Goal: Task Accomplishment & Management: Use online tool/utility

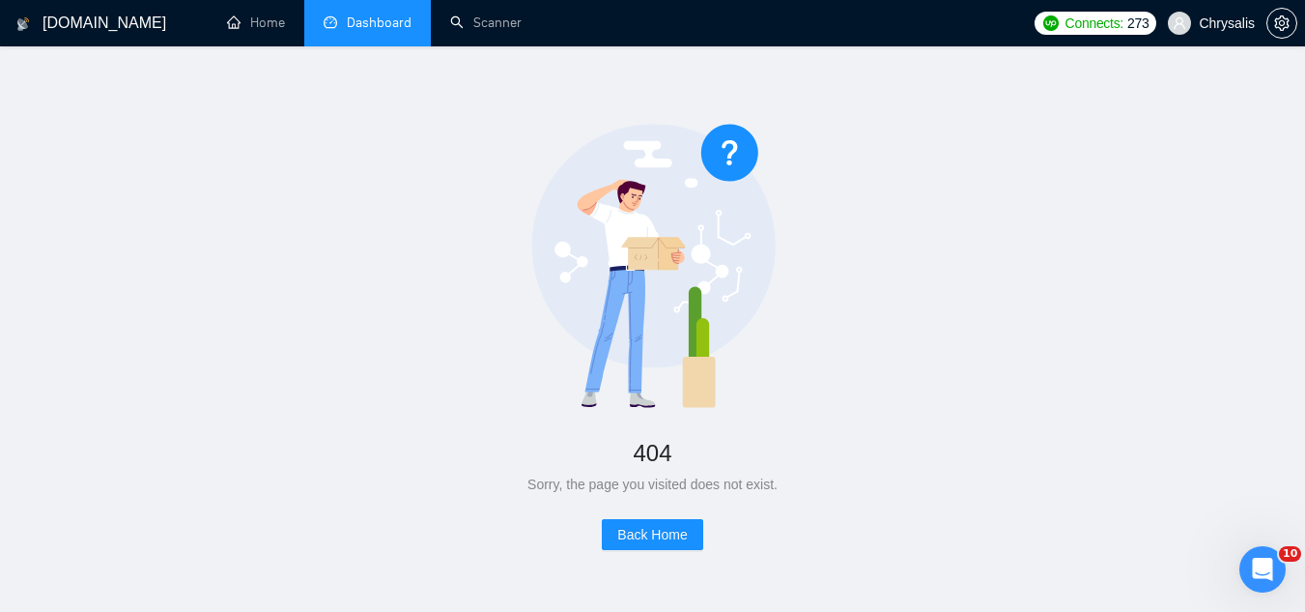
click at [364, 19] on link "Dashboard" at bounding box center [368, 22] width 88 height 16
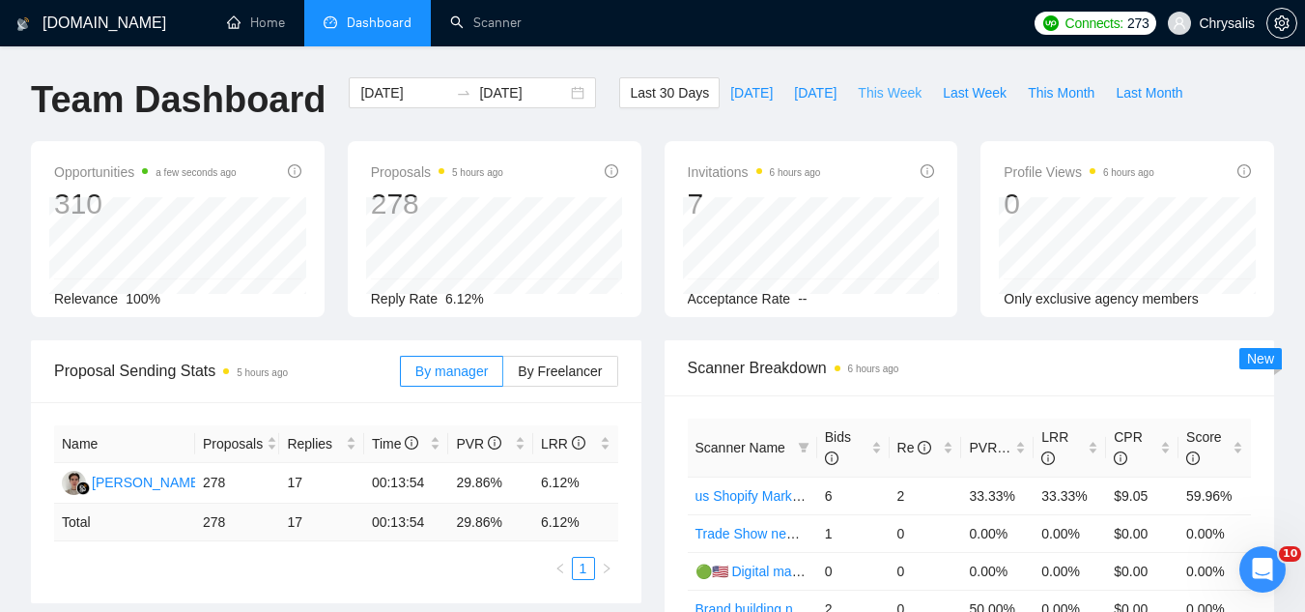
click at [873, 97] on span "This Week" at bounding box center [890, 92] width 64 height 21
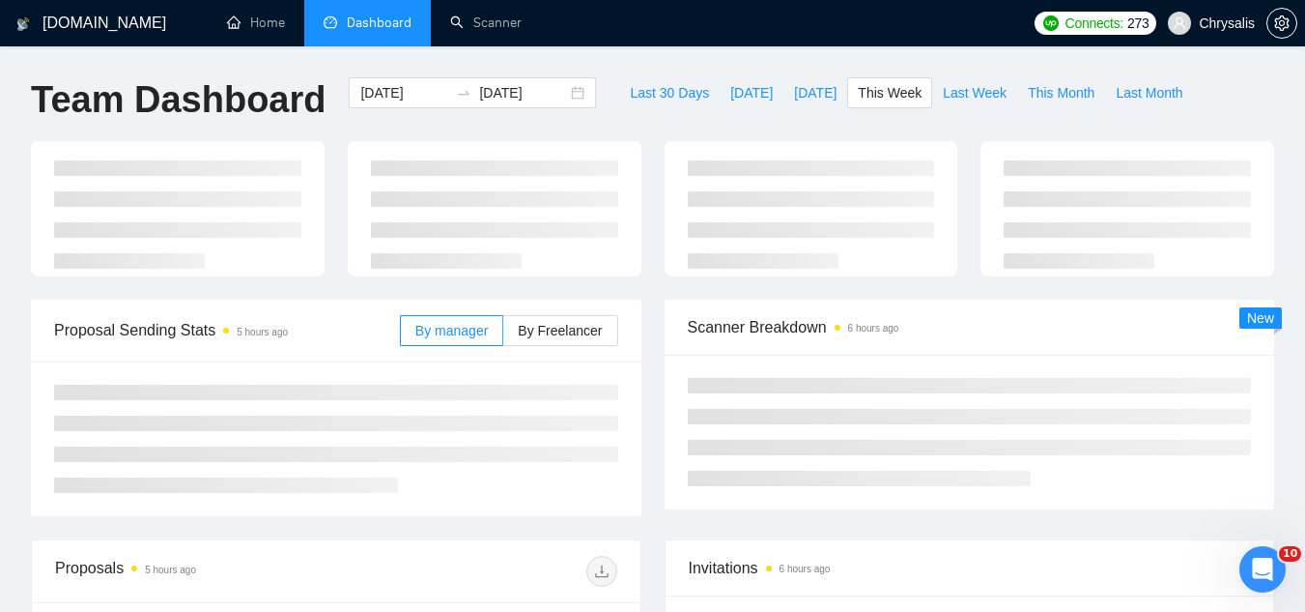
type input "2025-09-15"
type input "2025-09-21"
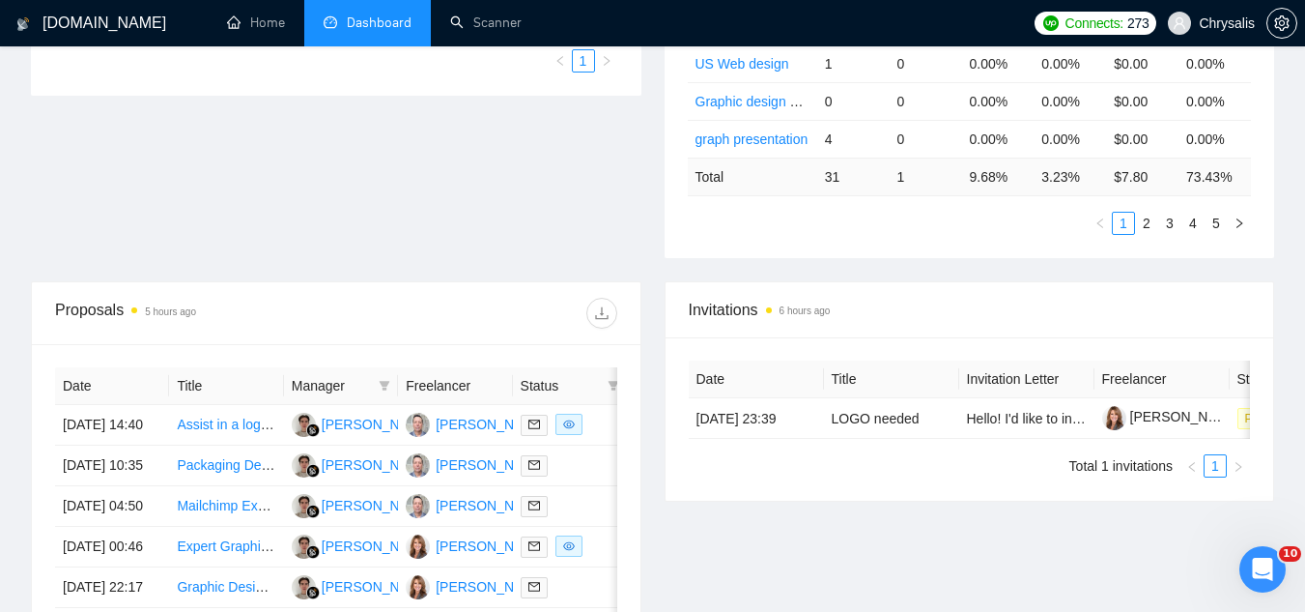
scroll to position [773, 0]
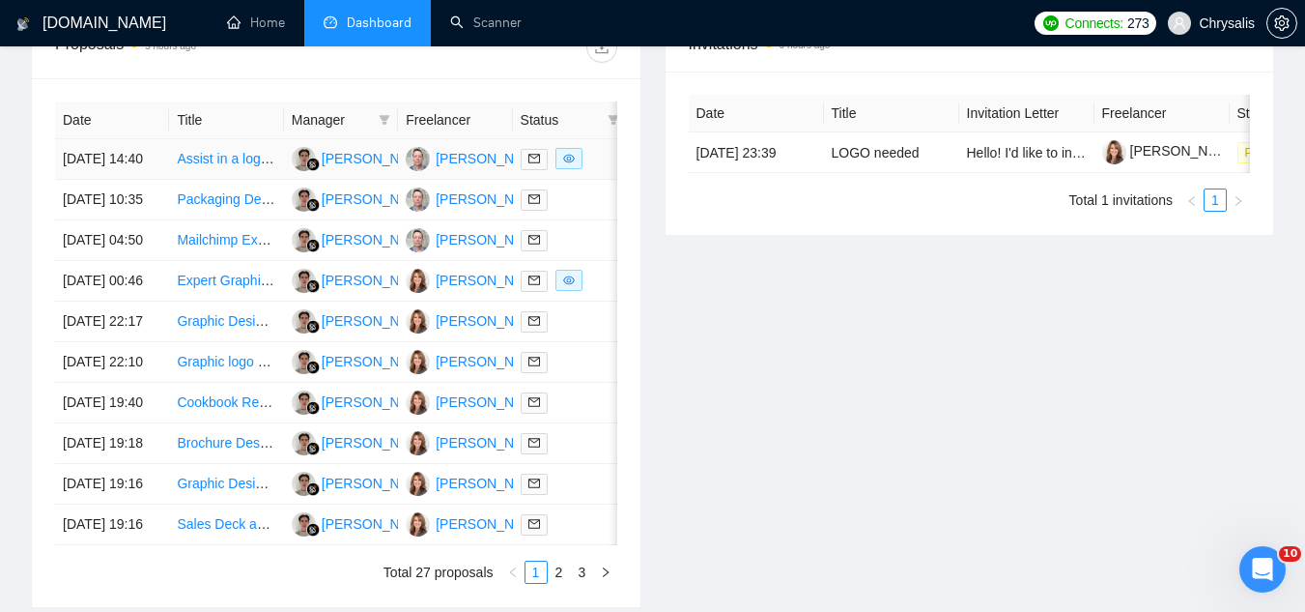
click at [242, 180] on td "Assist in a logistics broker start up and email marketing" at bounding box center [226, 159] width 114 height 41
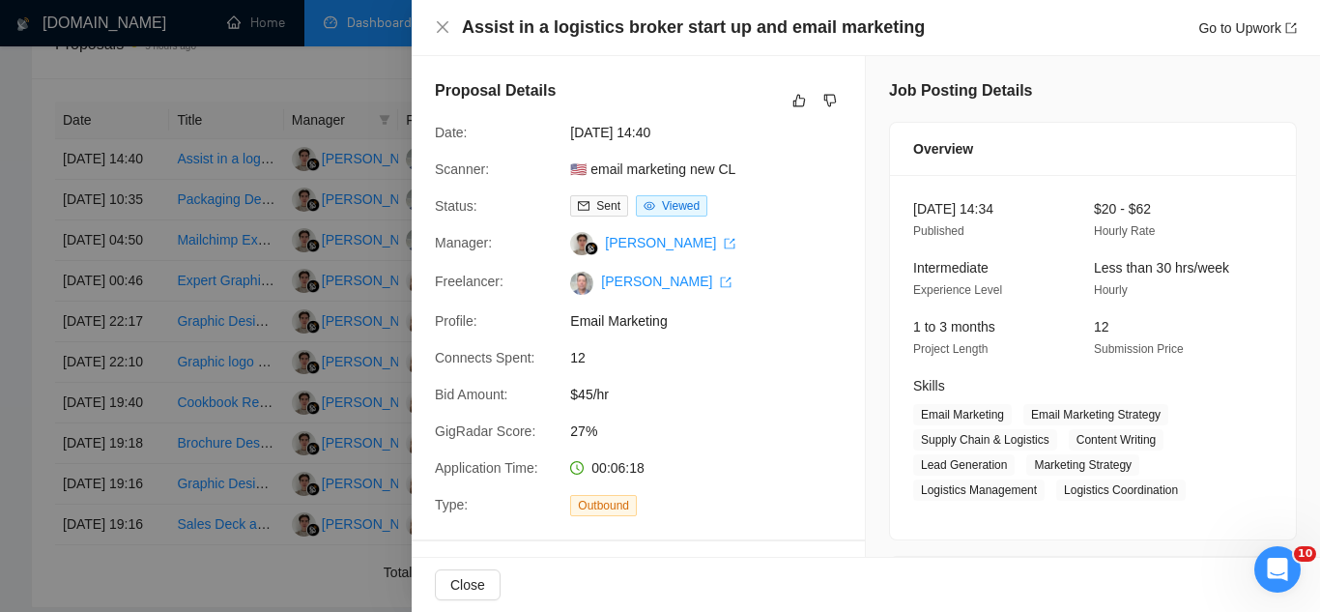
click at [374, 84] on div at bounding box center [660, 306] width 1320 height 612
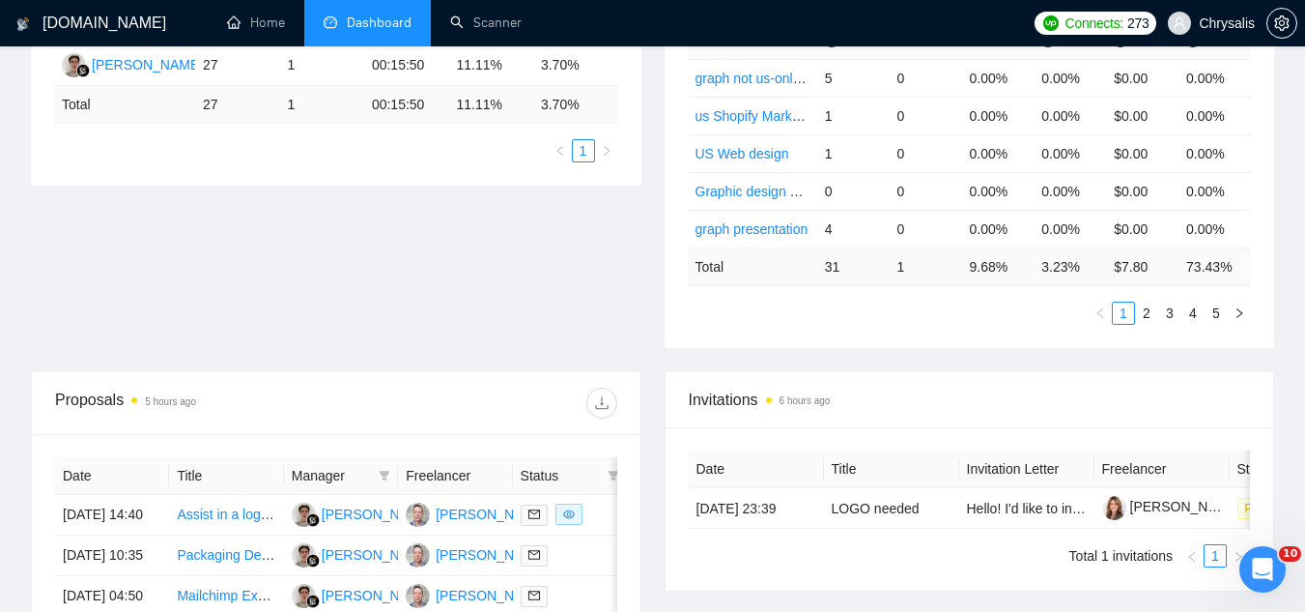
scroll to position [97, 0]
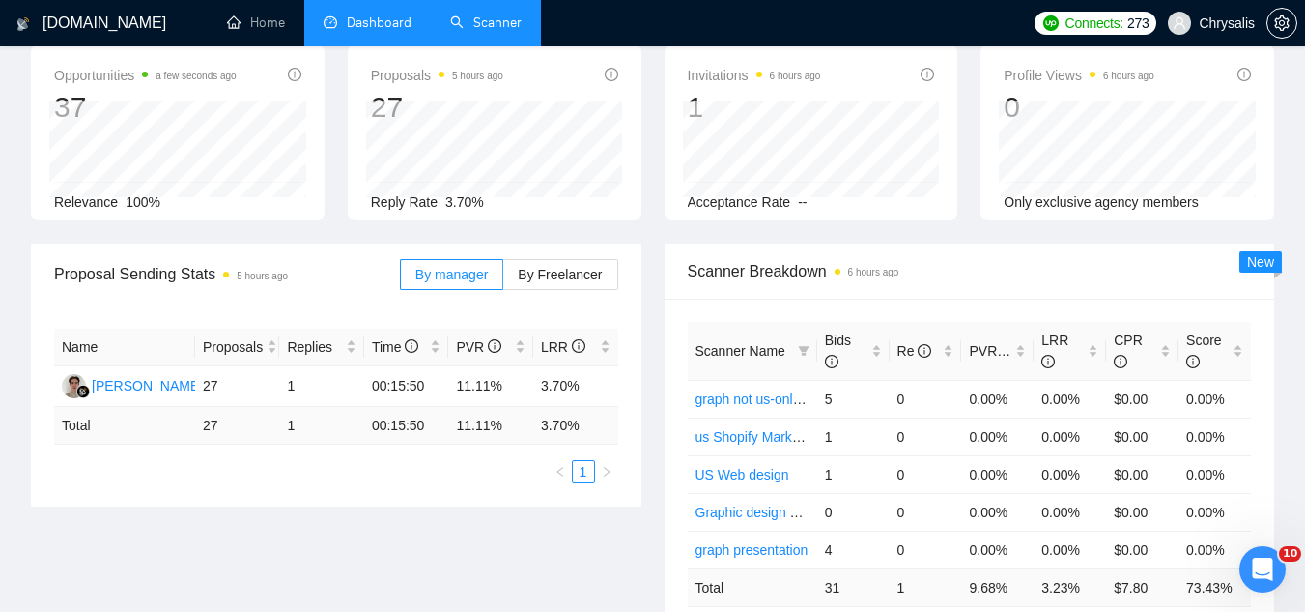
click at [487, 29] on link "Scanner" at bounding box center [486, 22] width 72 height 16
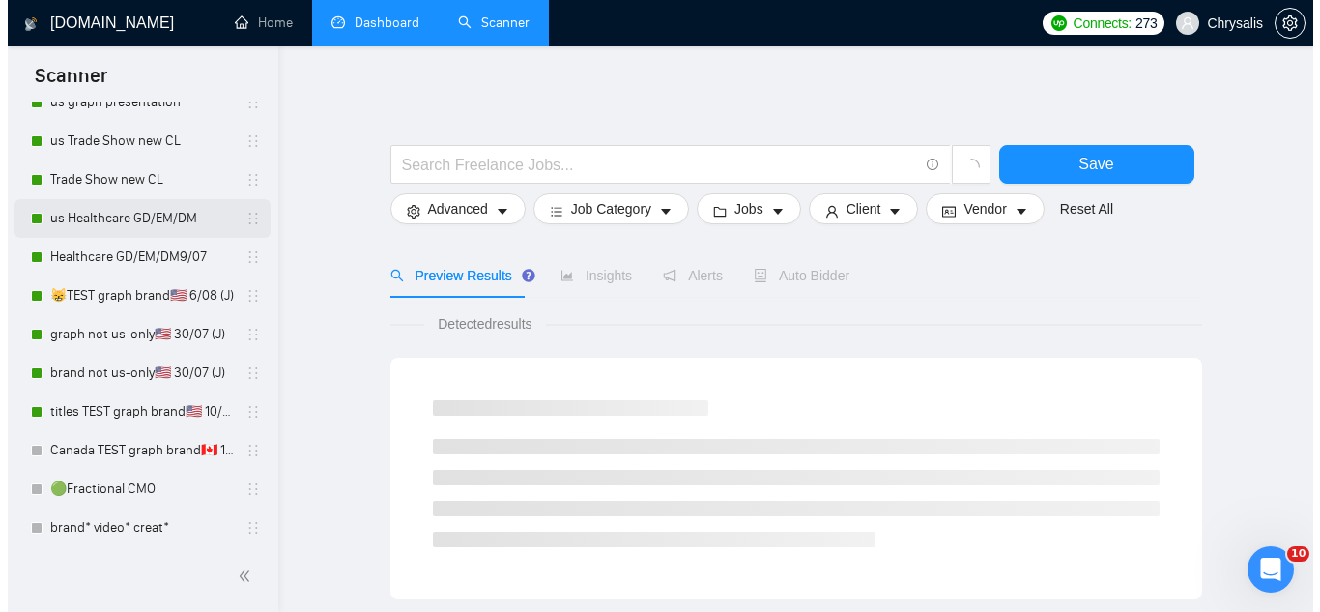
scroll to position [193, 0]
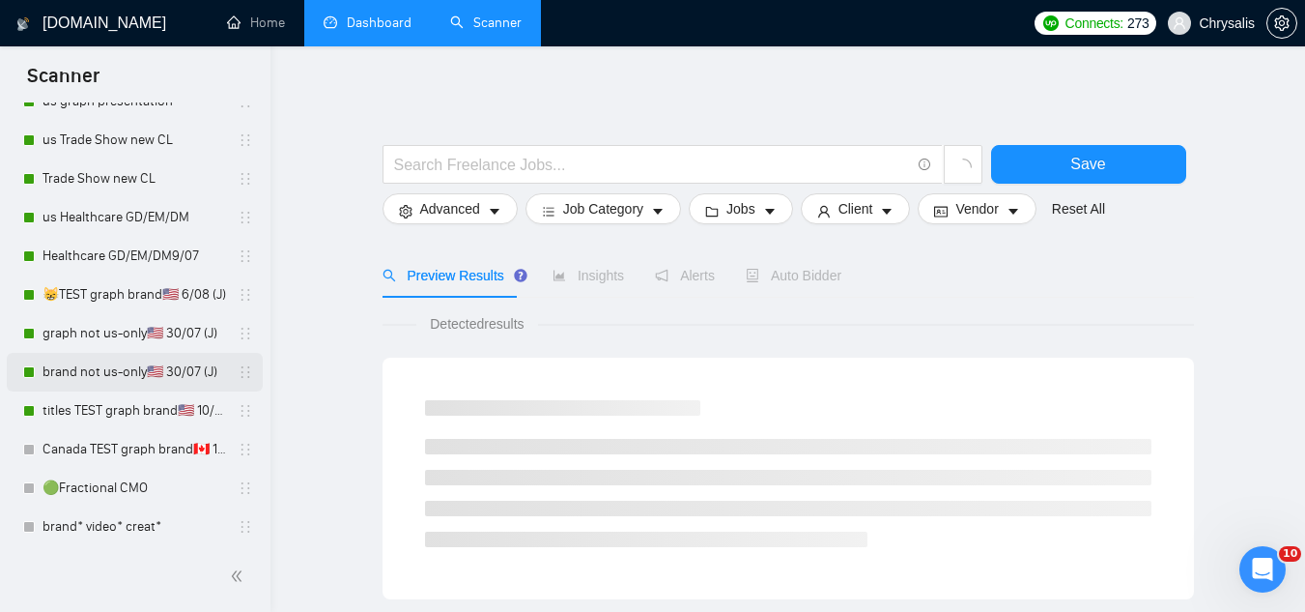
click at [99, 381] on link "brand not us-only🇺🇸 30/07 (J)" at bounding box center [135, 372] width 184 height 39
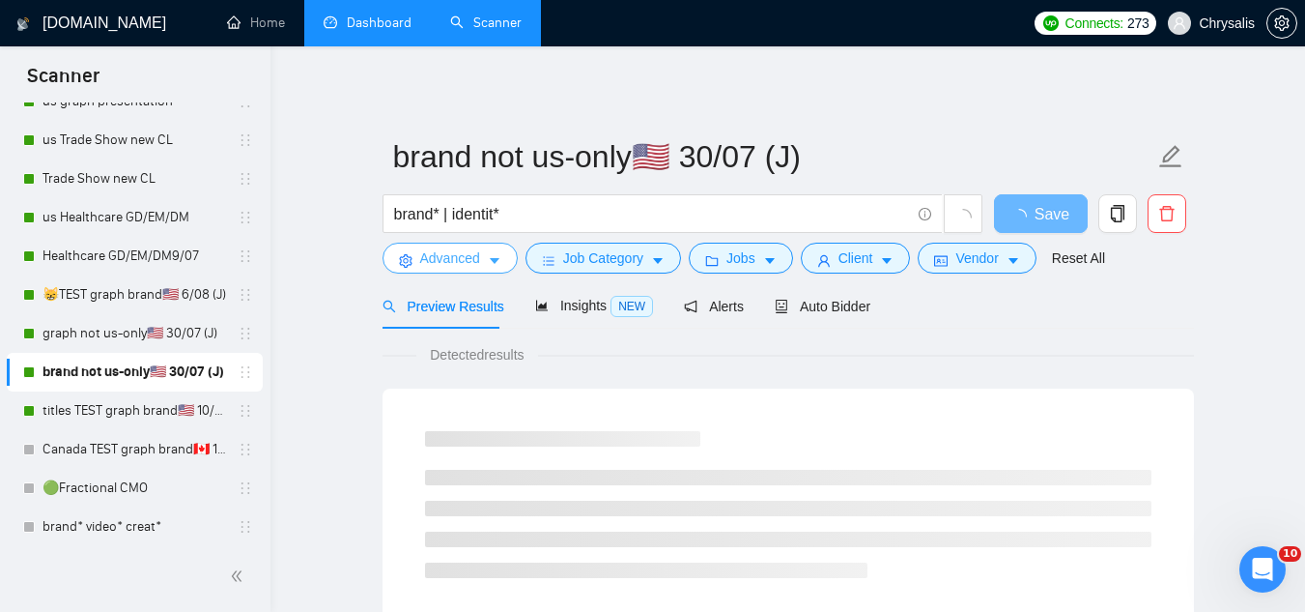
click at [431, 268] on span "Advanced" at bounding box center [450, 257] width 60 height 21
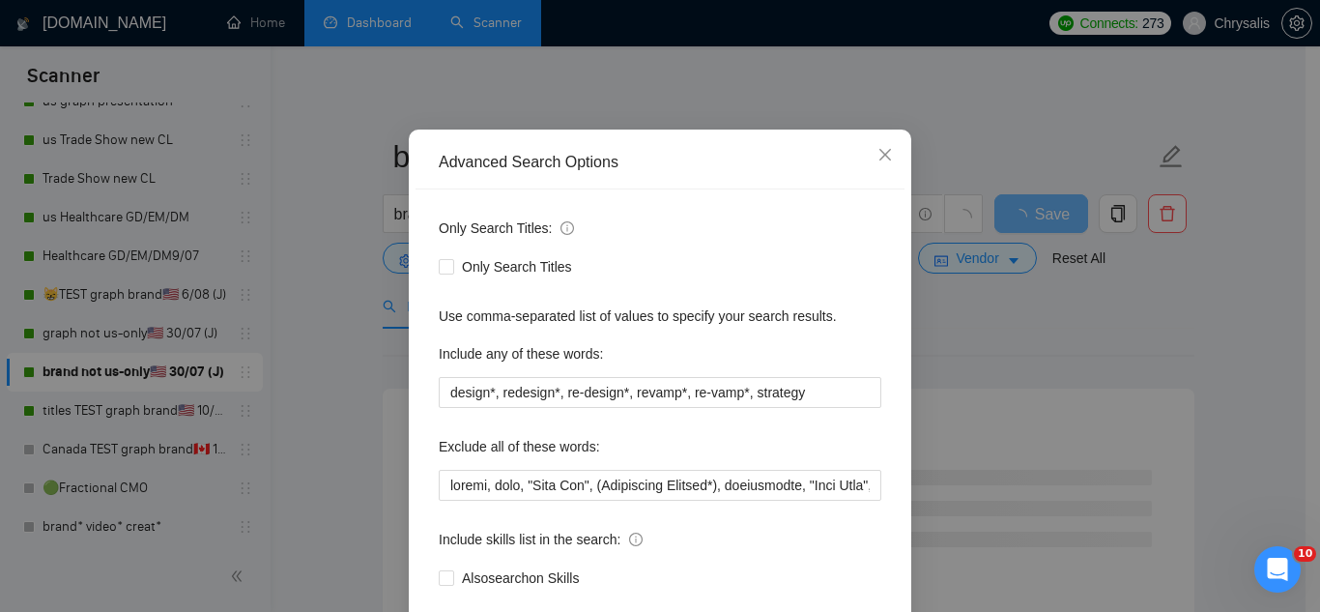
scroll to position [192, 0]
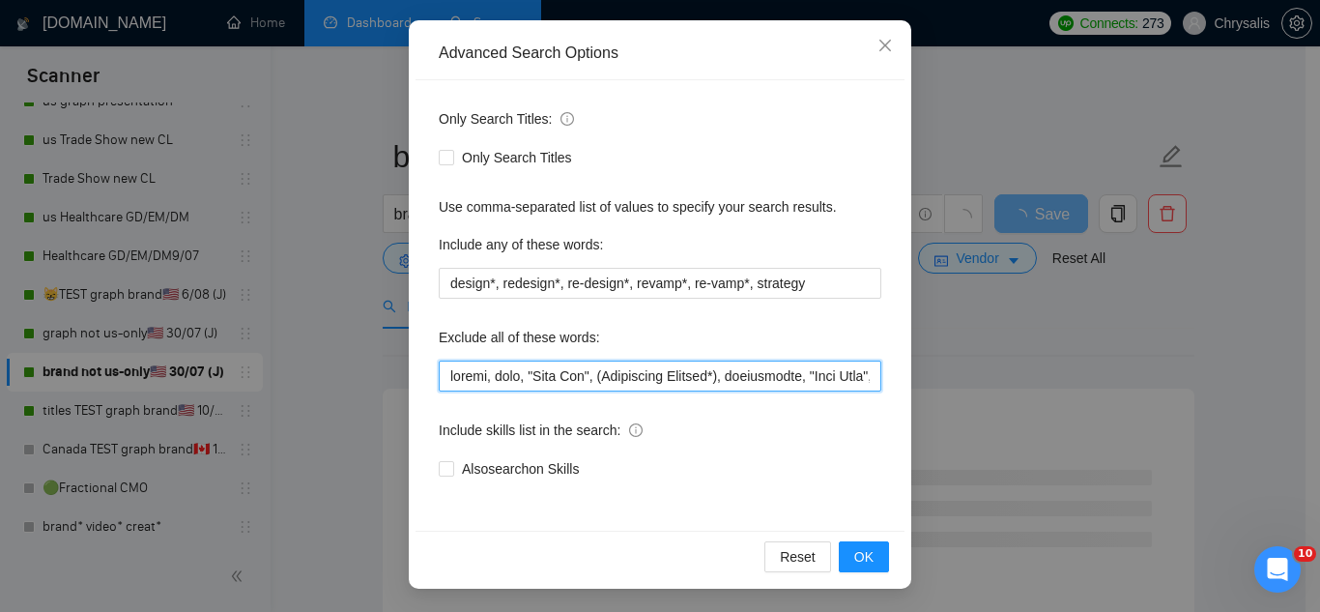
click at [439, 379] on input "text" at bounding box center [660, 375] width 443 height 31
paste input "Vinyl Window"
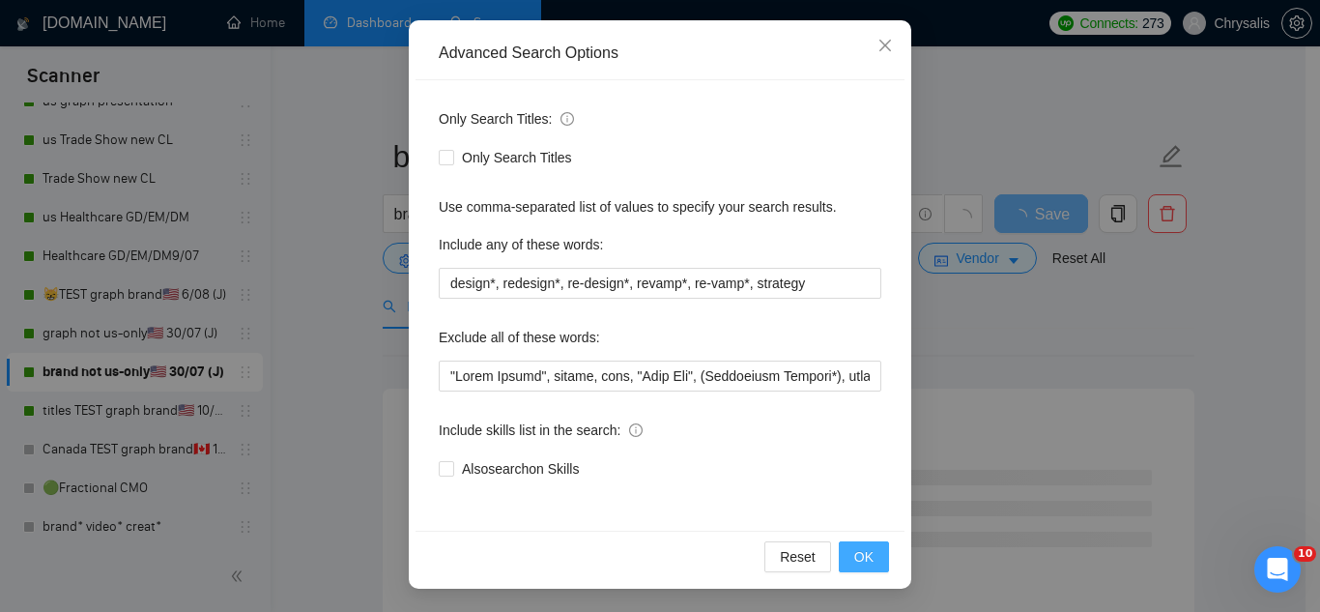
click at [854, 553] on span "OK" at bounding box center [863, 556] width 19 height 21
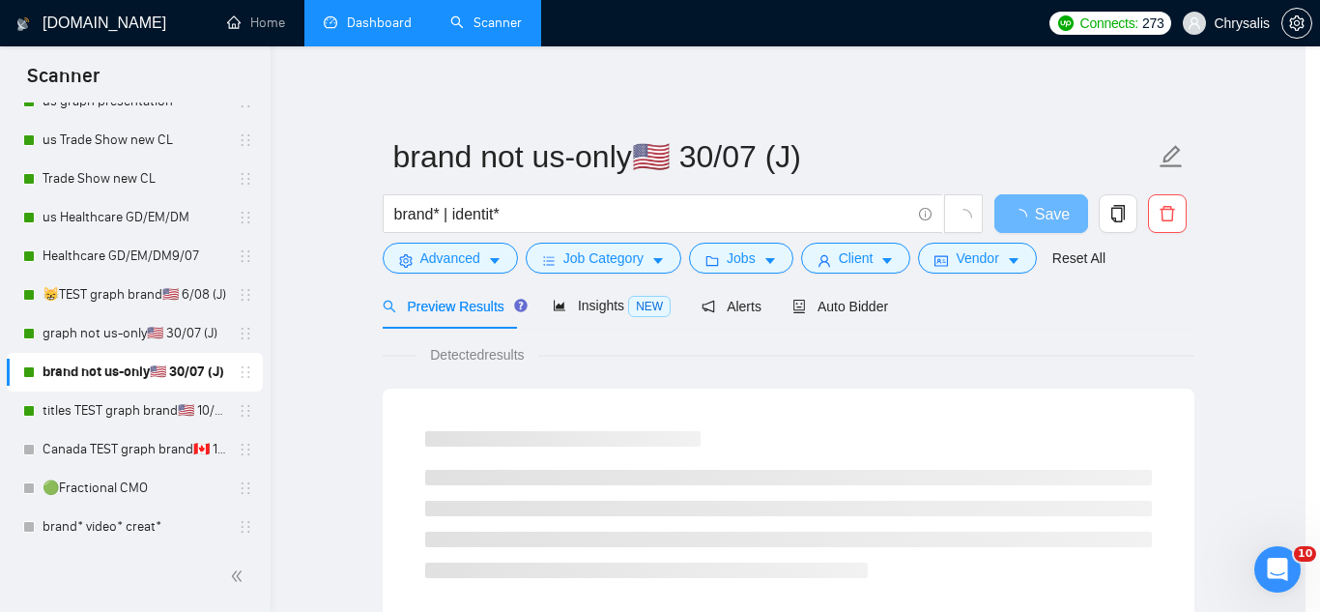
scroll to position [96, 0]
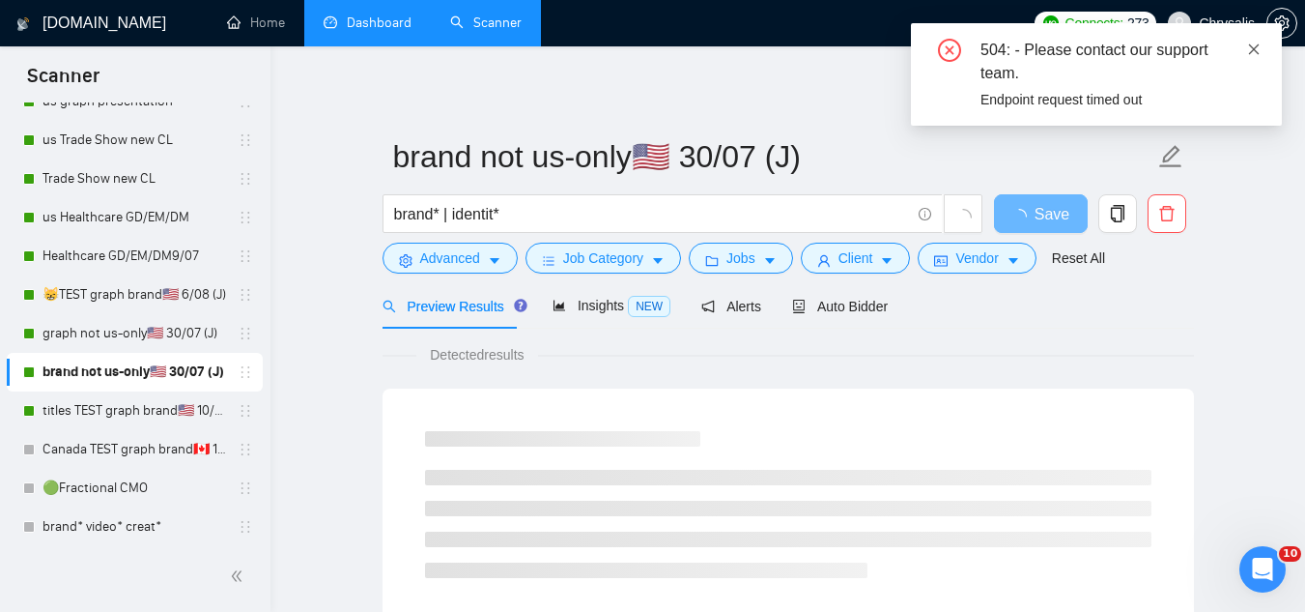
click at [1250, 50] on icon "close" at bounding box center [1254, 50] width 14 height 14
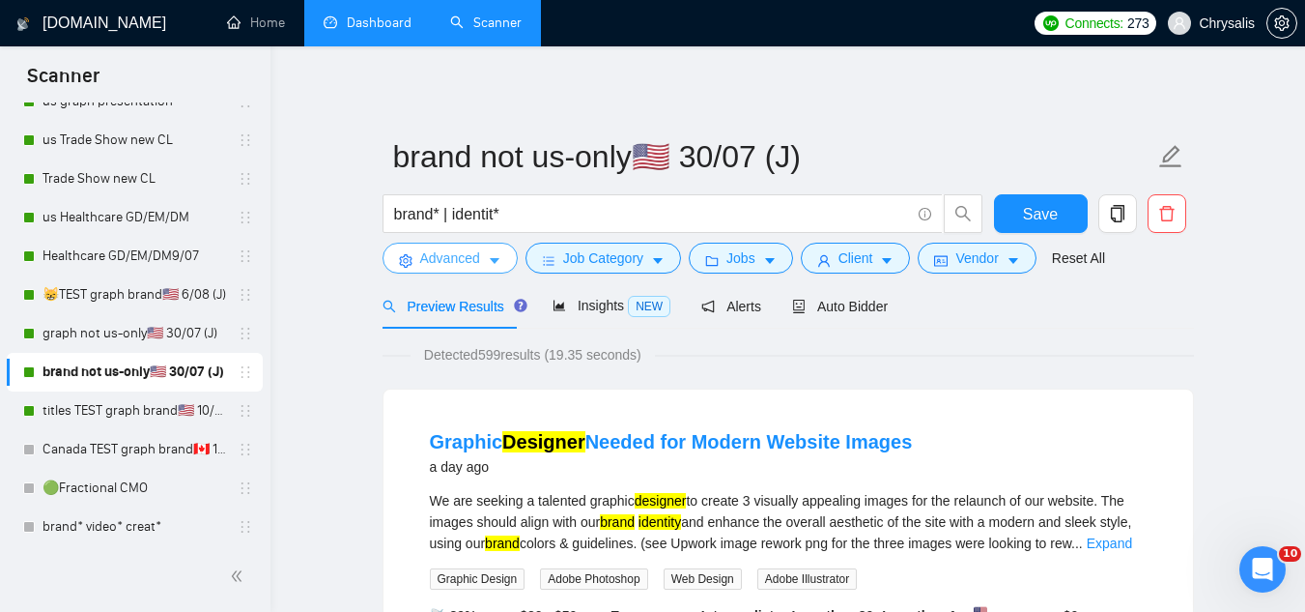
click at [430, 259] on span "Advanced" at bounding box center [450, 257] width 60 height 21
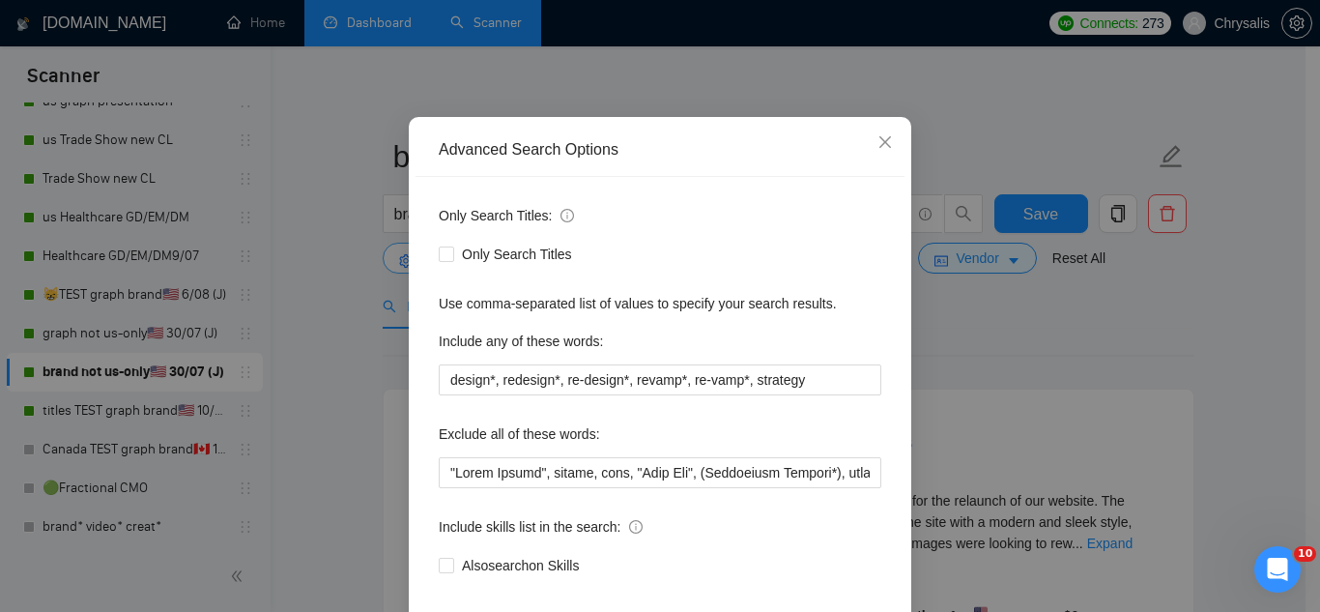
scroll to position [97, 0]
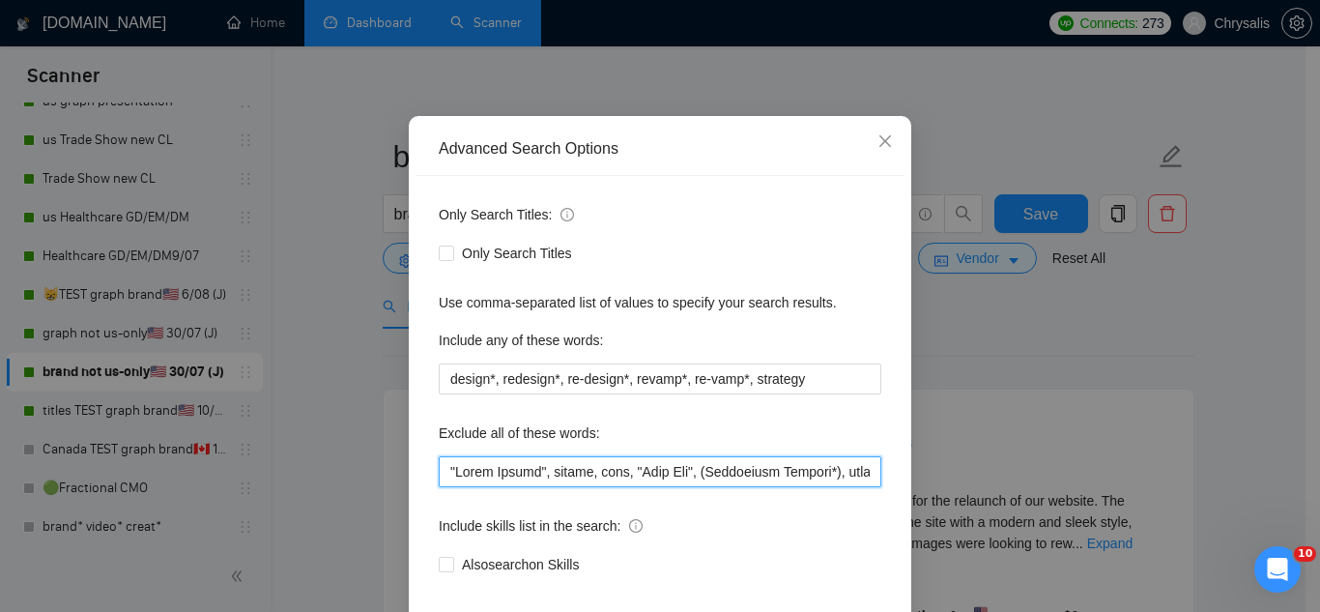
click at [440, 477] on input "text" at bounding box center [660, 471] width 443 height 31
click at [475, 472] on input "text" at bounding box center [660, 471] width 443 height 31
paste input "Vinyl"
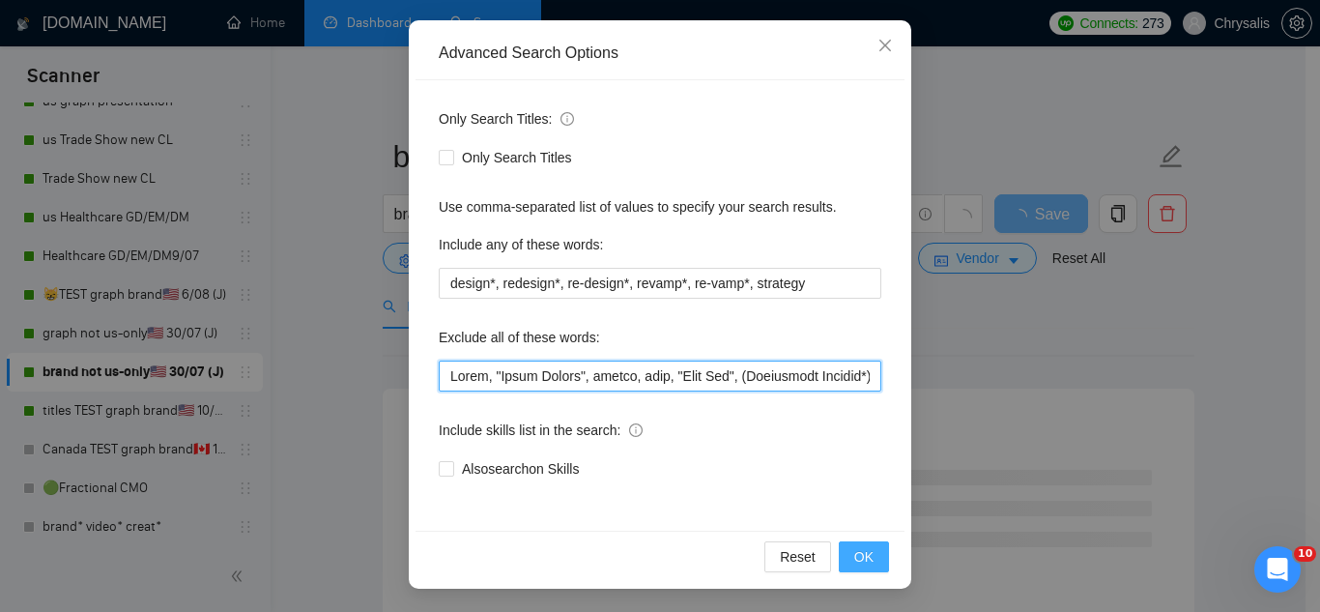
type input "Vinyl, "Vinyl Window", resume, baby, "Line Art", (Embroidery Graphic*), coordin…"
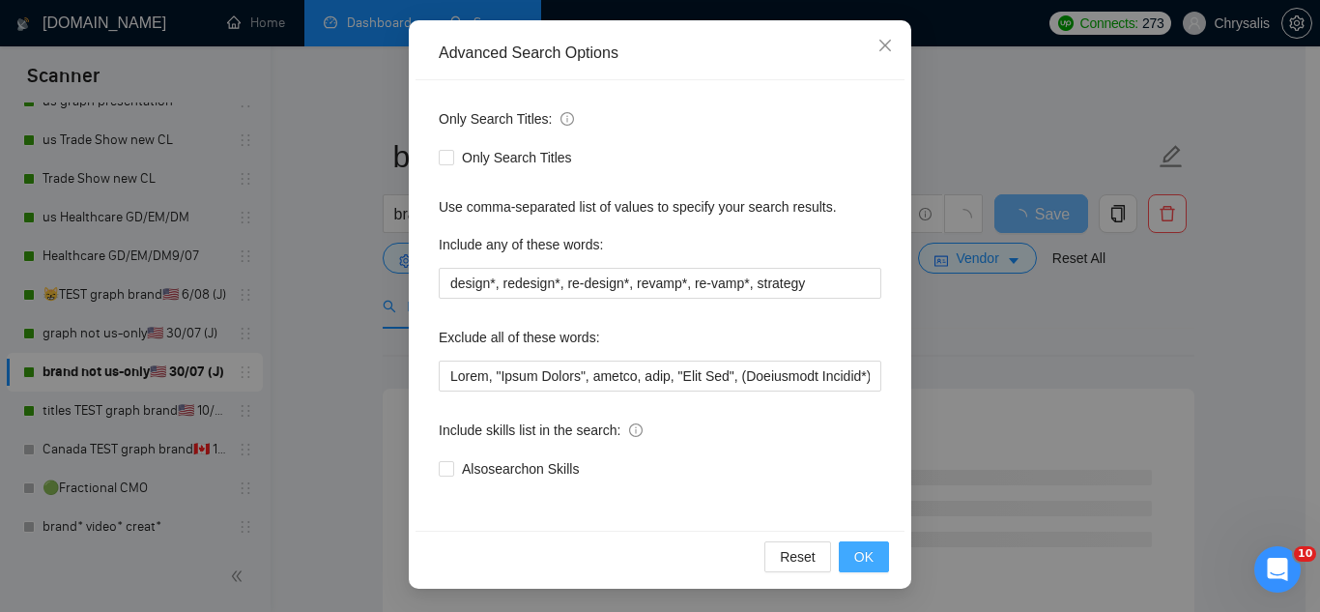
click at [860, 561] on span "OK" at bounding box center [863, 556] width 19 height 21
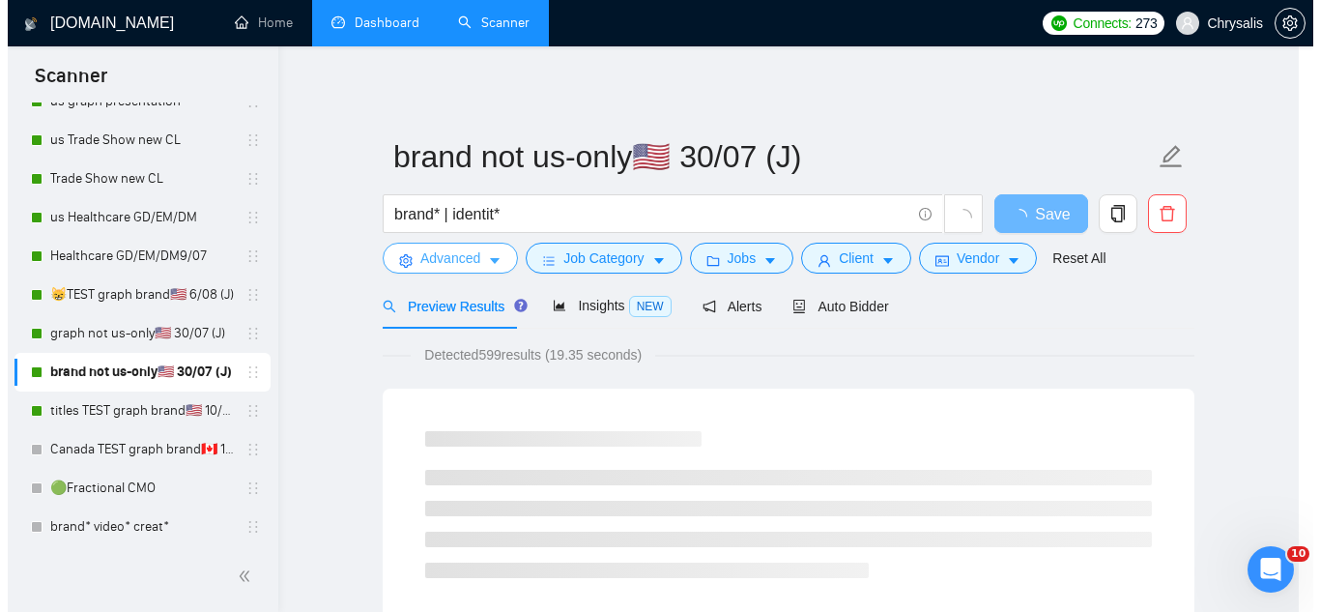
scroll to position [0, 0]
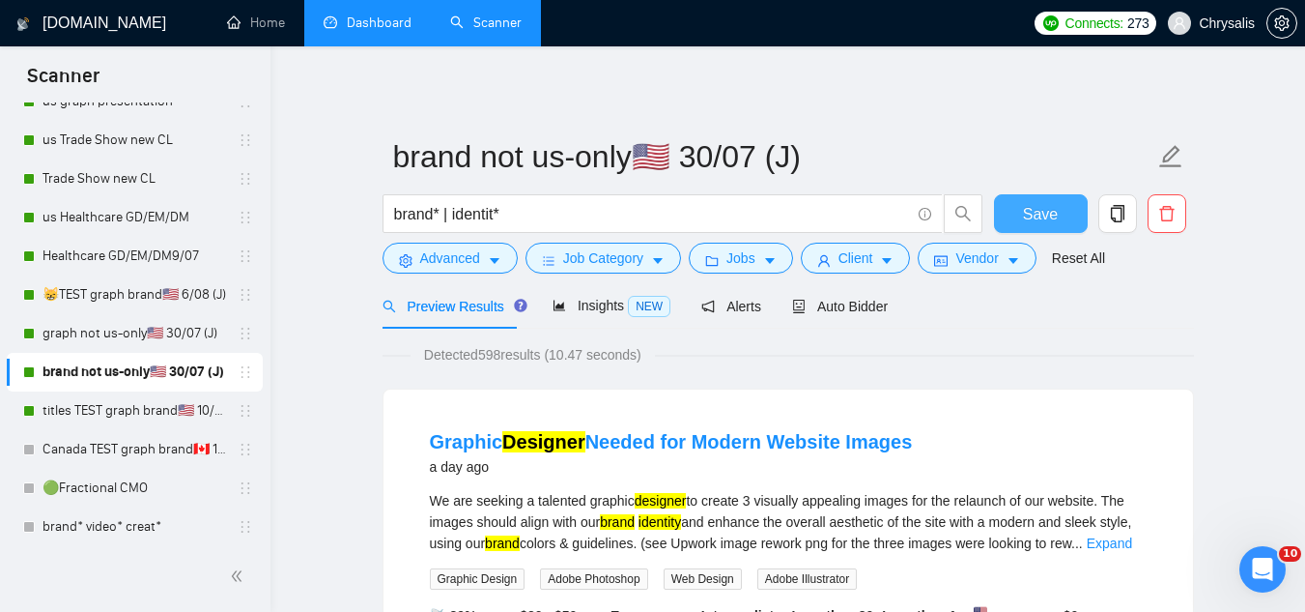
click at [1009, 212] on button "Save" at bounding box center [1041, 213] width 94 height 39
click at [114, 416] on link "titles TEST graph brand🇺🇸 10/06 (T)" at bounding box center [135, 410] width 184 height 39
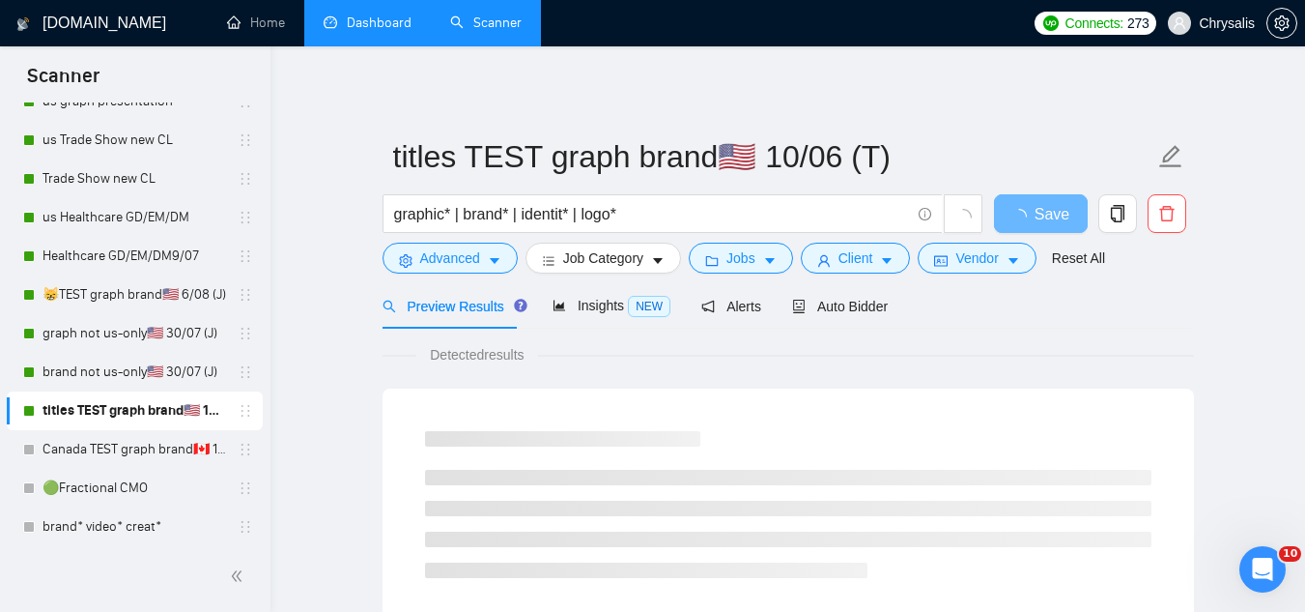
click at [420, 238] on div "graphic* | brand* | identit* | logo*" at bounding box center [683, 218] width 609 height 48
click at [431, 258] on span "Advanced" at bounding box center [450, 257] width 60 height 21
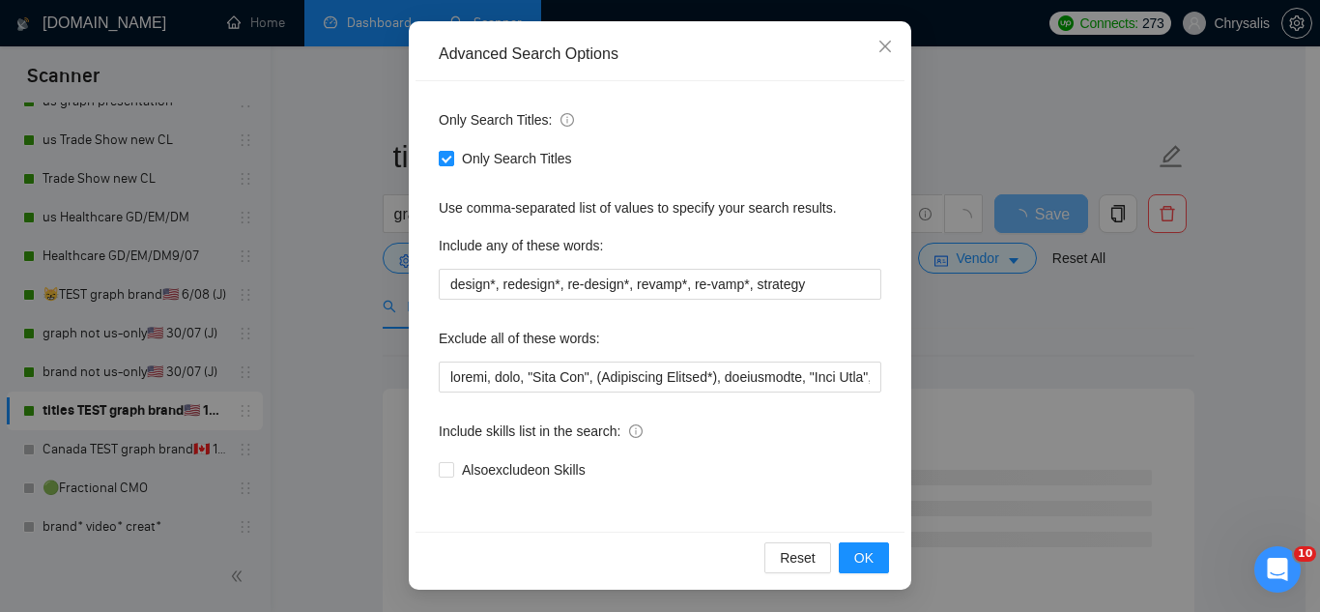
scroll to position [192, 0]
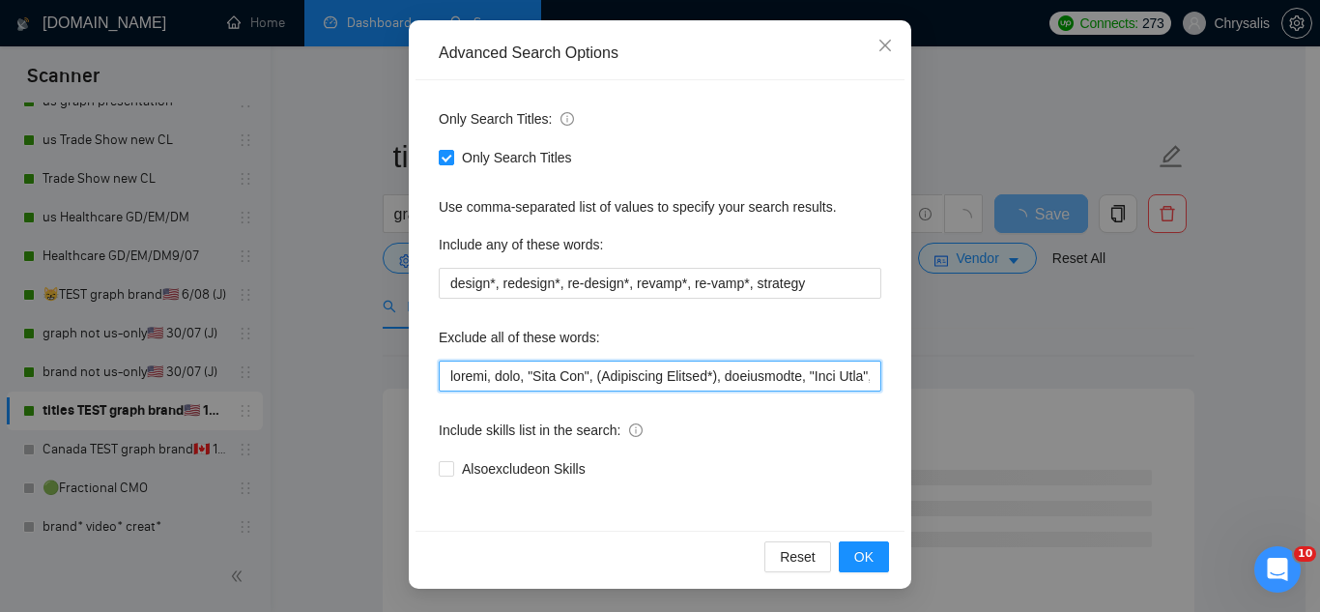
click at [439, 378] on input "text" at bounding box center [660, 375] width 443 height 31
paste input "Vinyl, "Vinyl Window","
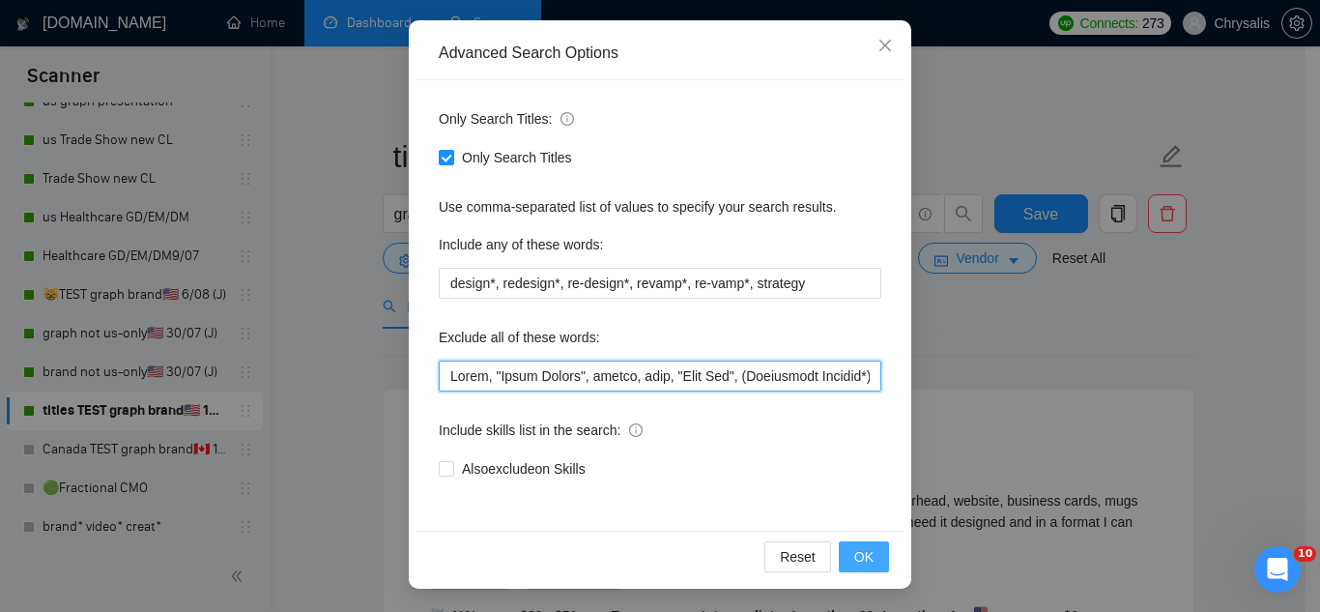
type input "Vinyl, "Vinyl Window", resume, baby, "Line Art", (Embroidery Graphic*), coordin…"
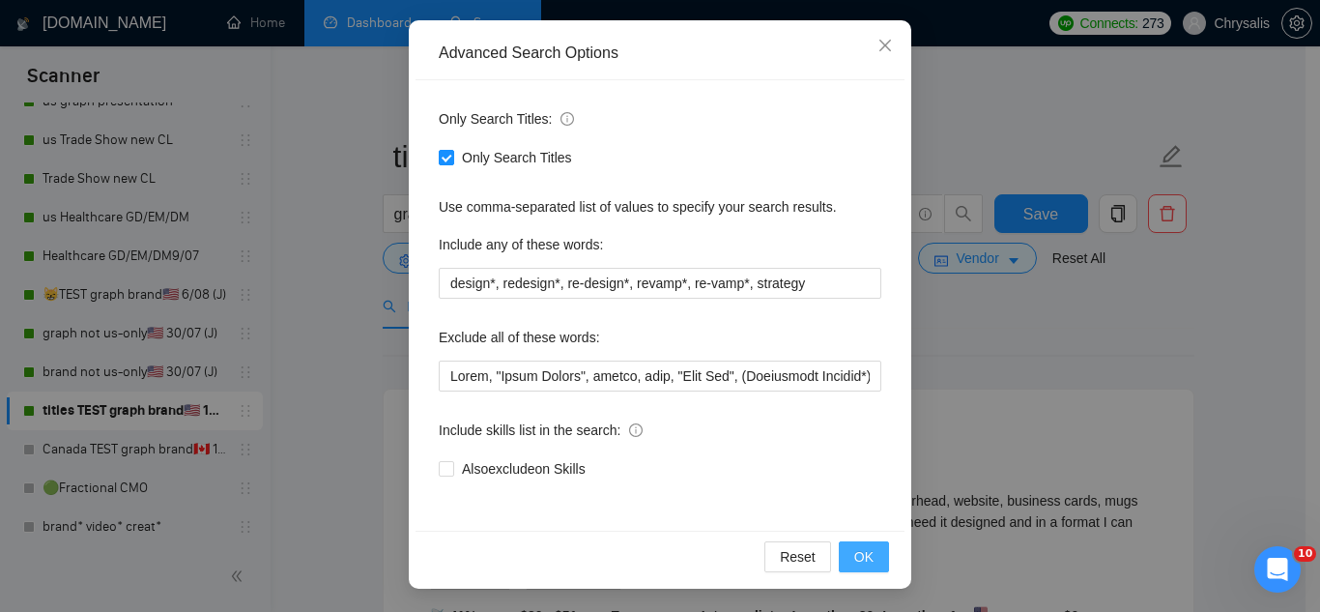
click at [870, 564] on button "OK" at bounding box center [864, 556] width 50 height 31
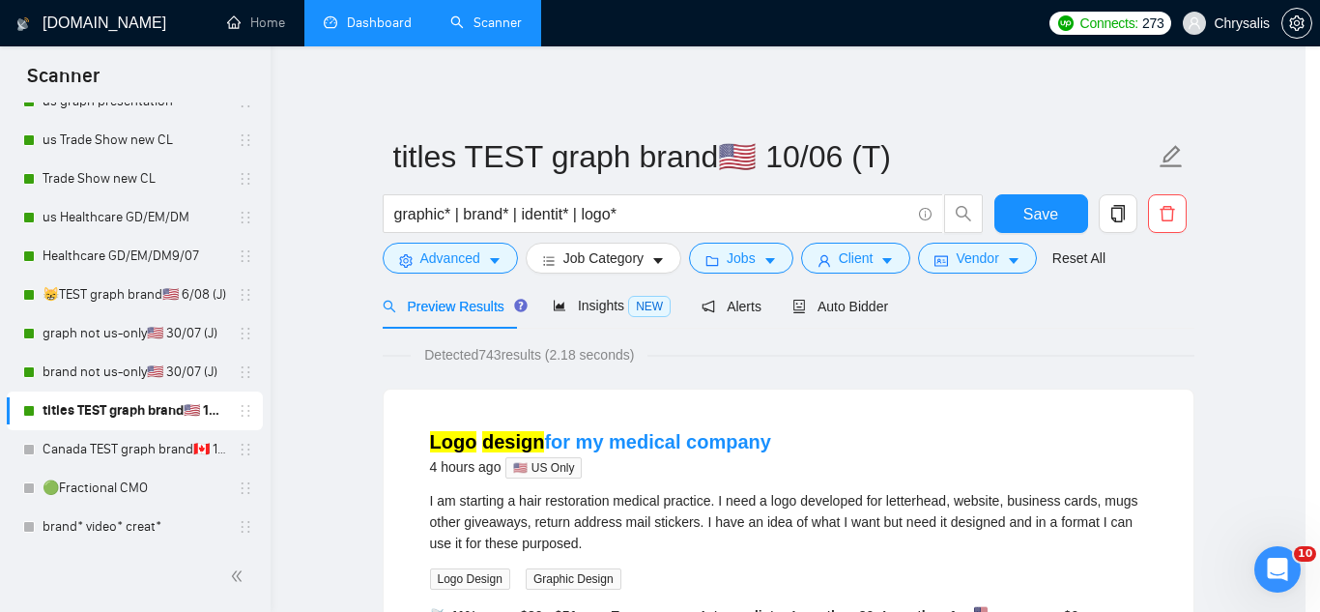
scroll to position [96, 0]
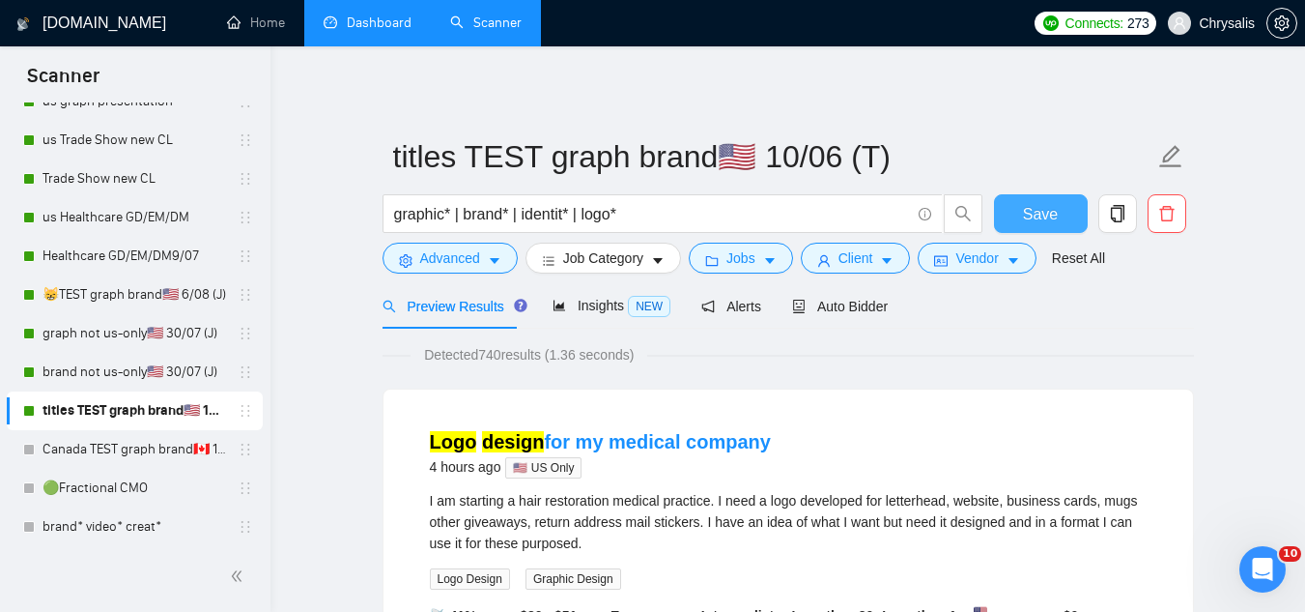
click at [1039, 220] on span "Save" at bounding box center [1040, 214] width 35 height 24
click at [86, 333] on link "graph not us-only🇺🇸 30/07 (J)" at bounding box center [135, 333] width 184 height 39
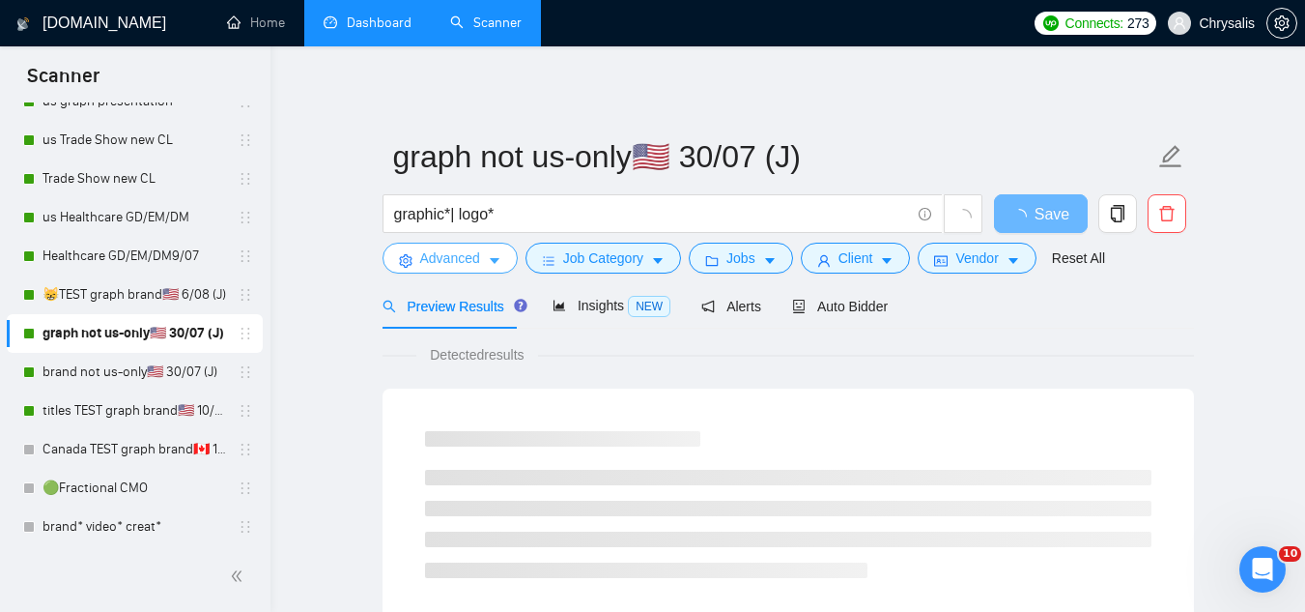
click at [443, 268] on span "Advanced" at bounding box center [450, 257] width 60 height 21
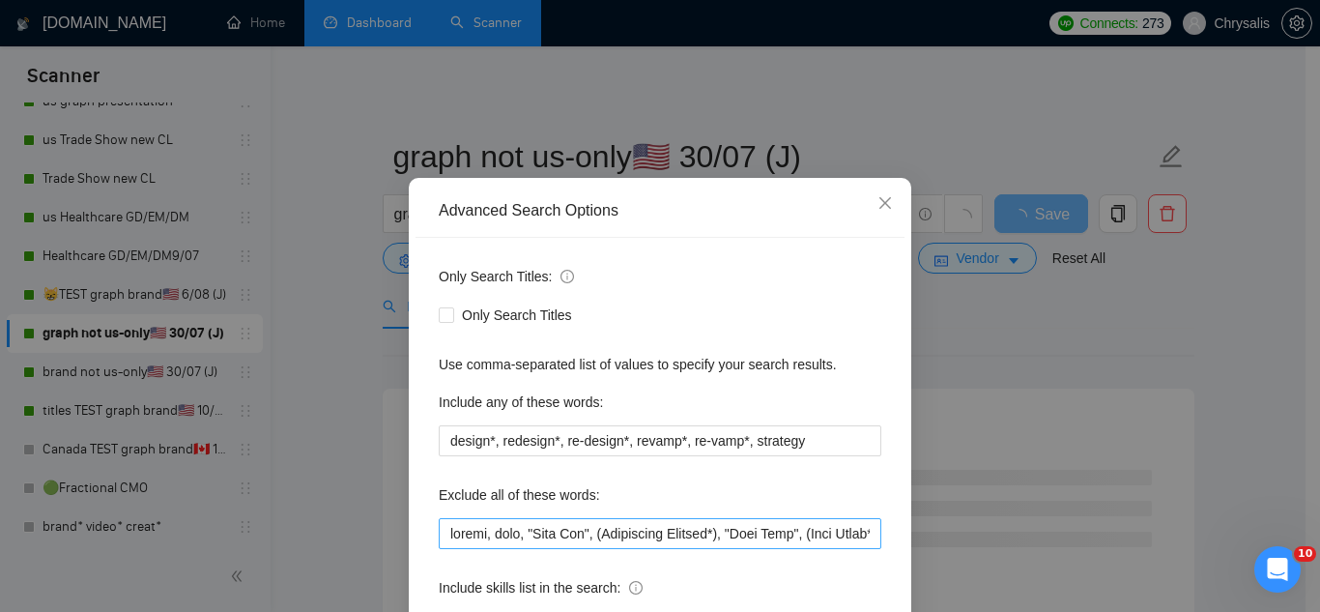
scroll to position [97, 0]
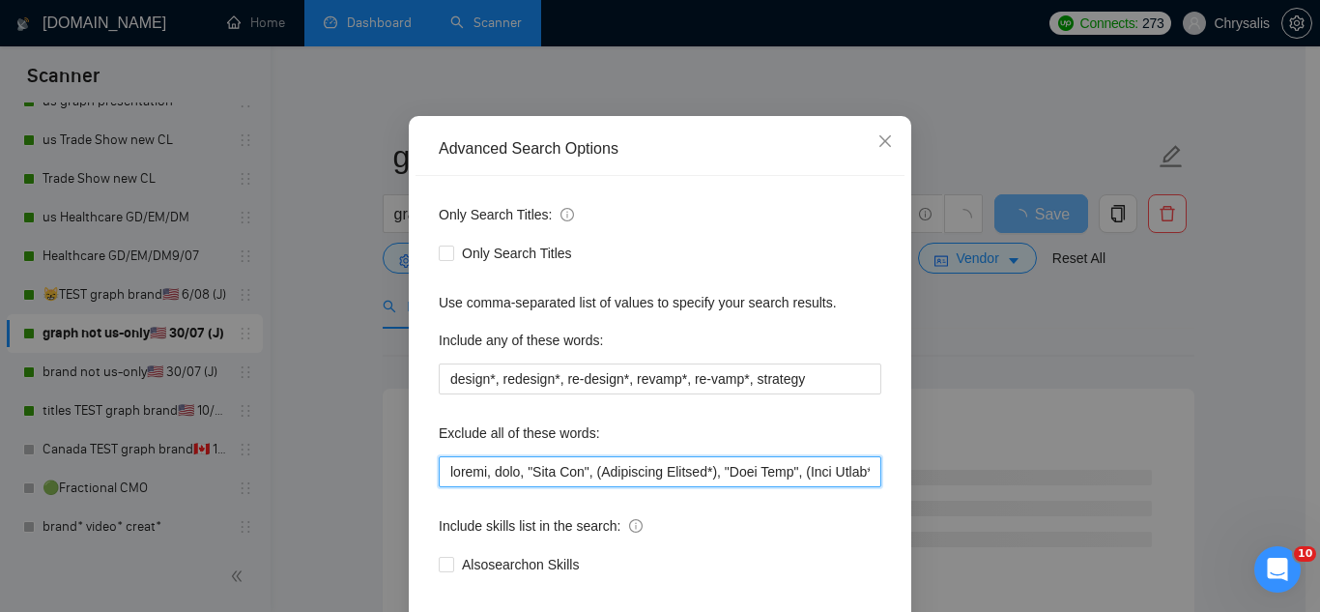
click at [444, 476] on input "text" at bounding box center [660, 471] width 443 height 31
paste input "Vinyl, "Vinyl Window","
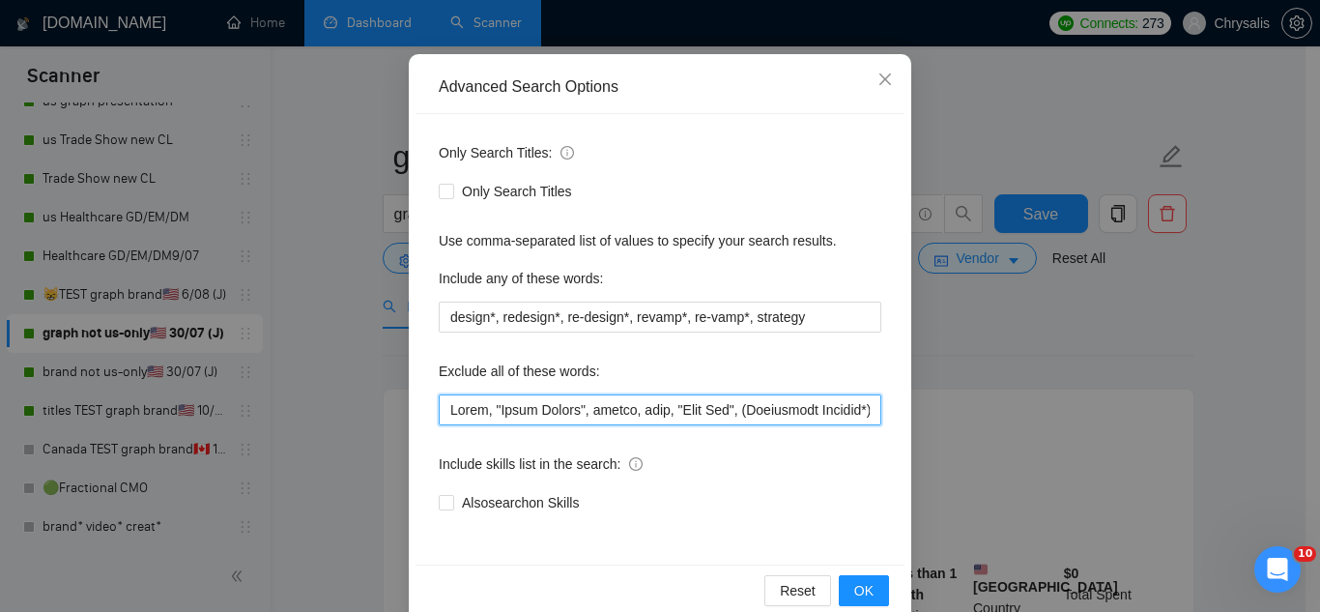
scroll to position [192, 0]
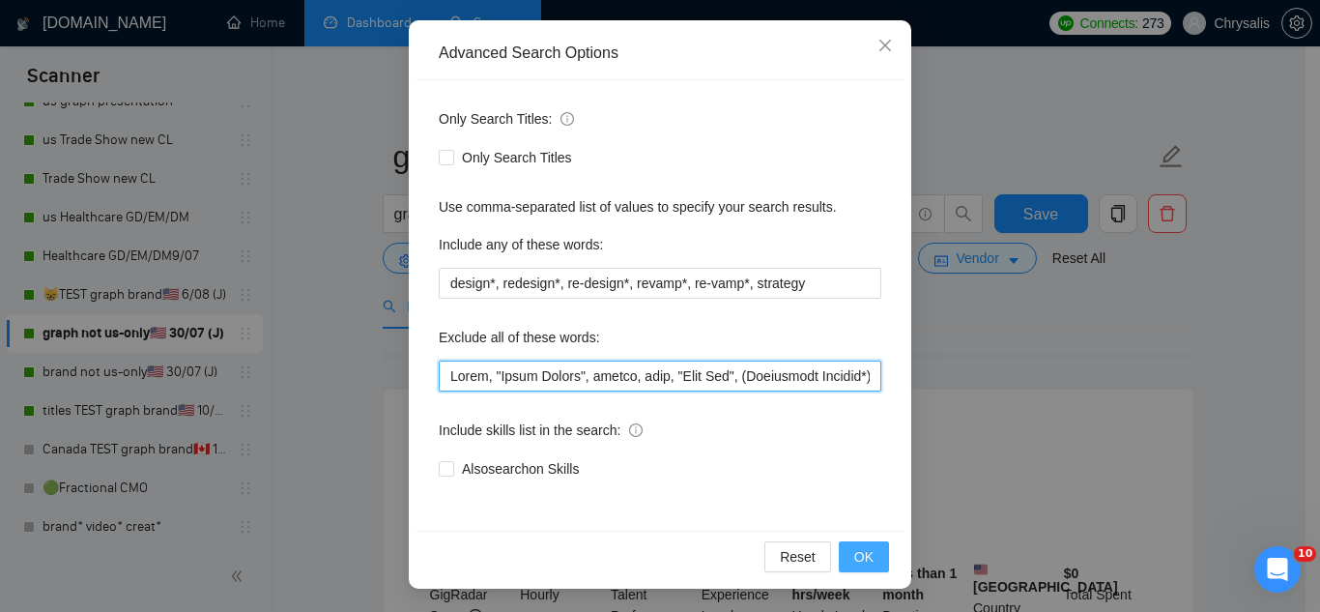
type input "Vinyl, "Vinyl Window", resume, baby, "Line Art", (Embroidery Graphic*), "Card G…"
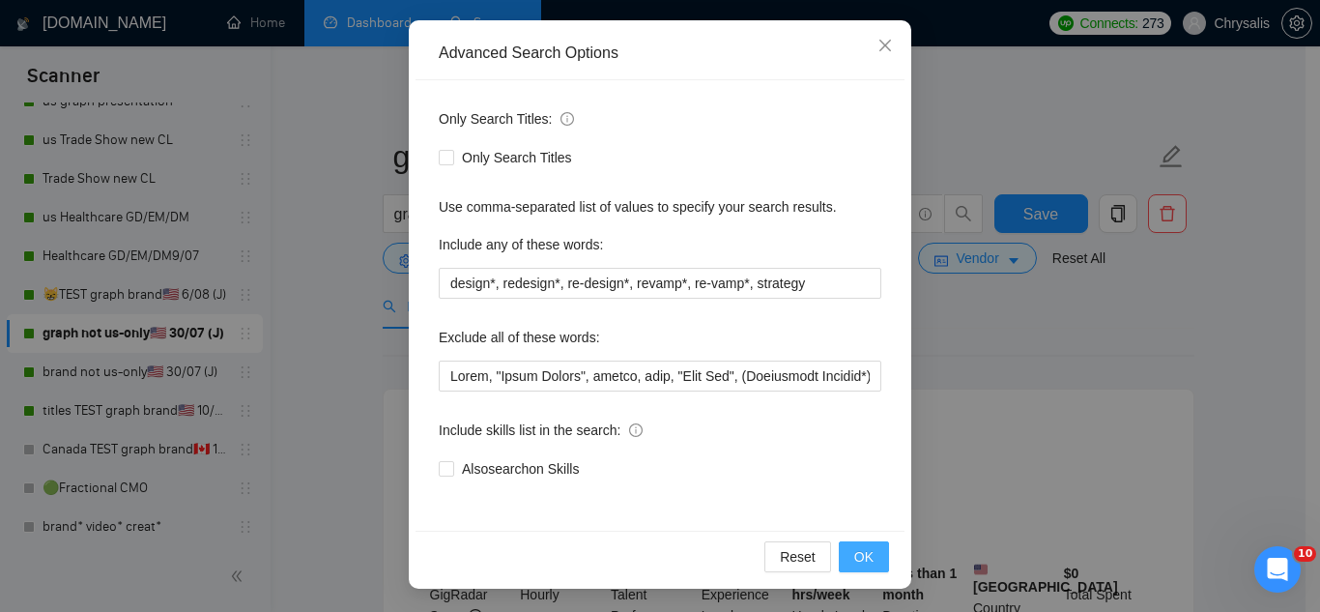
click at [866, 568] on button "OK" at bounding box center [864, 556] width 50 height 31
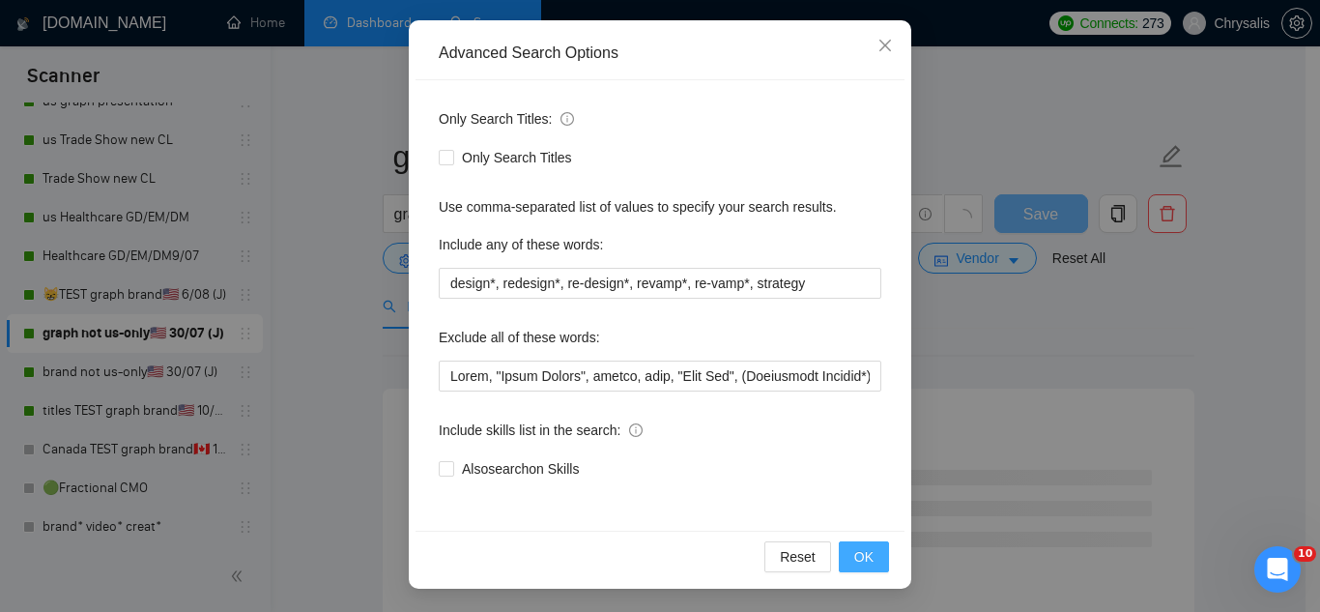
scroll to position [96, 0]
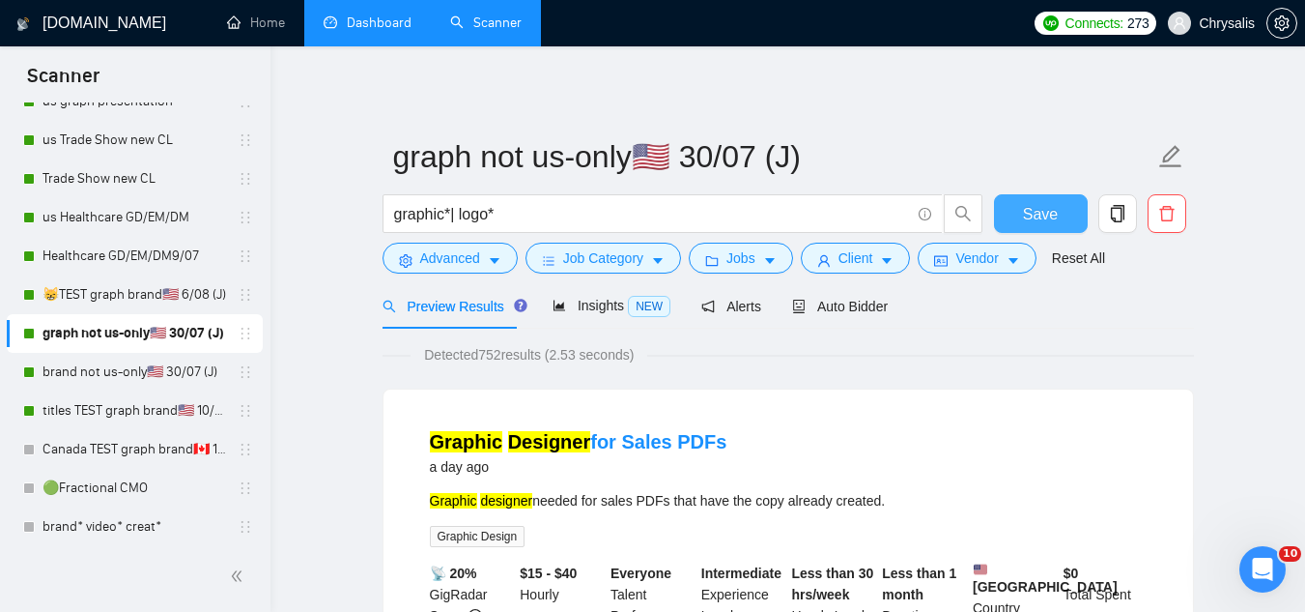
click at [1029, 217] on span "Save" at bounding box center [1040, 214] width 35 height 24
click at [87, 304] on link "😸TEST graph brand🇺🇸 6/08 (J)" at bounding box center [135, 294] width 184 height 39
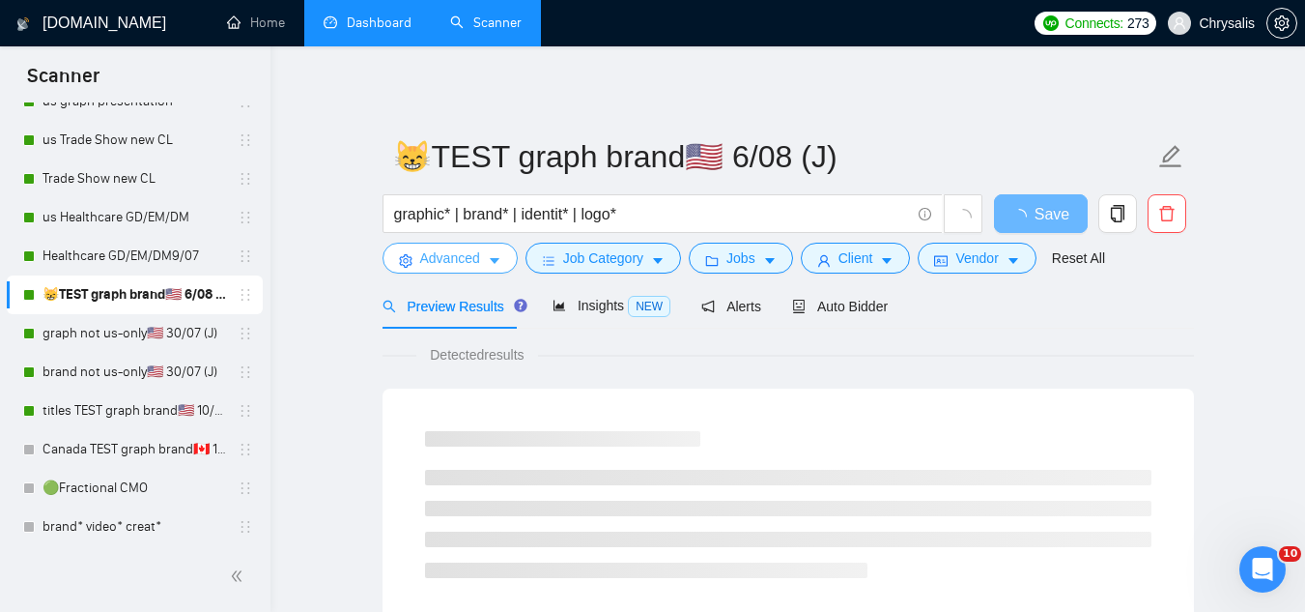
click at [441, 265] on span "Advanced" at bounding box center [450, 257] width 60 height 21
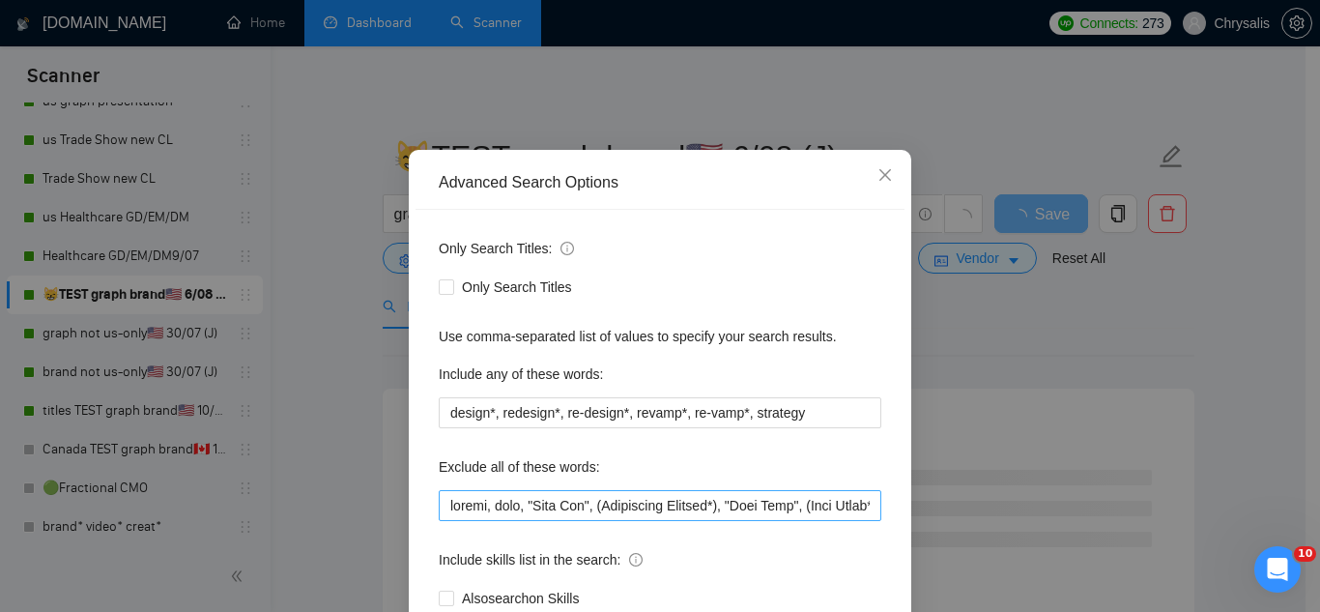
scroll to position [97, 0]
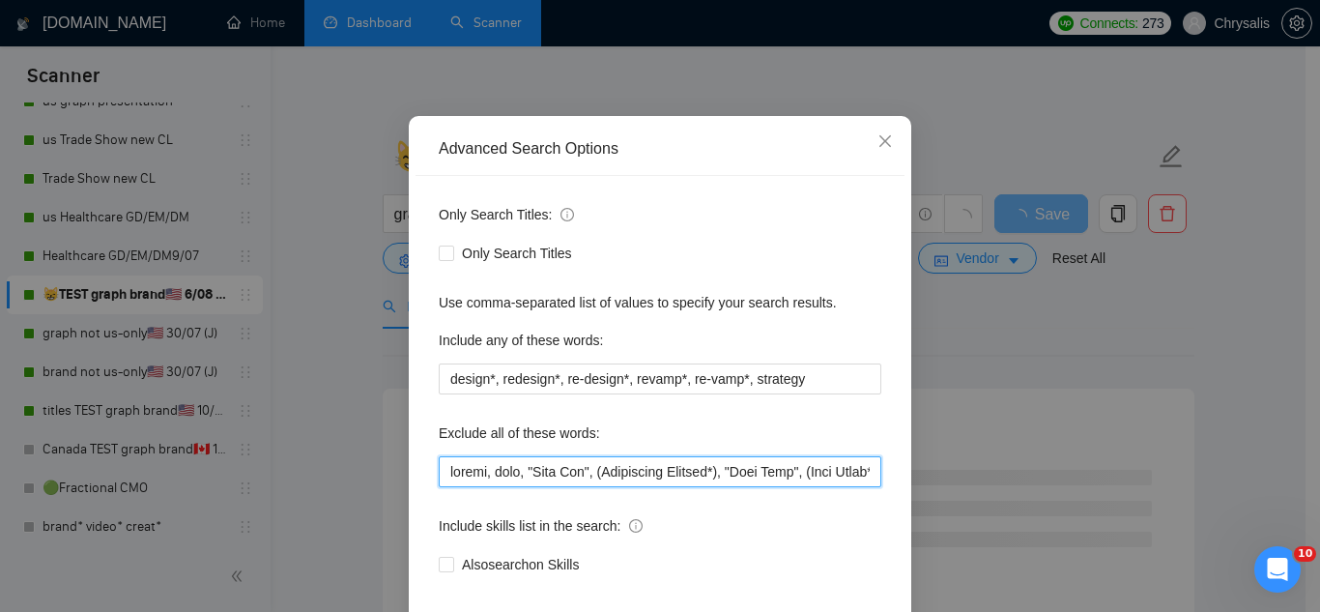
click at [444, 482] on input "text" at bounding box center [660, 471] width 443 height 31
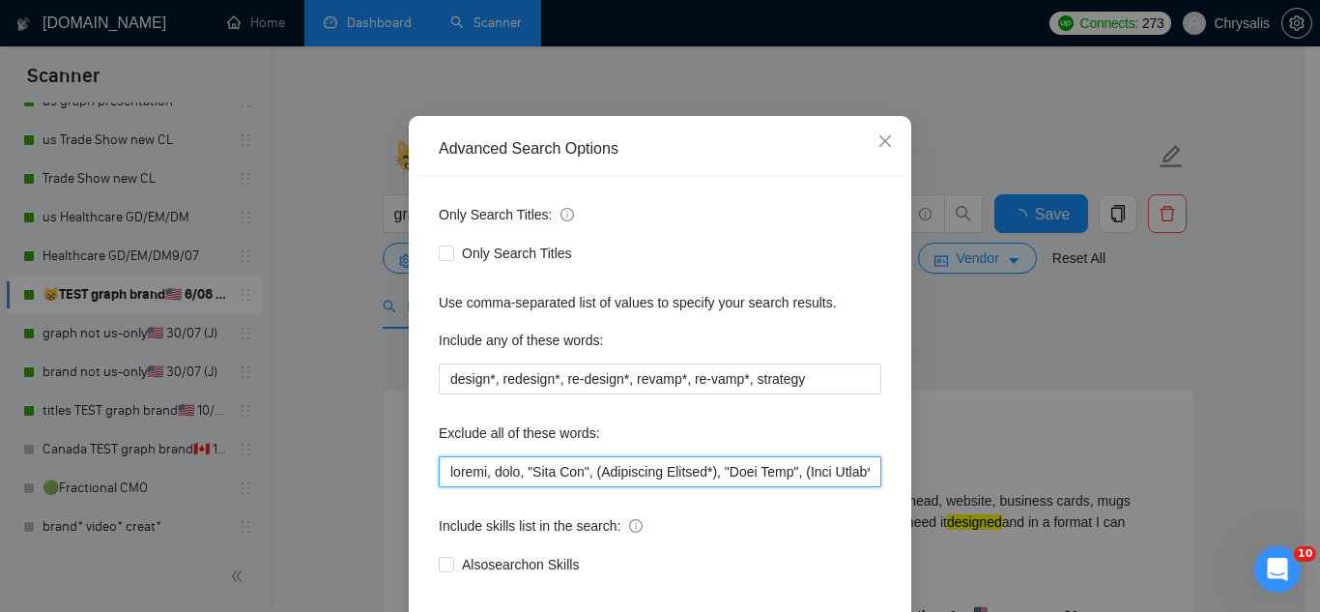
paste input "Vinyl, "Vinyl Window","
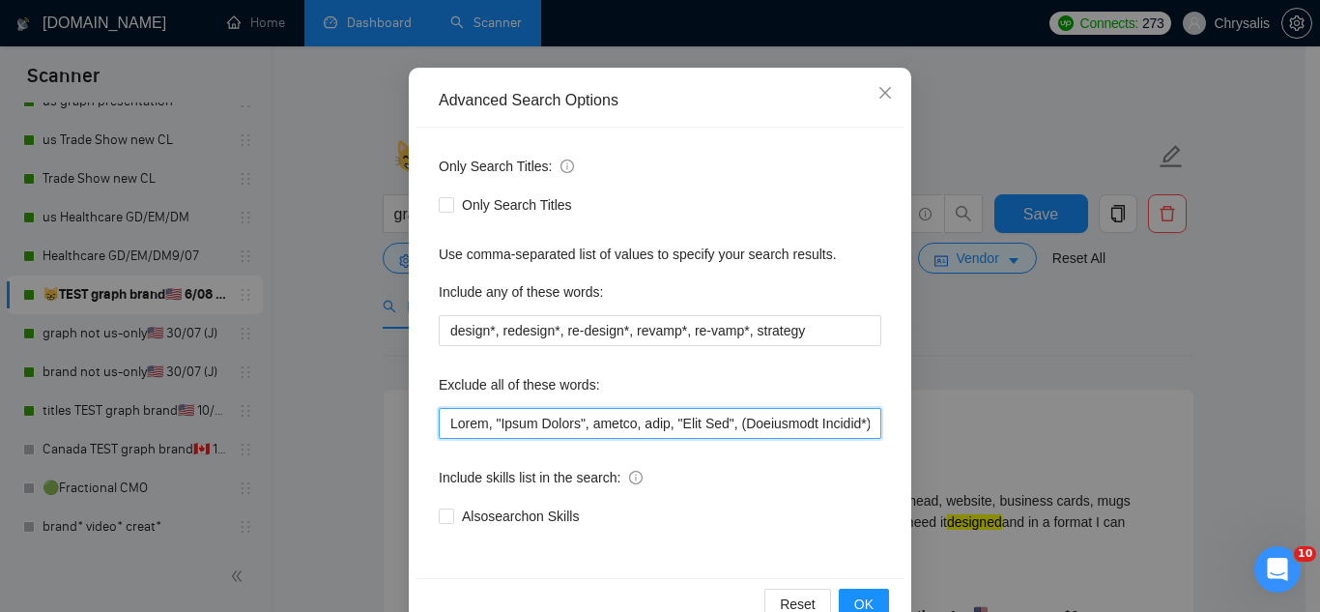
scroll to position [192, 0]
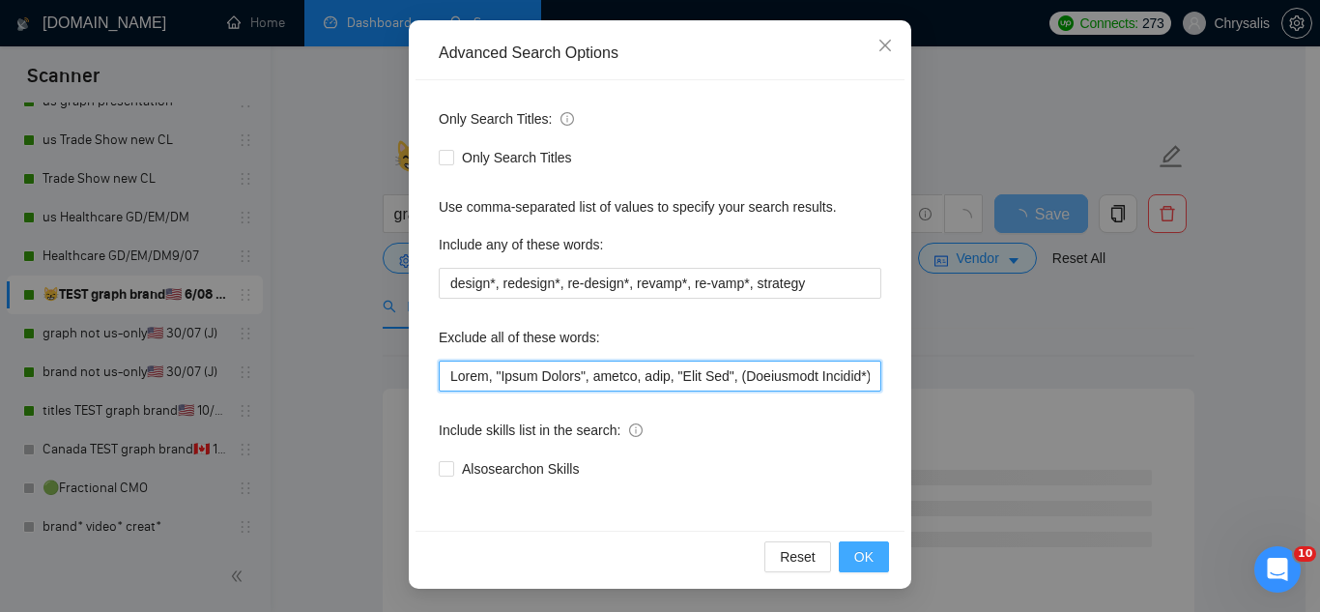
type input "Vinyl, "Vinyl Window", resume, baby, "Line Art", (Embroidery Graphic*), "Card G…"
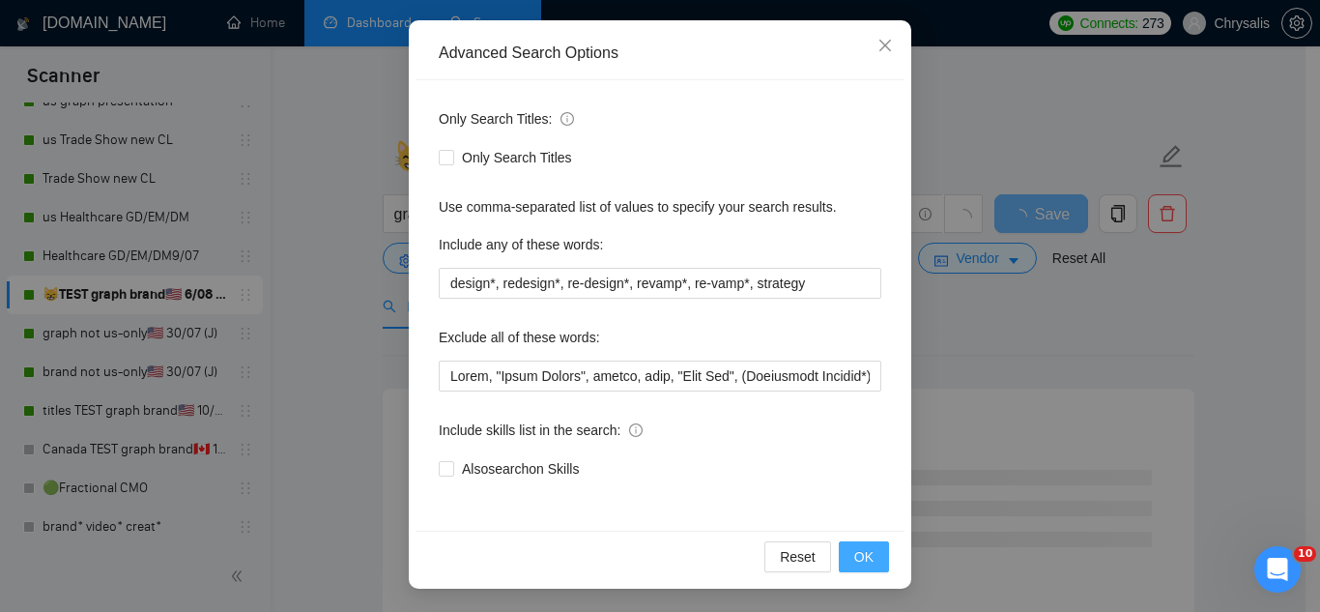
click at [854, 564] on span "OK" at bounding box center [863, 556] width 19 height 21
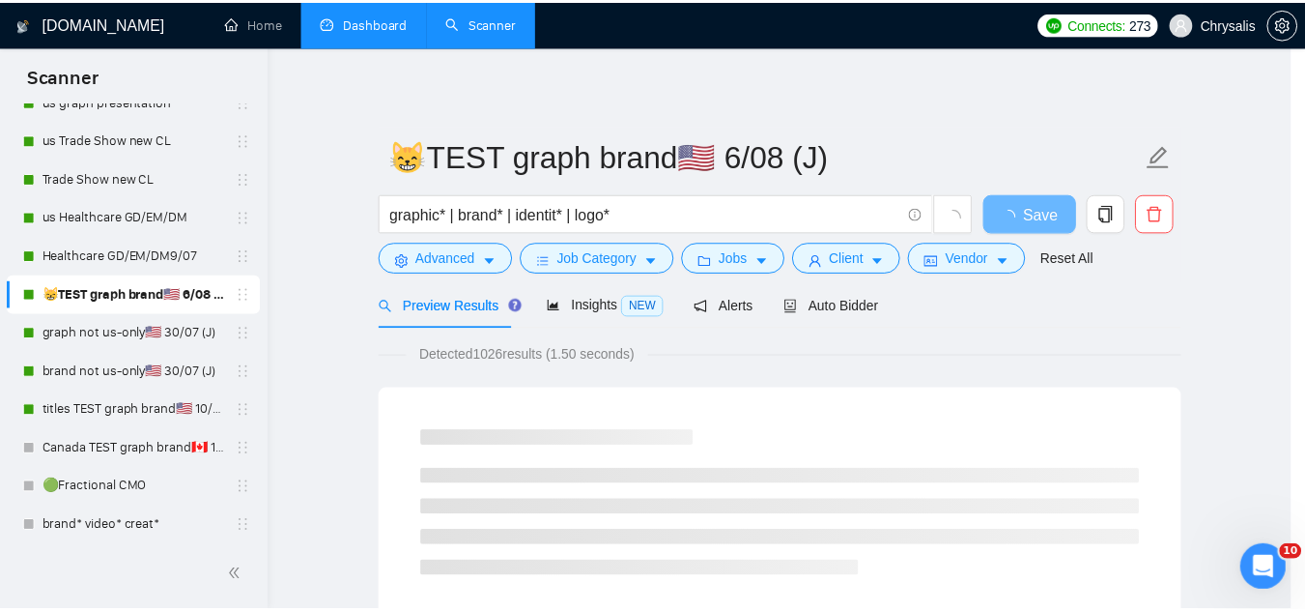
scroll to position [96, 0]
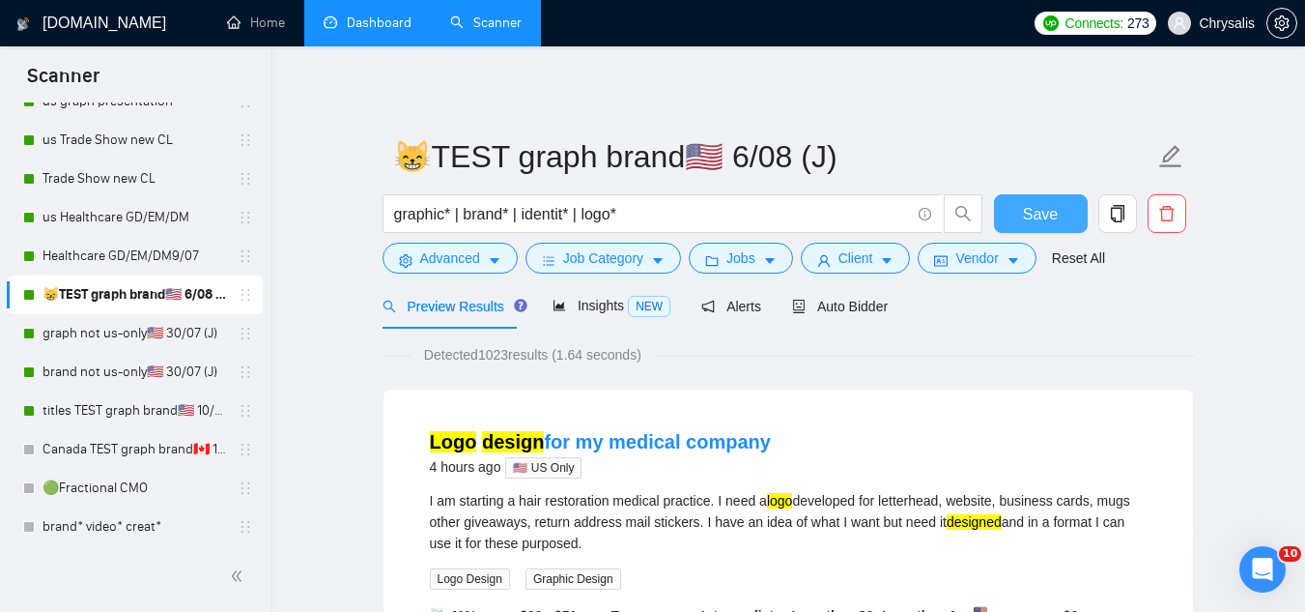
click at [1041, 210] on span "Save" at bounding box center [1040, 214] width 35 height 24
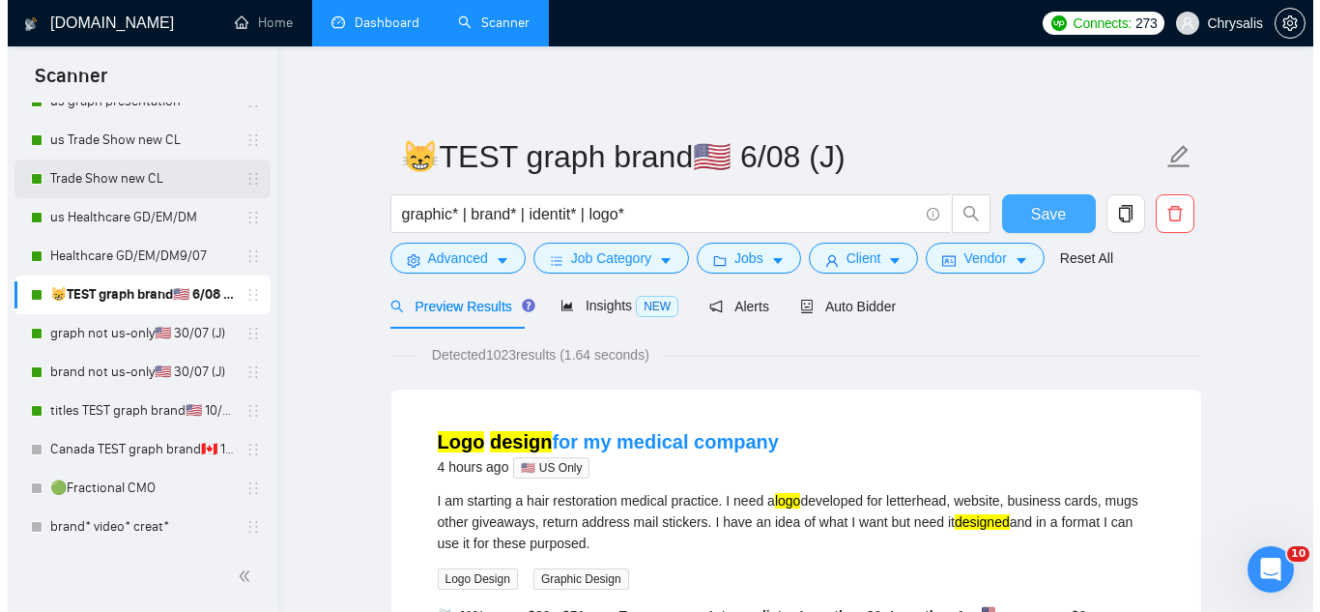
scroll to position [97, 0]
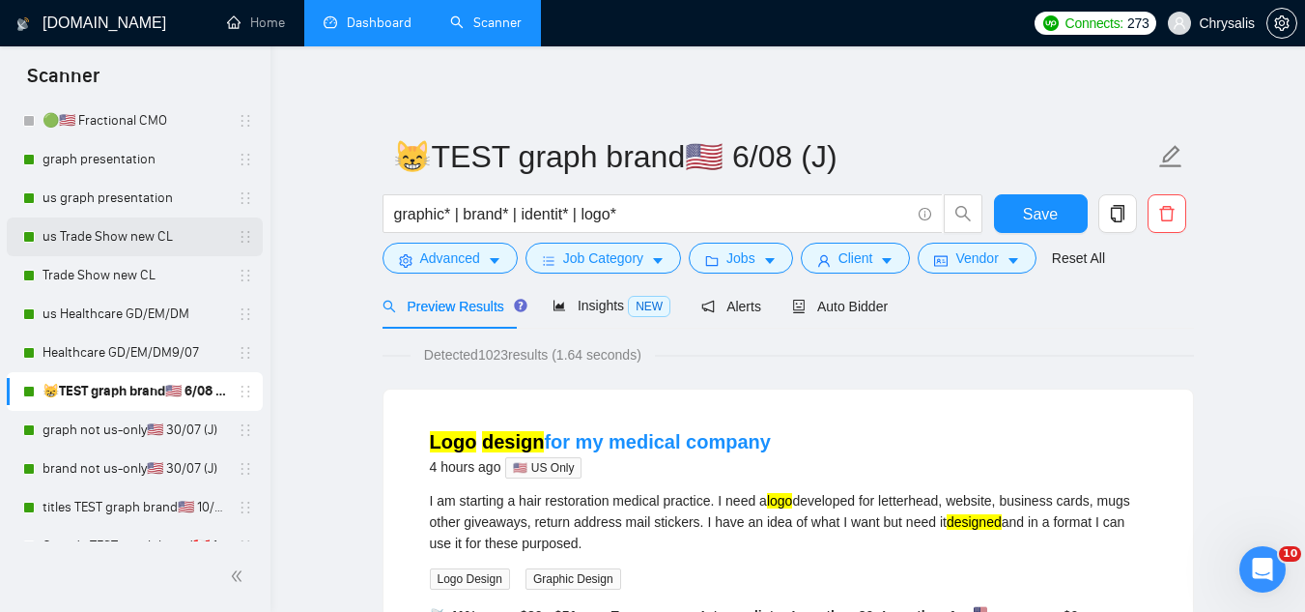
drag, startPoint x: 66, startPoint y: 195, endPoint x: 131, endPoint y: 253, distance: 87.6
click at [66, 195] on link "us graph presentation" at bounding box center [135, 198] width 184 height 39
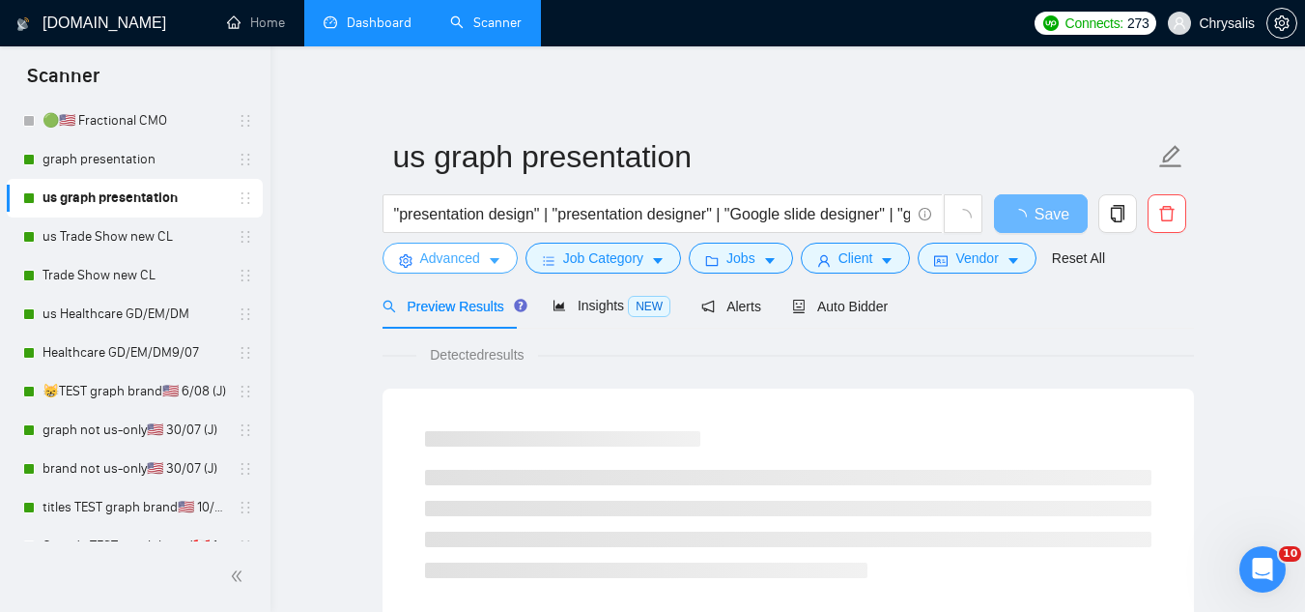
click at [447, 263] on span "Advanced" at bounding box center [450, 257] width 60 height 21
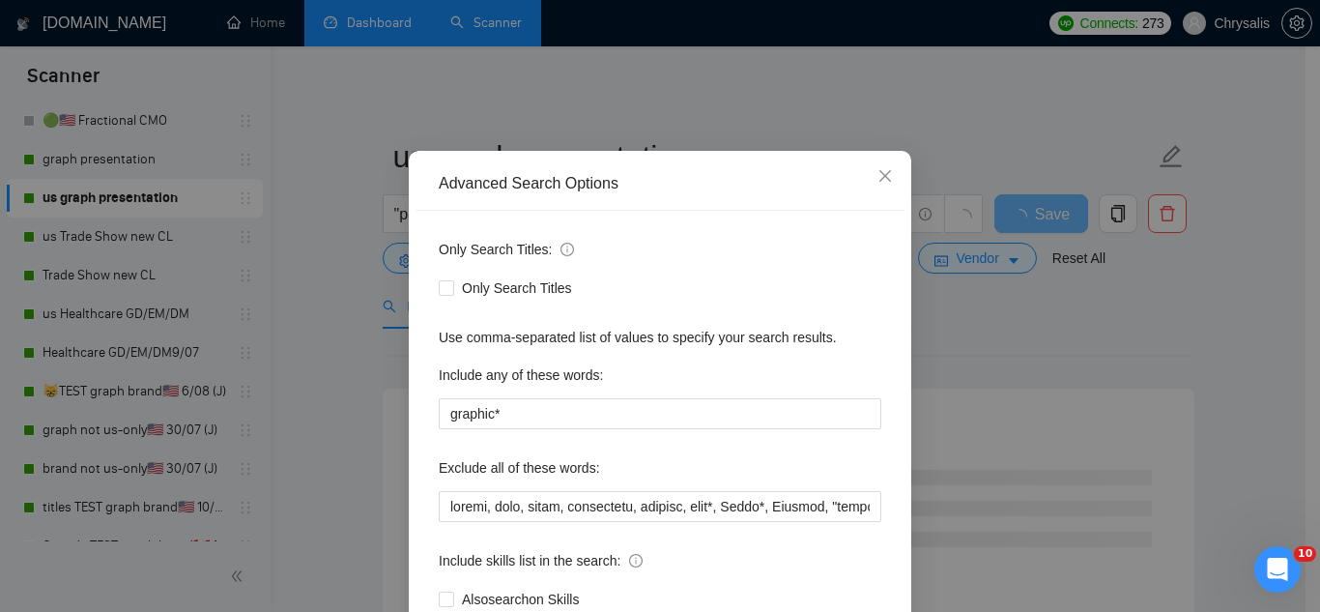
scroll to position [97, 0]
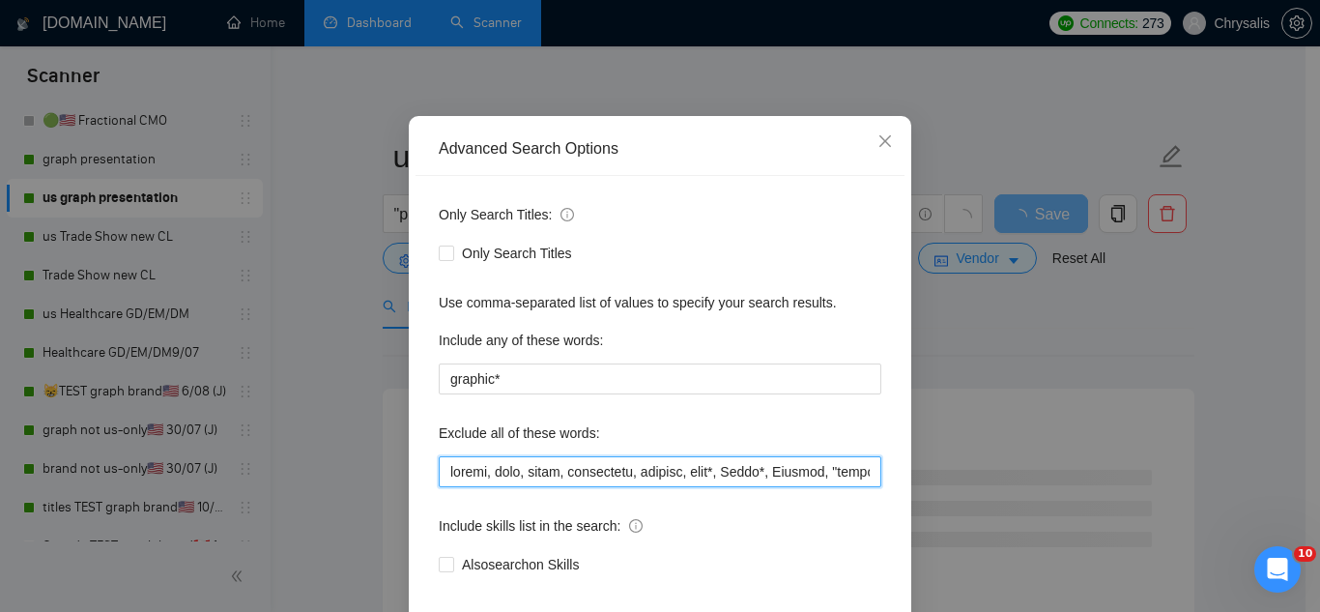
click at [445, 480] on input "text" at bounding box center [660, 471] width 443 height 31
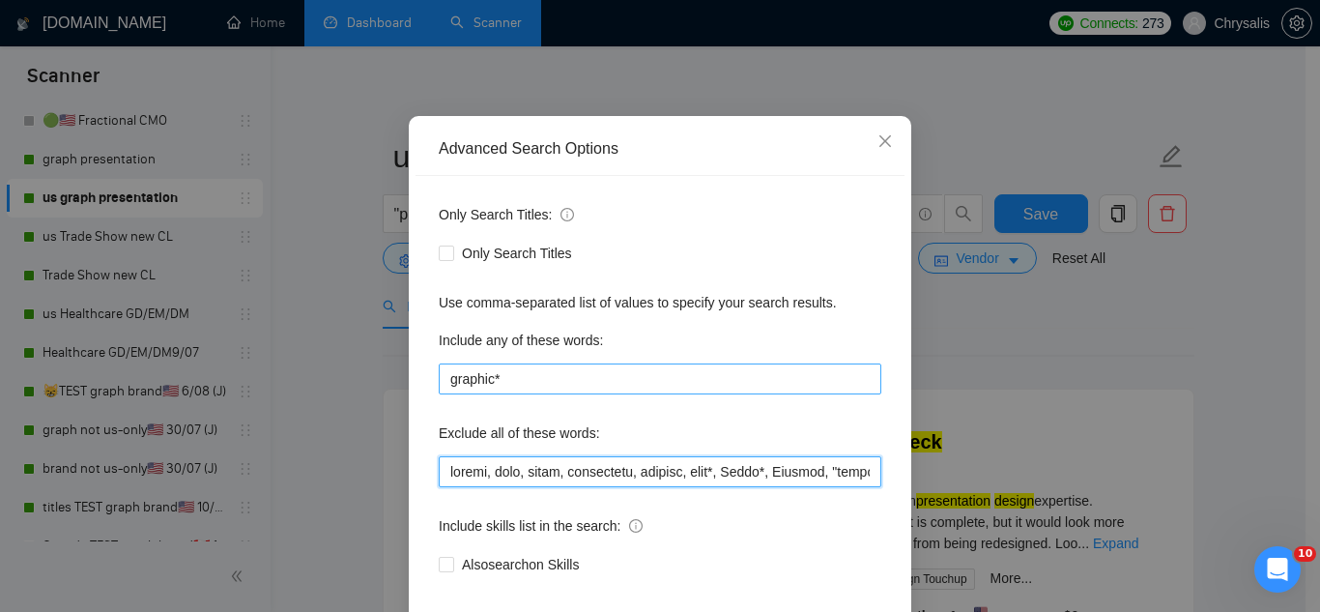
paste input "Vinyl, "Vinyl Window","
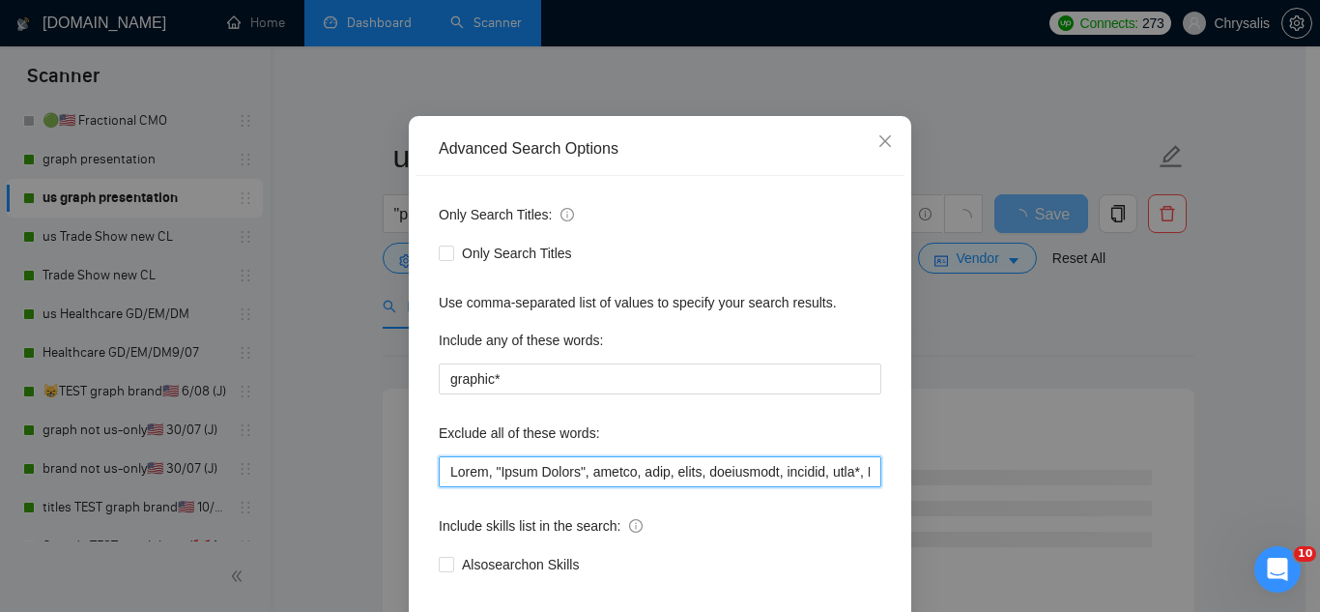
scroll to position [192, 0]
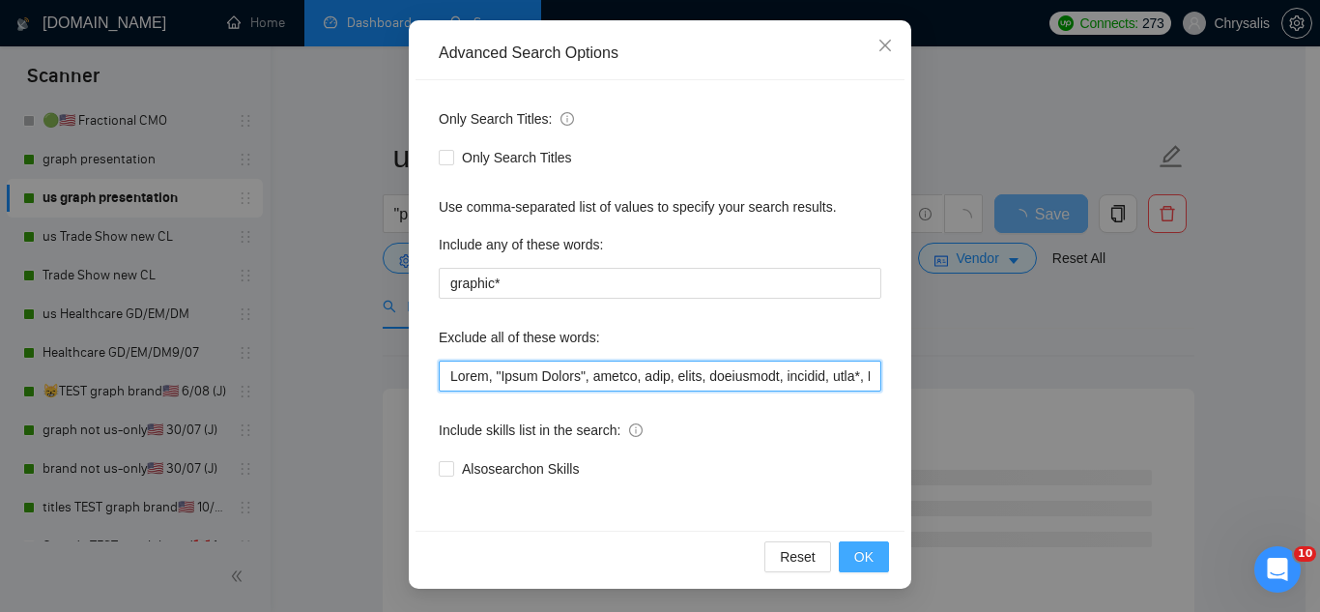
type input "Vinyl, "Vinyl Window", resume, baby, excel, furnishing, furnish, sock*, Short*,…"
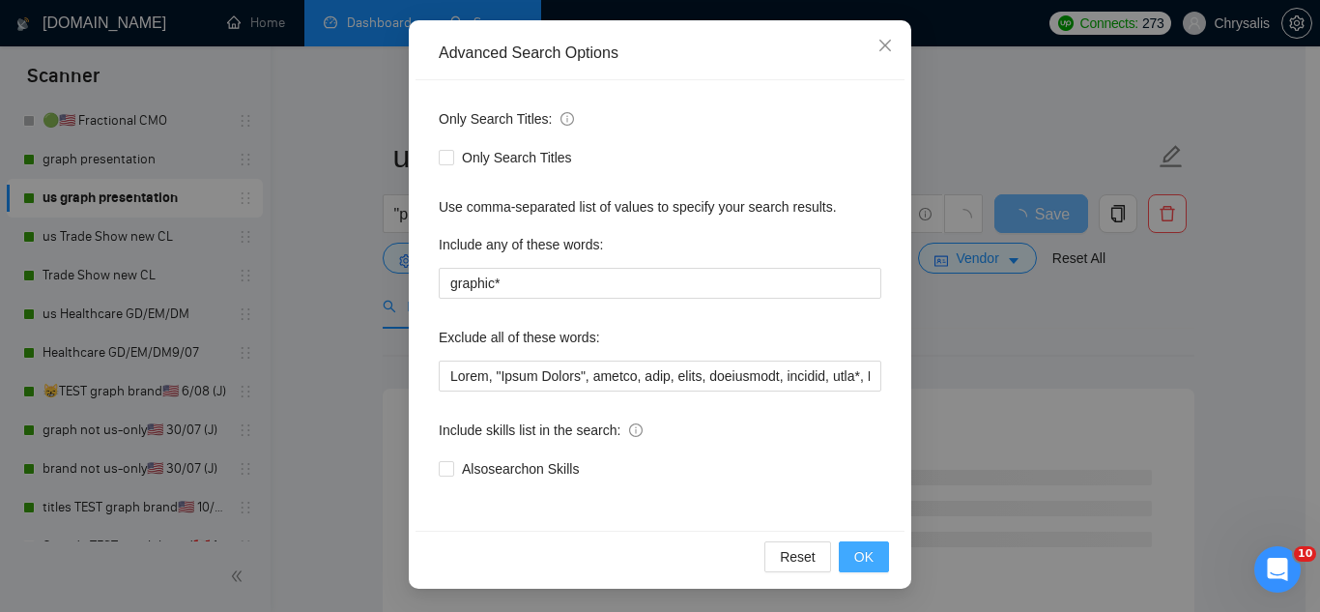
click at [854, 553] on span "OK" at bounding box center [863, 556] width 19 height 21
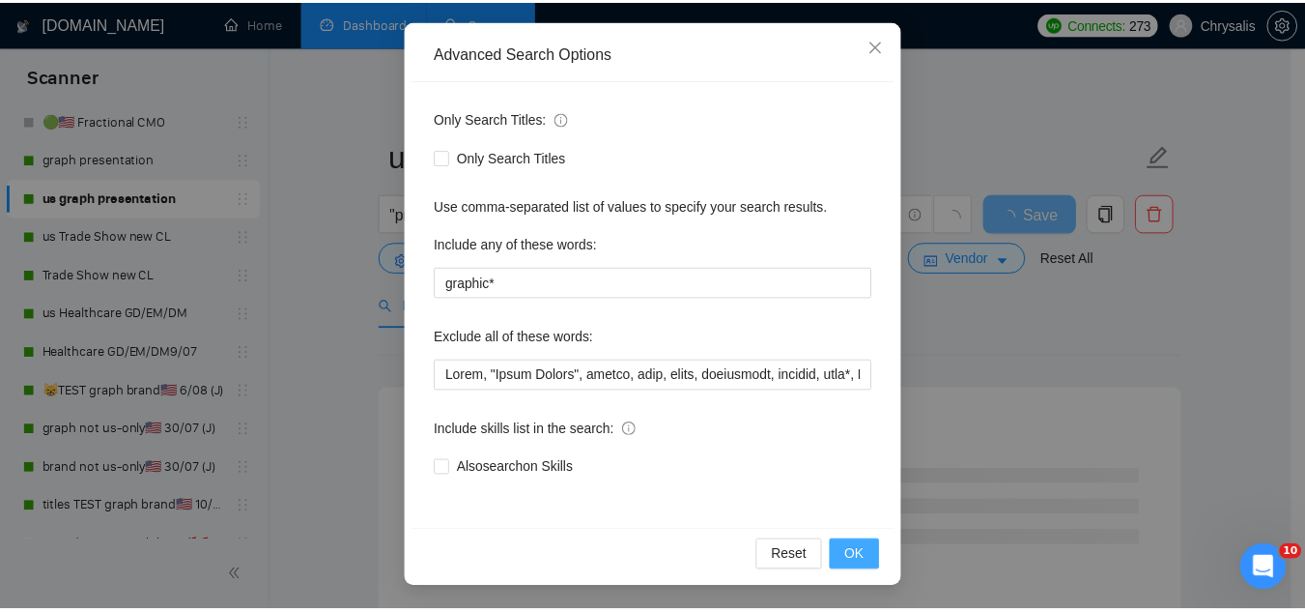
scroll to position [96, 0]
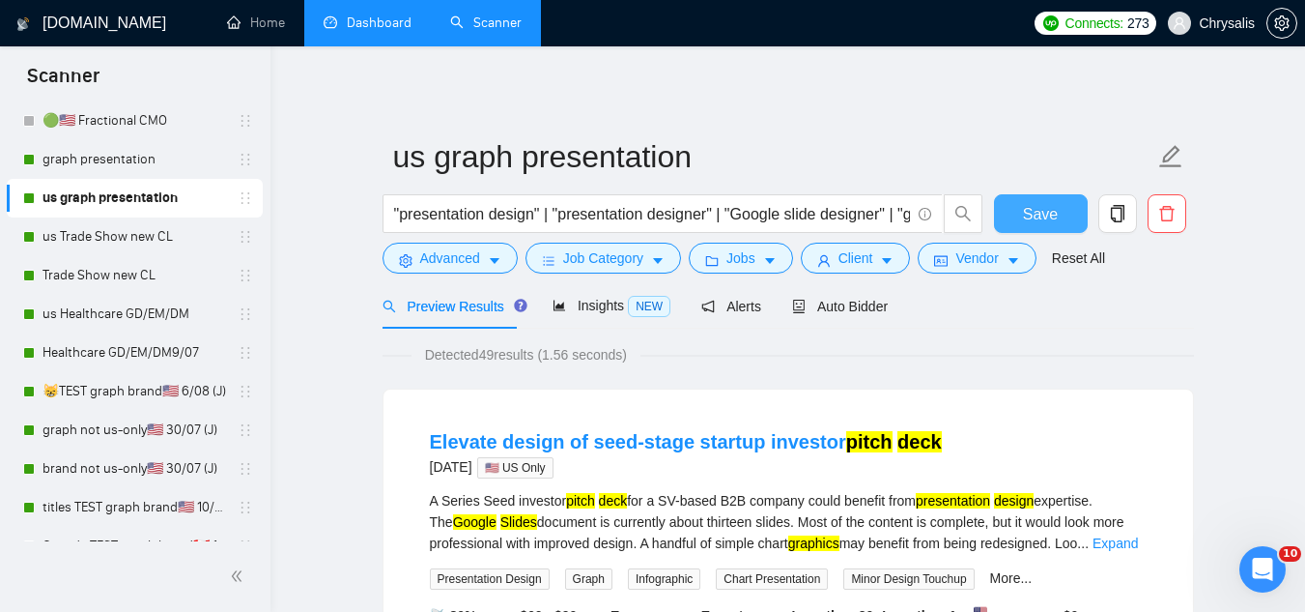
click at [1040, 219] on span "Save" at bounding box center [1040, 214] width 35 height 24
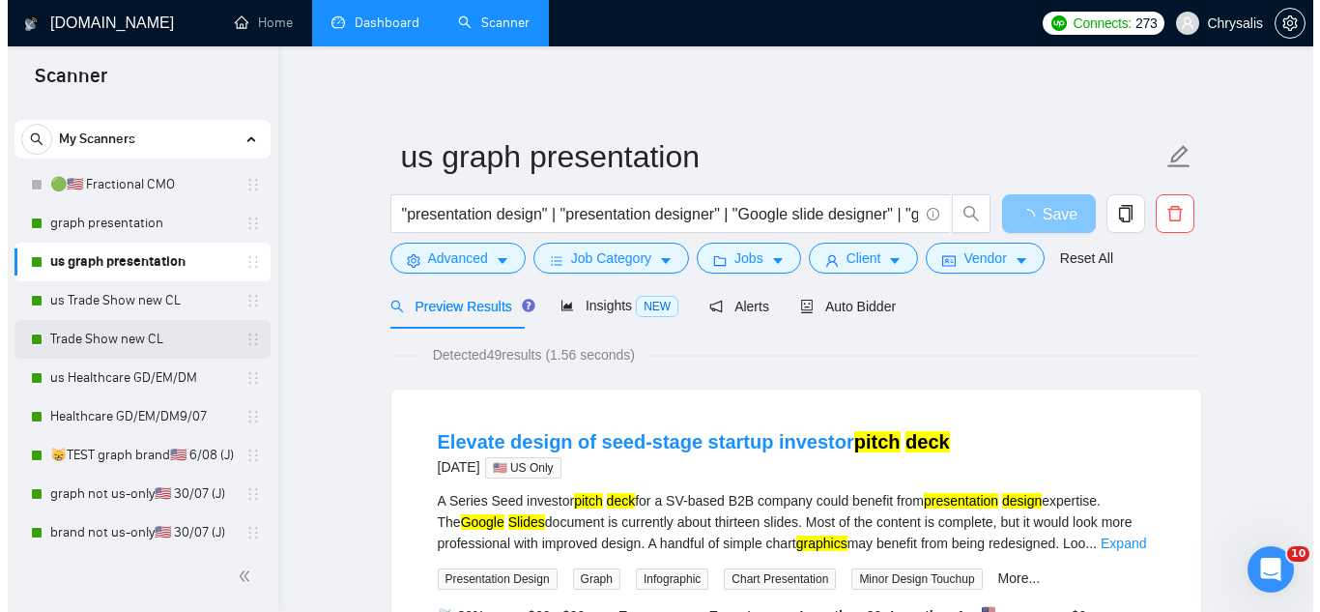
scroll to position [0, 0]
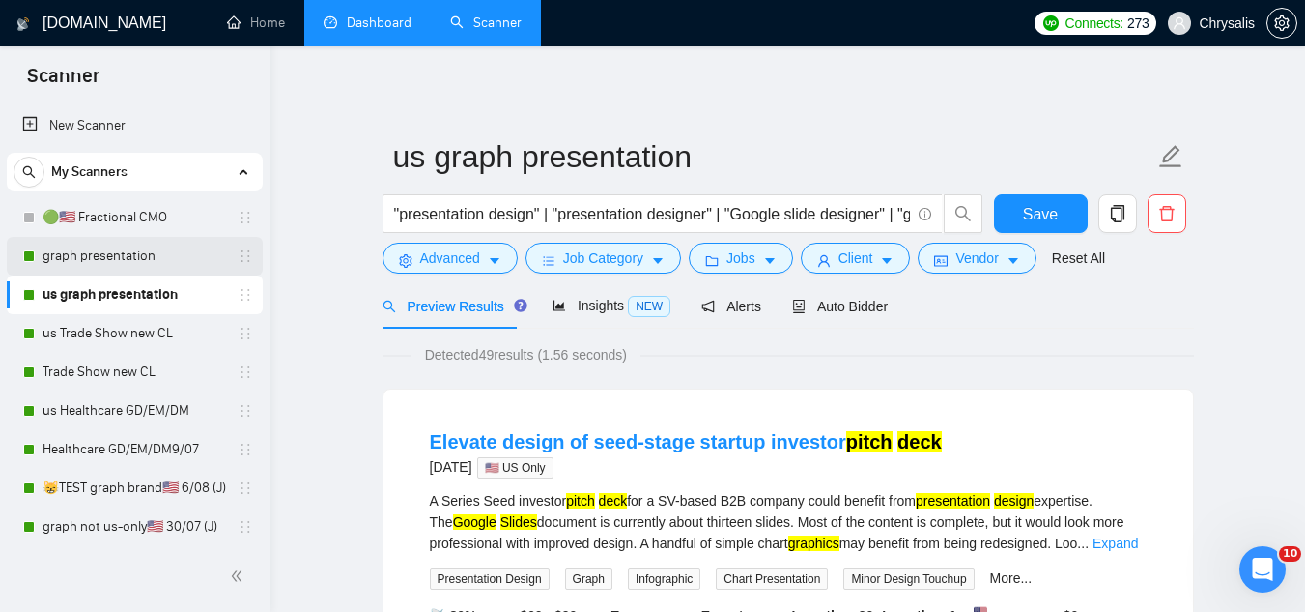
click at [121, 256] on link "graph presentation" at bounding box center [135, 256] width 184 height 39
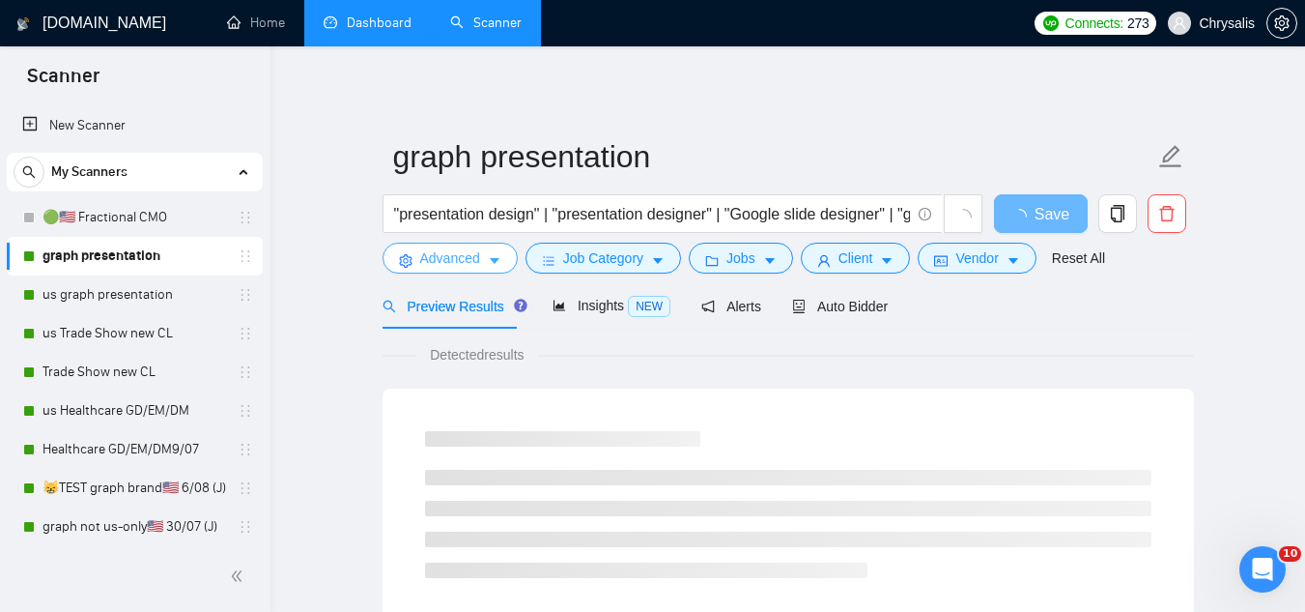
click at [432, 272] on button "Advanced" at bounding box center [450, 258] width 135 height 31
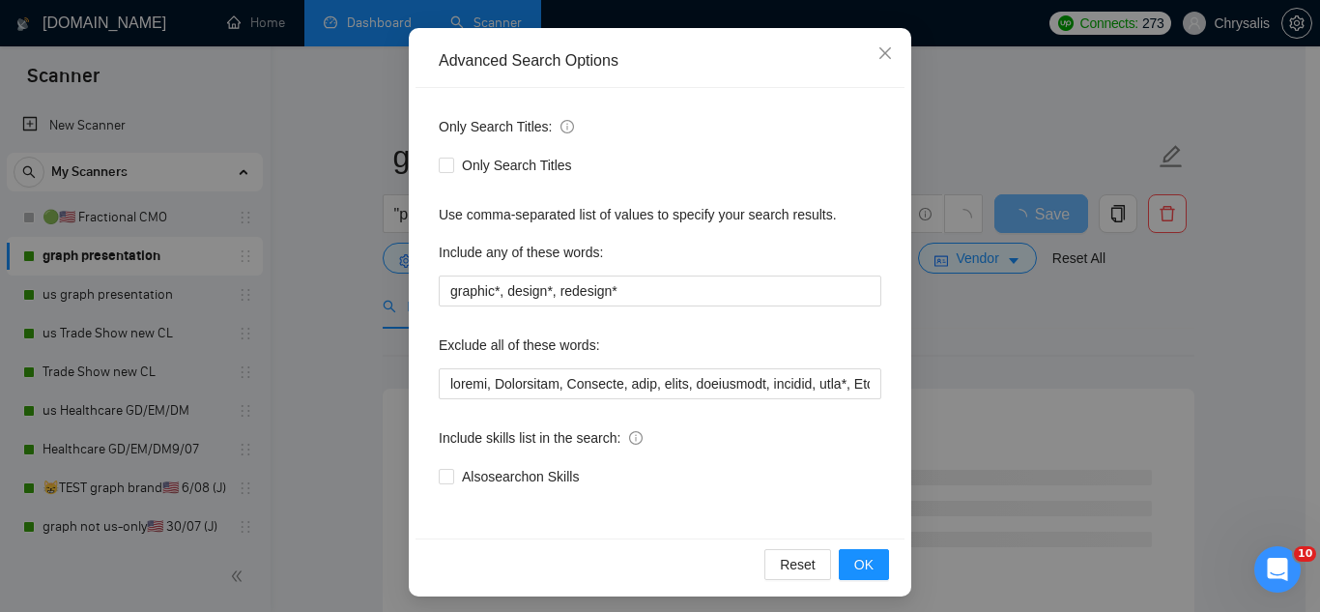
scroll to position [192, 0]
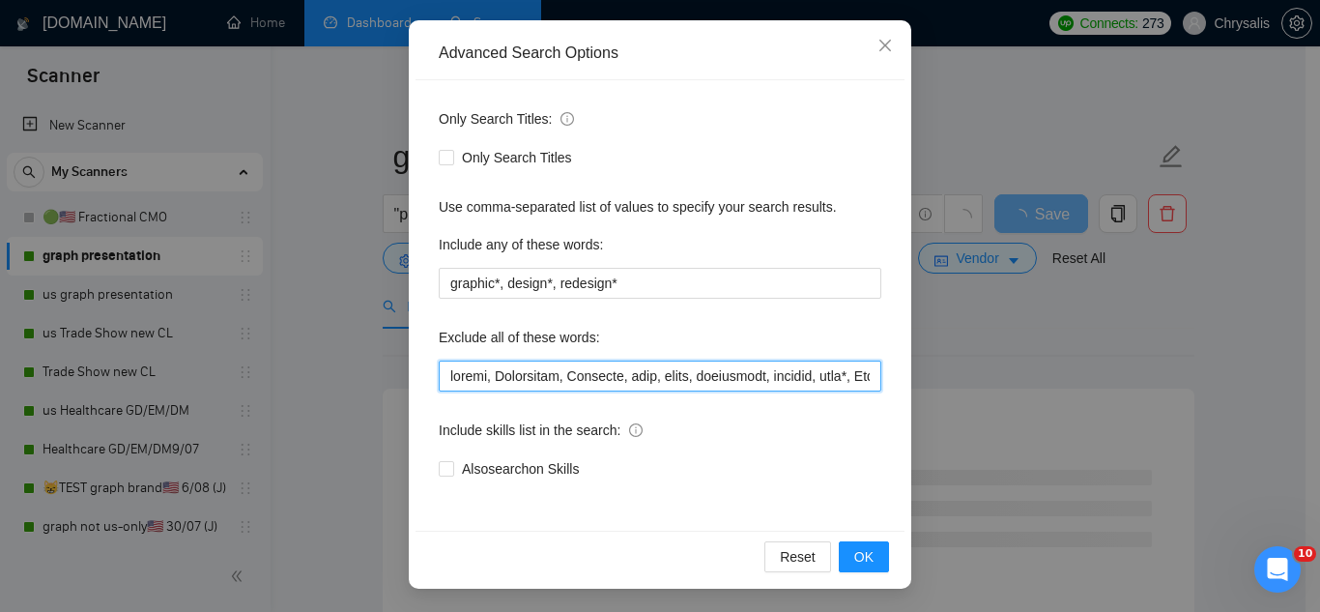
click at [440, 386] on input "text" at bounding box center [660, 375] width 443 height 31
paste input "Vinyl, "Vinyl Window","
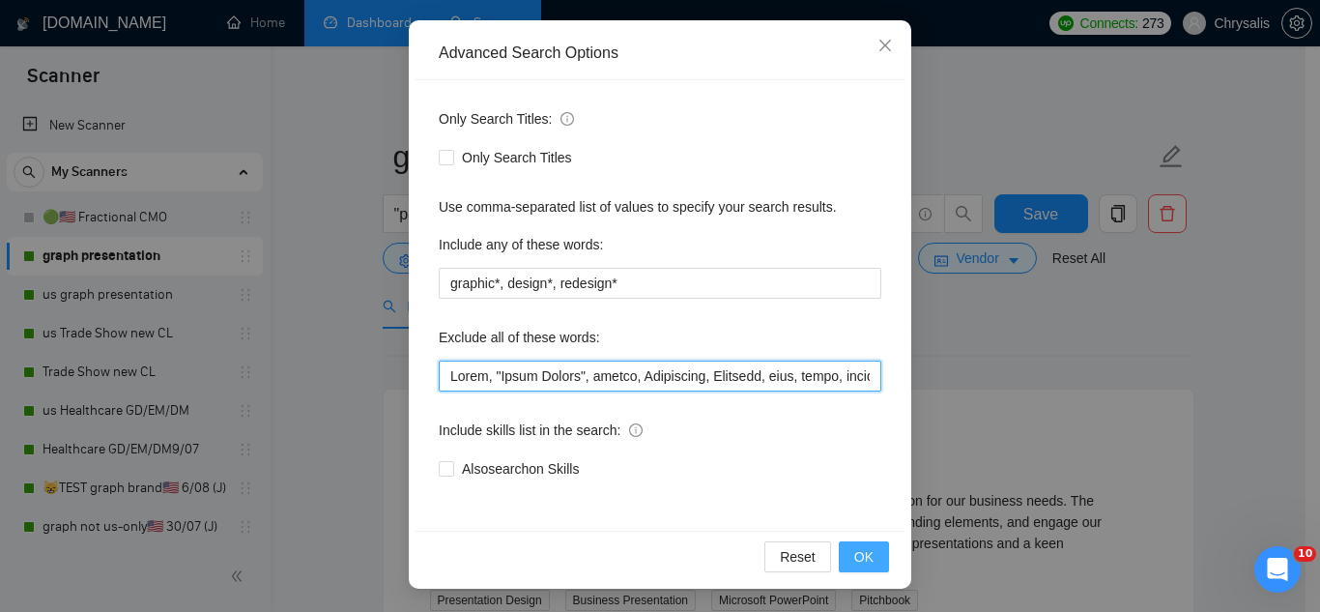
type input "Vinyl, "Vinyl Window", resume, Womenswear, Footwear, baby, excel, furnishing, f…"
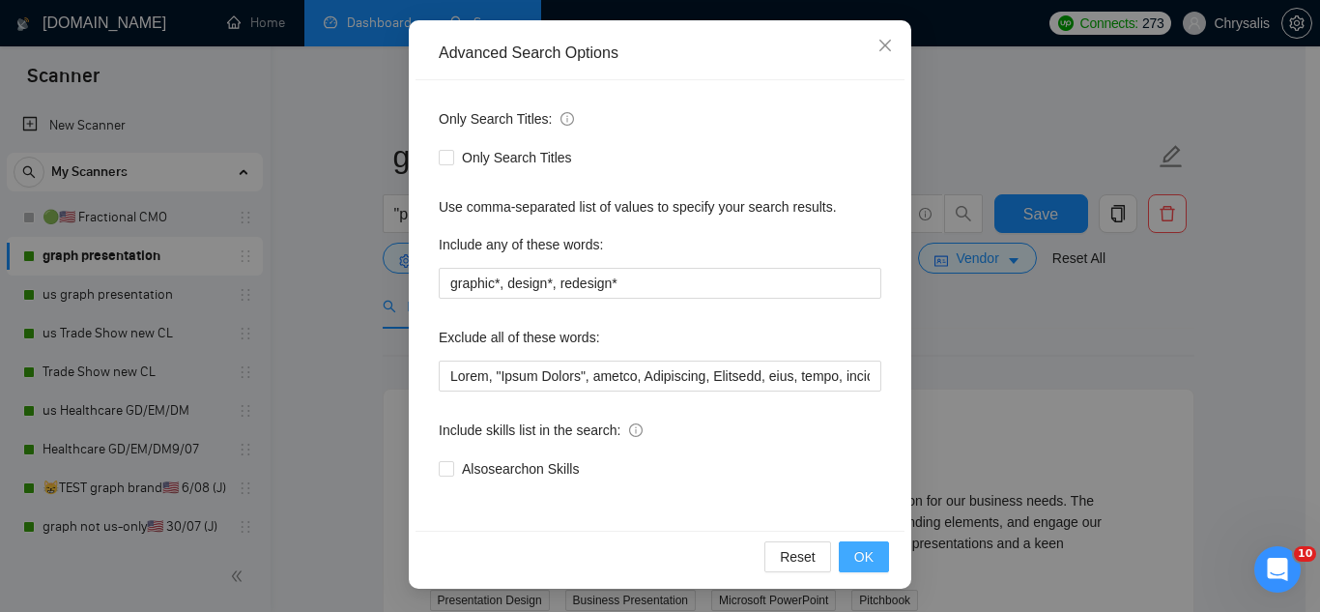
click at [873, 562] on button "OK" at bounding box center [864, 556] width 50 height 31
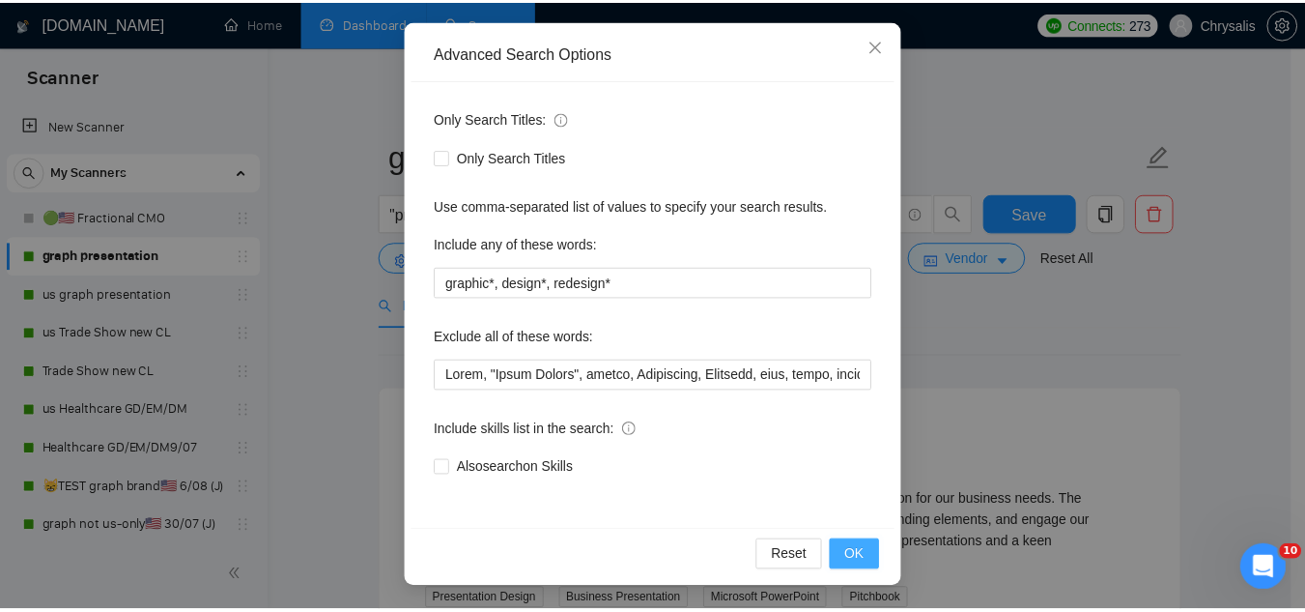
scroll to position [96, 0]
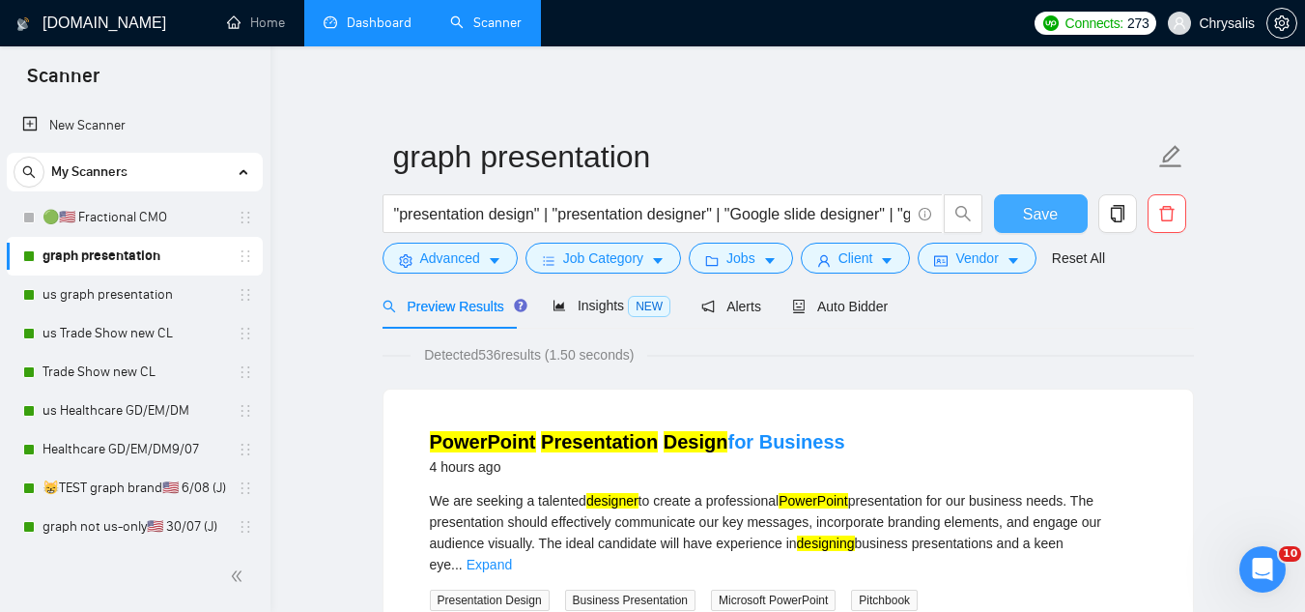
click at [1018, 219] on button "Save" at bounding box center [1041, 213] width 94 height 39
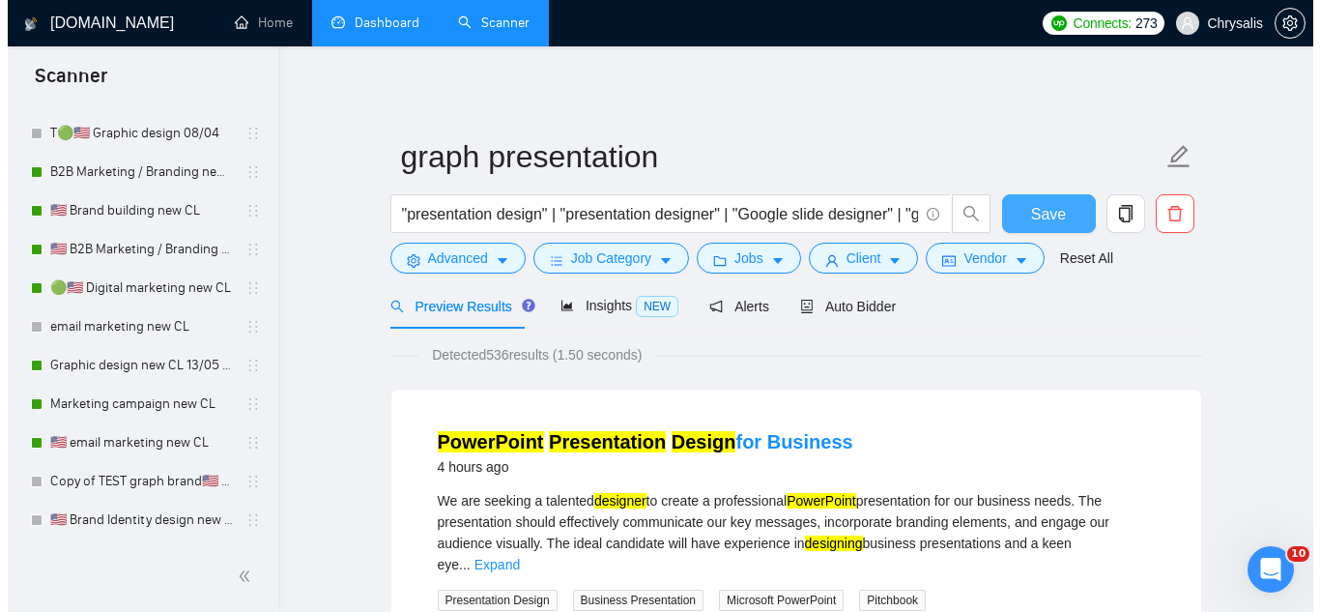
scroll to position [1159, 0]
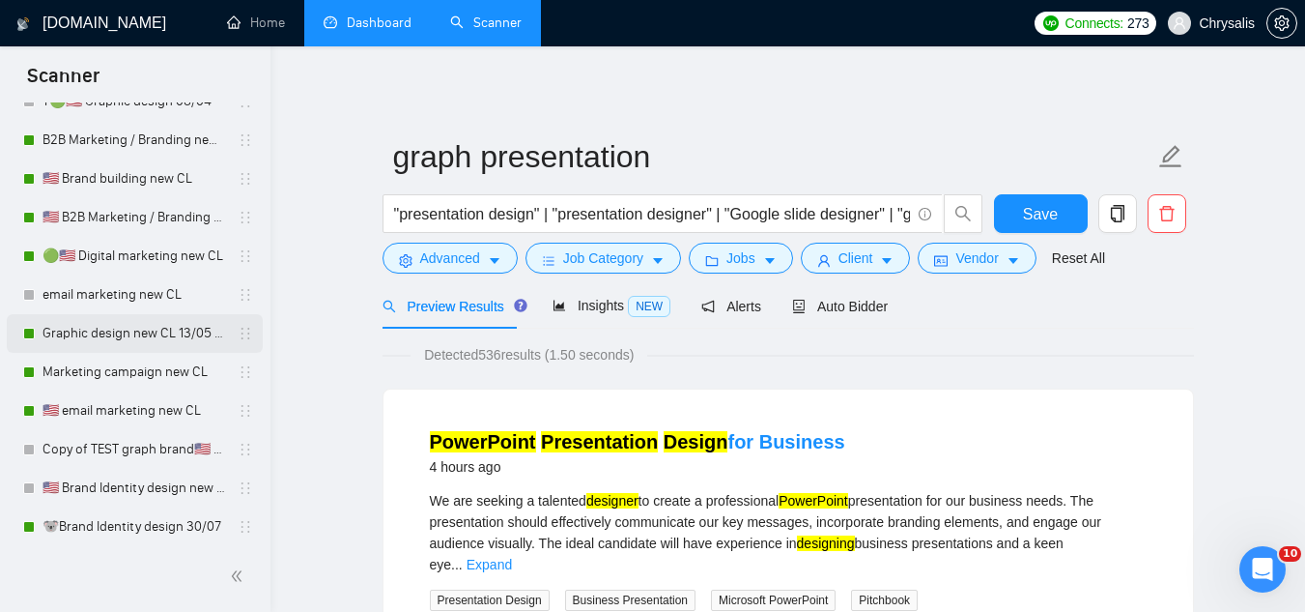
click at [121, 330] on link "Graphic design new CL 13/05 (t)" at bounding box center [135, 333] width 184 height 39
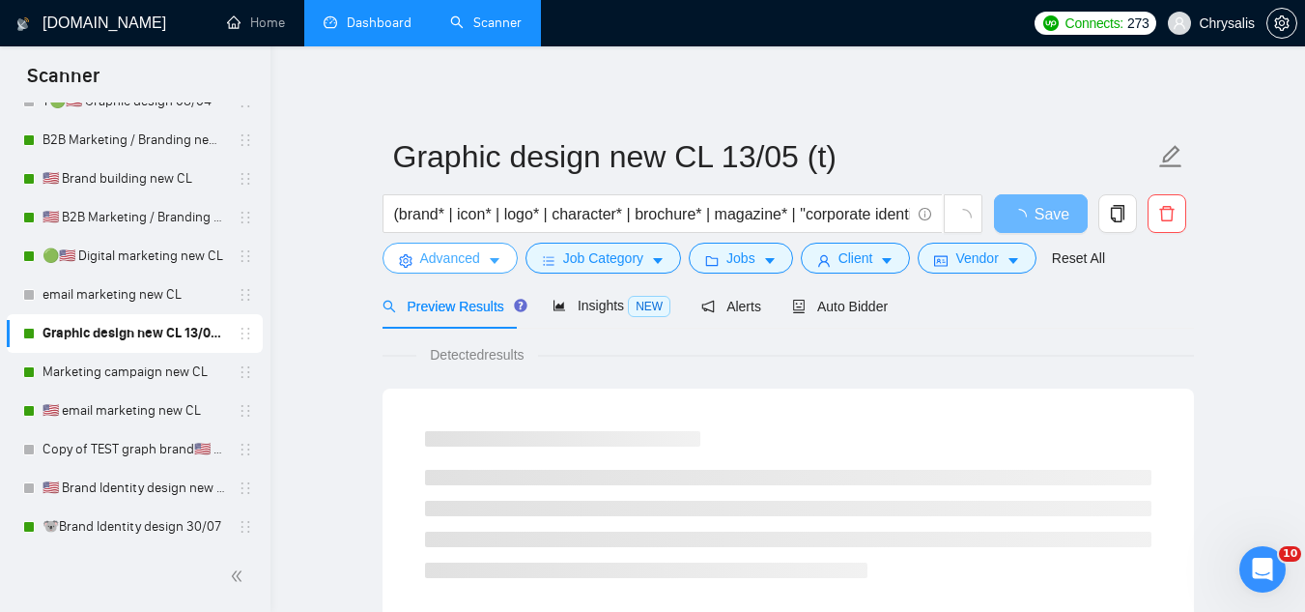
click at [429, 251] on span "Advanced" at bounding box center [450, 257] width 60 height 21
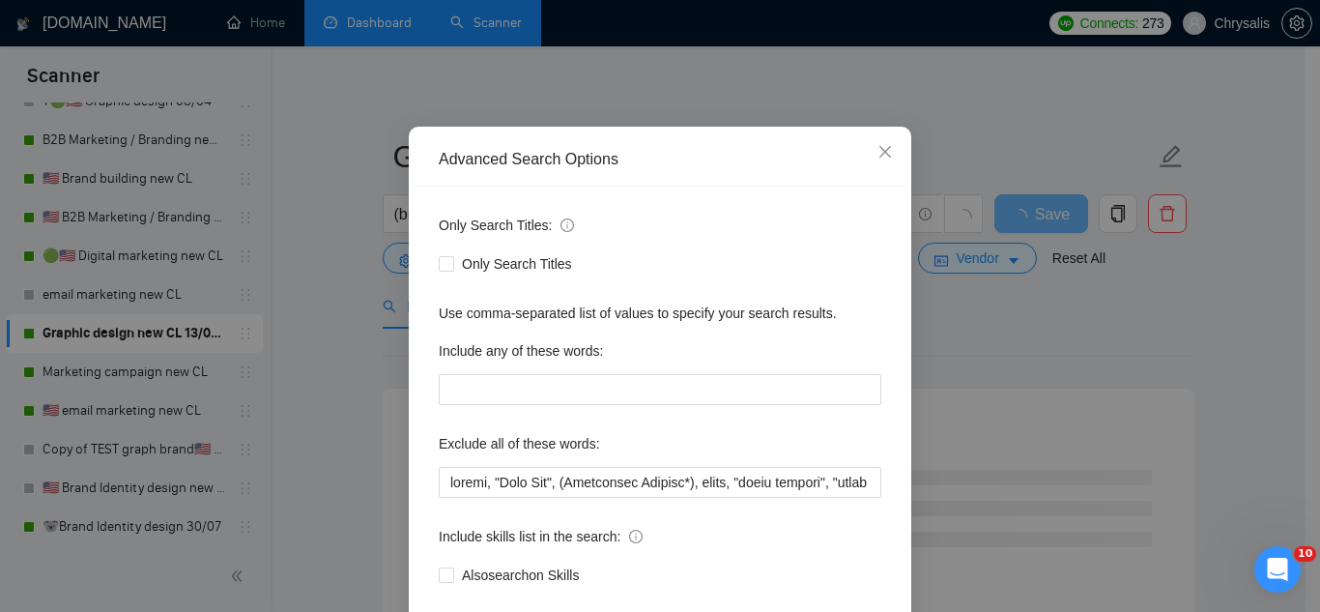
scroll to position [192, 0]
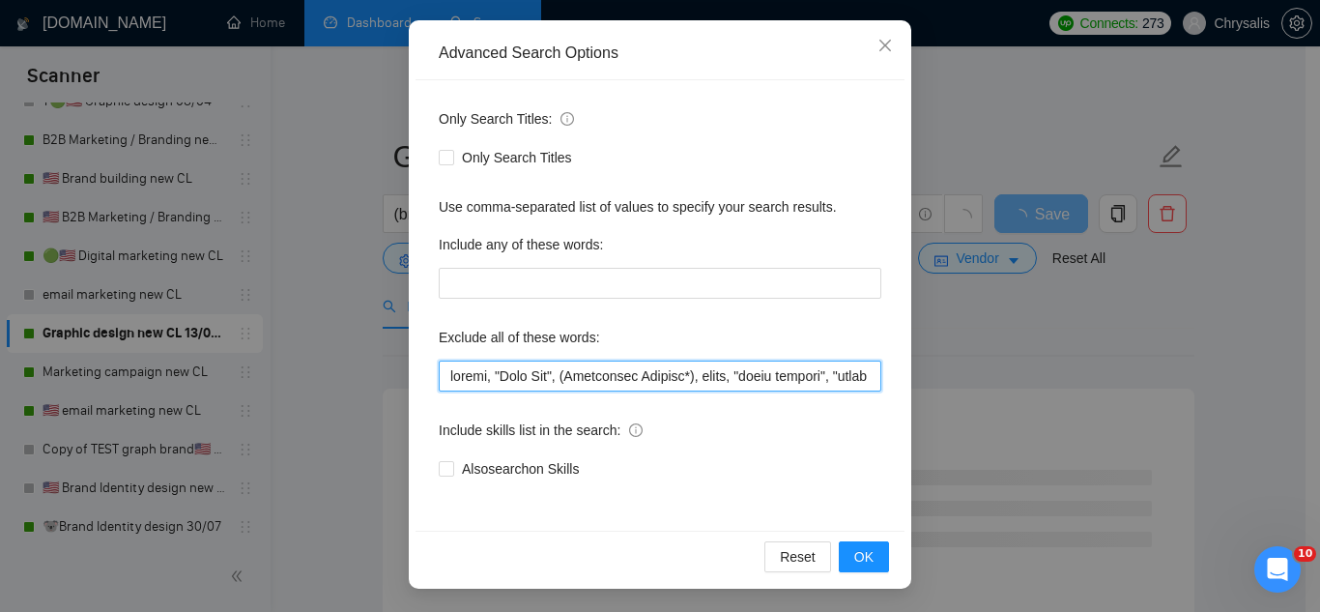
click at [444, 381] on input "text" at bounding box center [660, 375] width 443 height 31
paste input "Vinyl, "Vinyl Window","
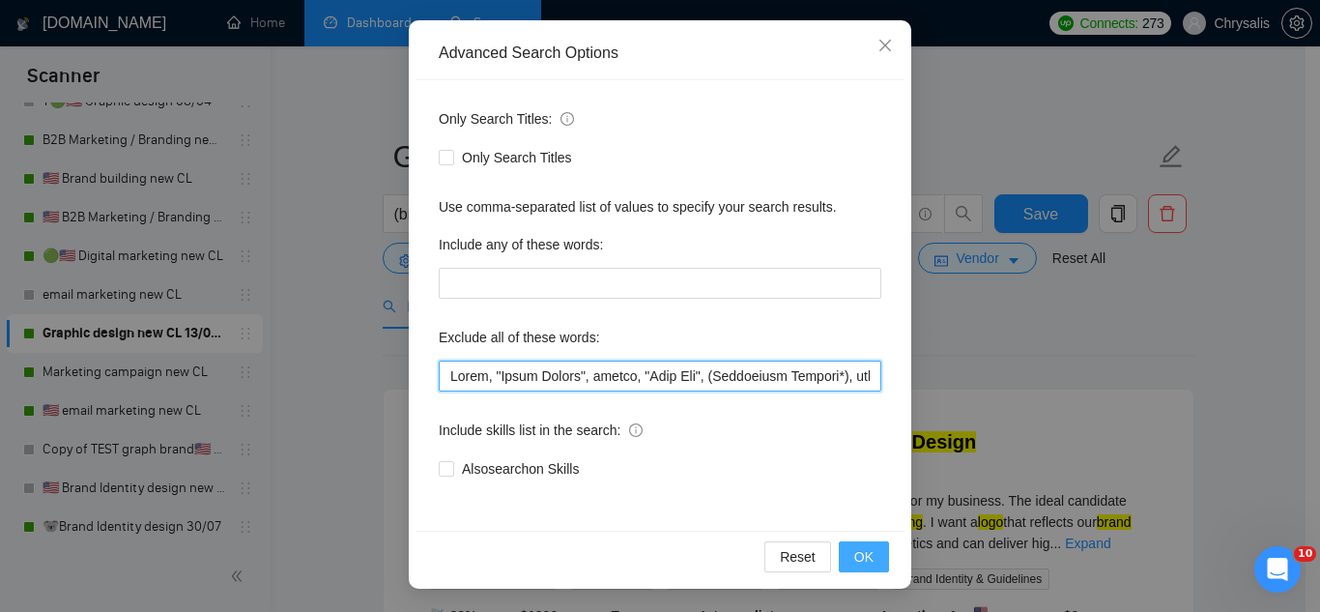
type input "Vinyl, "Vinyl Window", resume, "Line Art", (Embroidery Graphic*), music, "color…"
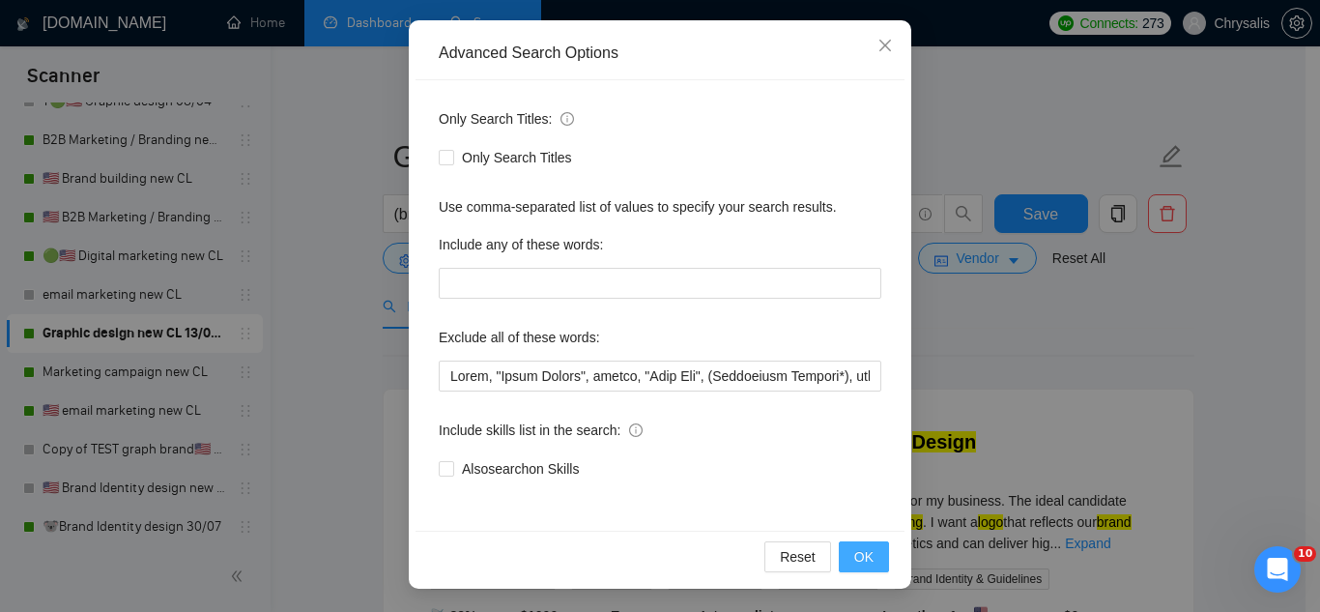
click at [856, 563] on span "OK" at bounding box center [863, 556] width 19 height 21
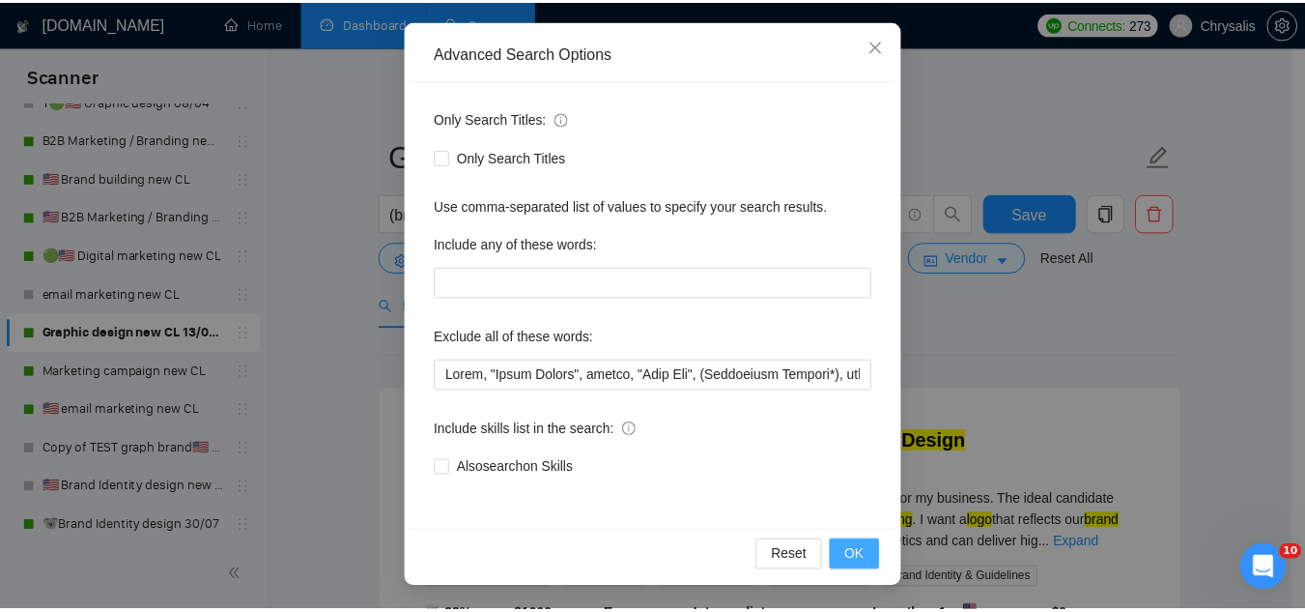
scroll to position [96, 0]
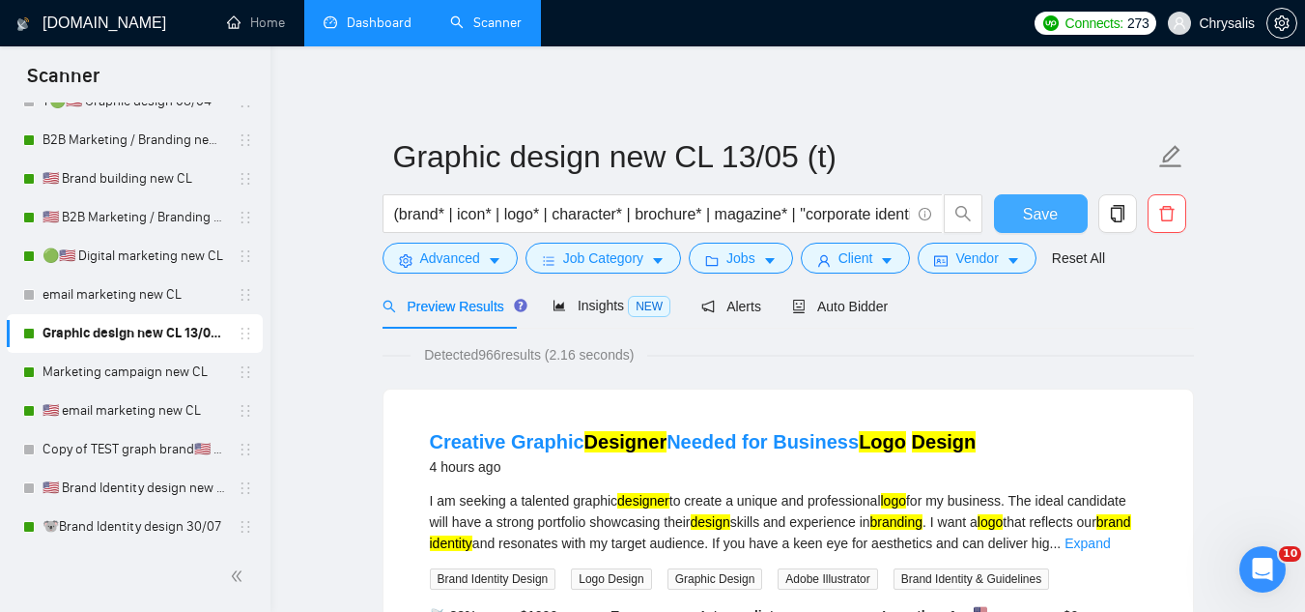
click at [1030, 219] on span "Save" at bounding box center [1040, 214] width 35 height 24
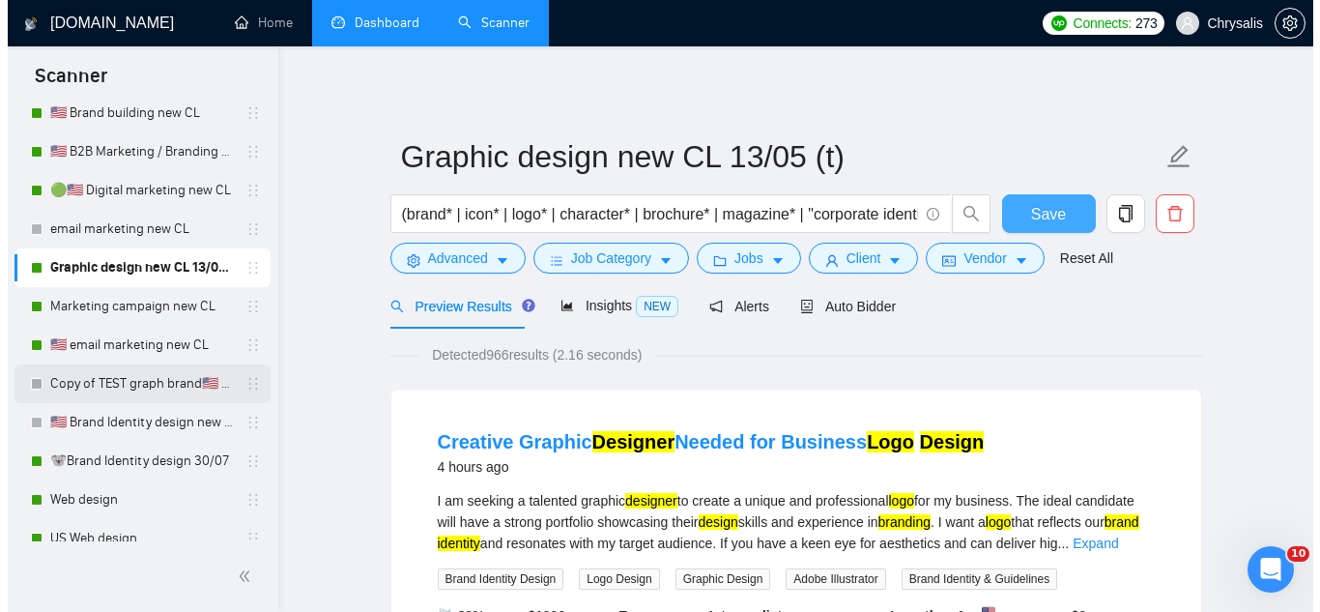
scroll to position [1256, 0]
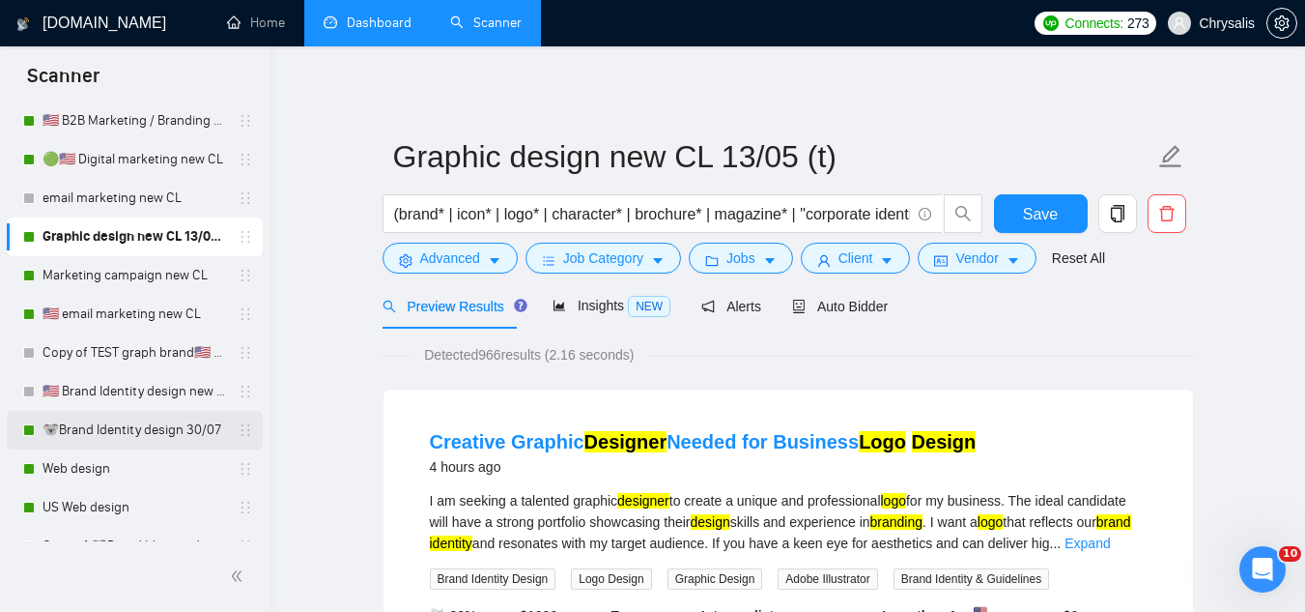
click at [109, 438] on link "🐨Brand Identity design 30/07" at bounding box center [135, 430] width 184 height 39
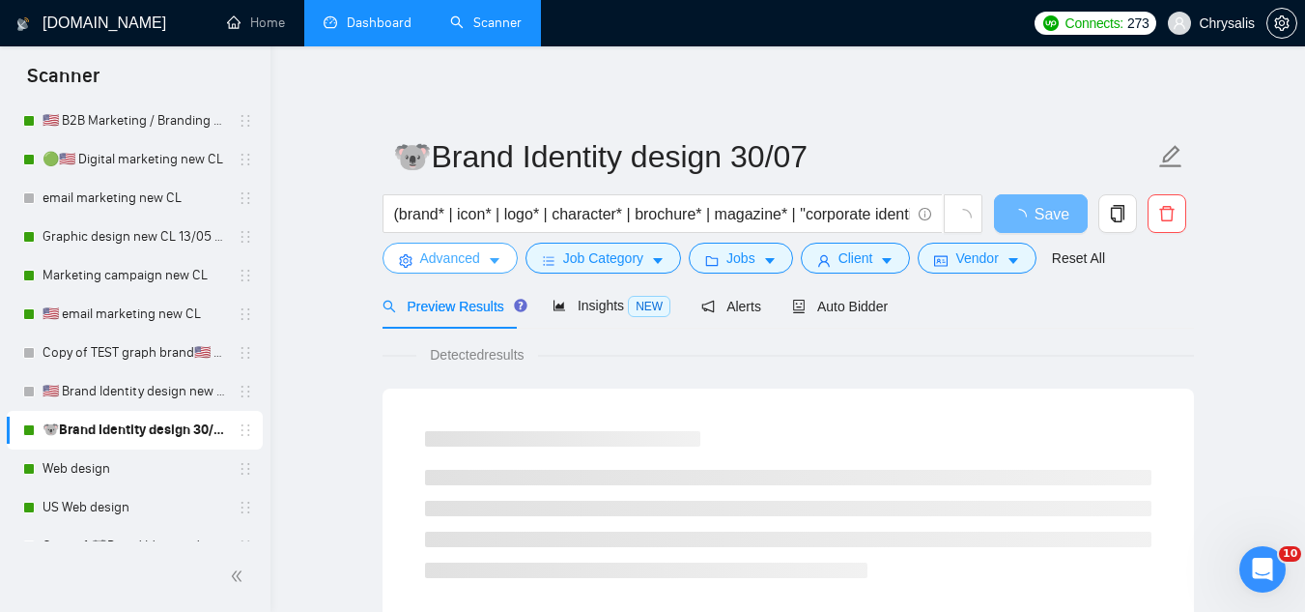
click at [467, 255] on span "Advanced" at bounding box center [450, 257] width 60 height 21
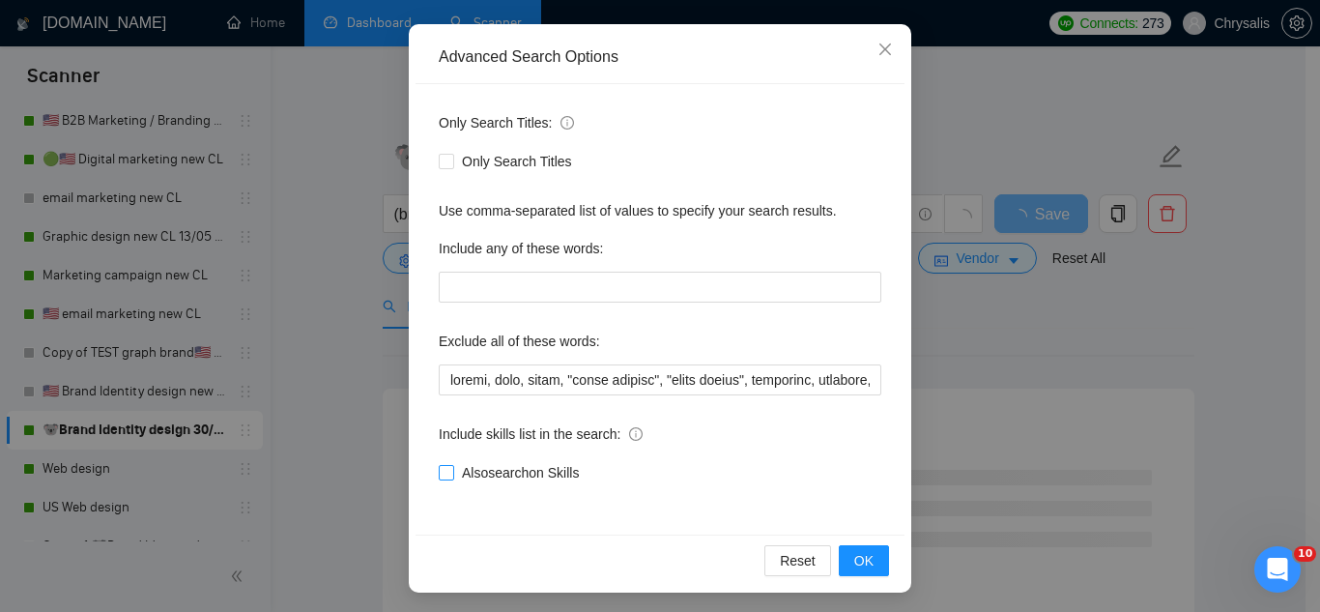
scroll to position [192, 0]
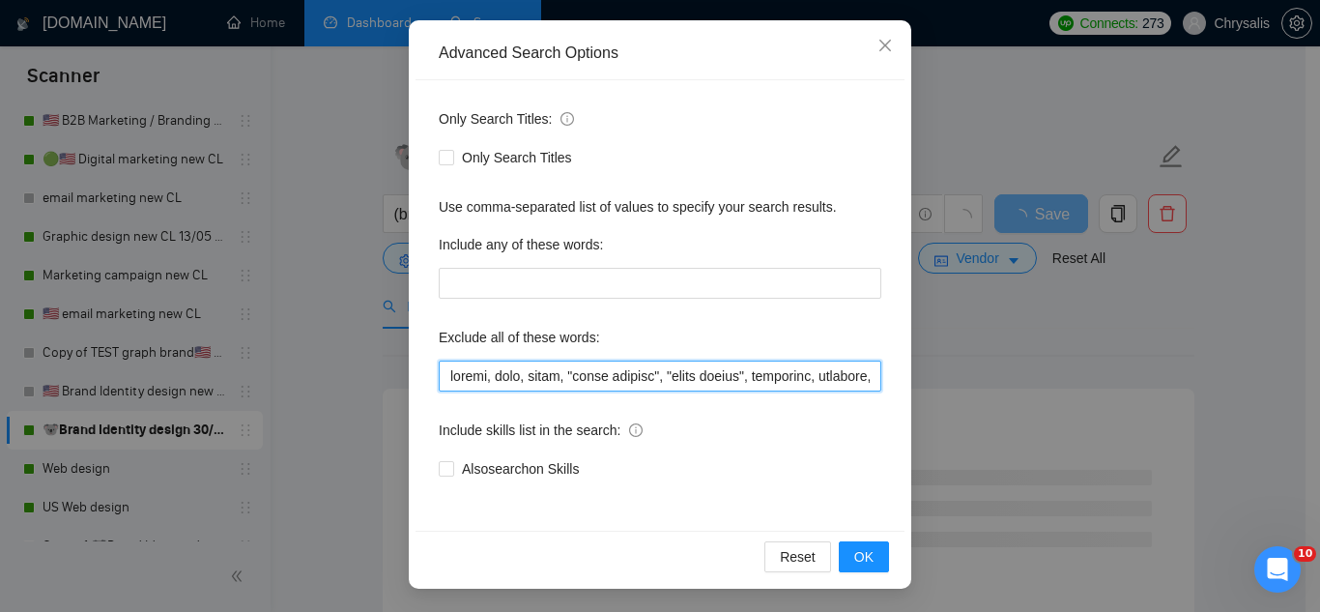
click at [439, 372] on input "text" at bounding box center [660, 375] width 443 height 31
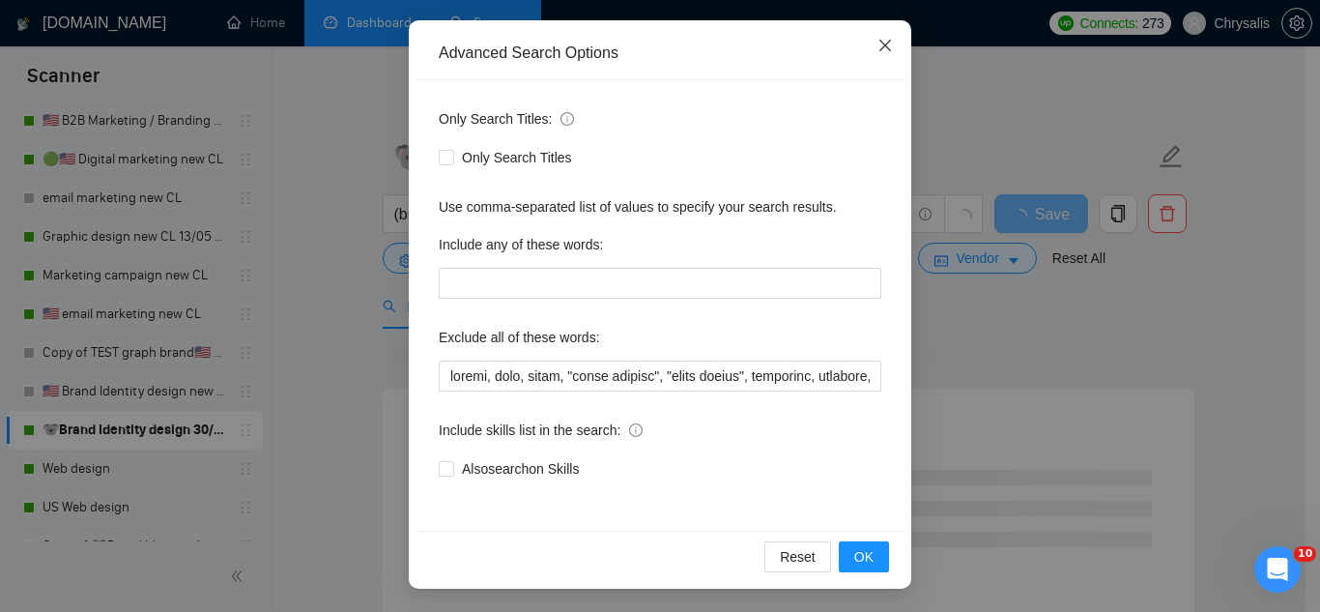
click at [876, 54] on span "Close" at bounding box center [885, 46] width 52 height 52
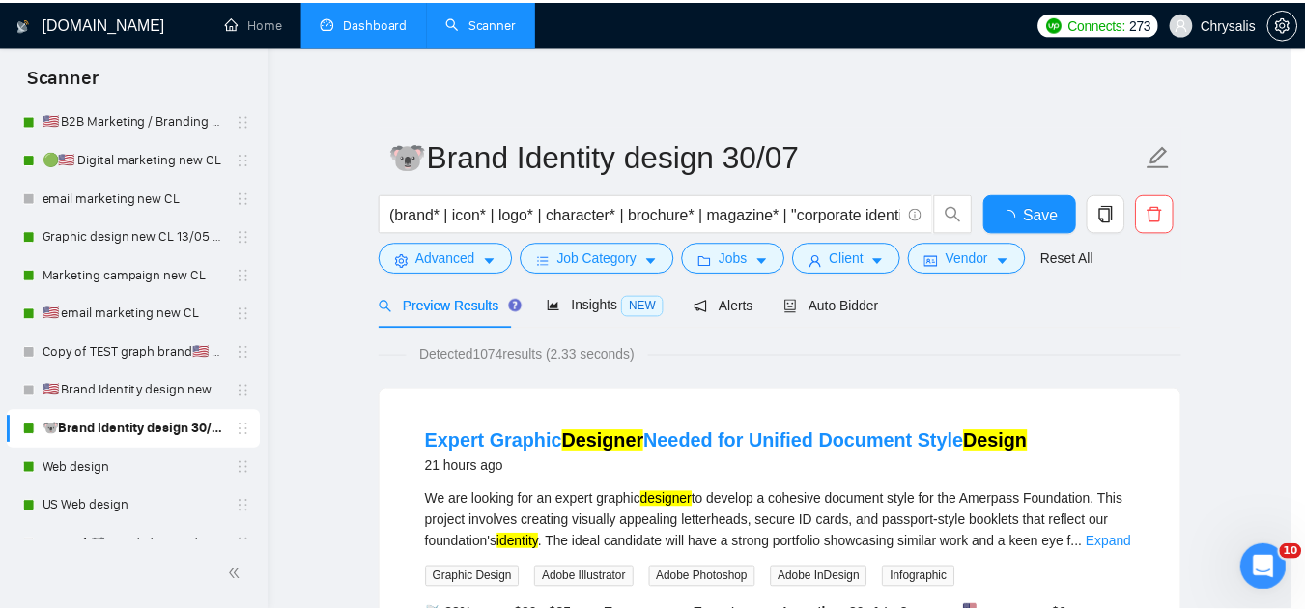
scroll to position [96, 0]
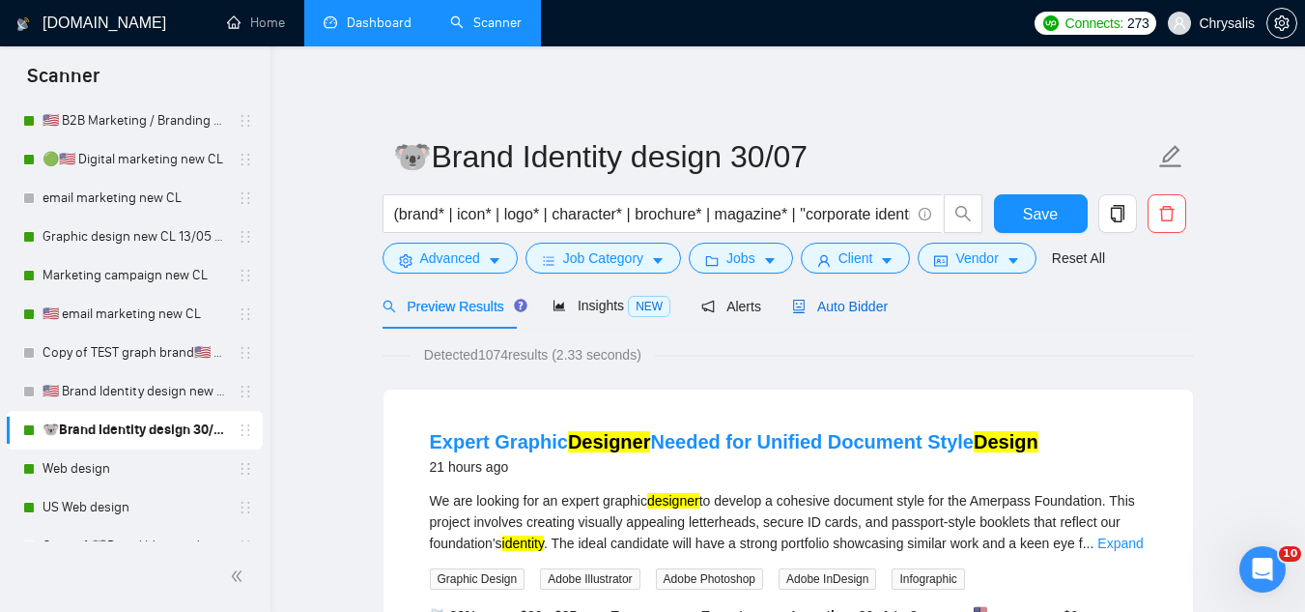
click at [821, 304] on span "Auto Bidder" at bounding box center [840, 306] width 96 height 15
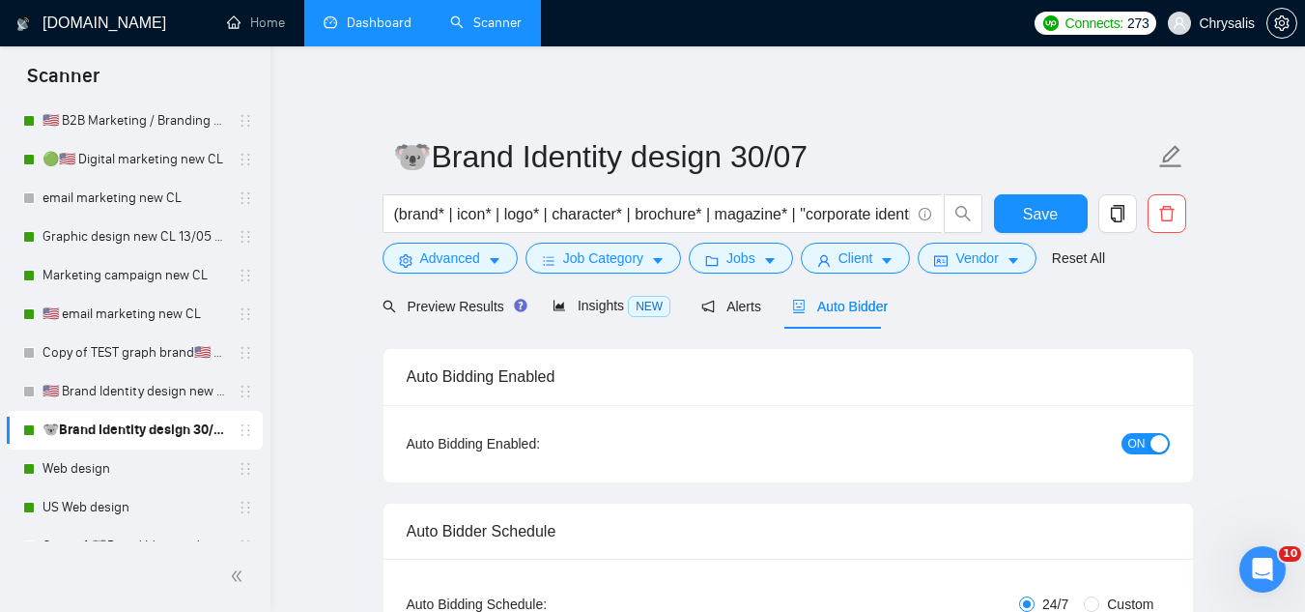
radio input "false"
radio input "true"
click at [453, 257] on span "Advanced" at bounding box center [450, 257] width 60 height 21
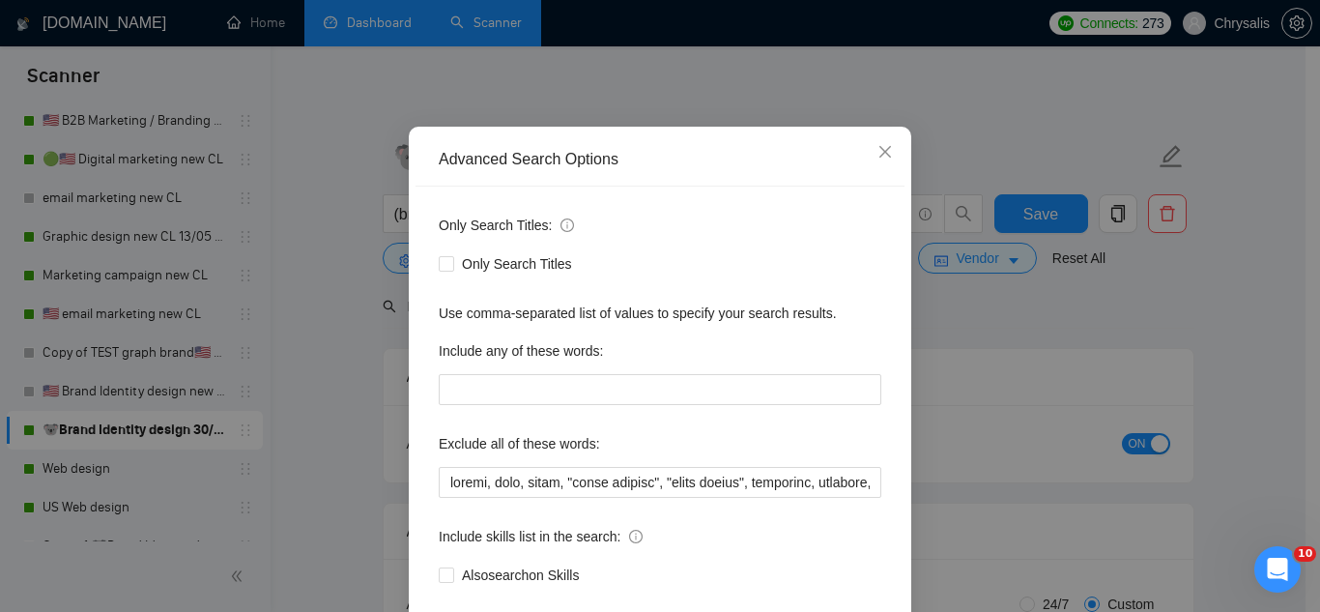
scroll to position [192, 0]
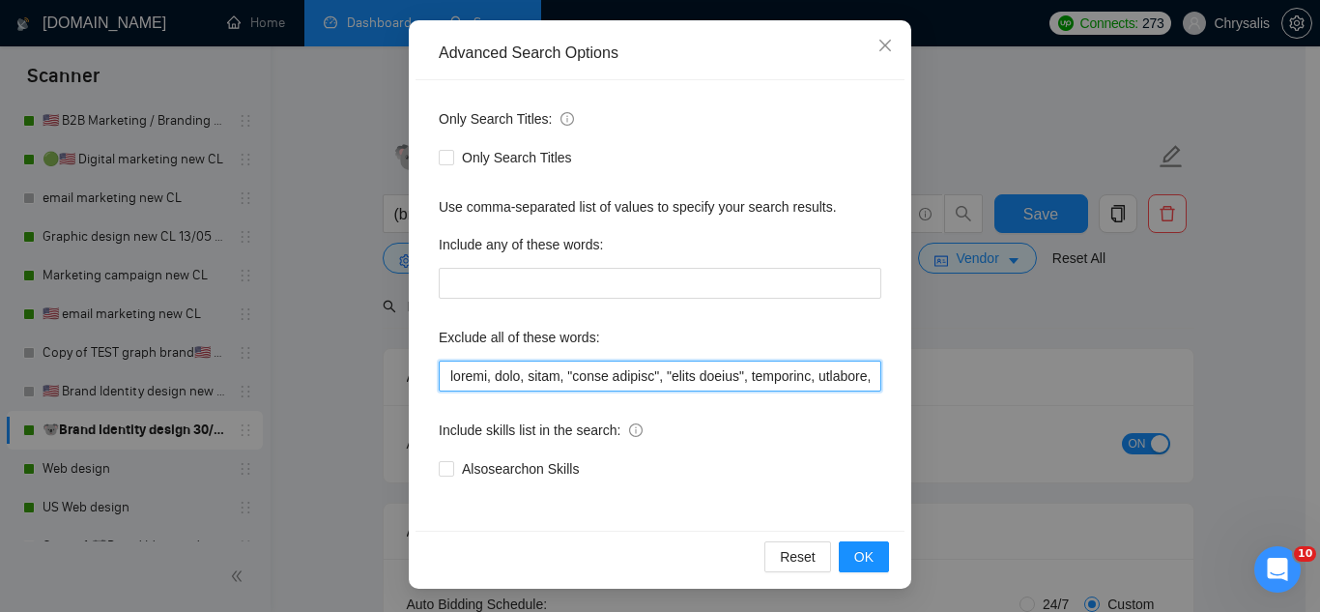
click at [439, 380] on input "text" at bounding box center [660, 375] width 443 height 31
paste input "Vinyl, "Vinyl Window","
type input "Vinyl, "Vinyl Window", resume, baby, music, "color grading", "store design", fu…"
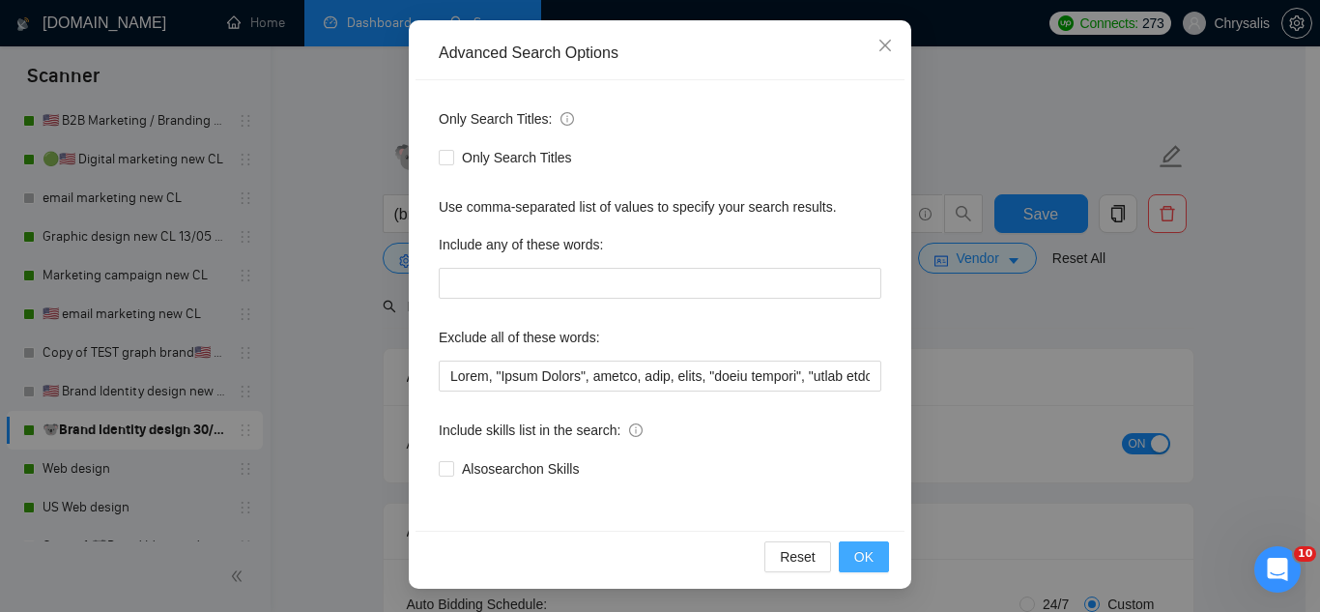
click at [854, 557] on span "OK" at bounding box center [863, 556] width 19 height 21
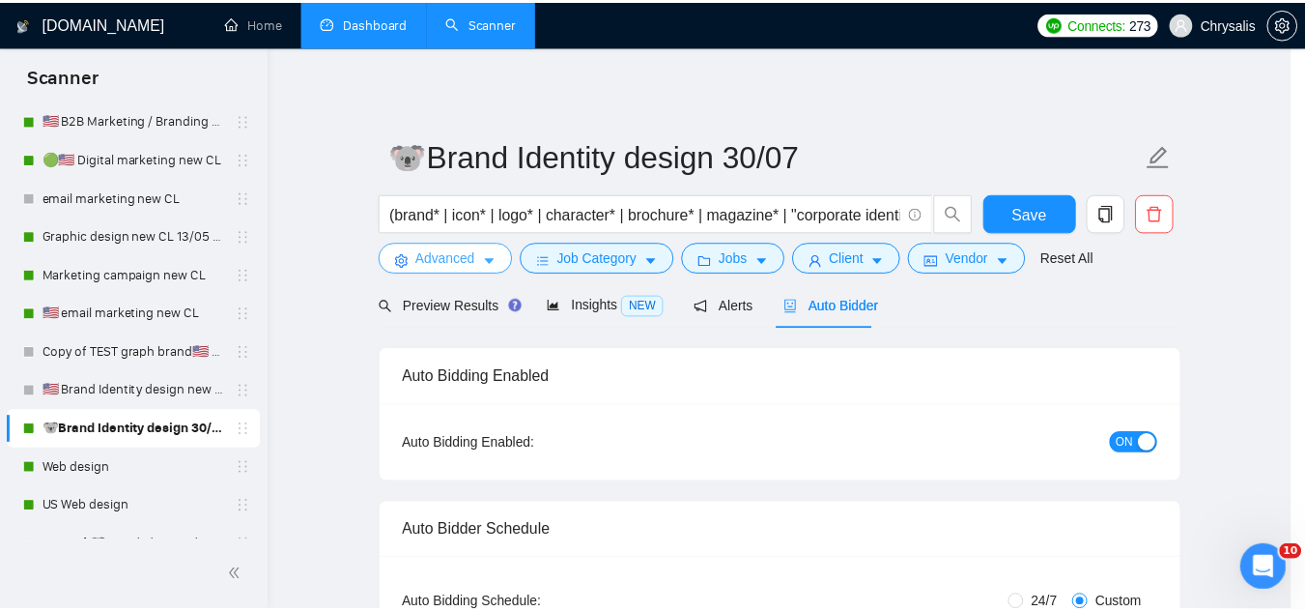
scroll to position [0, 0]
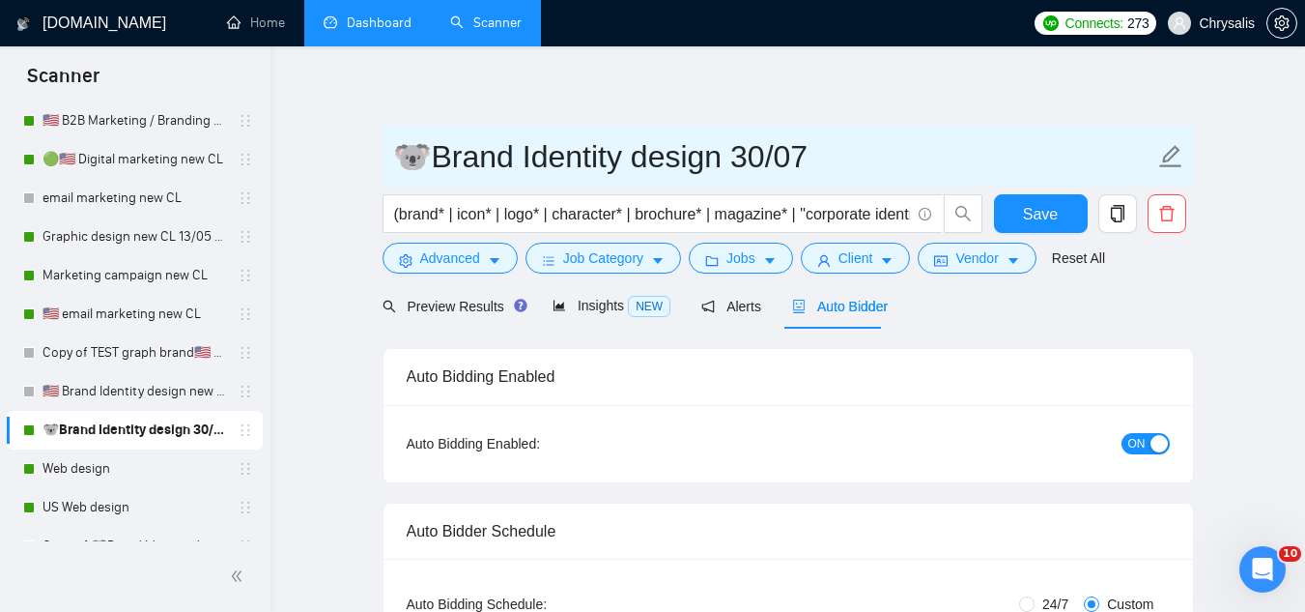
click at [173, 472] on link "Web design" at bounding box center [135, 468] width 184 height 39
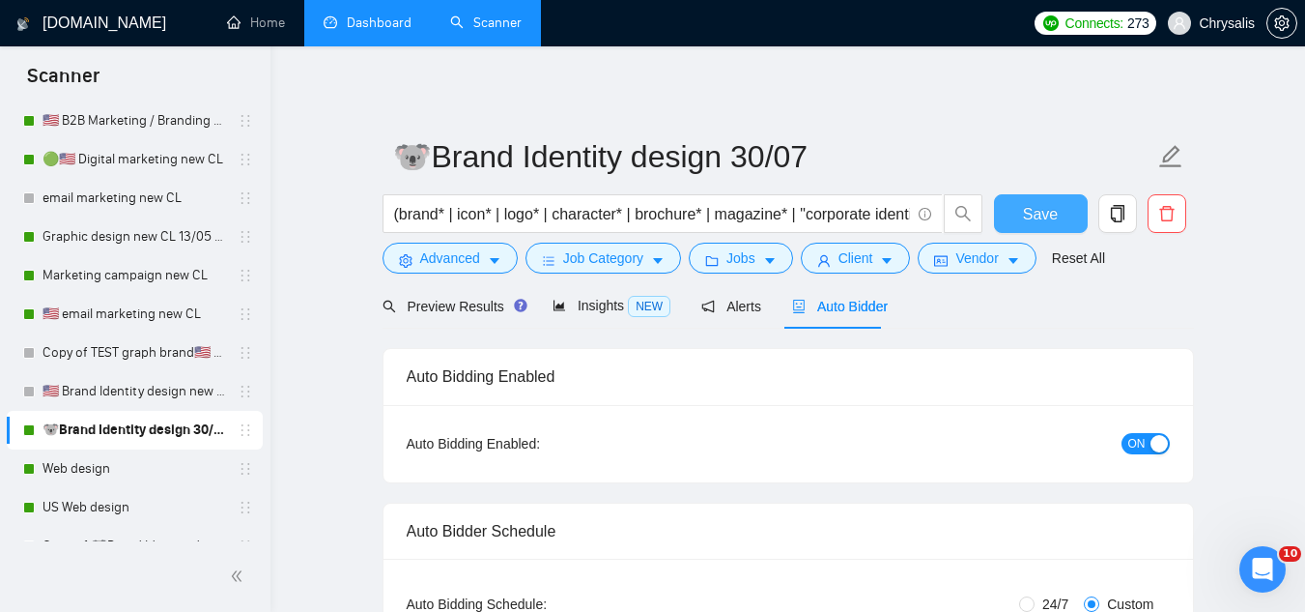
click at [1051, 221] on span "Save" at bounding box center [1040, 214] width 35 height 24
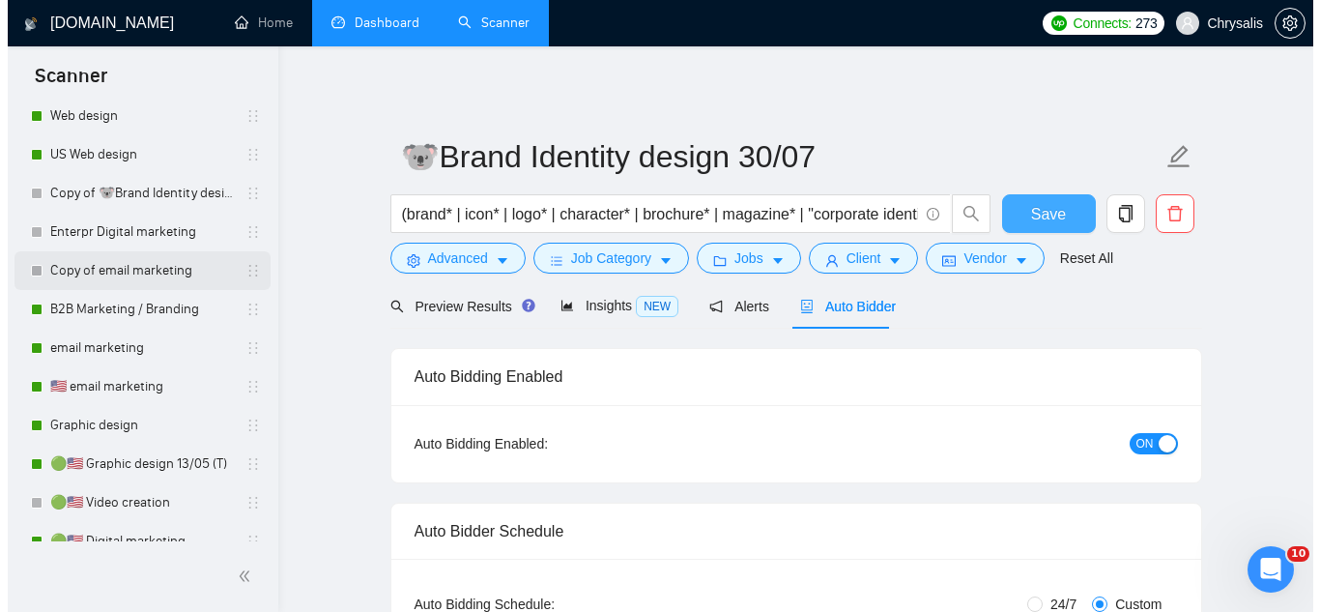
scroll to position [1643, 0]
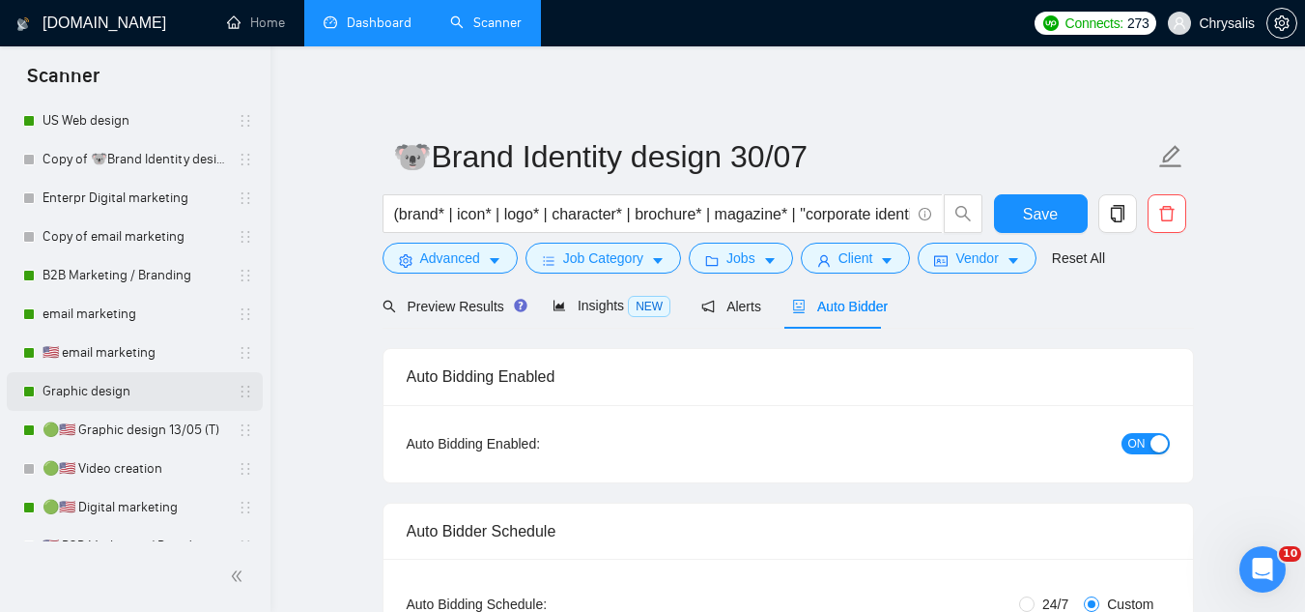
click at [137, 403] on link "Graphic design" at bounding box center [135, 391] width 184 height 39
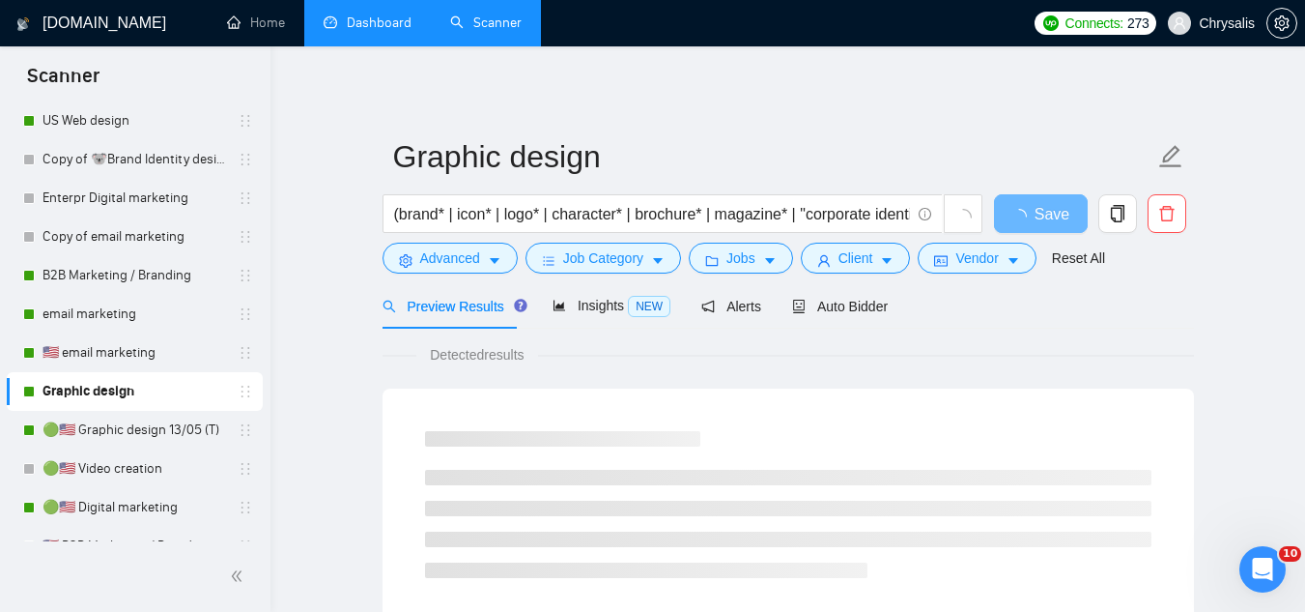
click at [450, 240] on div "(brand* | icon* | logo* | character* | brochure* | magazine* | "corporate ident…" at bounding box center [683, 218] width 609 height 48
click at [442, 270] on button "Advanced" at bounding box center [450, 258] width 135 height 31
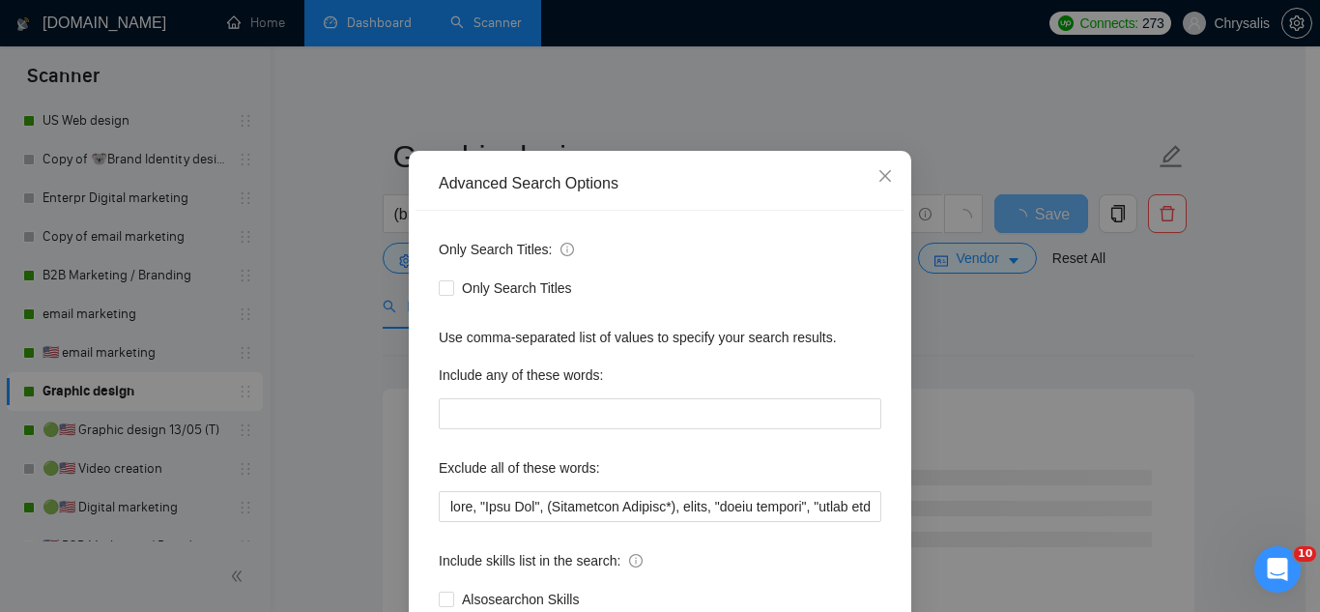
scroll to position [97, 0]
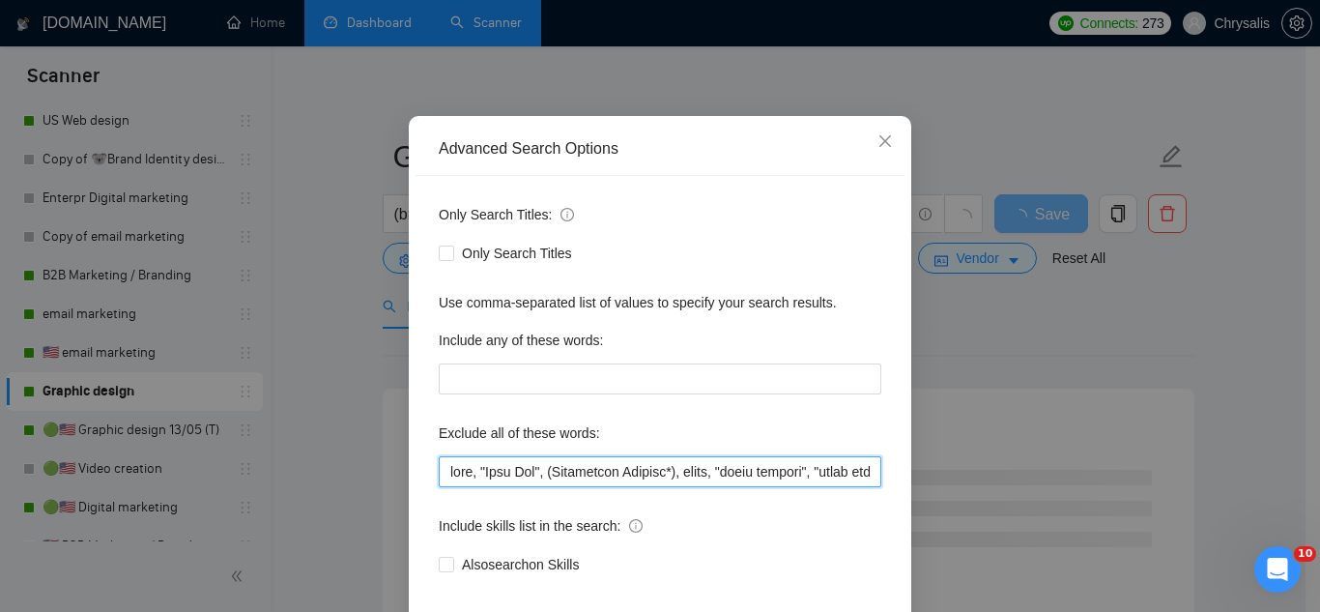
click at [443, 474] on input "text" at bounding box center [660, 471] width 443 height 31
paste input "Vinyl, "Vinyl Window","
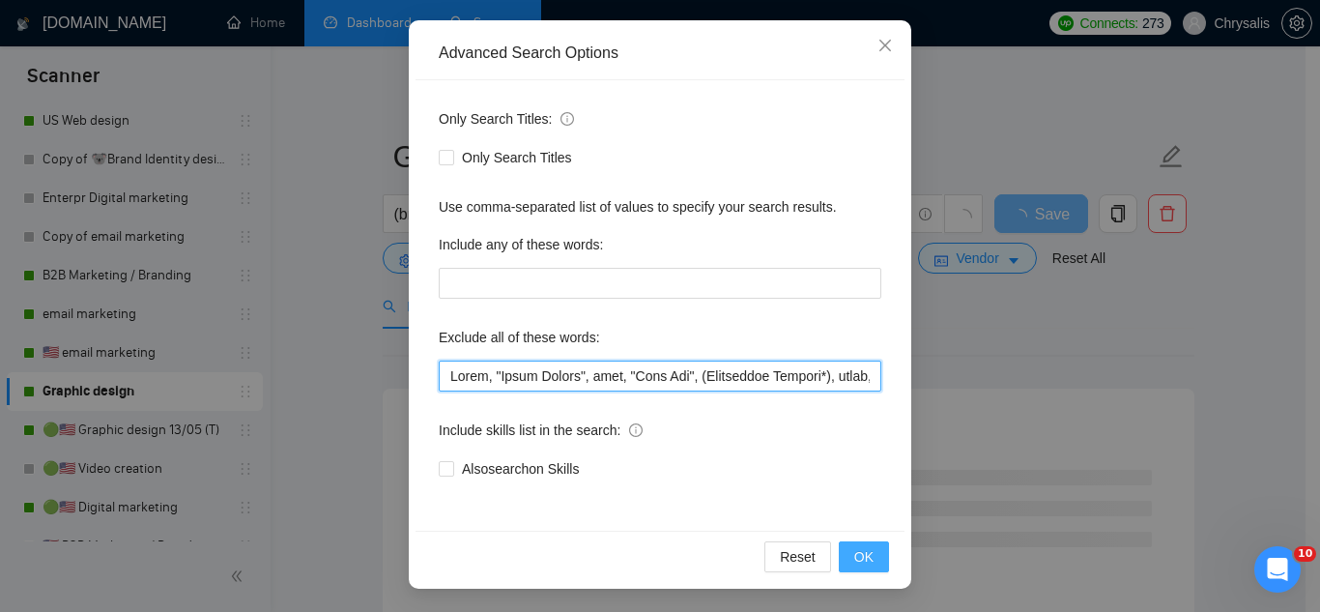
type input "Vinyl, "Vinyl Window", baby, "Line Art", (Embroidery Graphic*), music, "color g…"
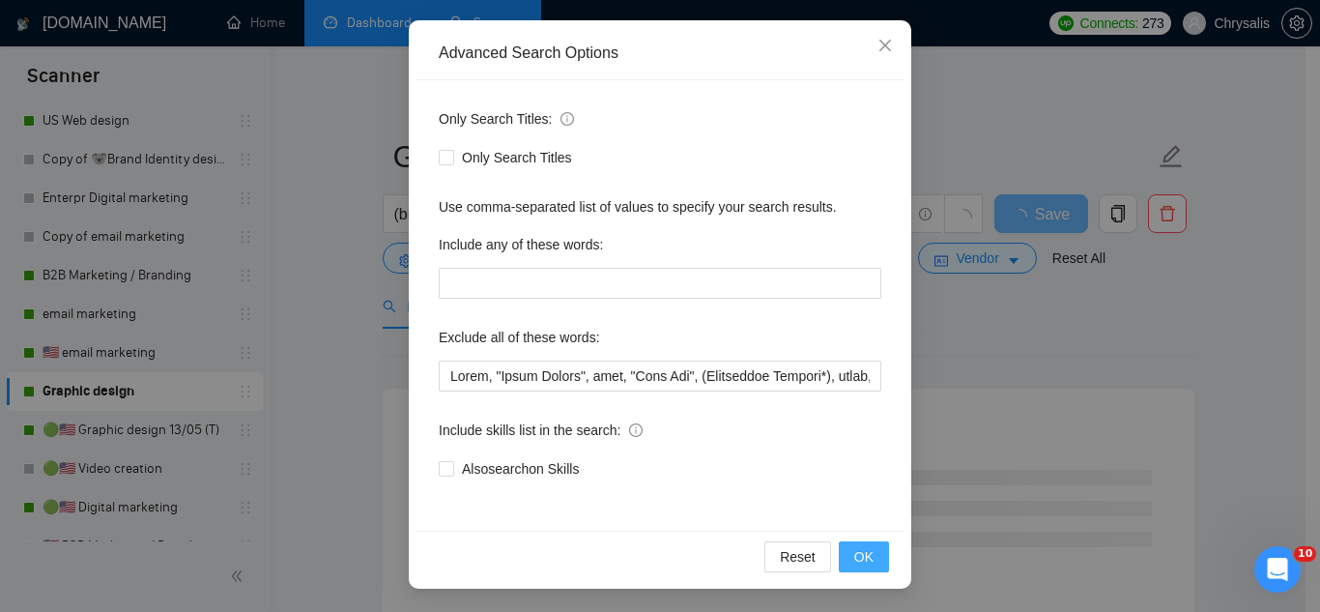
click at [846, 559] on button "OK" at bounding box center [864, 556] width 50 height 31
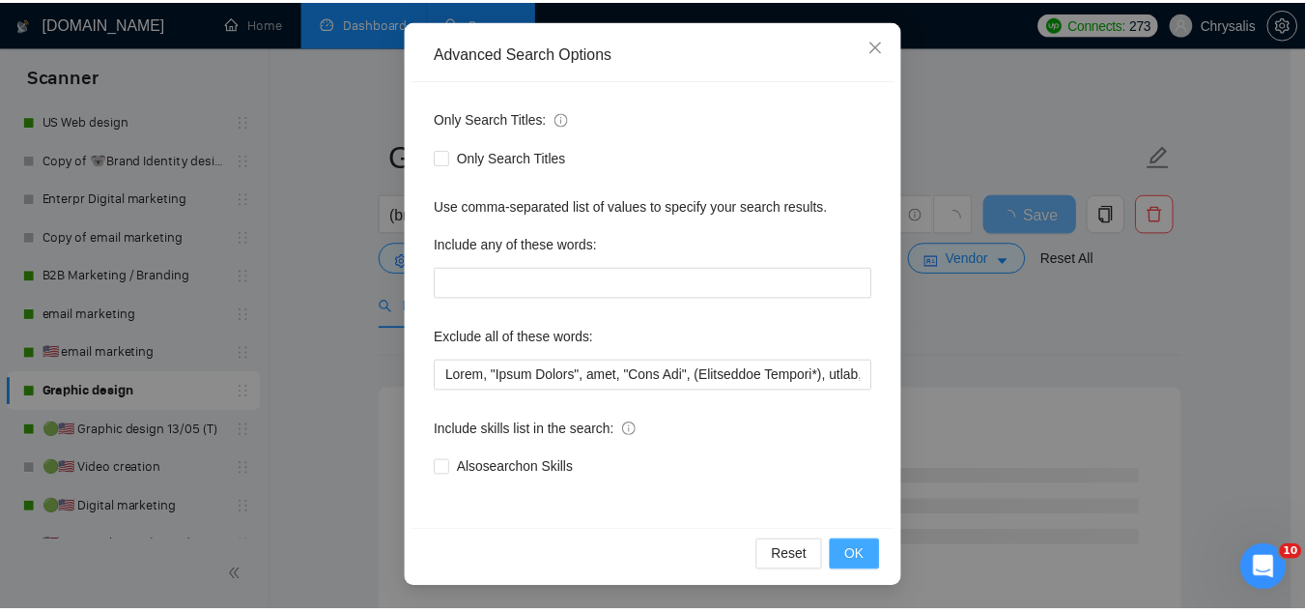
scroll to position [96, 0]
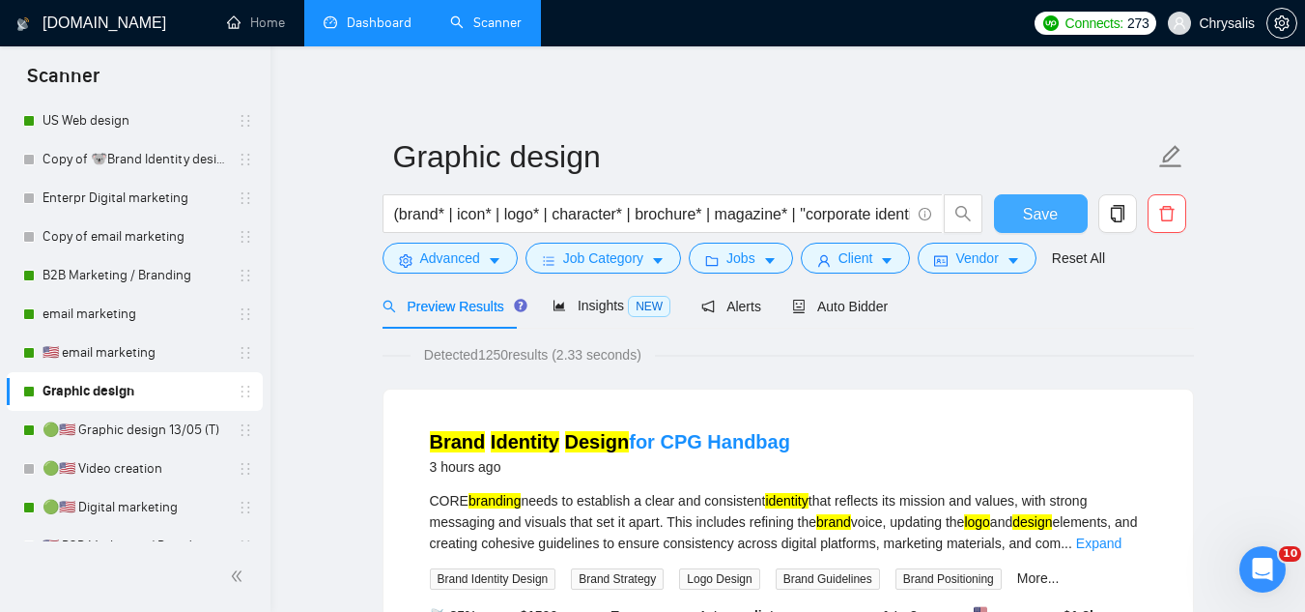
click at [1031, 216] on span "Save" at bounding box center [1040, 214] width 35 height 24
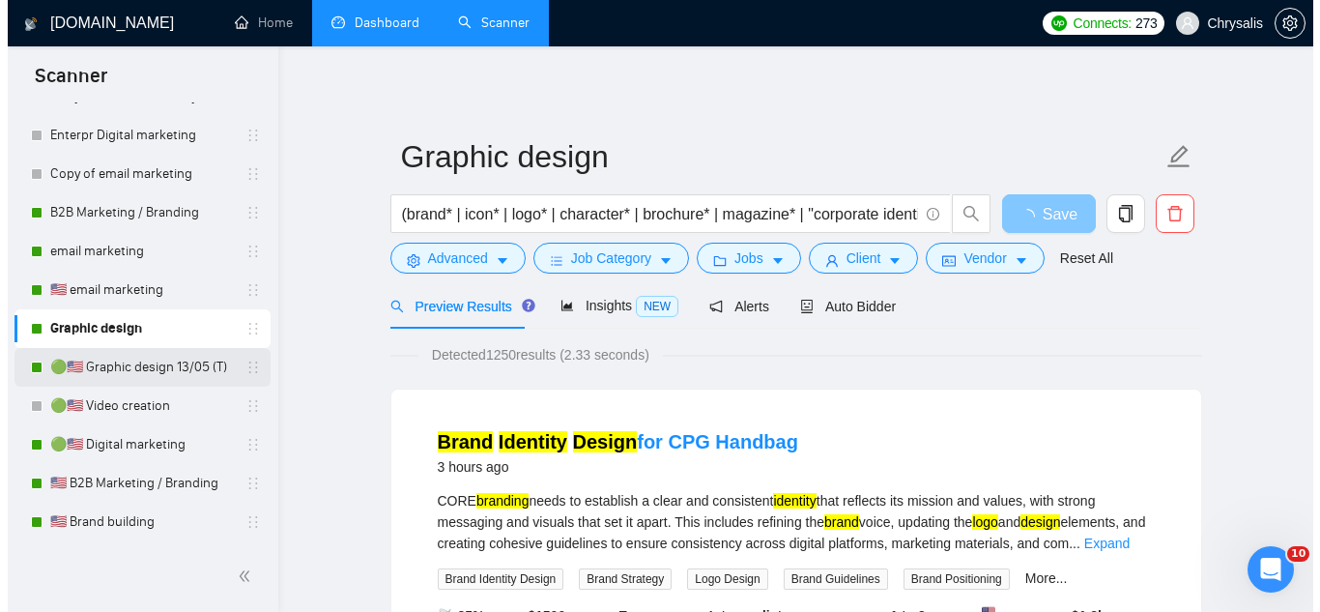
scroll to position [1739, 0]
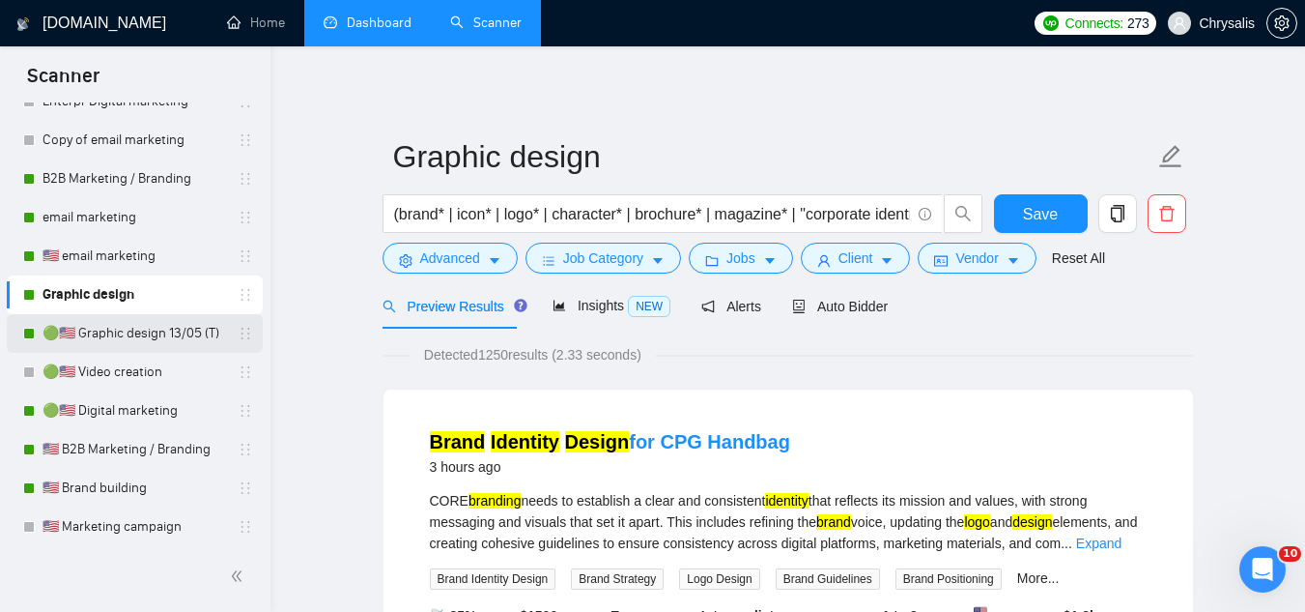
click at [133, 341] on link "🟢🇺🇸 Graphic design 13/05 (T)" at bounding box center [135, 333] width 184 height 39
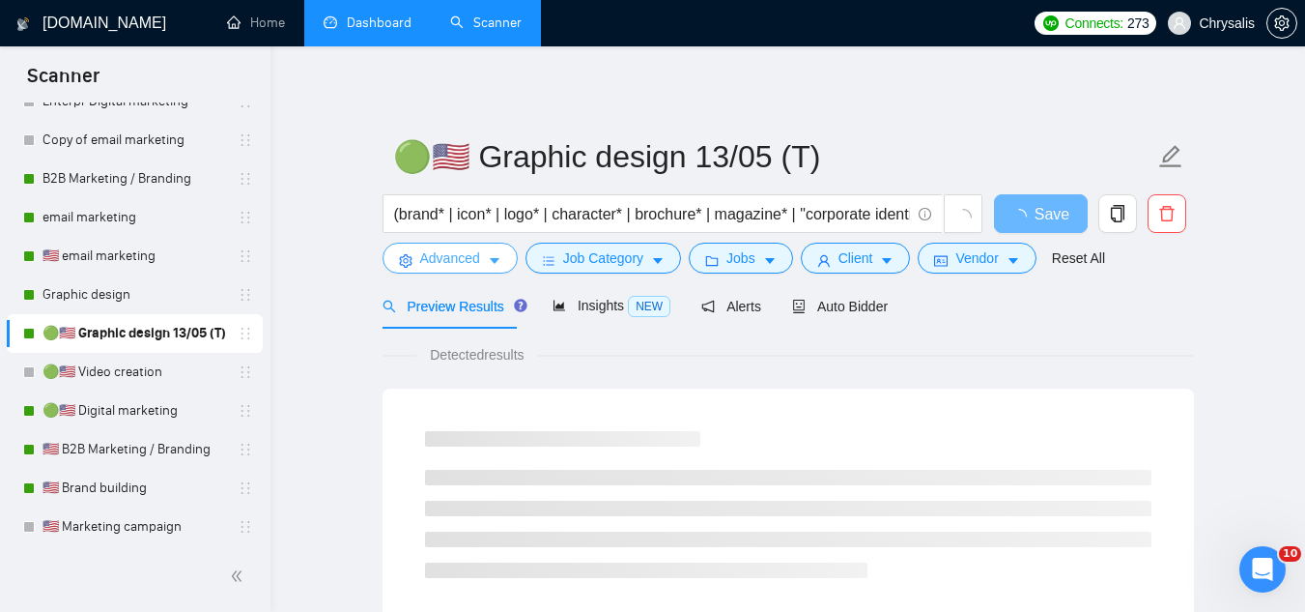
click at [449, 261] on span "Advanced" at bounding box center [450, 257] width 60 height 21
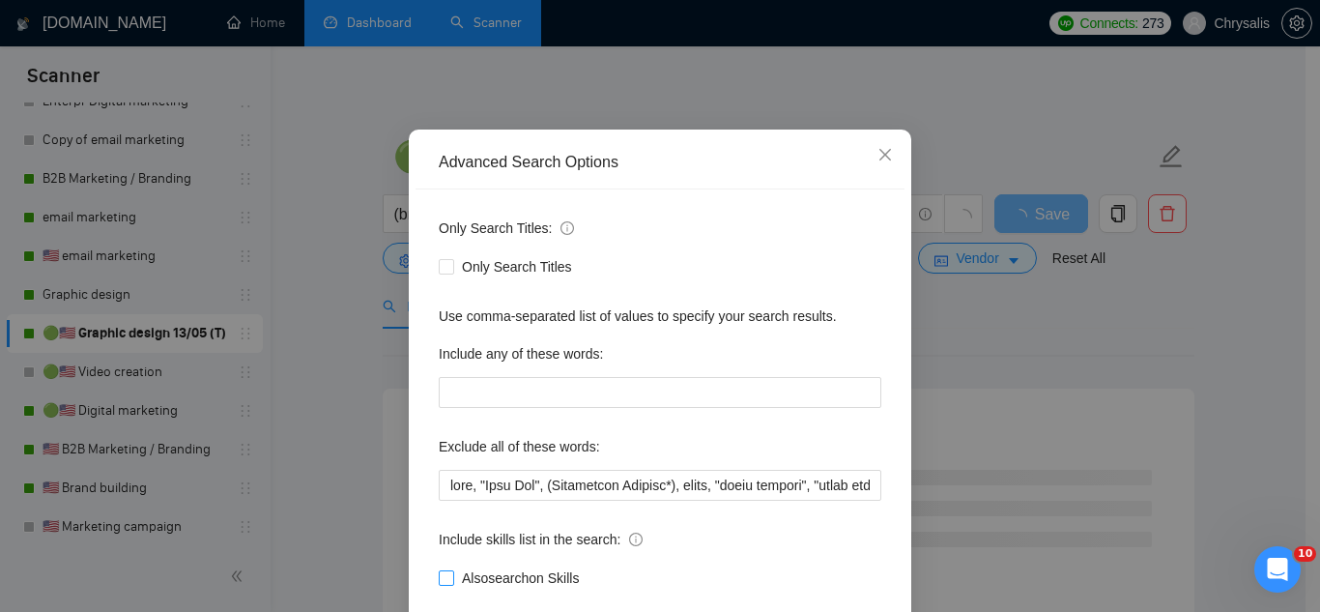
scroll to position [192, 0]
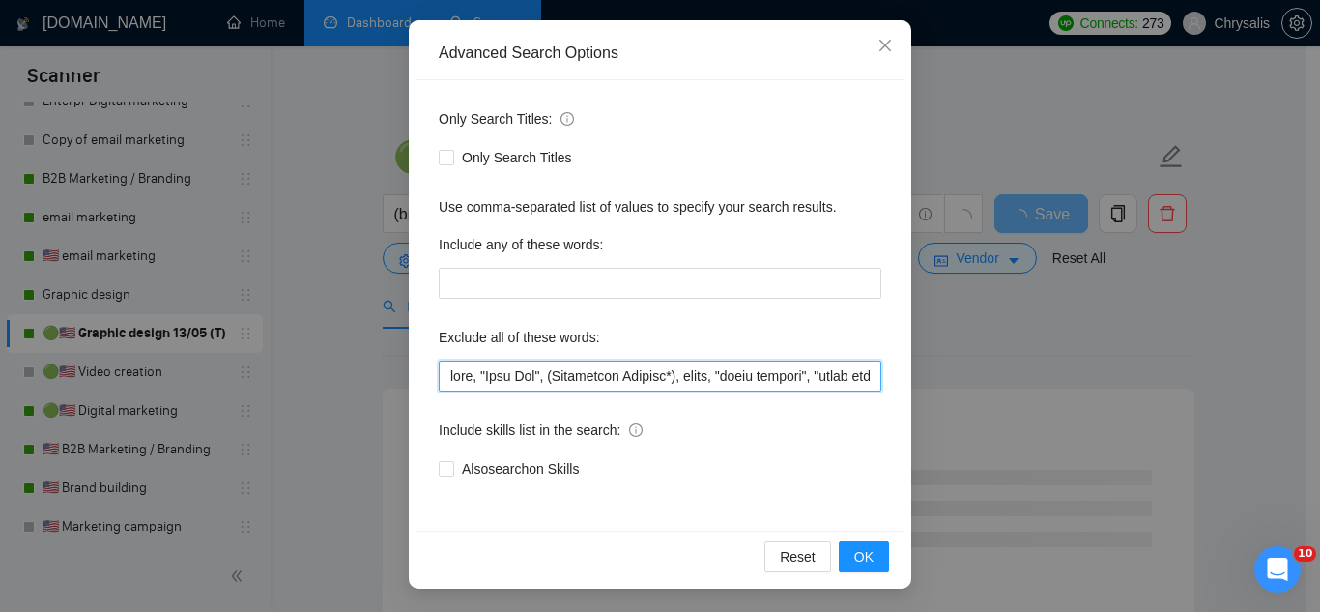
click at [440, 377] on input "text" at bounding box center [660, 375] width 443 height 31
paste input "Vinyl, "Vinyl Window","
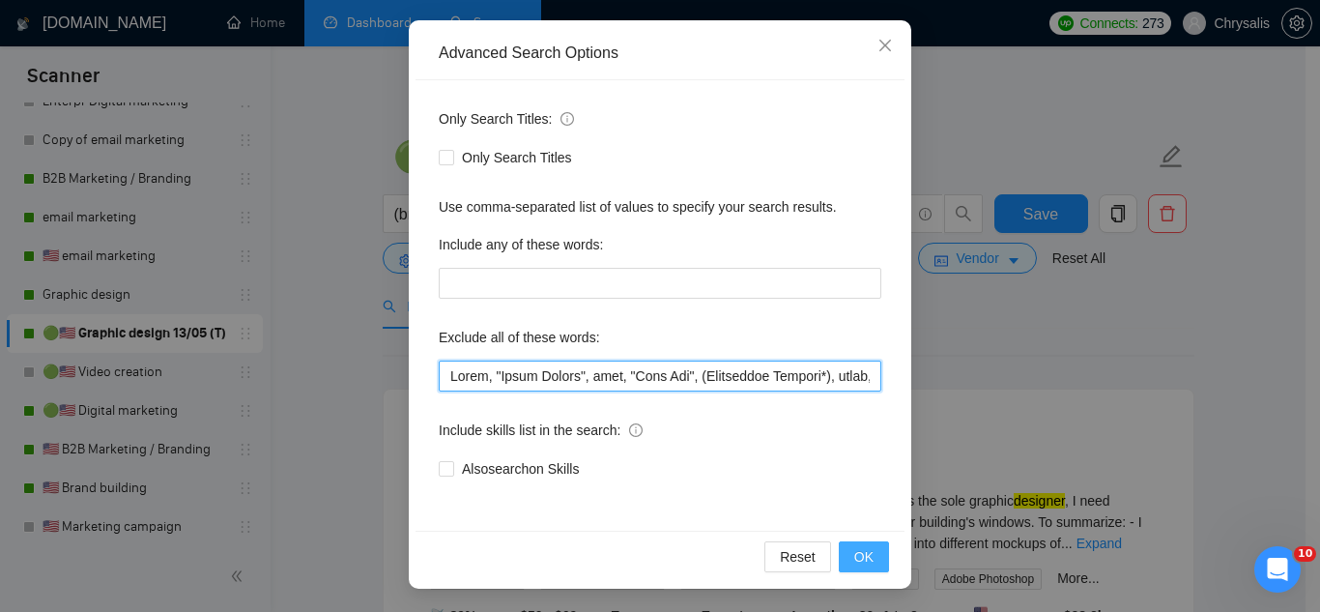
type input "Vinyl, "Vinyl Window", baby, "Line Art", (Embroidery Graphic*), music, "color g…"
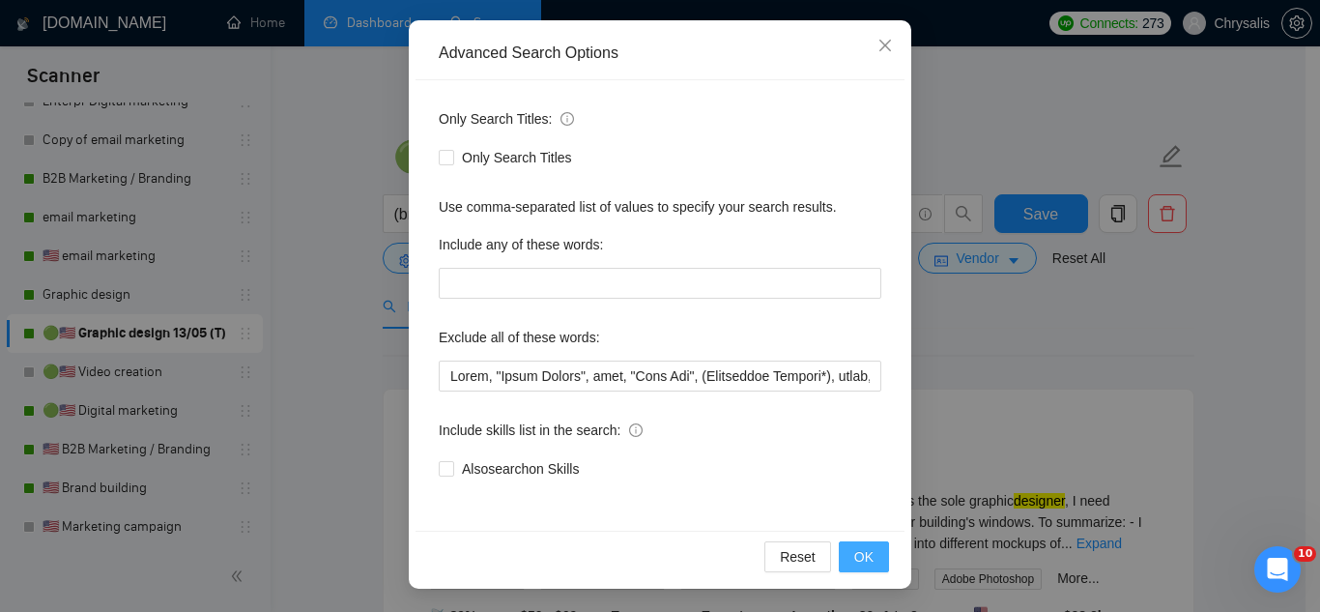
click at [872, 560] on button "OK" at bounding box center [864, 556] width 50 height 31
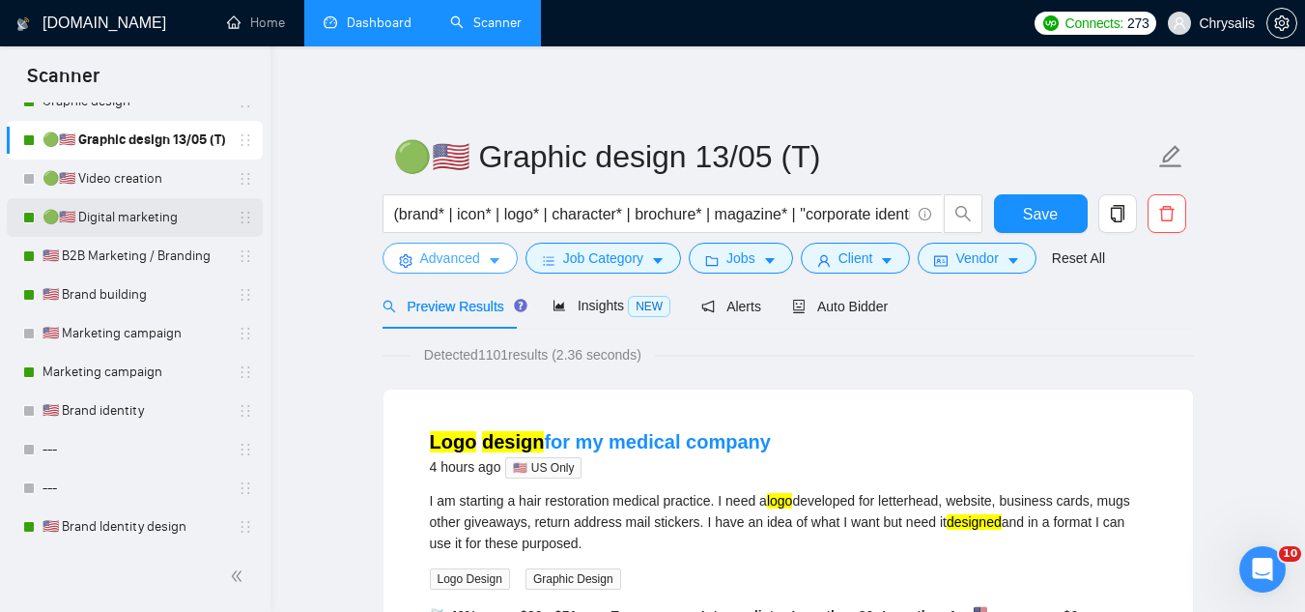
scroll to position [2015, 0]
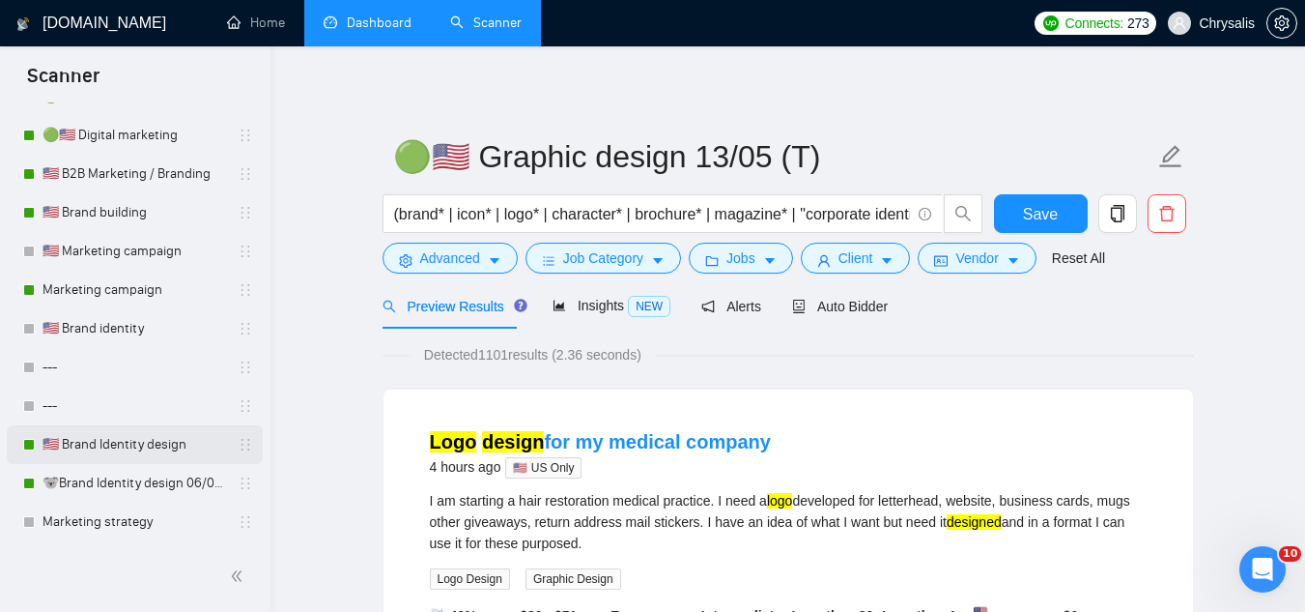
click at [131, 441] on link "🇺🇸 Brand Identity design" at bounding box center [135, 444] width 184 height 39
click at [1036, 221] on span "Save" at bounding box center [1040, 214] width 35 height 24
click at [1037, 206] on span "Save" at bounding box center [1040, 214] width 35 height 24
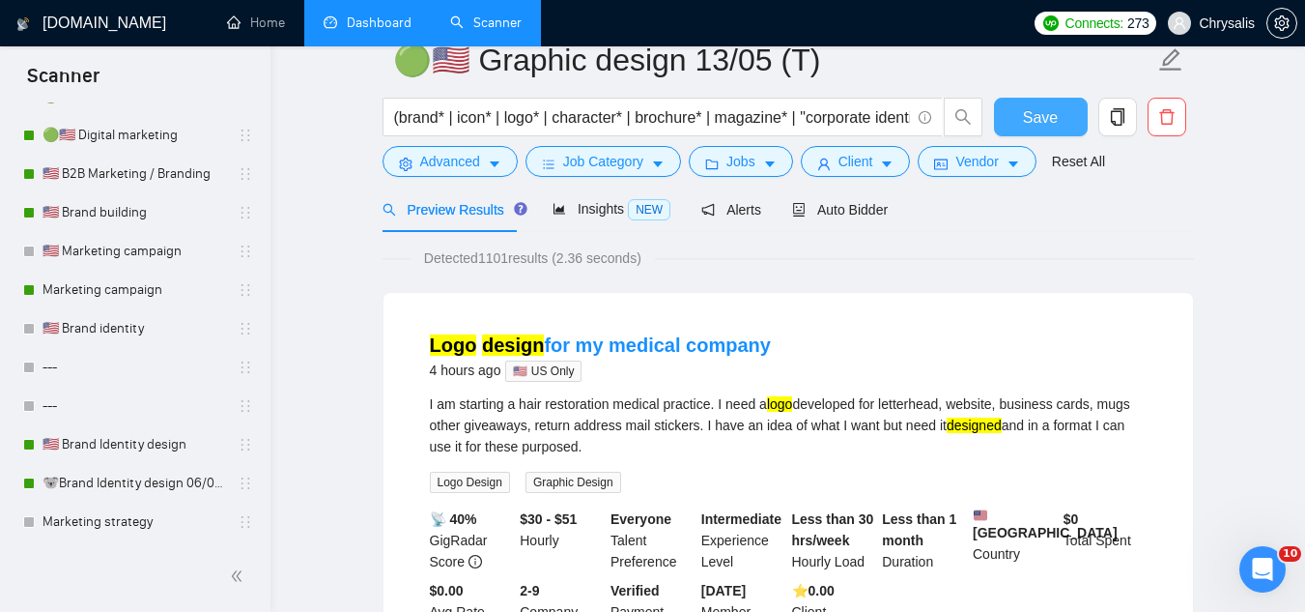
scroll to position [0, 0]
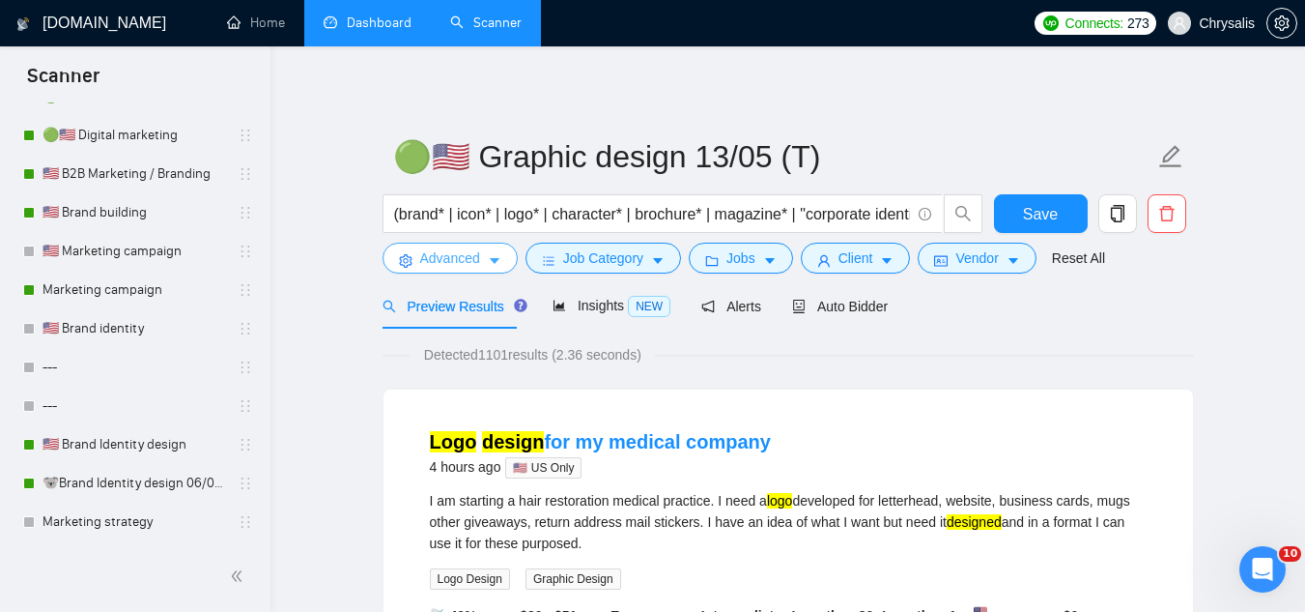
click at [441, 270] on button "Advanced" at bounding box center [450, 258] width 135 height 31
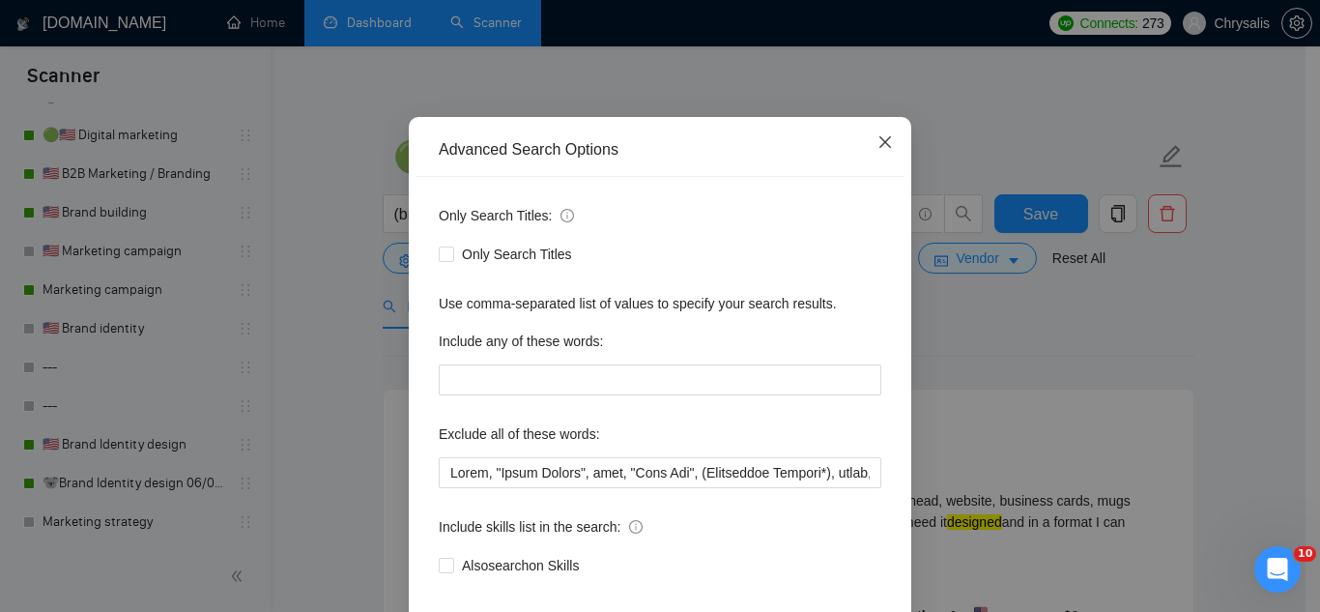
click at [883, 150] on icon "close" at bounding box center [884, 141] width 15 height 15
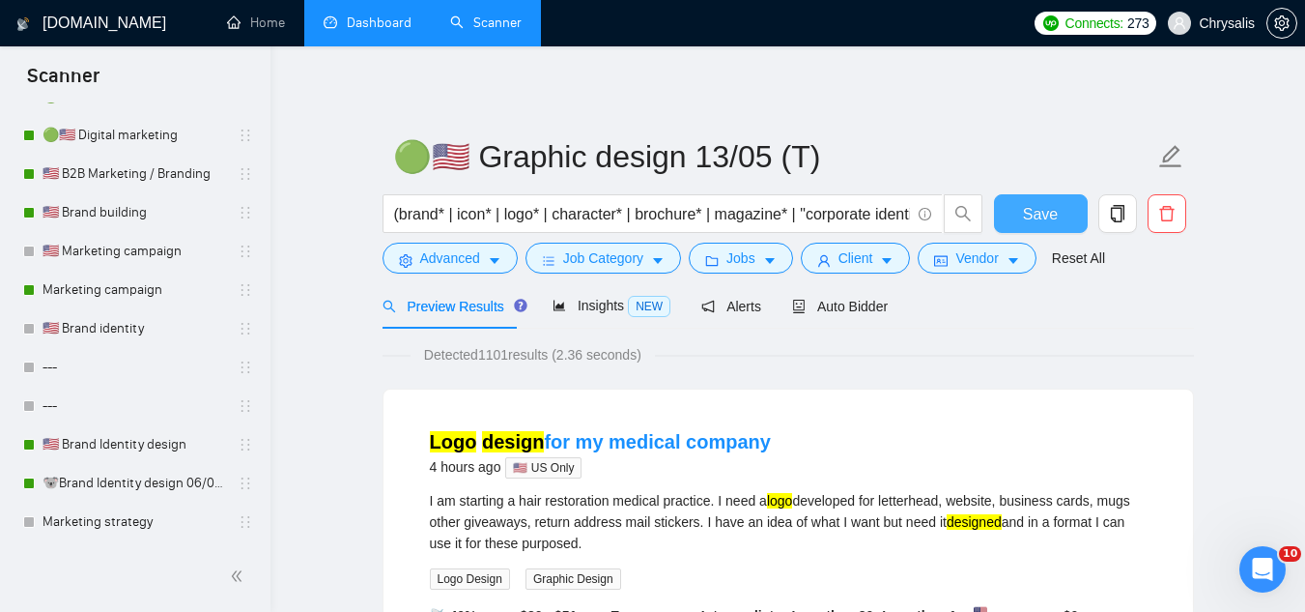
click at [1042, 215] on span "Save" at bounding box center [1040, 214] width 35 height 24
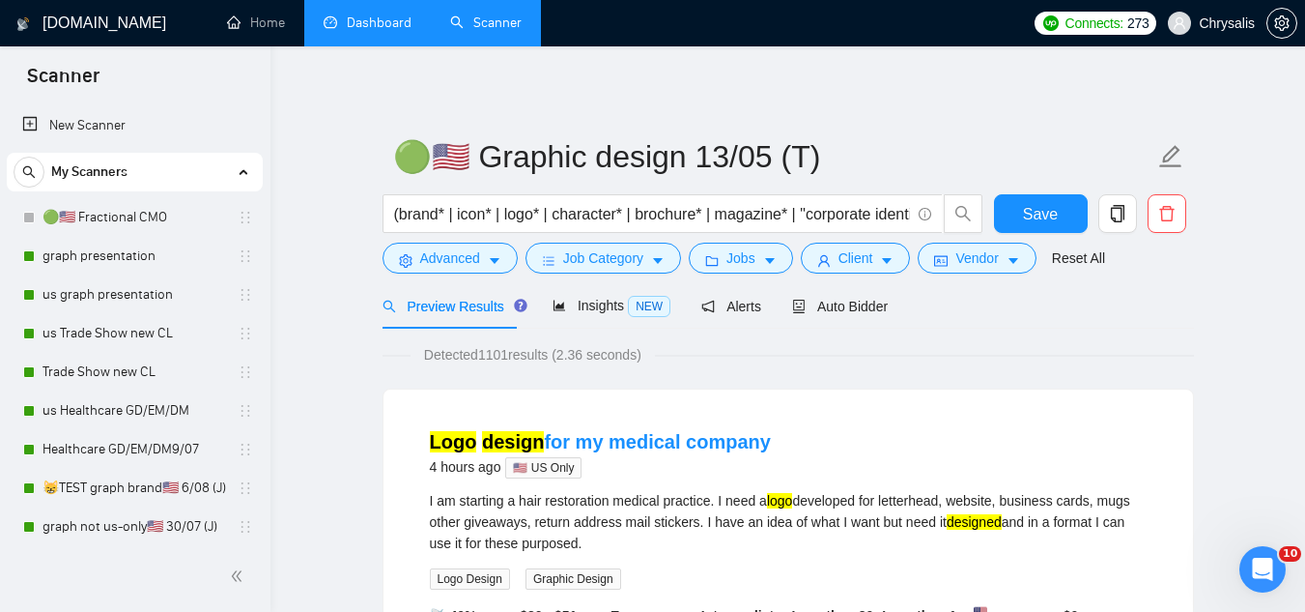
click at [380, 19] on link "Dashboard" at bounding box center [368, 22] width 88 height 16
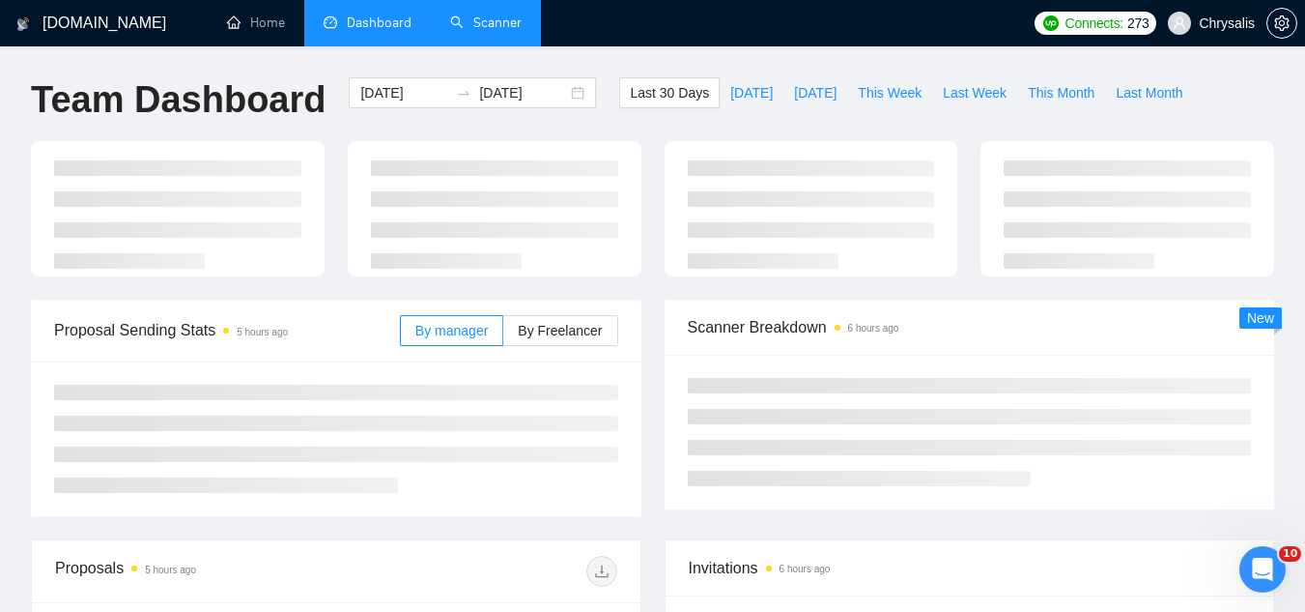
click at [1231, 23] on span "Chrysalis" at bounding box center [1227, 23] width 56 height 0
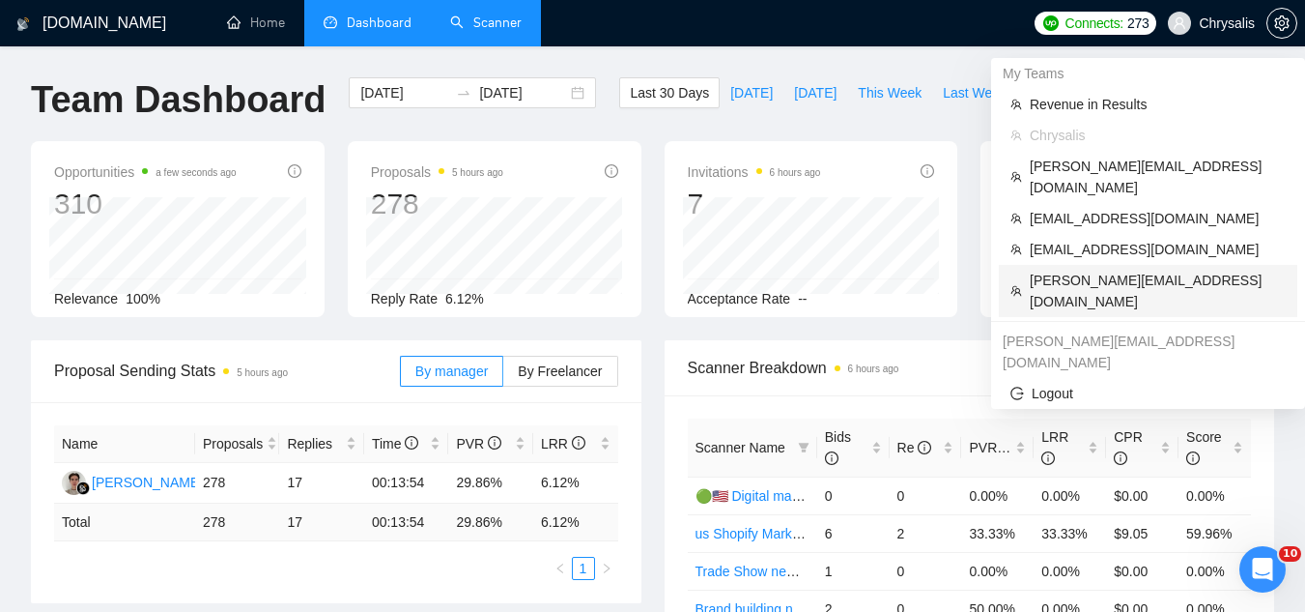
click at [1113, 270] on span "vlad+comharevents@socialbloom.io" at bounding box center [1158, 291] width 256 height 43
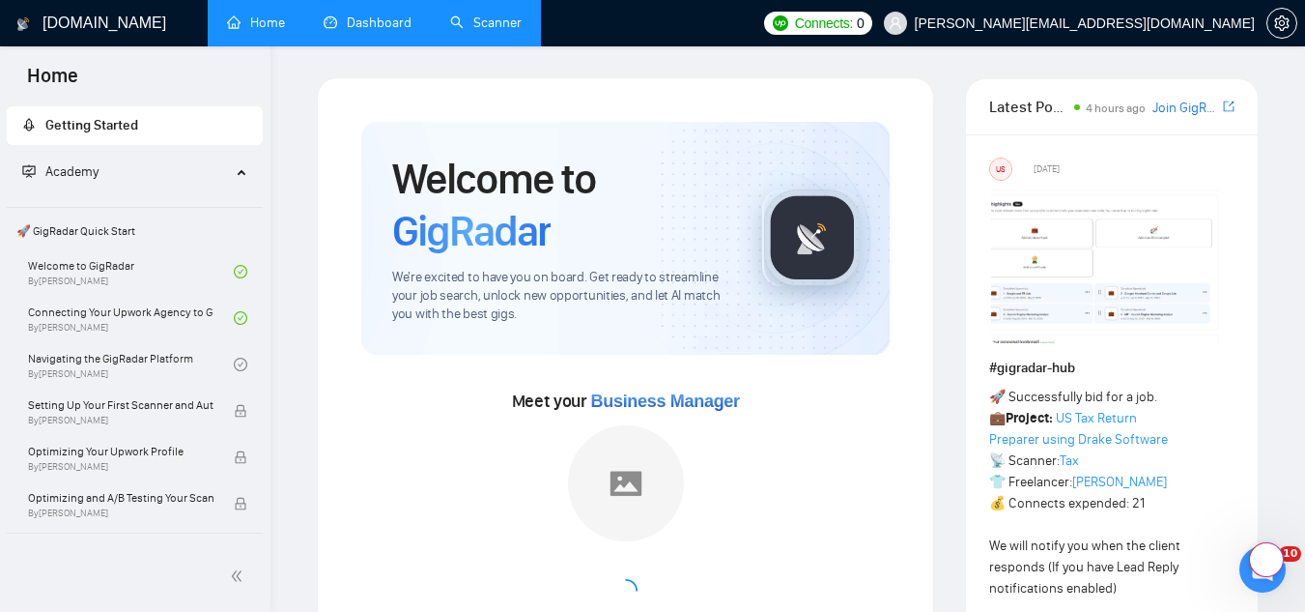
click at [245, 18] on link "Home" at bounding box center [256, 22] width 58 height 16
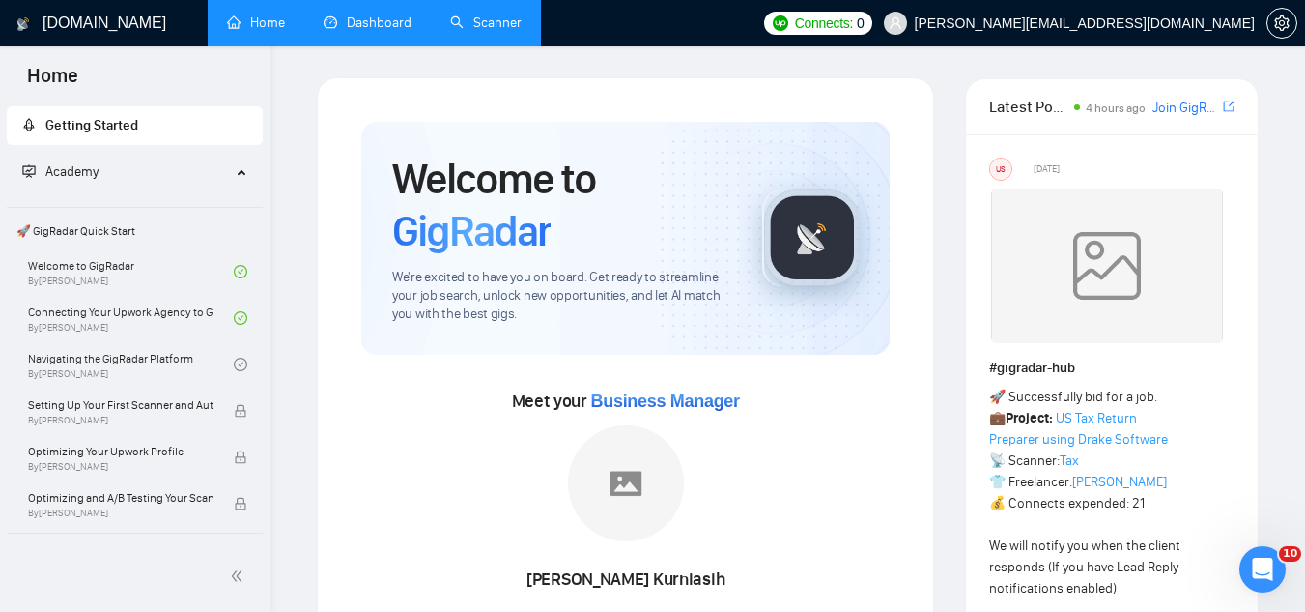
scroll to position [97, 0]
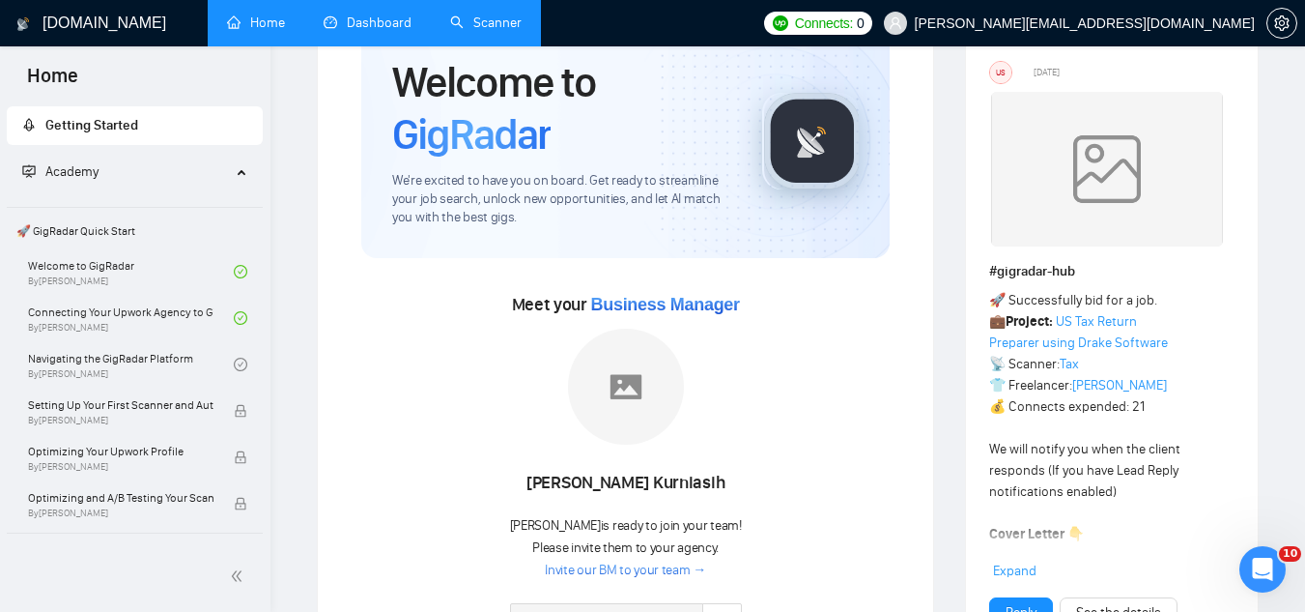
click at [401, 20] on link "Dashboard" at bounding box center [368, 22] width 88 height 16
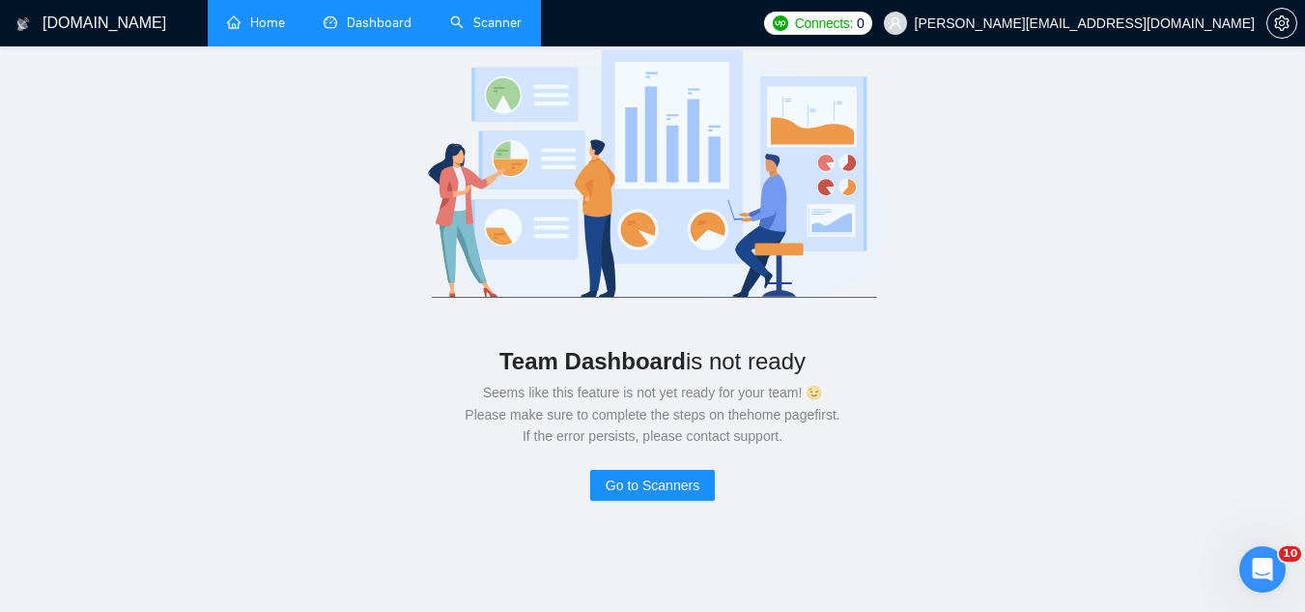
click at [1143, 23] on span "vlad+comharevents@socialbloom.io" at bounding box center [1085, 23] width 340 height 0
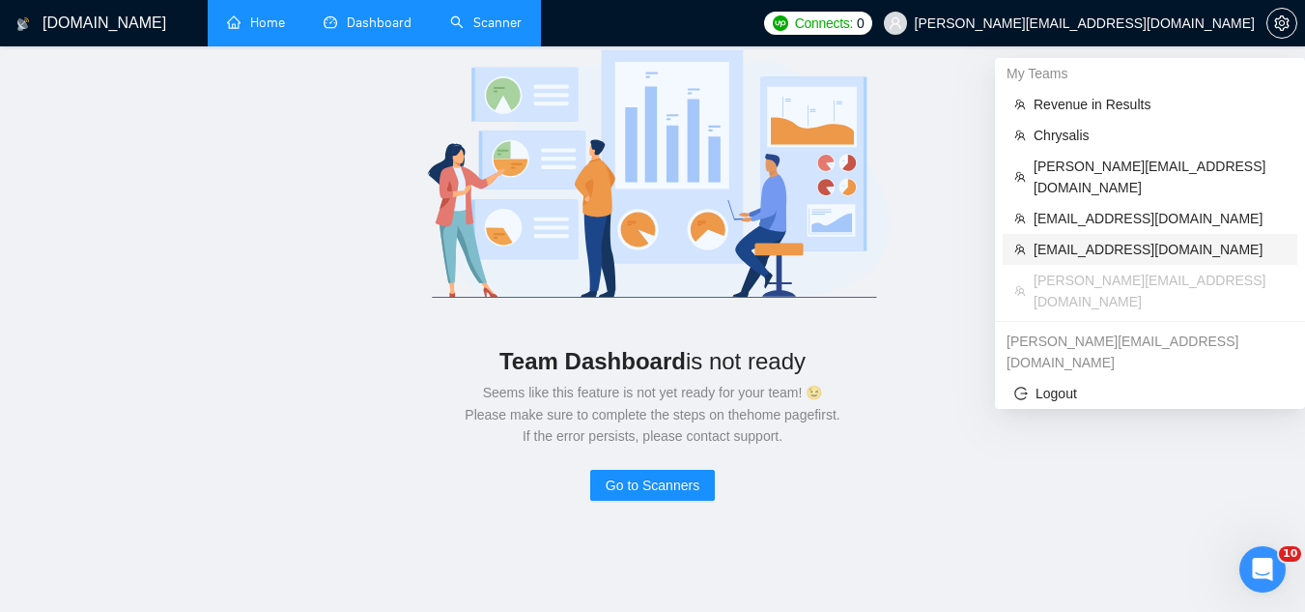
click at [1086, 239] on span "[EMAIL_ADDRESS][DOMAIN_NAME]" at bounding box center [1160, 249] width 252 height 21
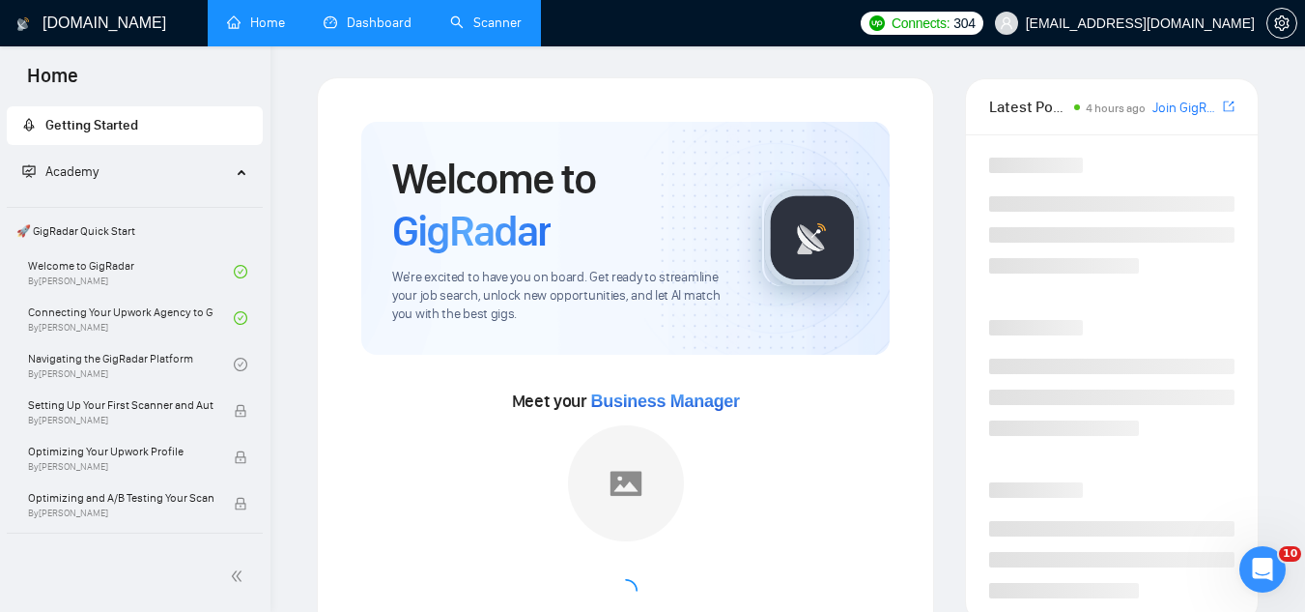
click at [385, 14] on link "Dashboard" at bounding box center [368, 22] width 88 height 16
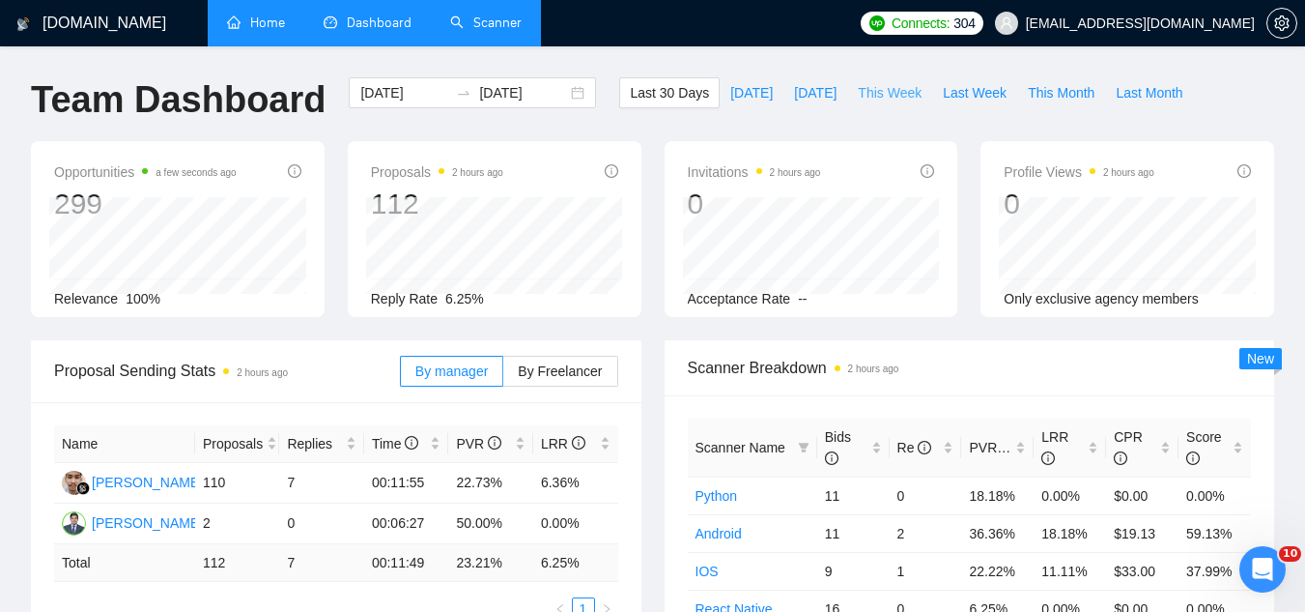
click at [880, 85] on span "This Week" at bounding box center [890, 92] width 64 height 21
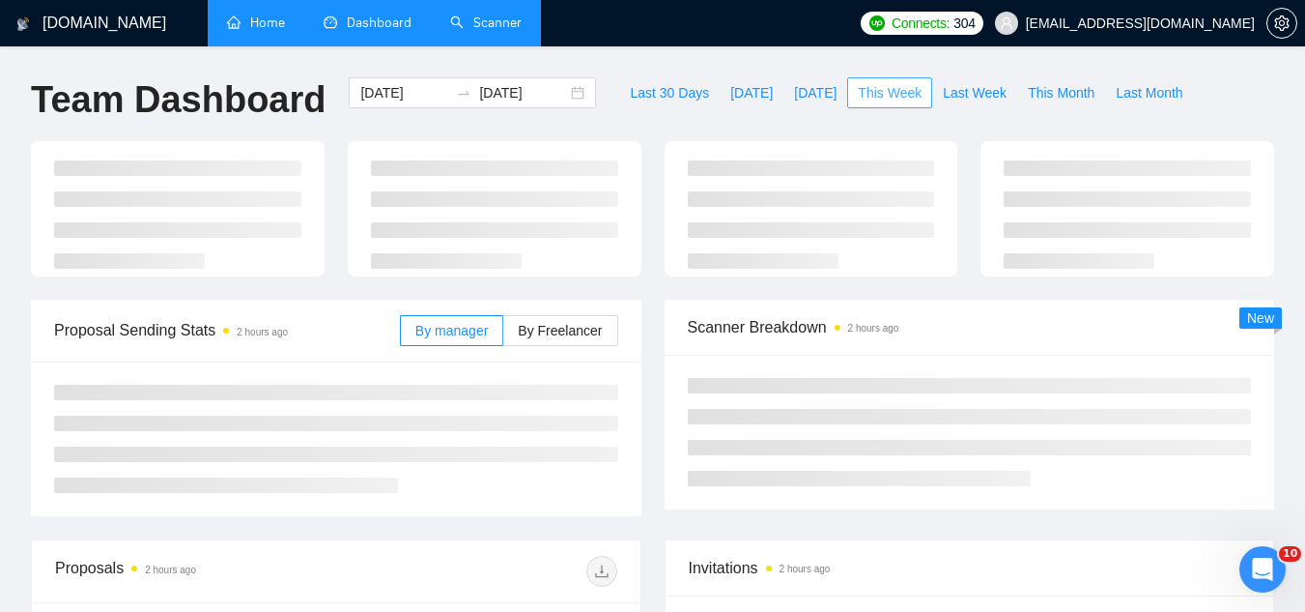
type input "2025-09-15"
type input "2025-09-21"
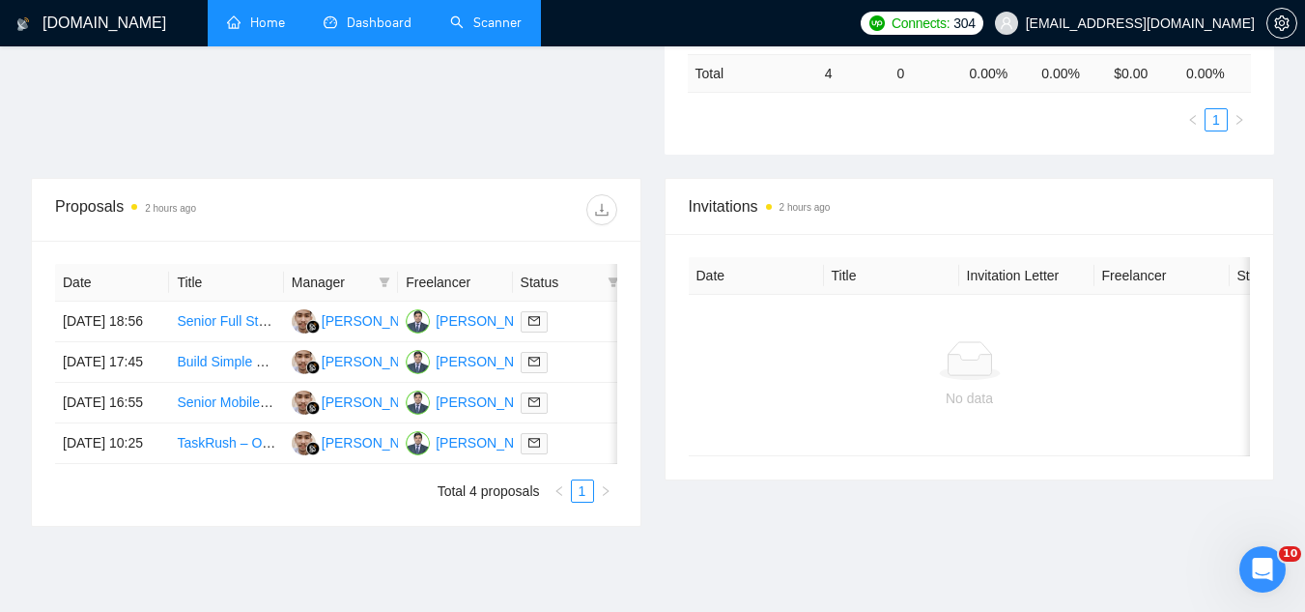
scroll to position [773, 0]
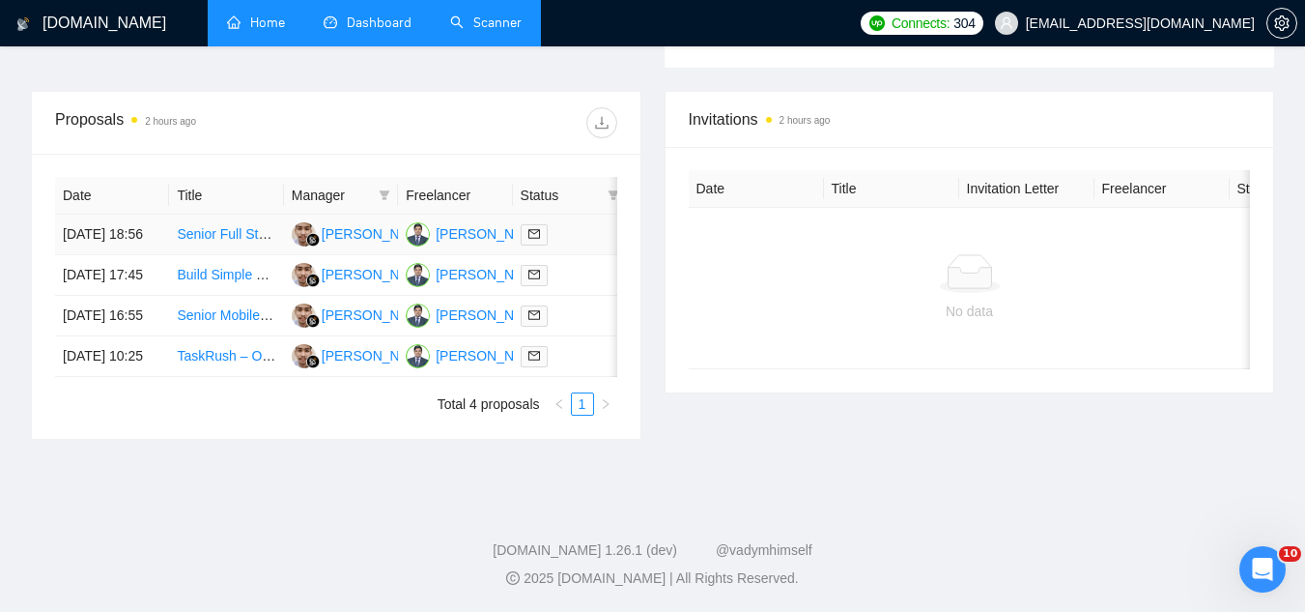
click at [228, 215] on td "Senior Full Stack Developer with AI Python and React Expertise" at bounding box center [226, 235] width 114 height 41
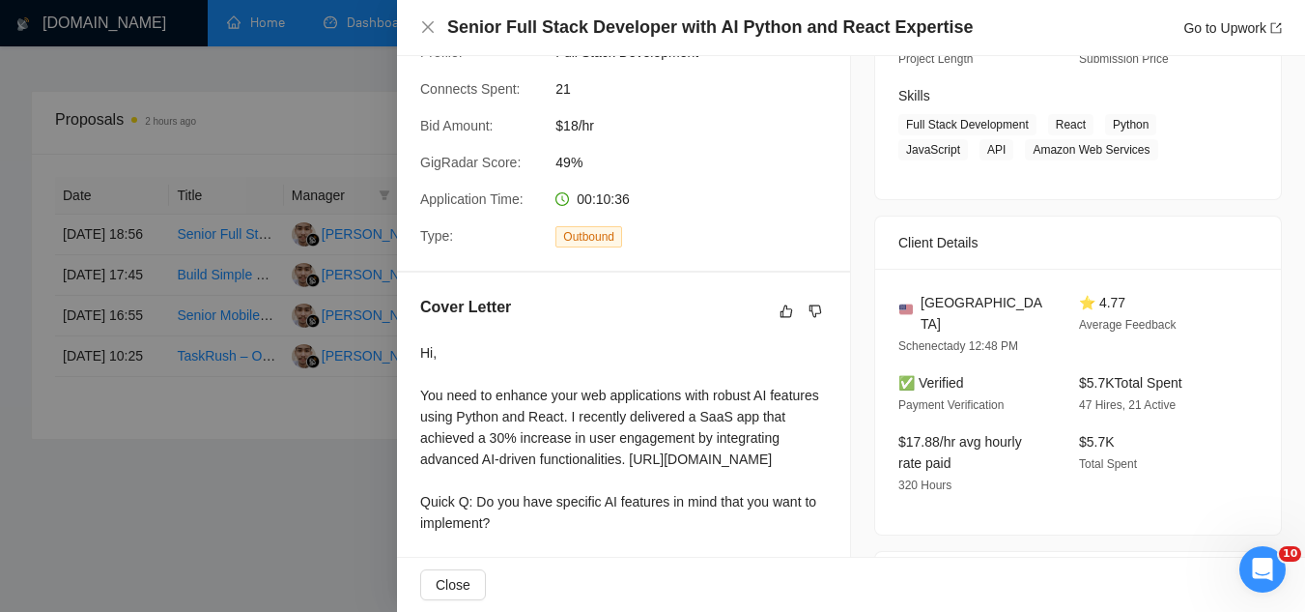
scroll to position [386, 0]
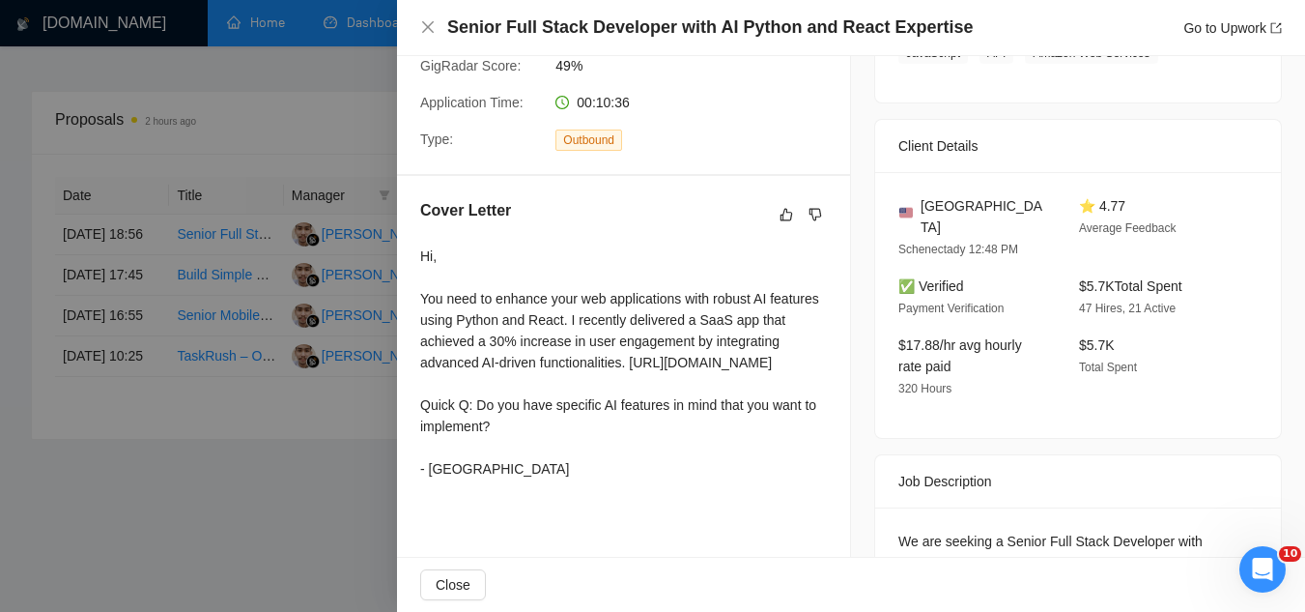
click at [294, 500] on div at bounding box center [652, 306] width 1305 height 612
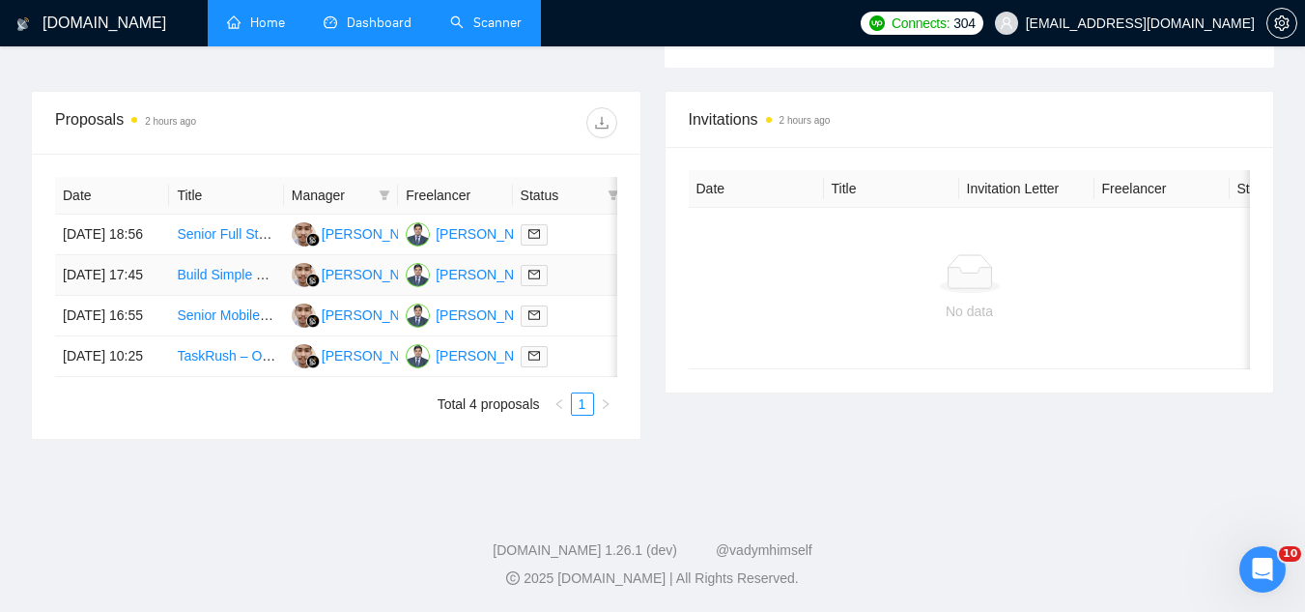
click at [229, 255] on td "Build Simple Loyalty Check-In Web App (Twilio SMS + Android Tablet)" at bounding box center [226, 275] width 114 height 41
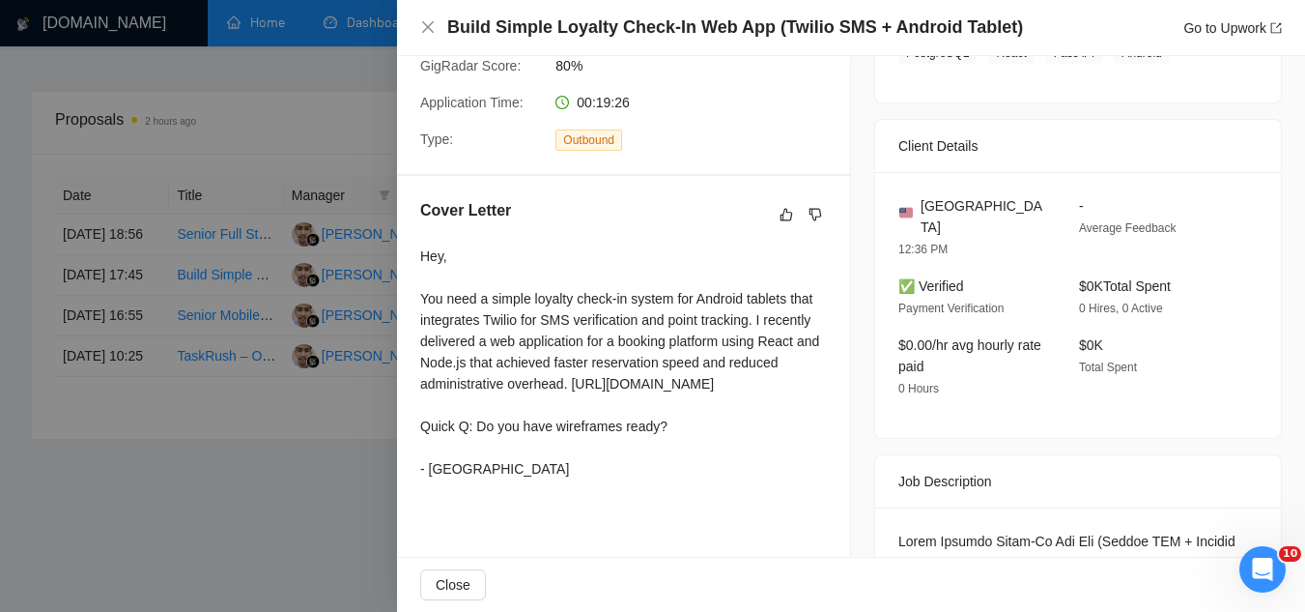
scroll to position [483, 0]
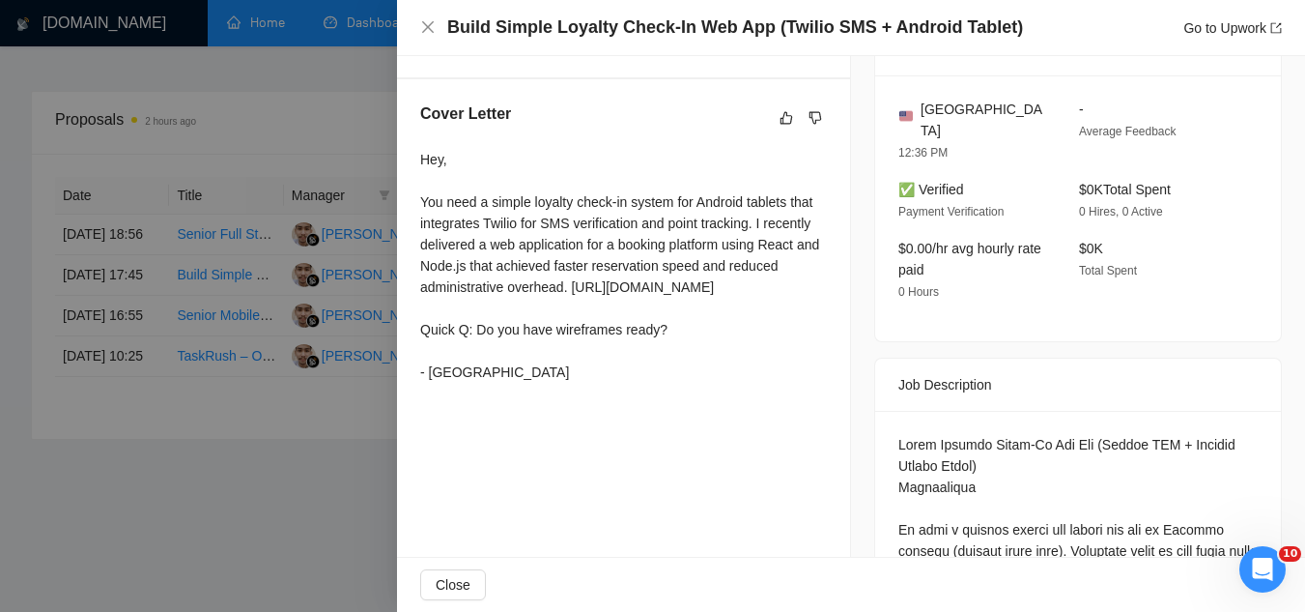
click at [272, 472] on div at bounding box center [652, 306] width 1305 height 612
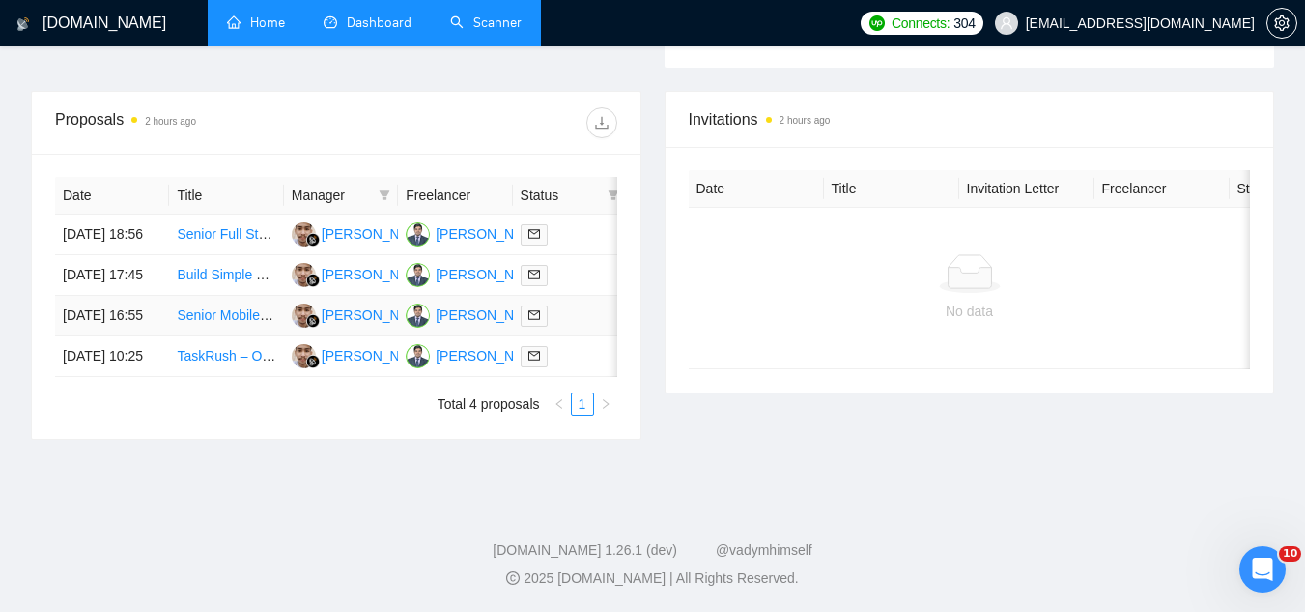
click at [238, 314] on td "Senior Mobile Application Developer with Backend Expertise" at bounding box center [226, 316] width 114 height 41
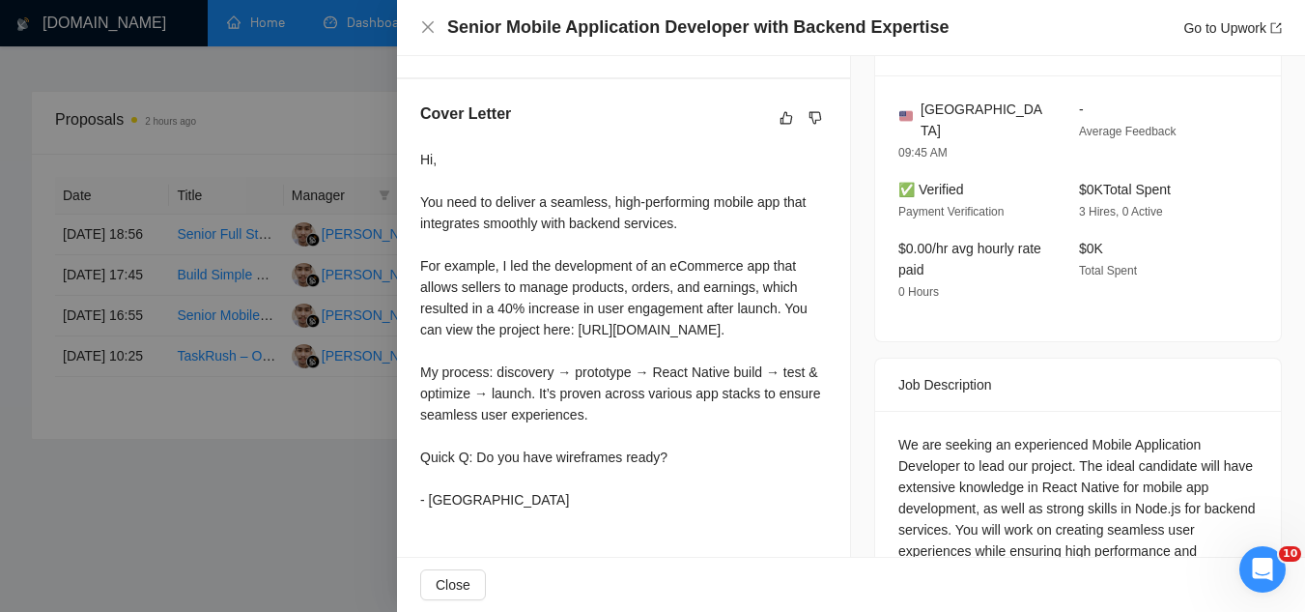
click at [290, 490] on div at bounding box center [652, 306] width 1305 height 612
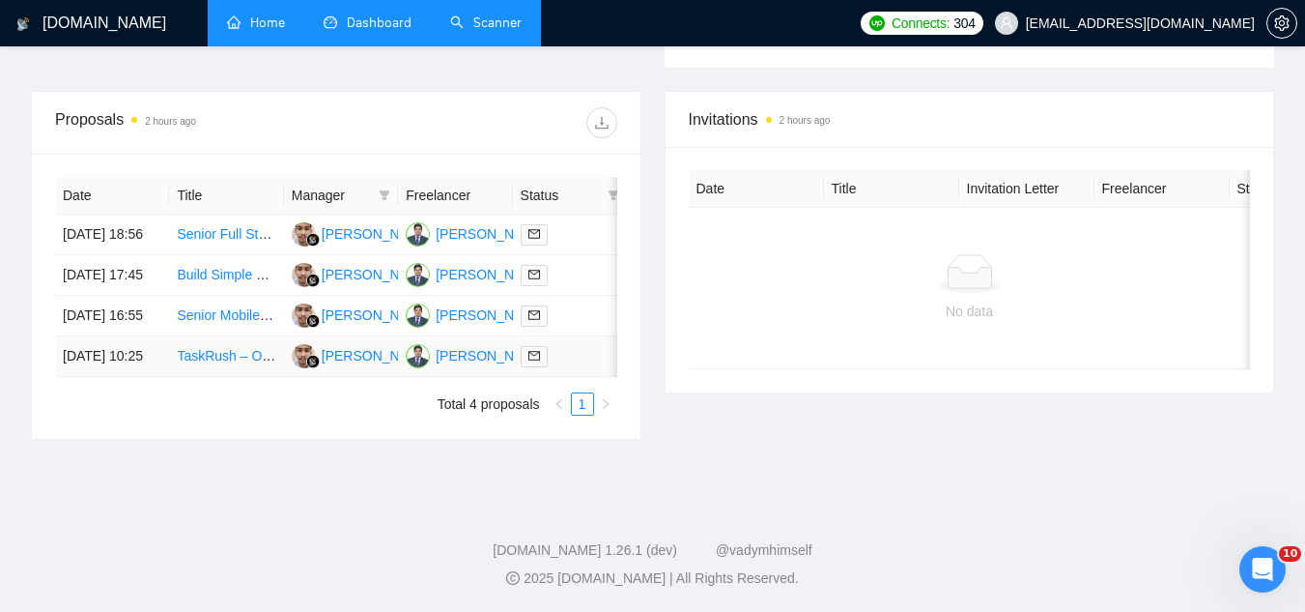
click at [243, 366] on td "TaskRush – On-Demand Service Marketplace MVP (React Native + MERN Stack + AWS H…" at bounding box center [226, 356] width 114 height 41
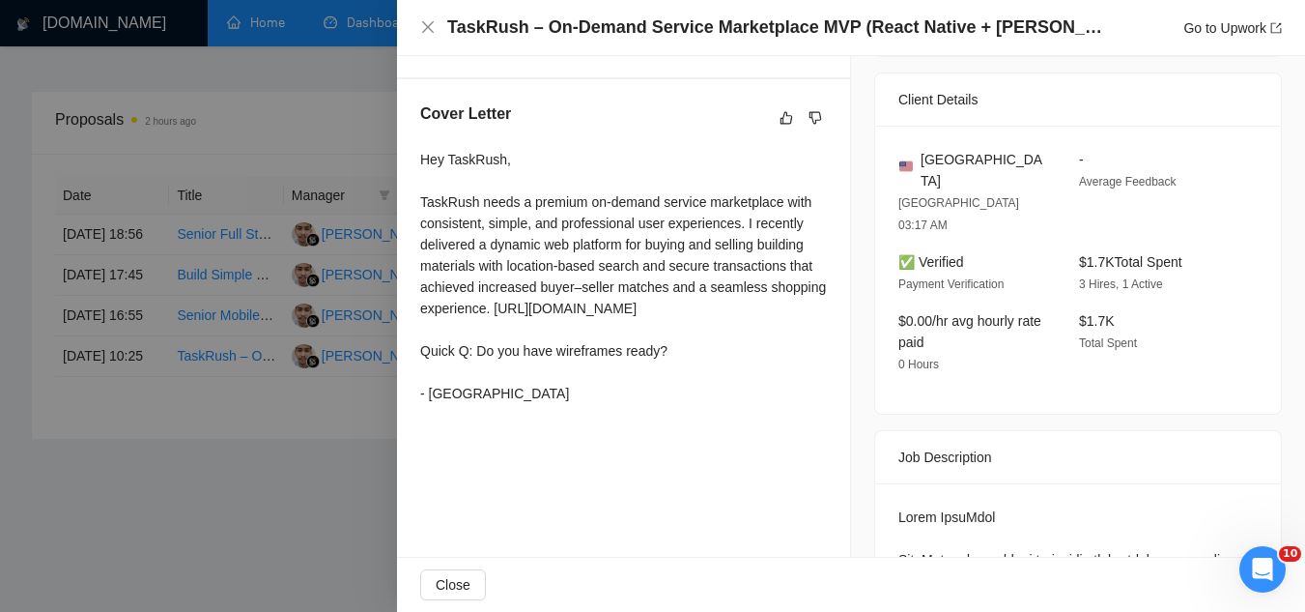
click at [256, 483] on div at bounding box center [652, 306] width 1305 height 612
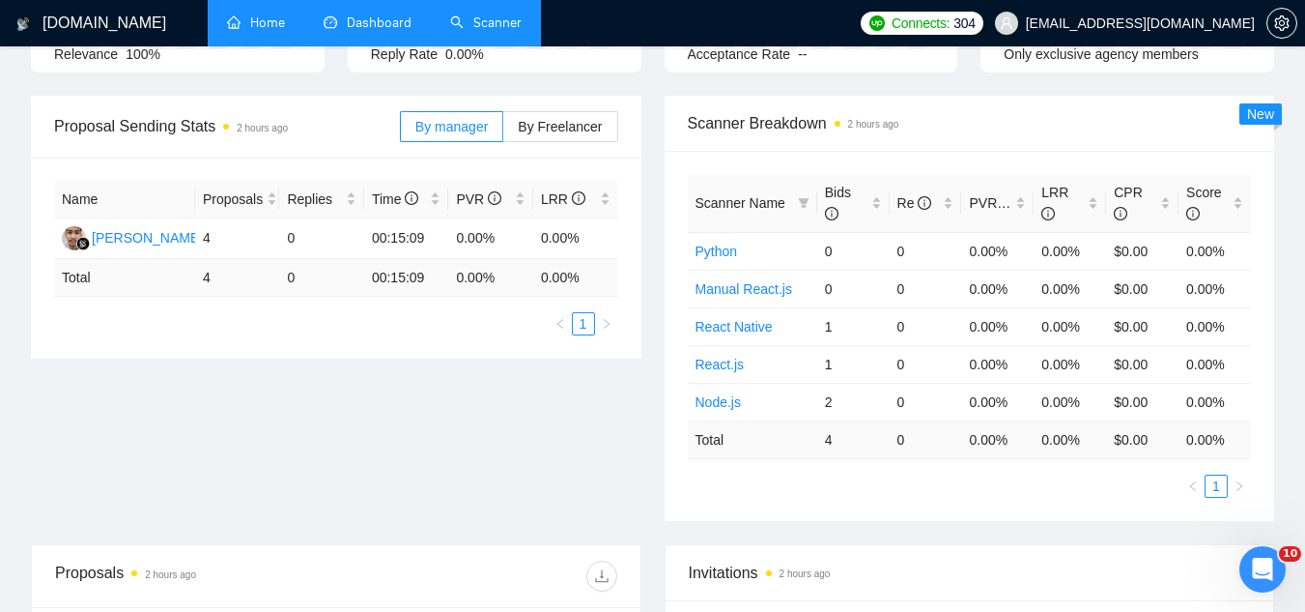
scroll to position [0, 0]
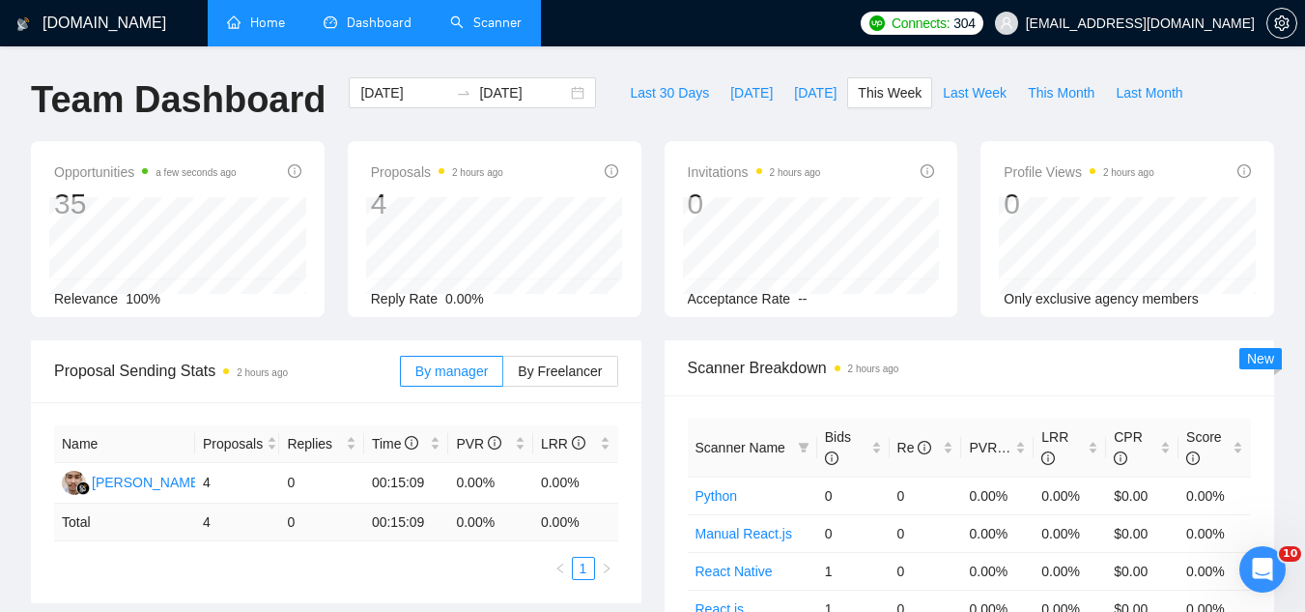
click at [505, 18] on link "Scanner" at bounding box center [486, 22] width 72 height 16
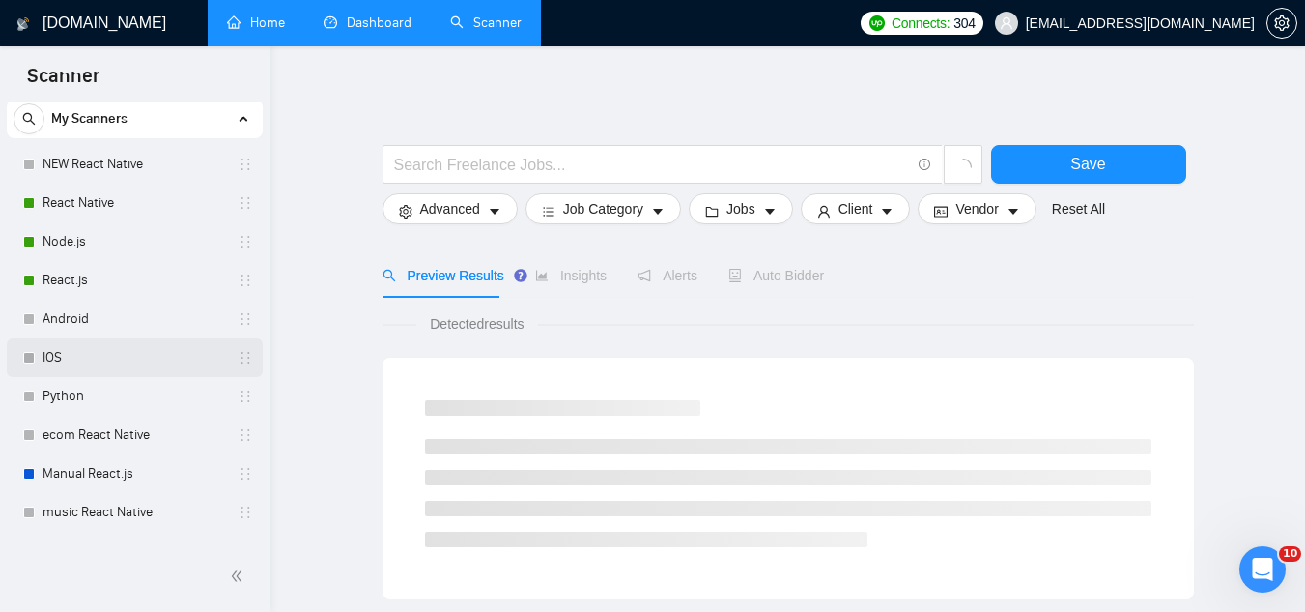
scroll to position [82, 0]
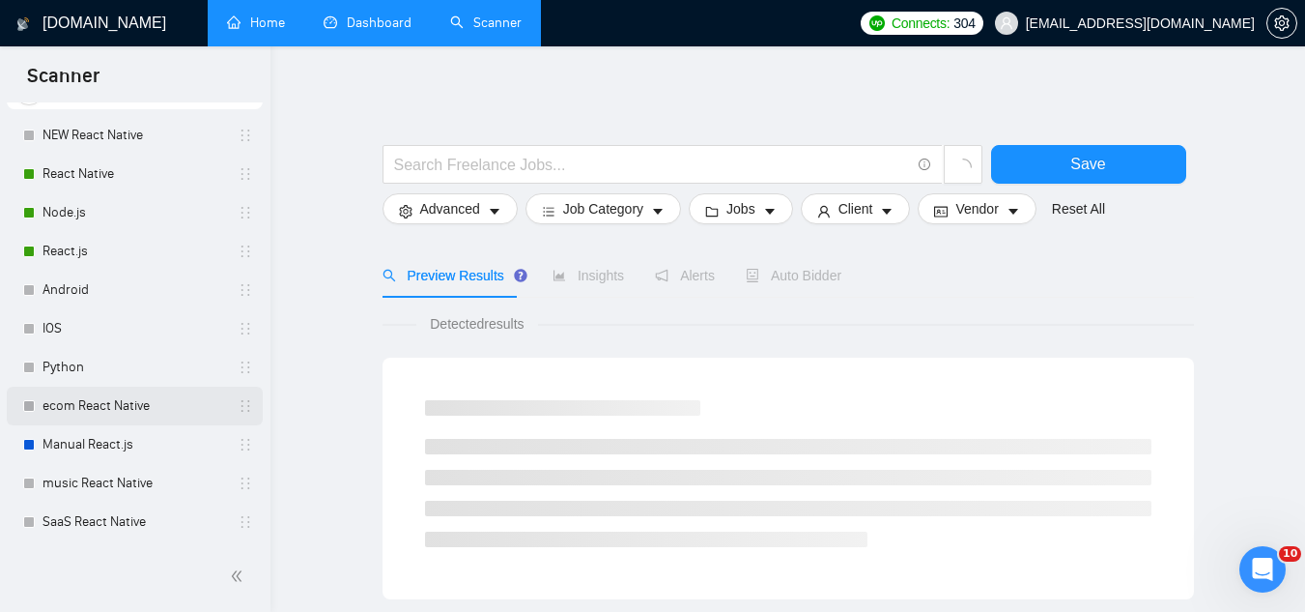
click at [114, 409] on link "ecom React Native" at bounding box center [135, 405] width 184 height 39
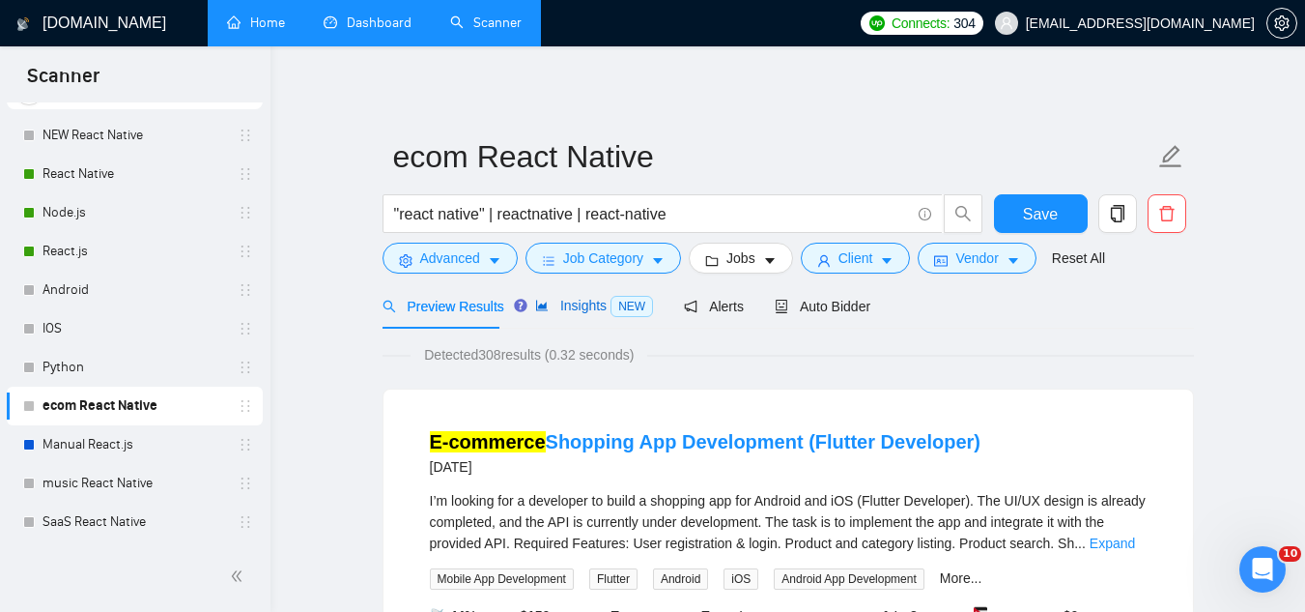
click at [571, 298] on span "Insights NEW" at bounding box center [594, 305] width 118 height 15
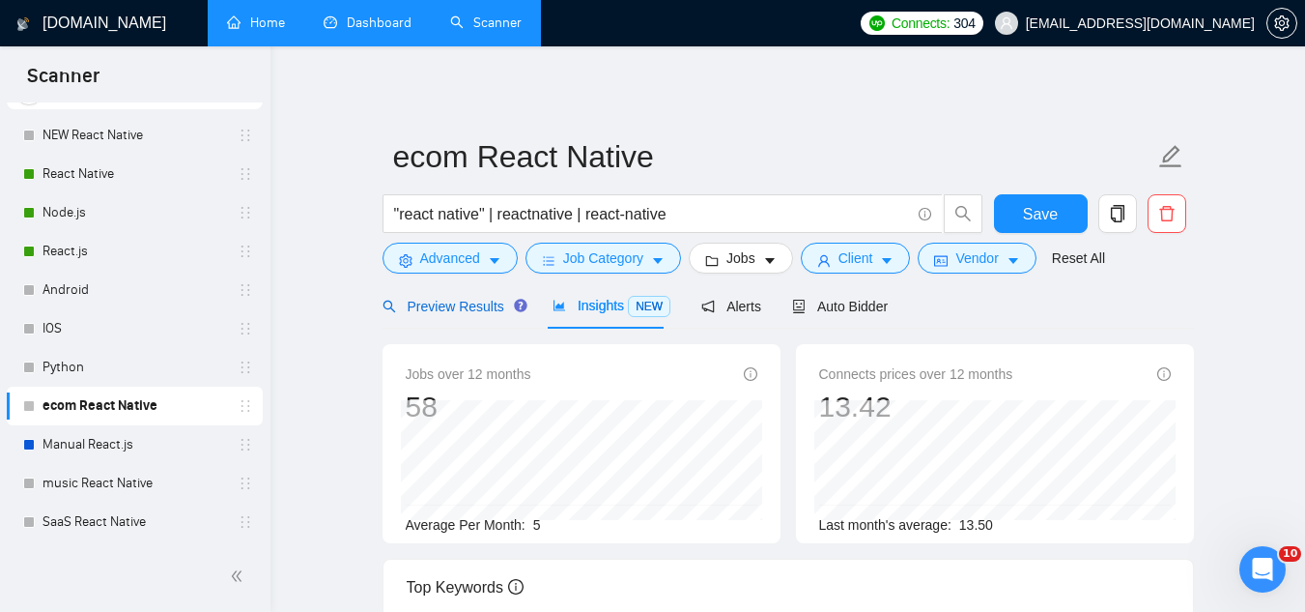
click at [449, 300] on span "Preview Results" at bounding box center [452, 306] width 139 height 15
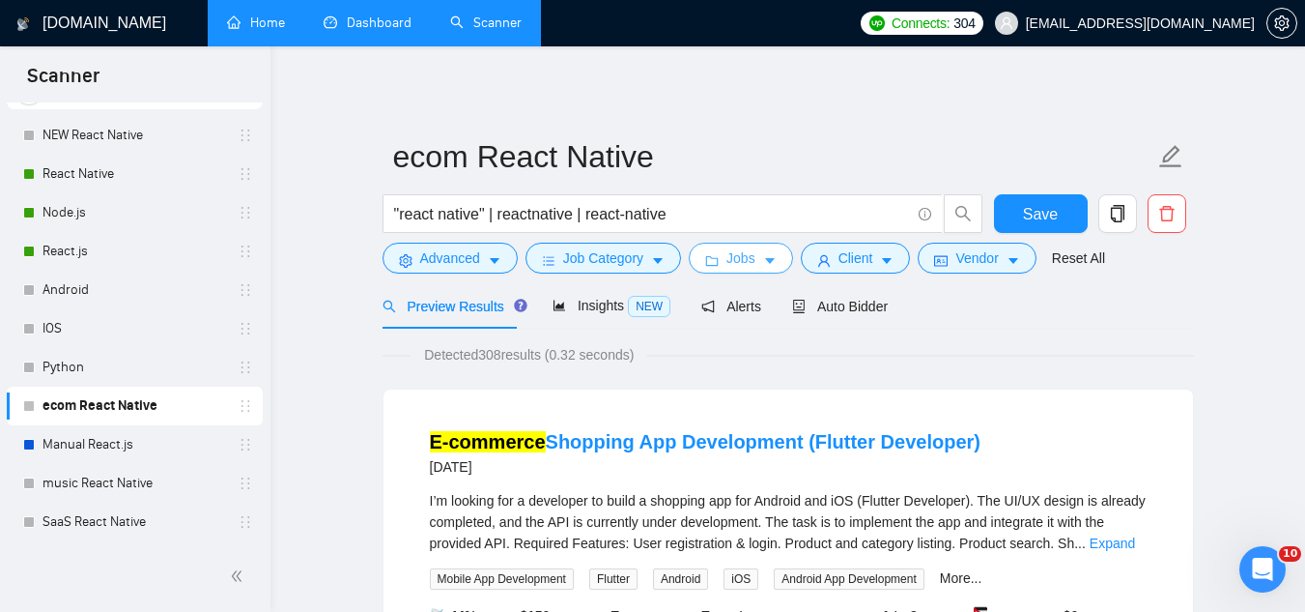
click at [747, 257] on span "Jobs" at bounding box center [741, 257] width 29 height 21
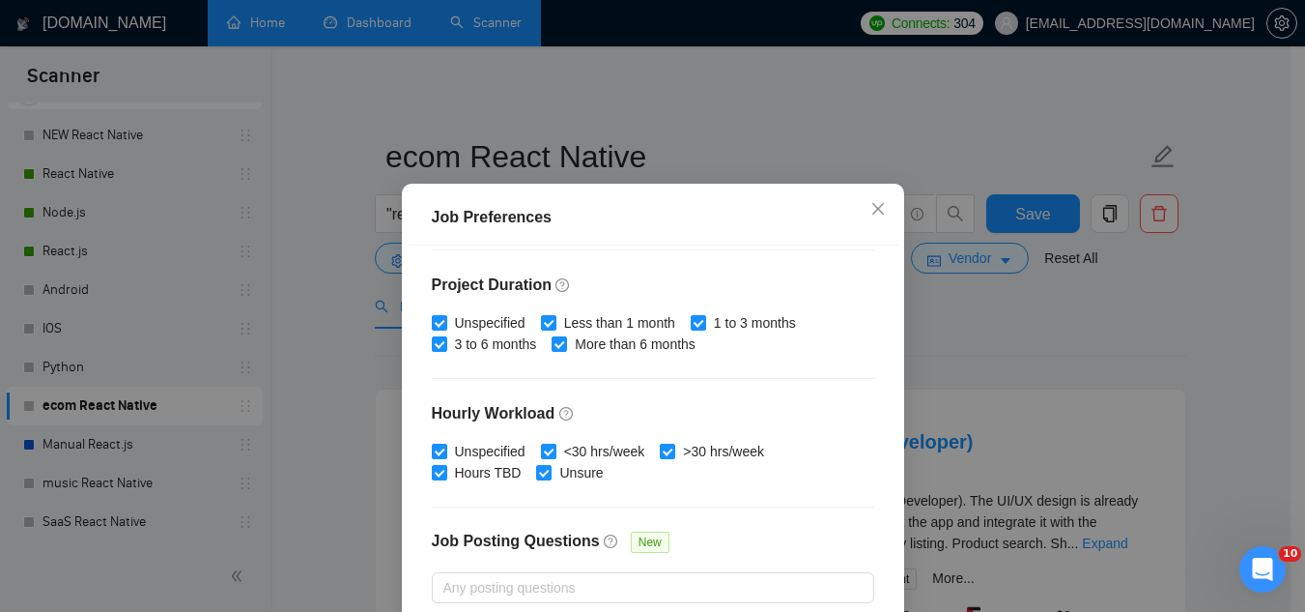
scroll to position [660, 0]
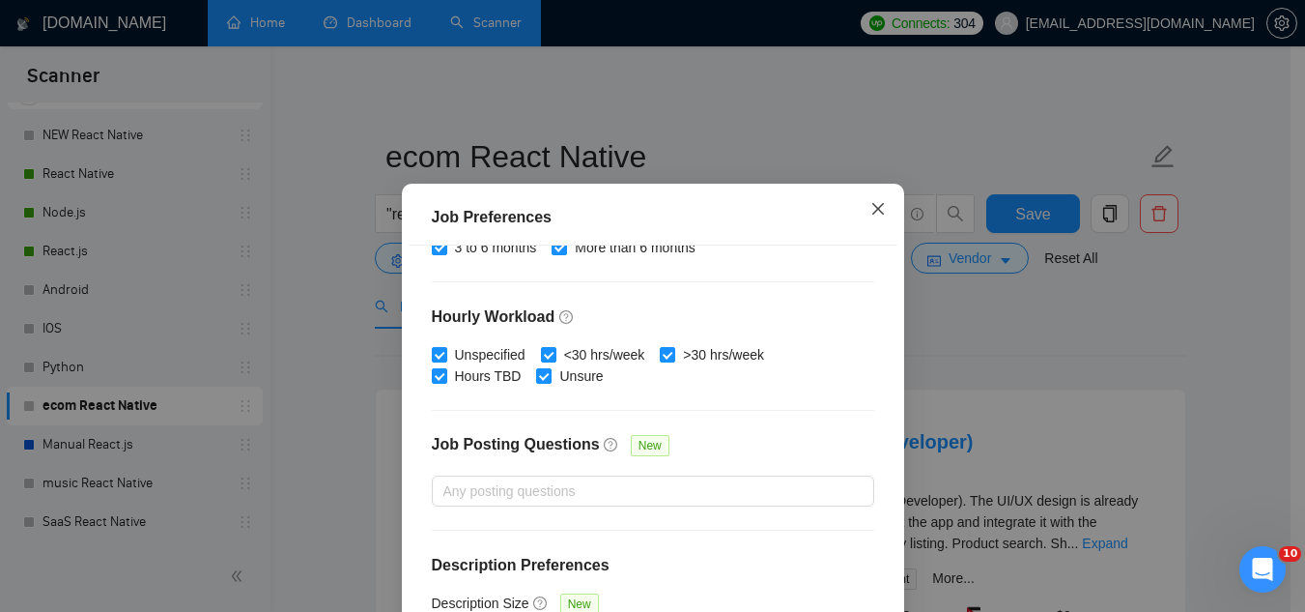
click at [871, 215] on icon "close" at bounding box center [878, 208] width 15 height 15
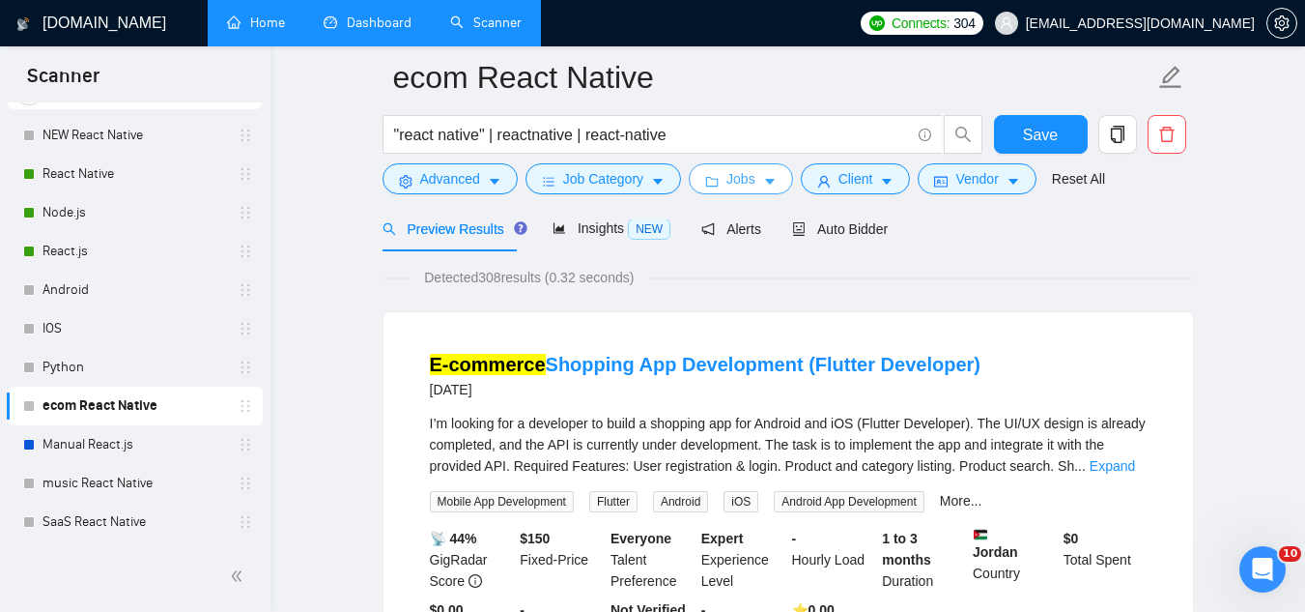
scroll to position [0, 0]
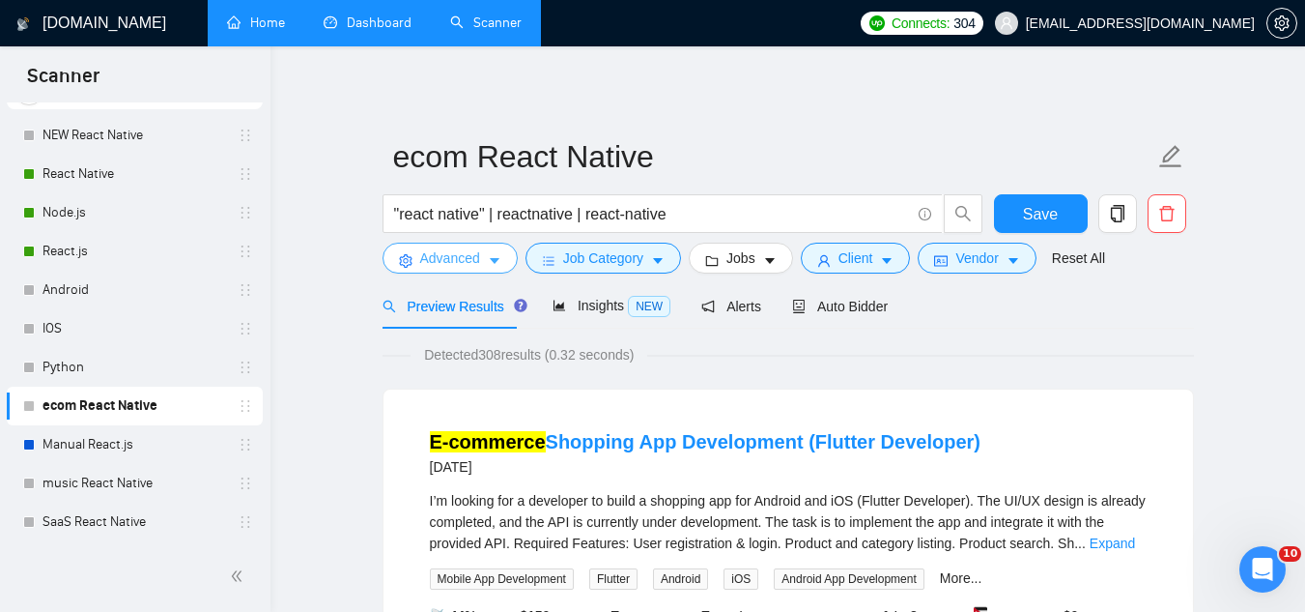
click at [445, 267] on span "Advanced" at bounding box center [450, 257] width 60 height 21
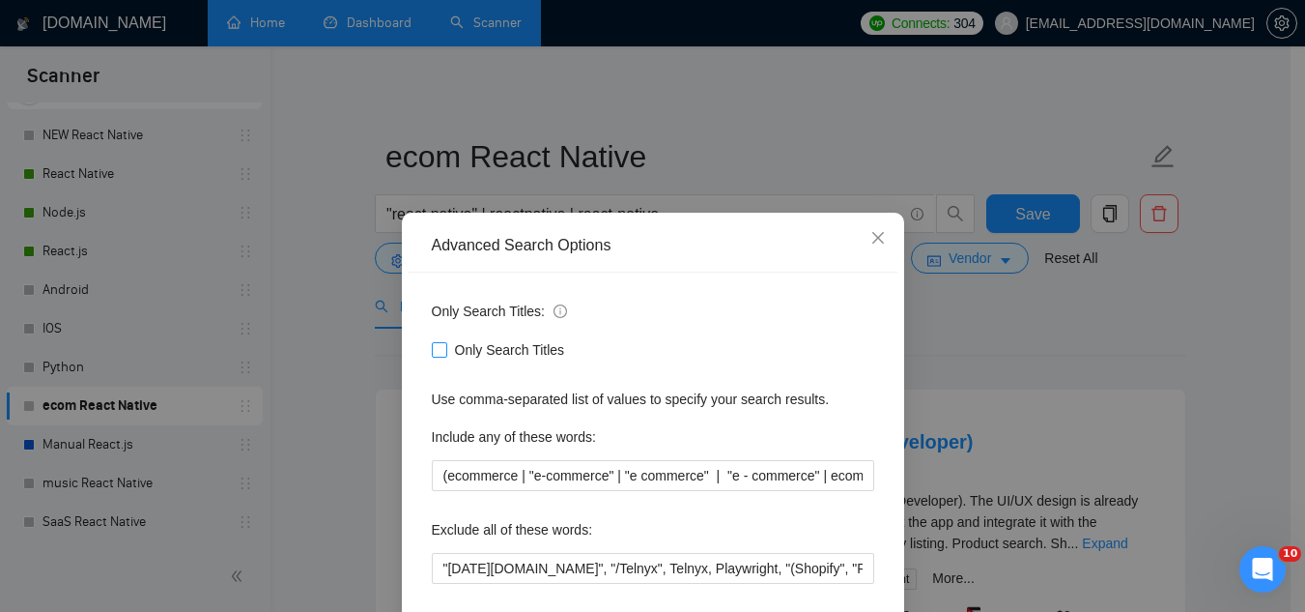
scroll to position [97, 0]
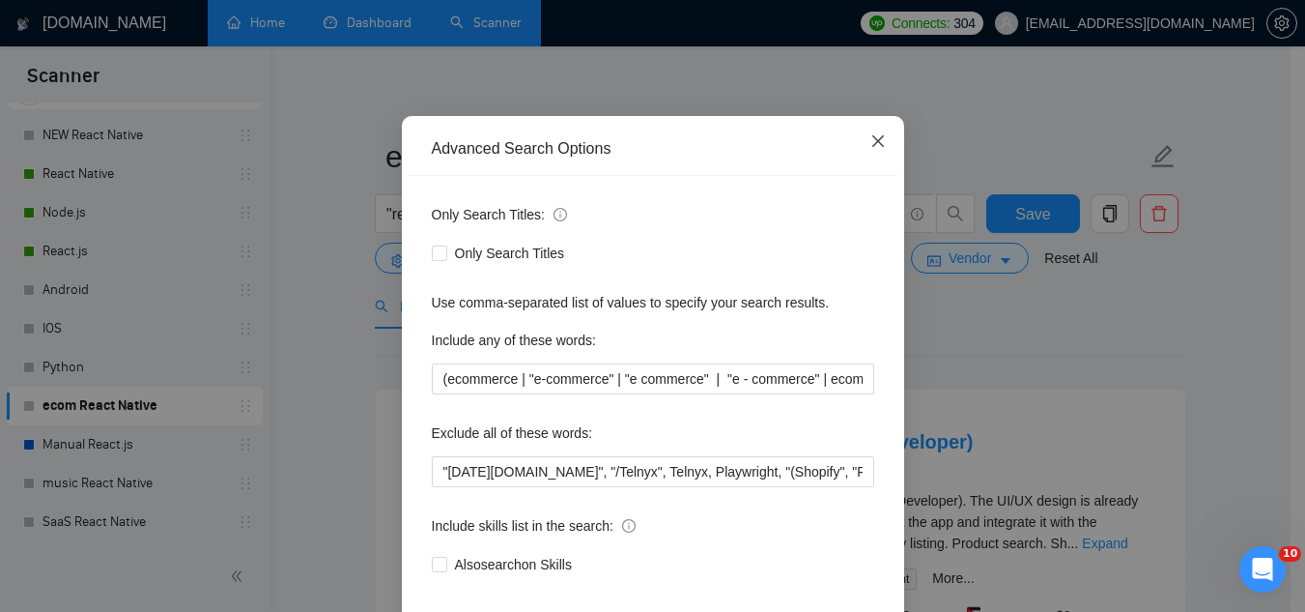
click at [871, 141] on icon "close" at bounding box center [878, 140] width 15 height 15
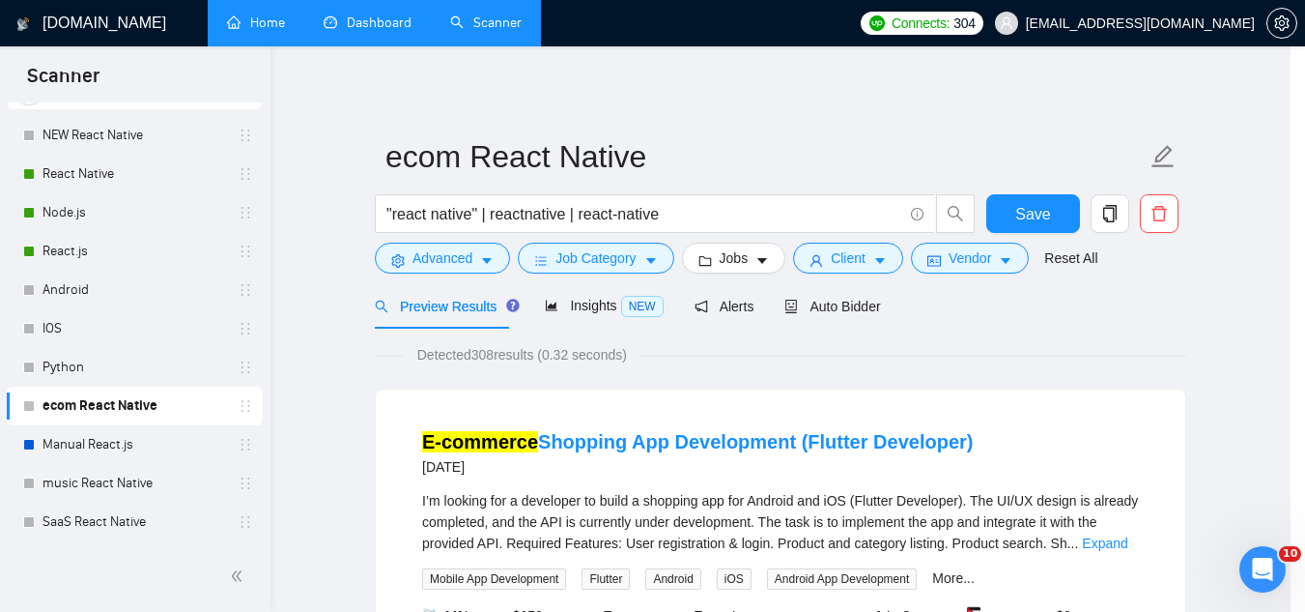
scroll to position [96, 0]
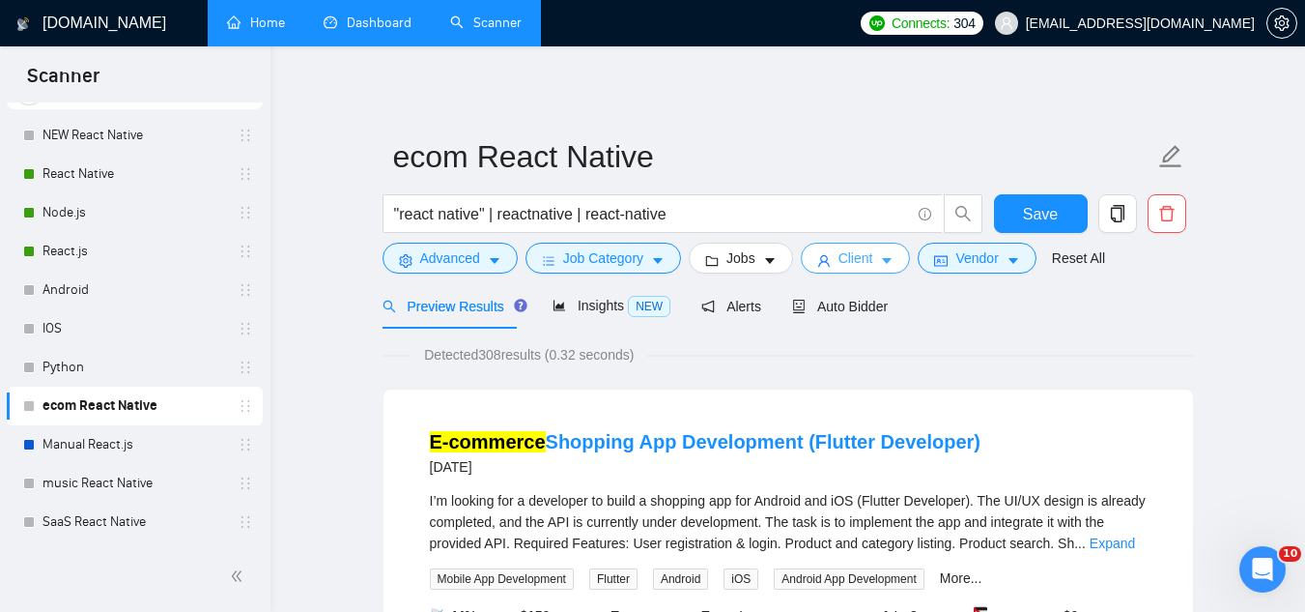
click at [824, 259] on icon "user" at bounding box center [824, 261] width 14 height 14
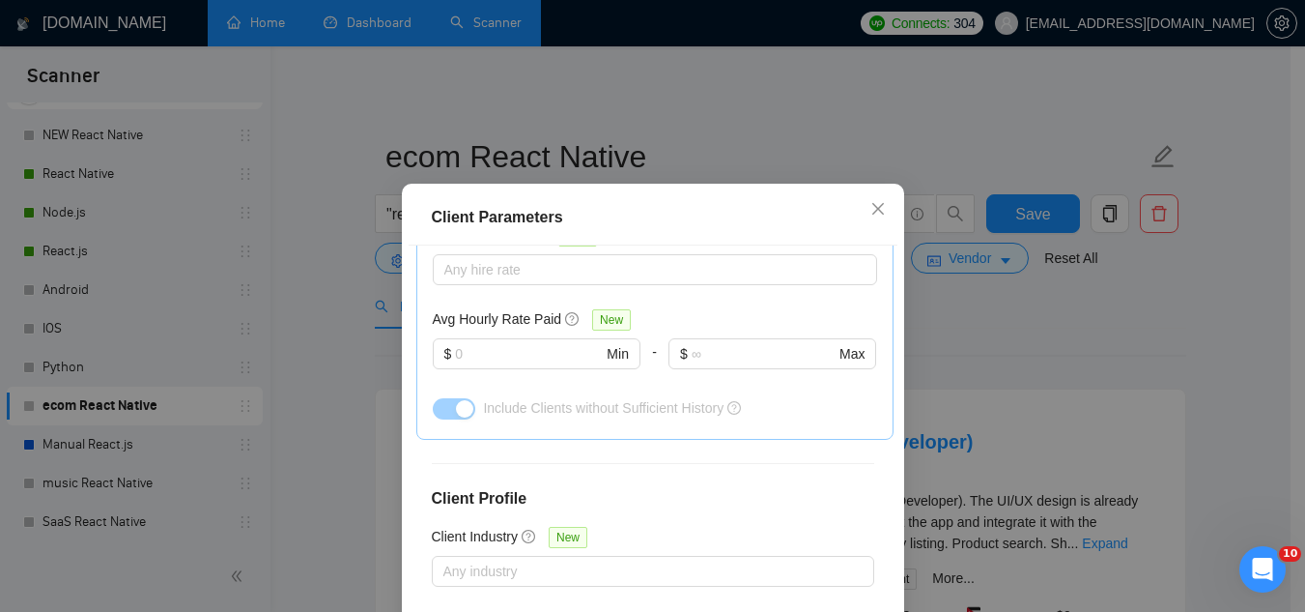
scroll to position [774, 0]
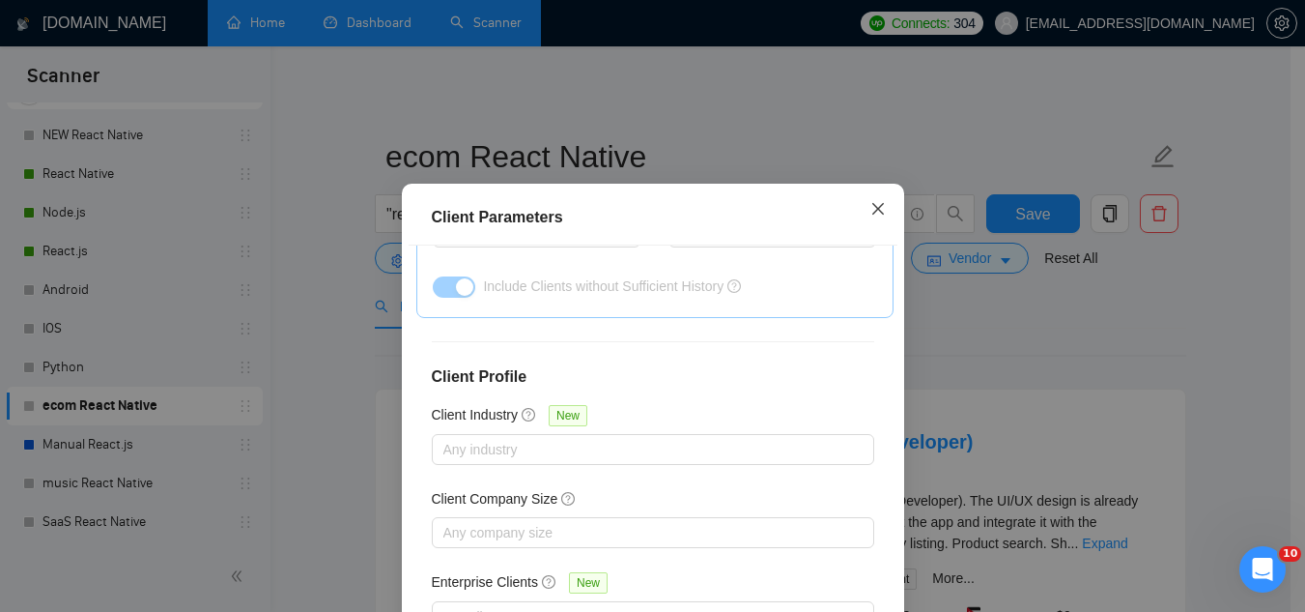
click at [871, 207] on icon "close" at bounding box center [878, 208] width 15 height 15
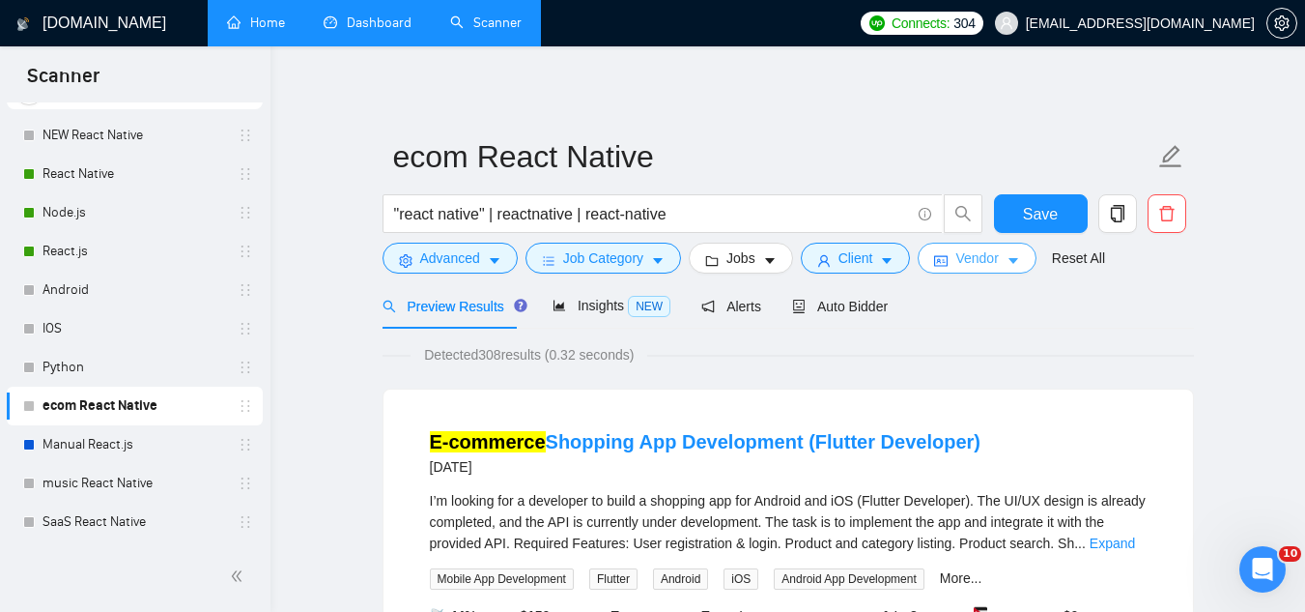
click at [956, 264] on span "Vendor" at bounding box center [977, 257] width 43 height 21
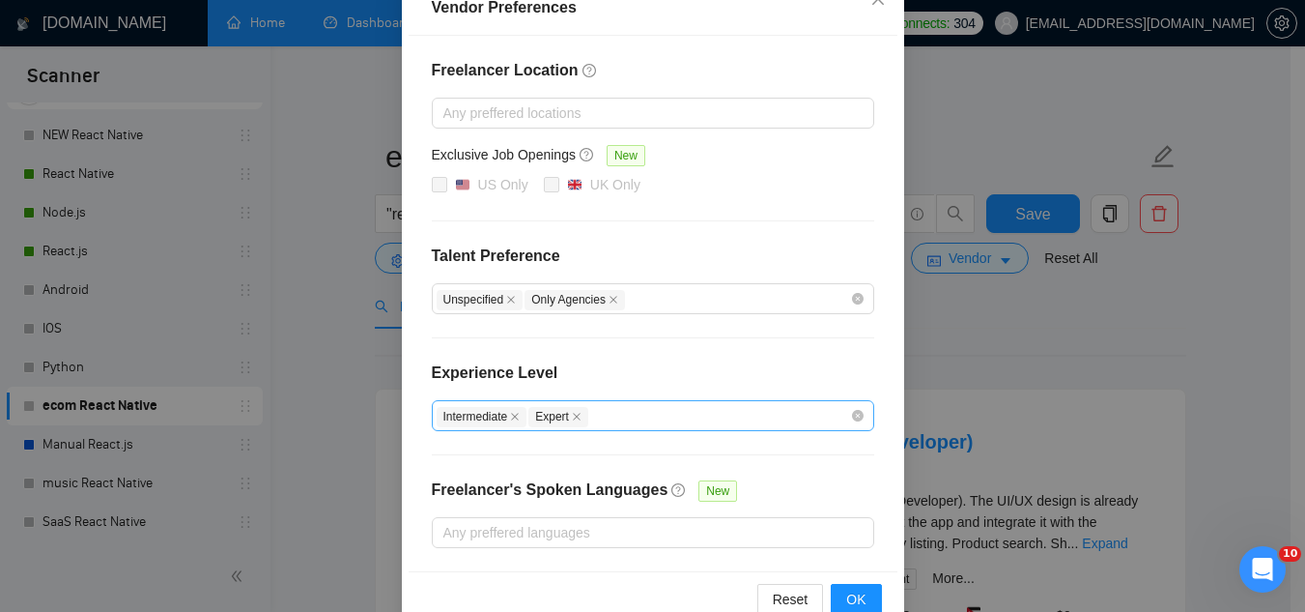
scroll to position [282, 0]
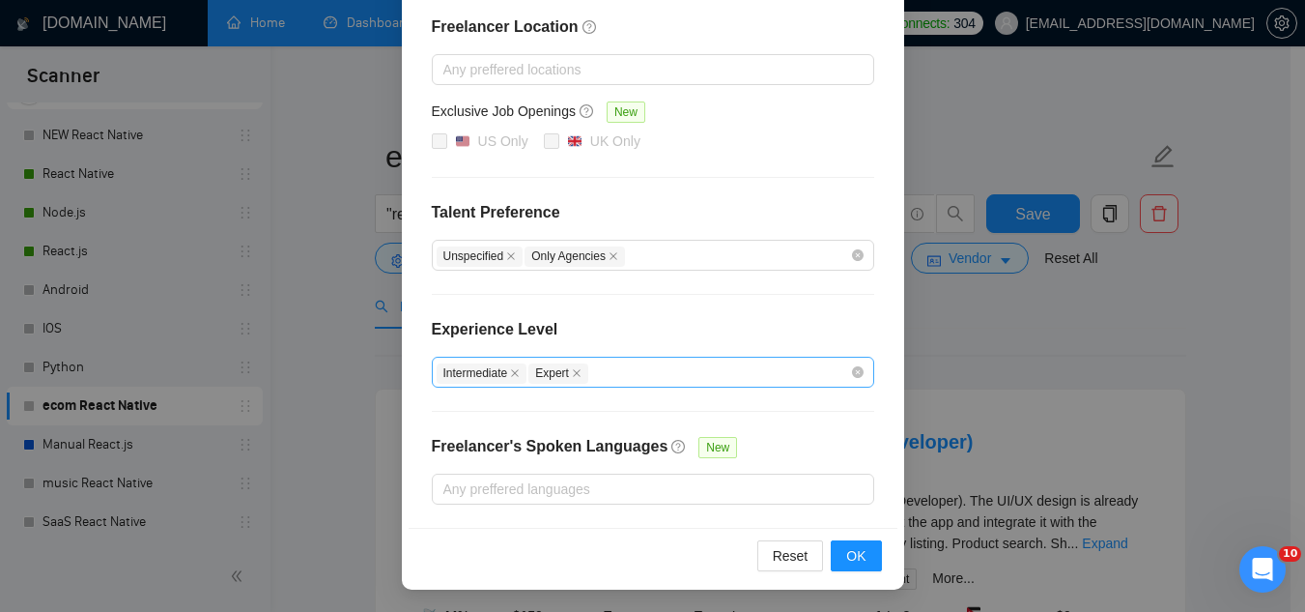
click at [684, 370] on div "Intermediate Expert" at bounding box center [644, 371] width 414 height 23
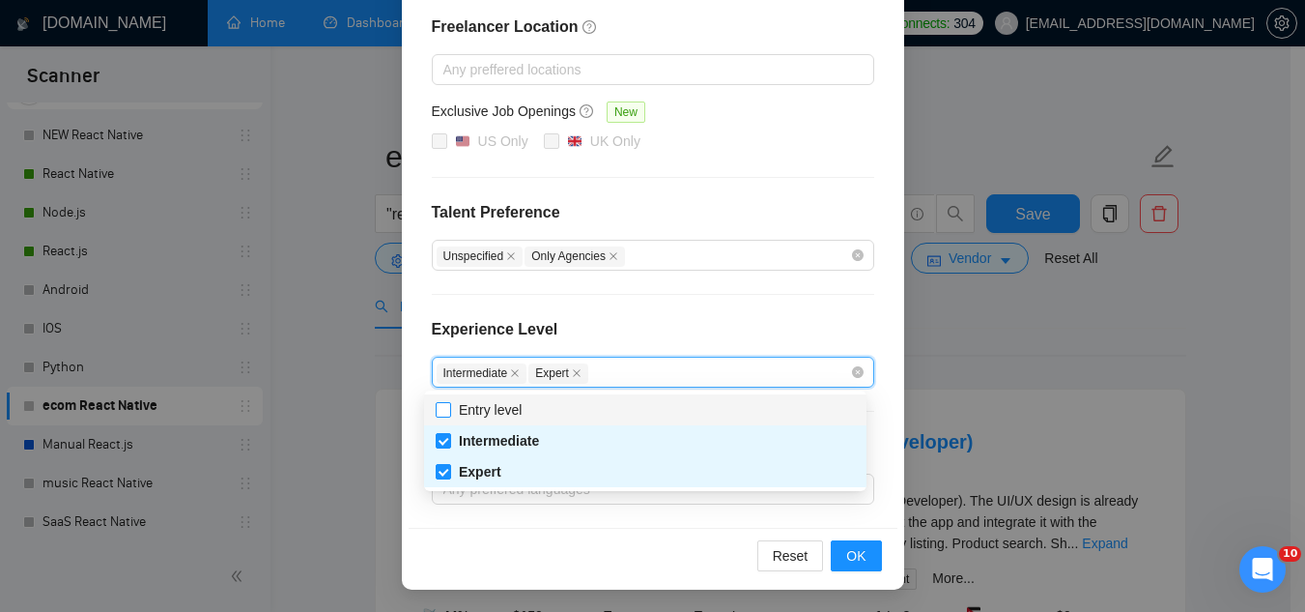
click at [517, 411] on span "Entry level" at bounding box center [490, 409] width 63 height 15
click at [449, 411] on input "Entry level" at bounding box center [443, 409] width 14 height 14
checkbox input "true"
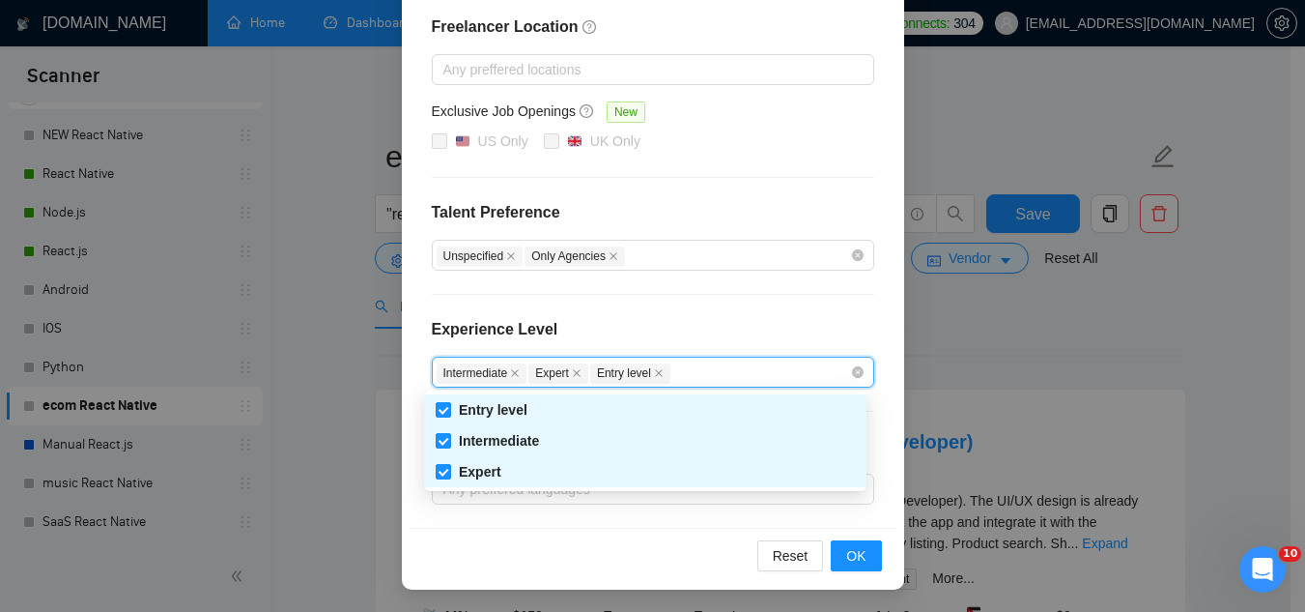
click at [653, 311] on div "Freelancer Location Any preffered locations Exclusive Job Openings New US Only …" at bounding box center [653, 259] width 489 height 535
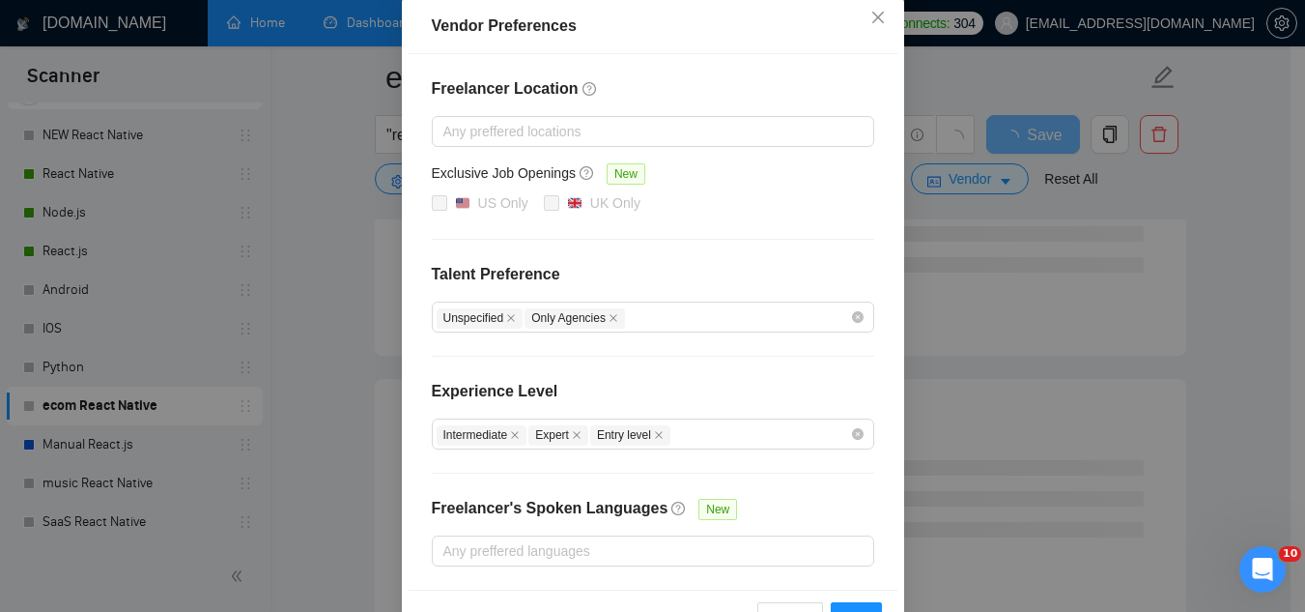
scroll to position [186, 0]
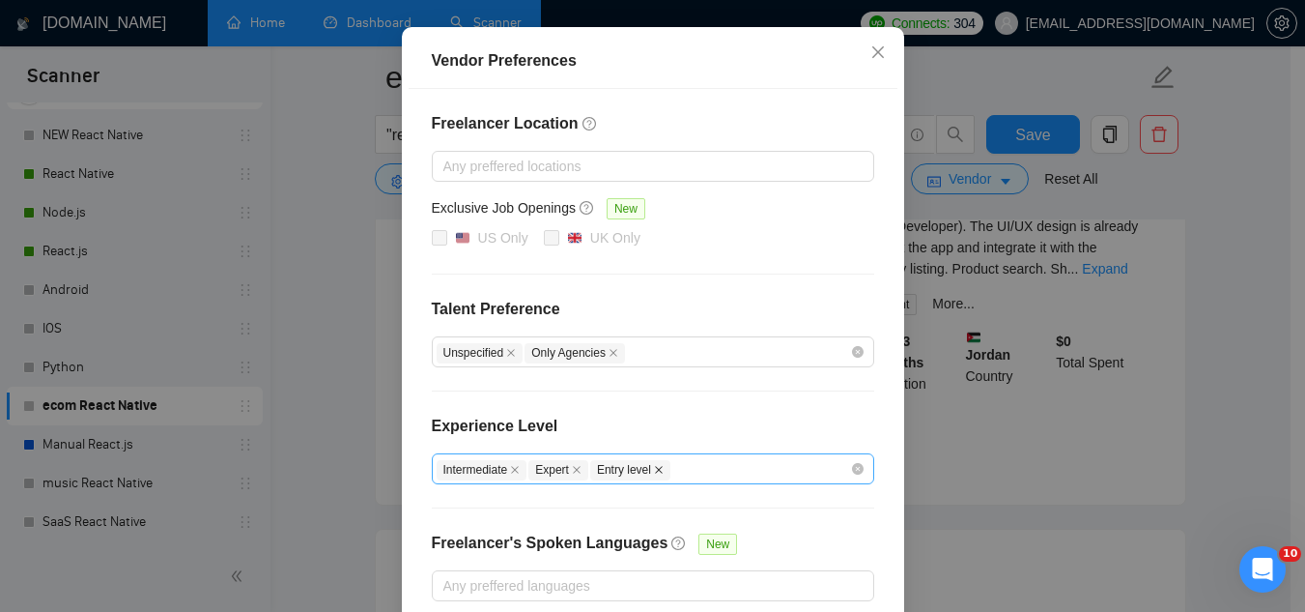
click at [654, 468] on icon "close" at bounding box center [659, 470] width 10 height 10
click at [573, 468] on icon "close" at bounding box center [577, 470] width 8 height 8
click at [511, 471] on icon "close" at bounding box center [515, 470] width 8 height 8
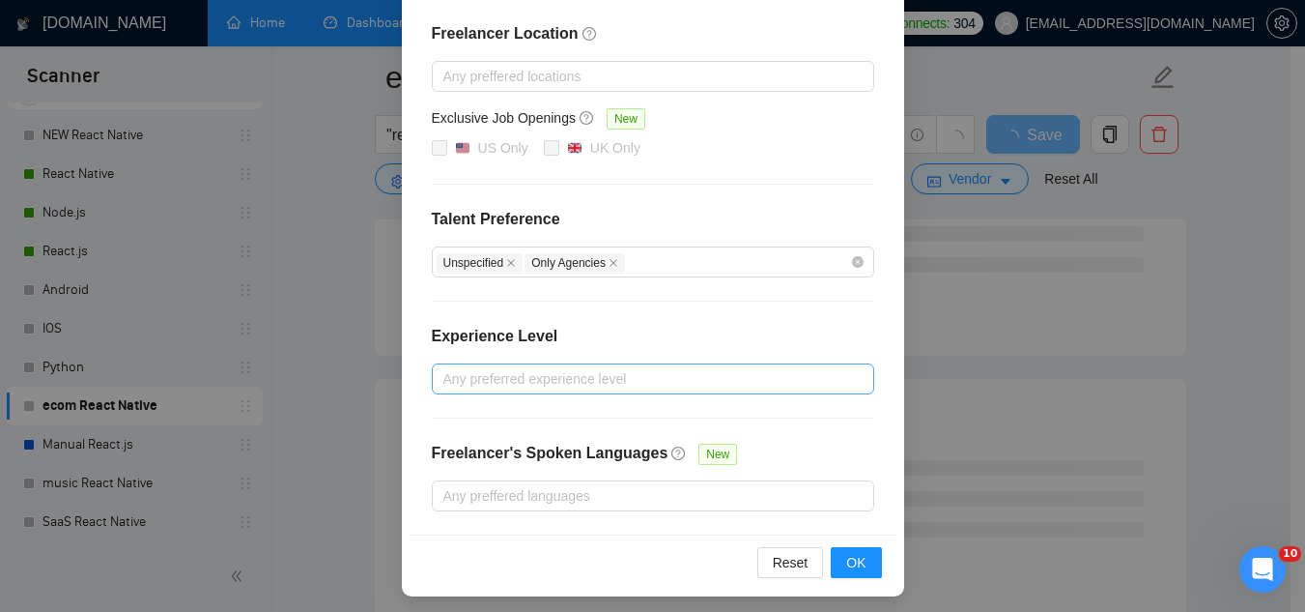
scroll to position [282, 0]
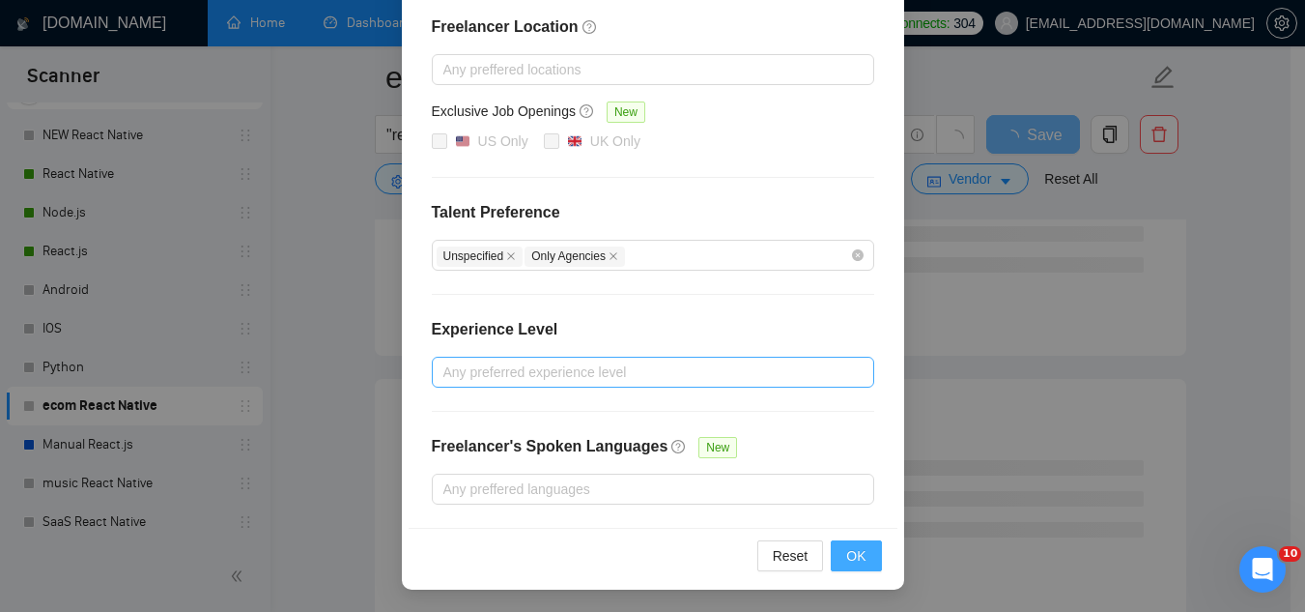
click at [858, 561] on span "OK" at bounding box center [855, 555] width 19 height 21
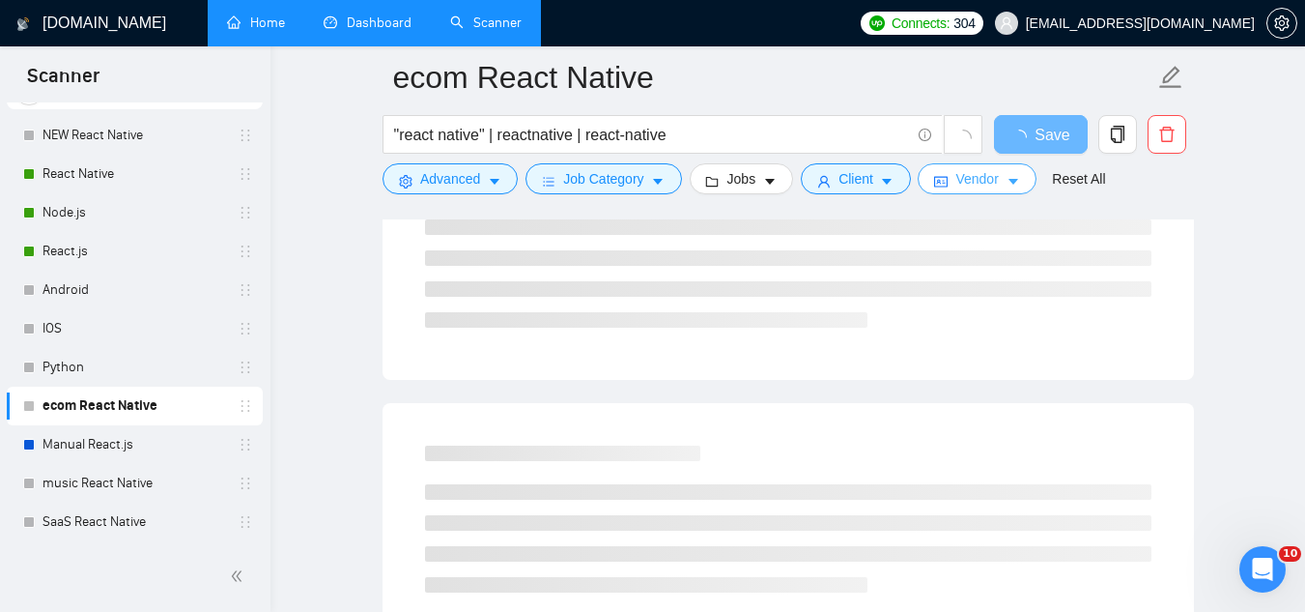
scroll to position [0, 0]
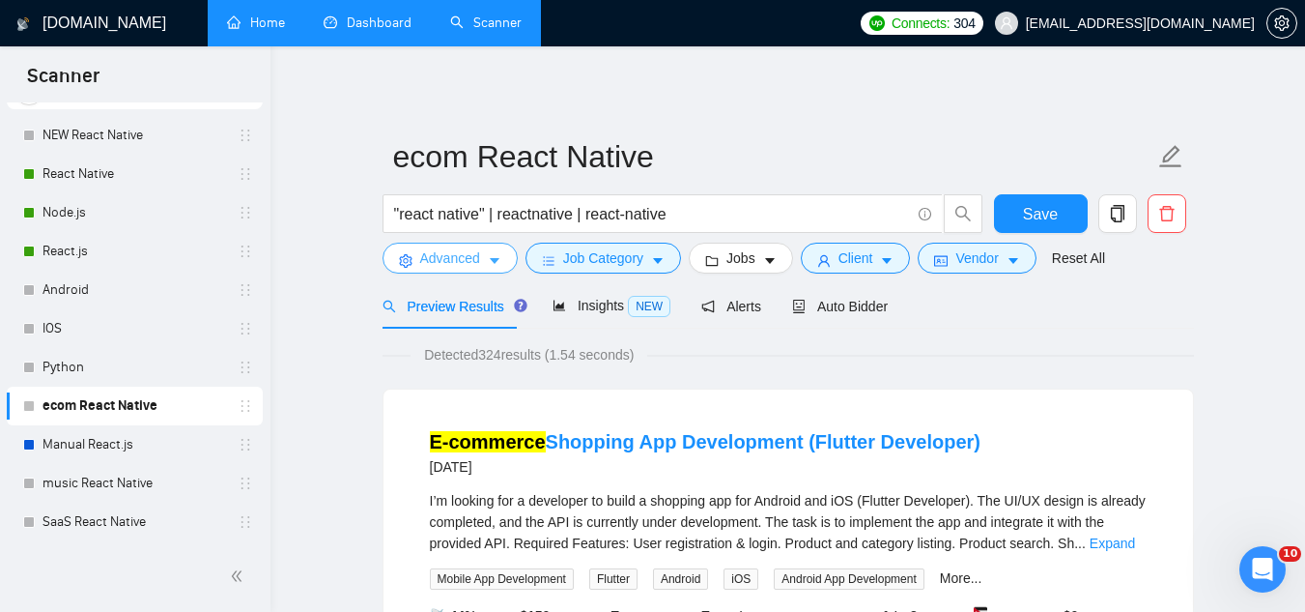
click at [450, 262] on span "Advanced" at bounding box center [450, 257] width 60 height 21
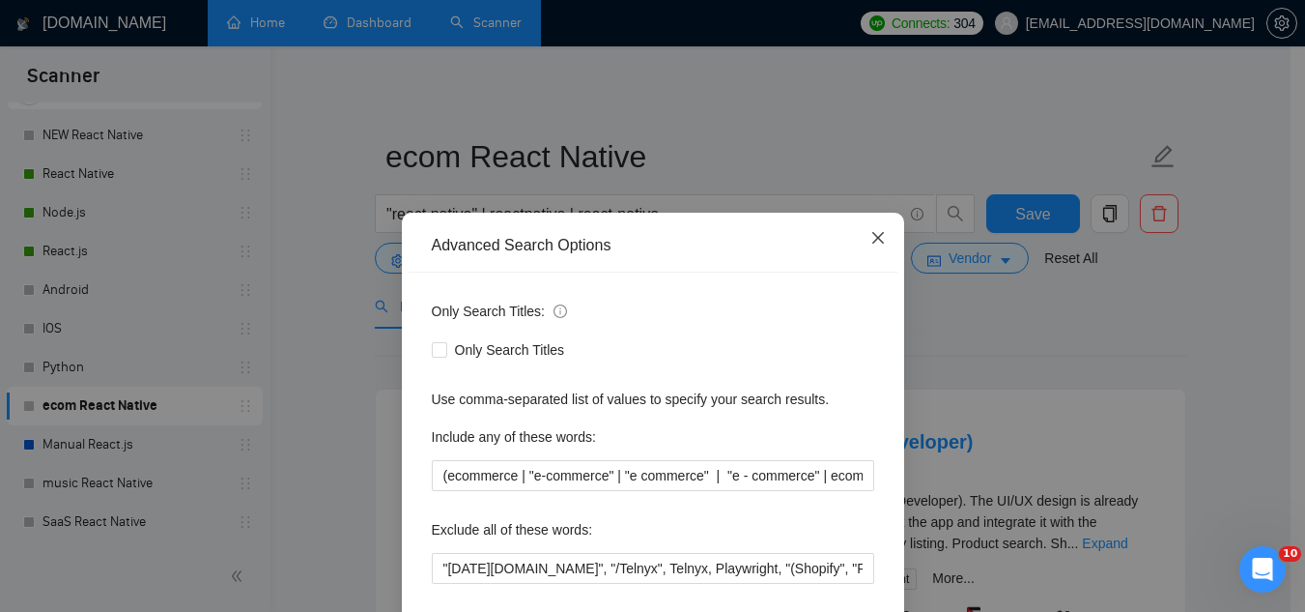
click at [875, 243] on icon "close" at bounding box center [878, 238] width 12 height 12
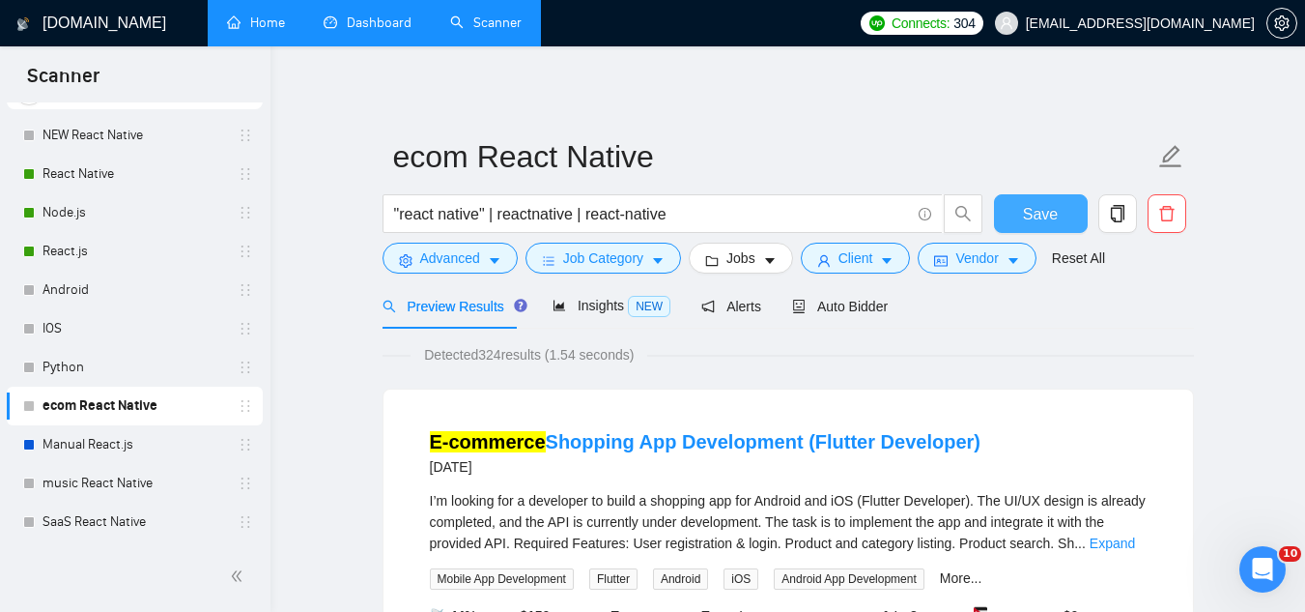
click at [1024, 218] on span "Save" at bounding box center [1040, 214] width 35 height 24
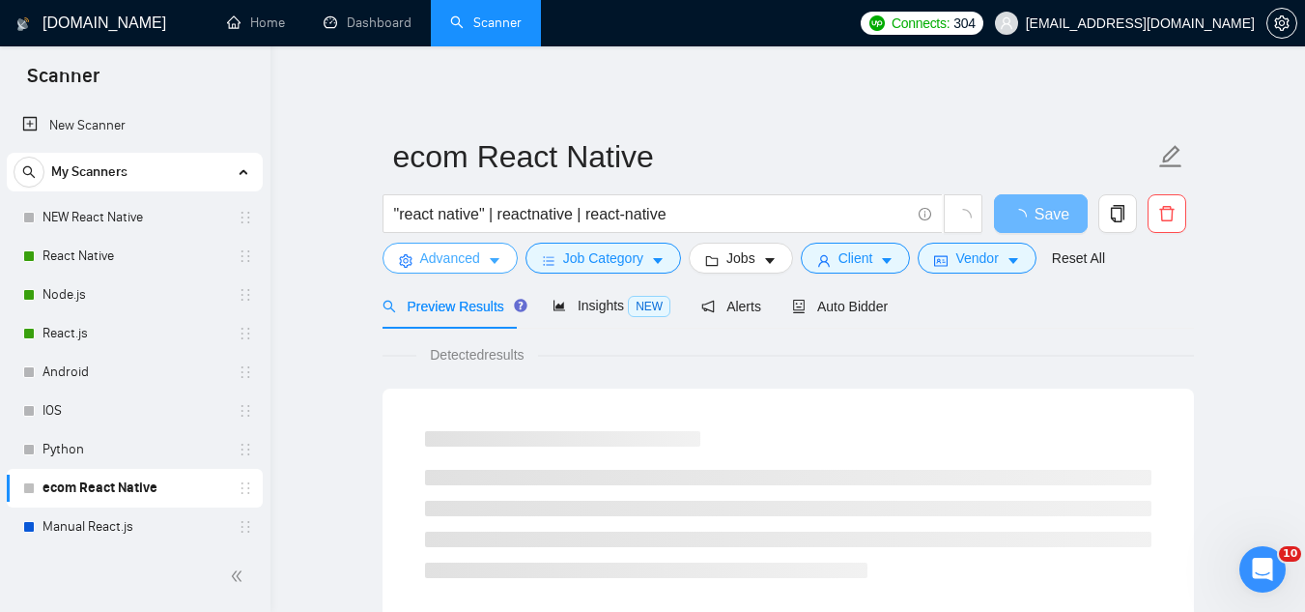
click at [444, 254] on span "Advanced" at bounding box center [450, 257] width 60 height 21
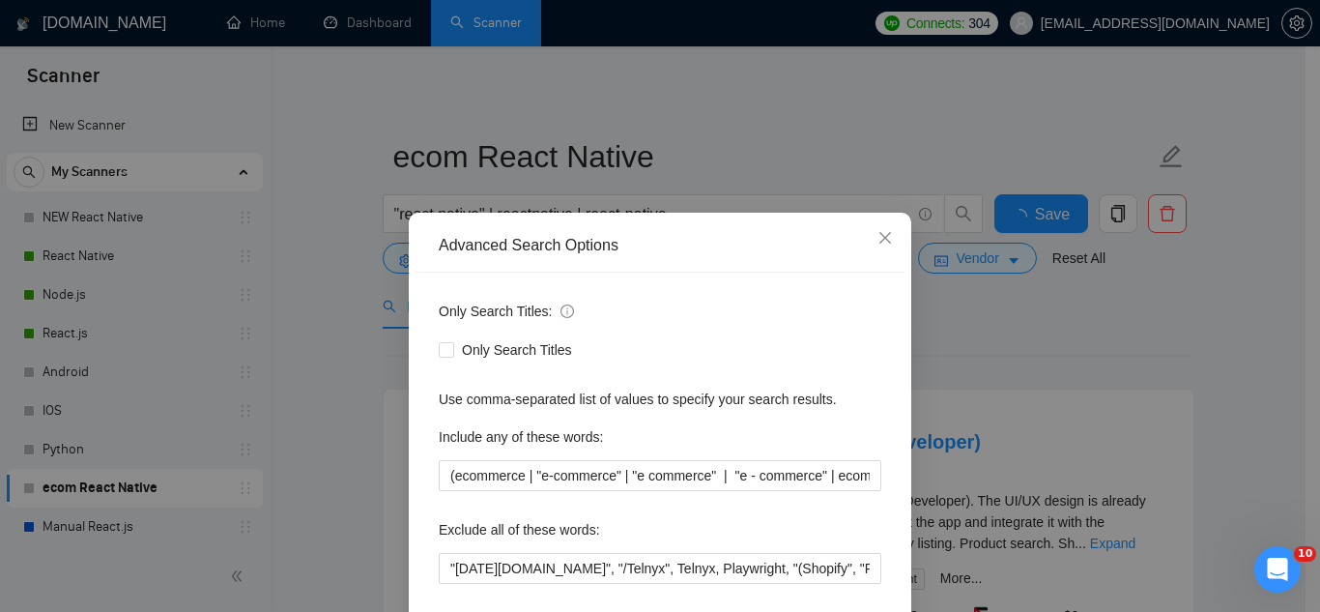
scroll to position [189, 0]
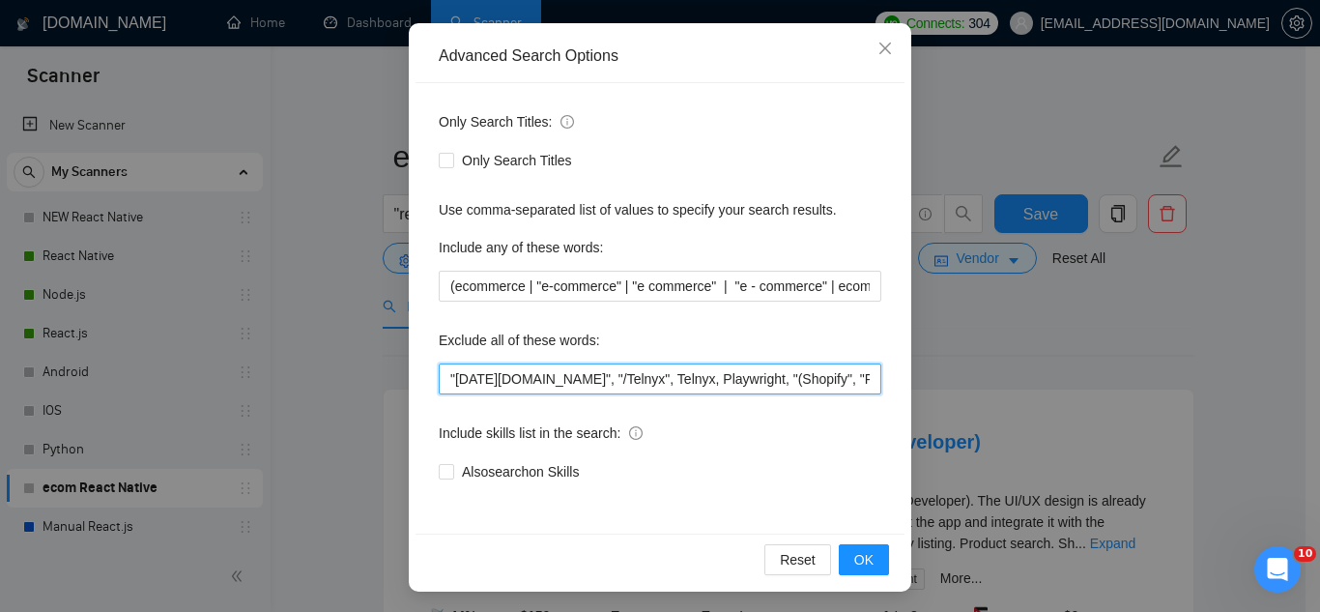
click at [441, 383] on input ""[DATE][DOMAIN_NAME]", "/Telnyx", Telnyx, Playwright, "(Shopify", "React flow",…" at bounding box center [660, 378] width 443 height 31
paste input "[URL][DOMAIN_NAME]"
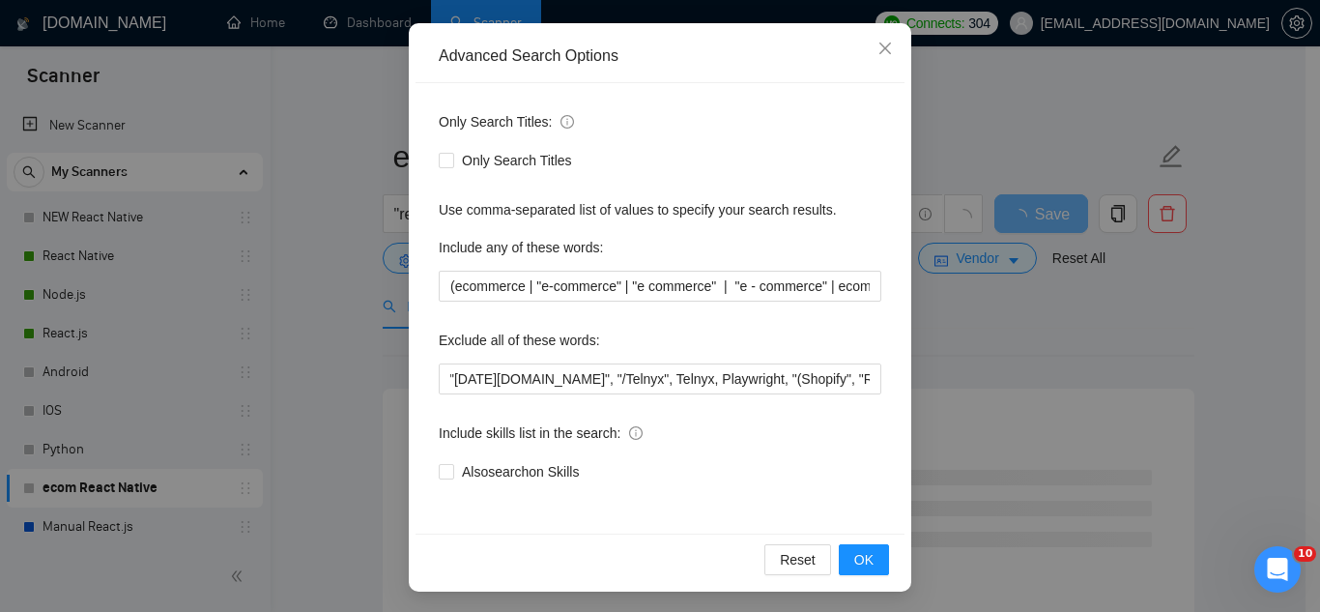
scroll to position [0, 0]
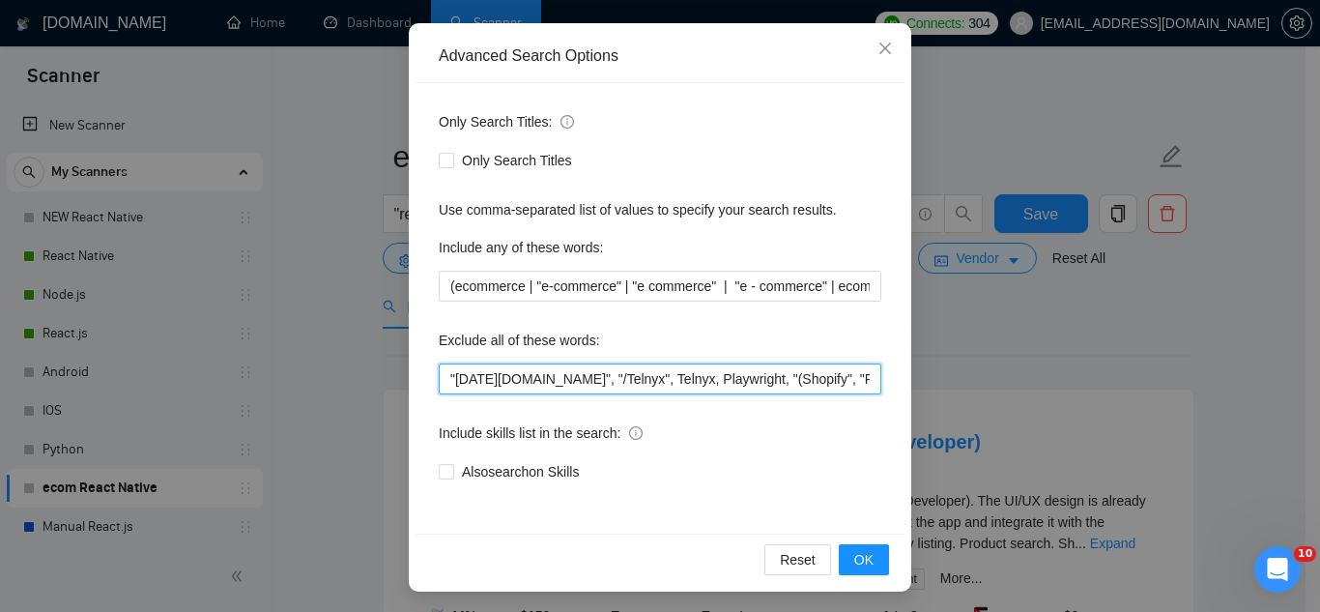
paste input "AnyDesk"
type input "AnyDesk, "[DATE][DOMAIN_NAME]", "/Telnyx", Telnyx, Playwright, "(Shopify", "Rea…"
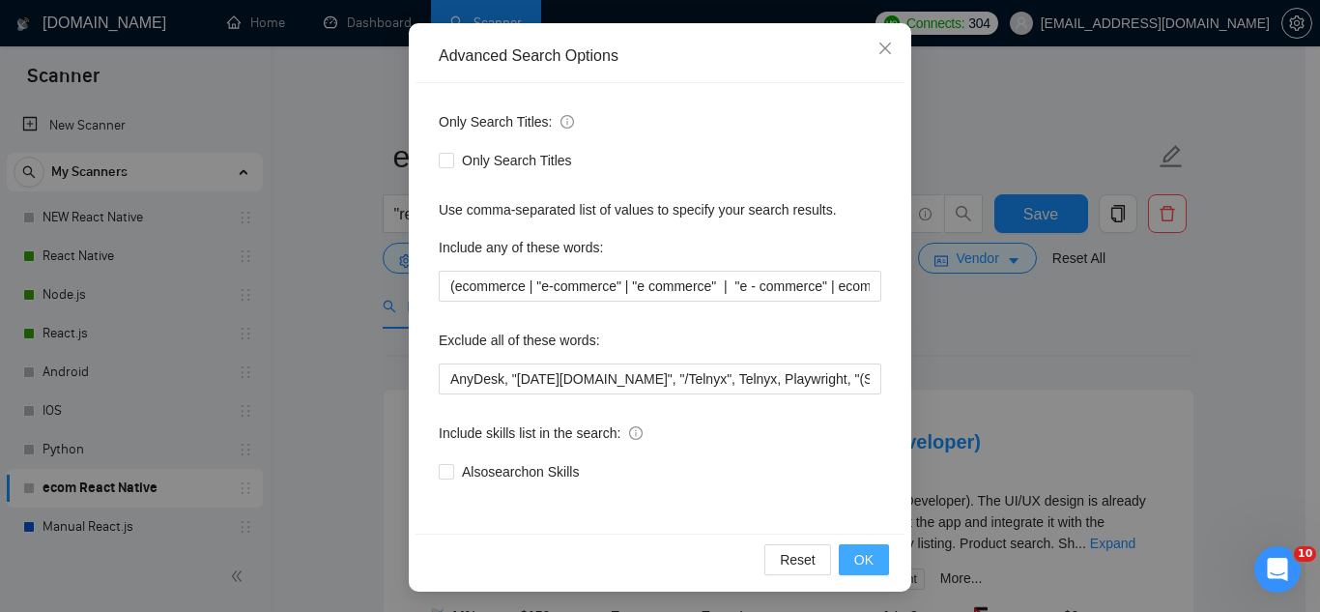
click at [854, 562] on span "OK" at bounding box center [863, 559] width 19 height 21
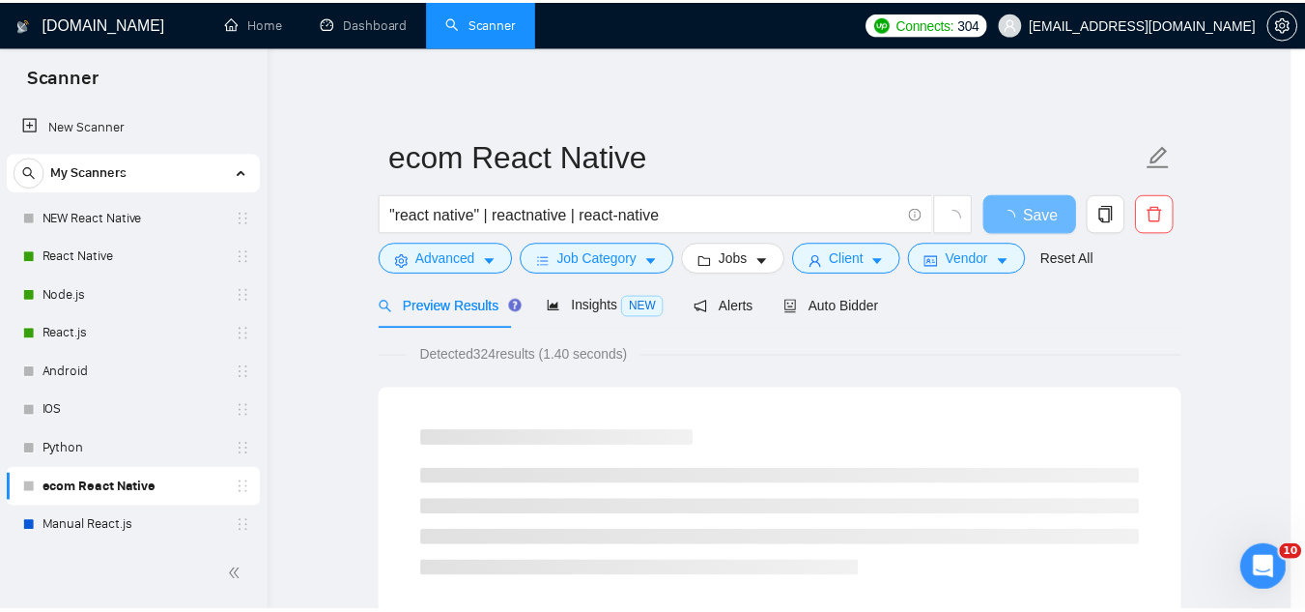
scroll to position [96, 0]
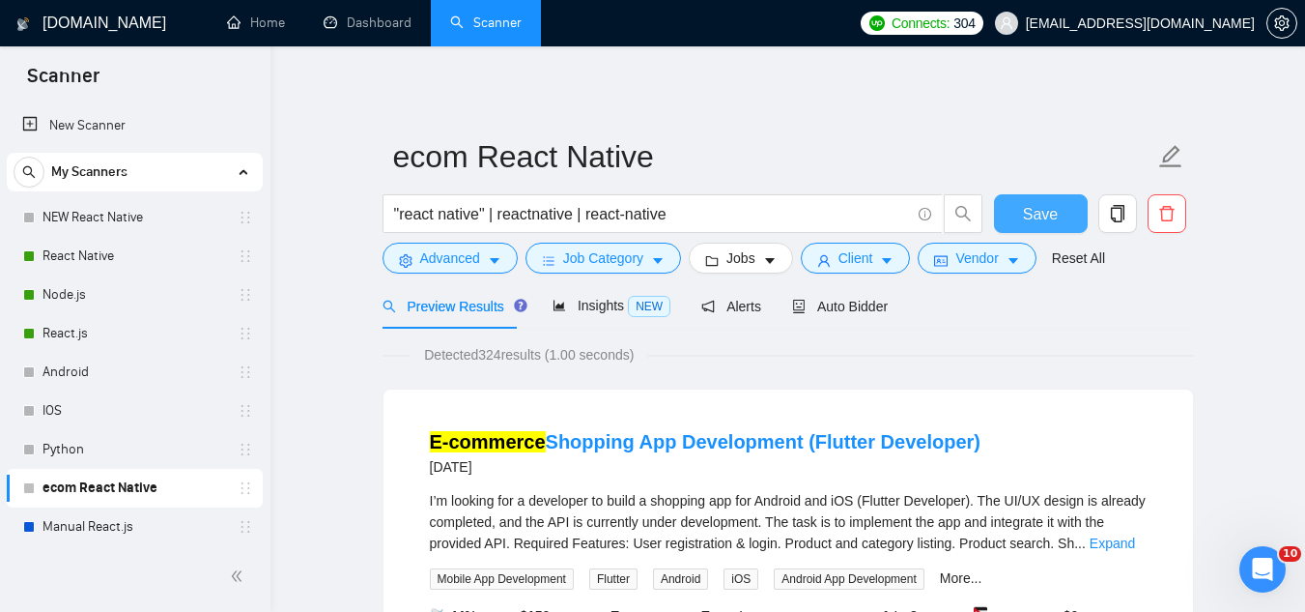
click at [1052, 215] on span "Save" at bounding box center [1040, 214] width 35 height 24
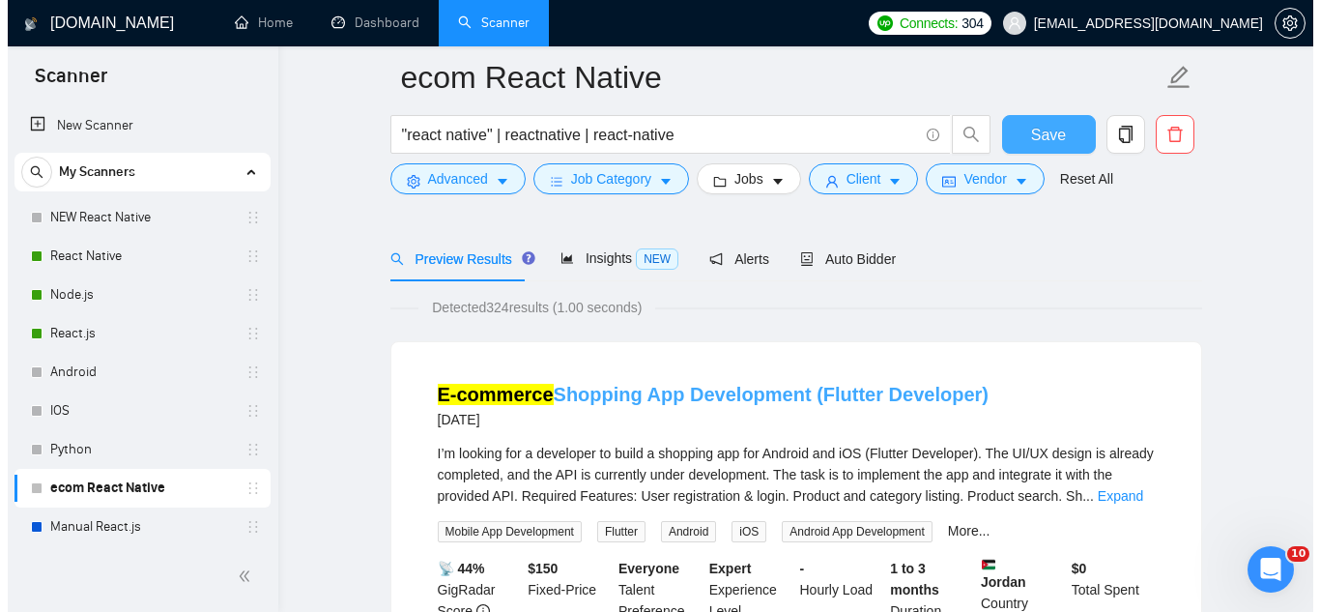
scroll to position [97, 0]
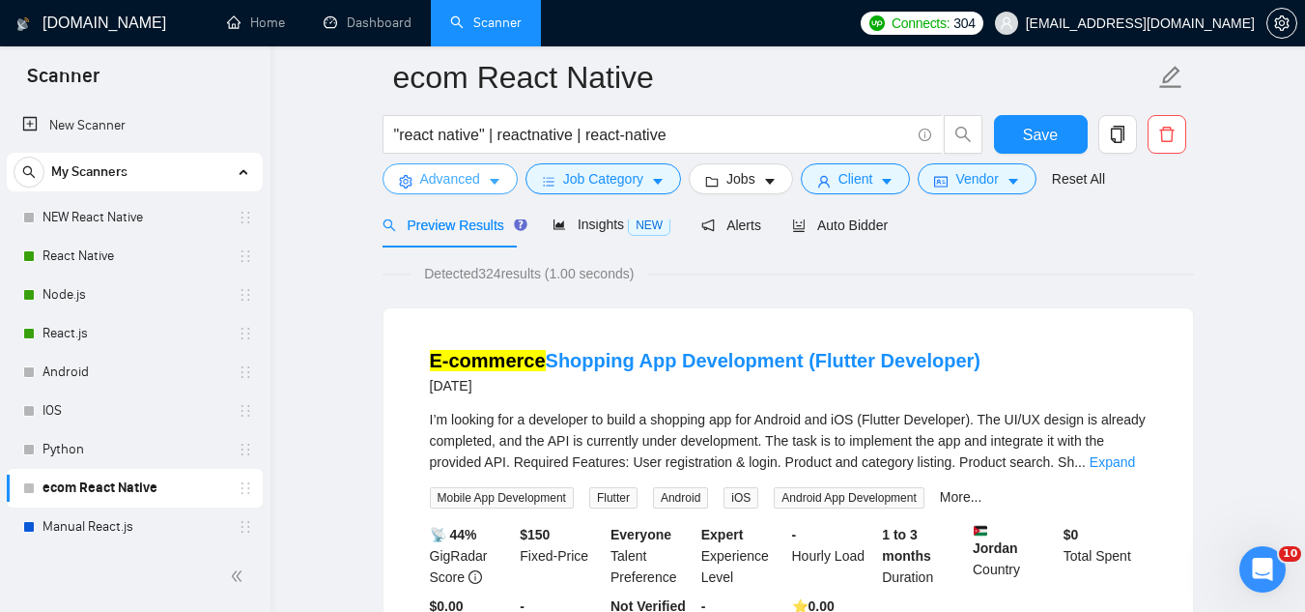
click at [456, 185] on span "Advanced" at bounding box center [450, 178] width 60 height 21
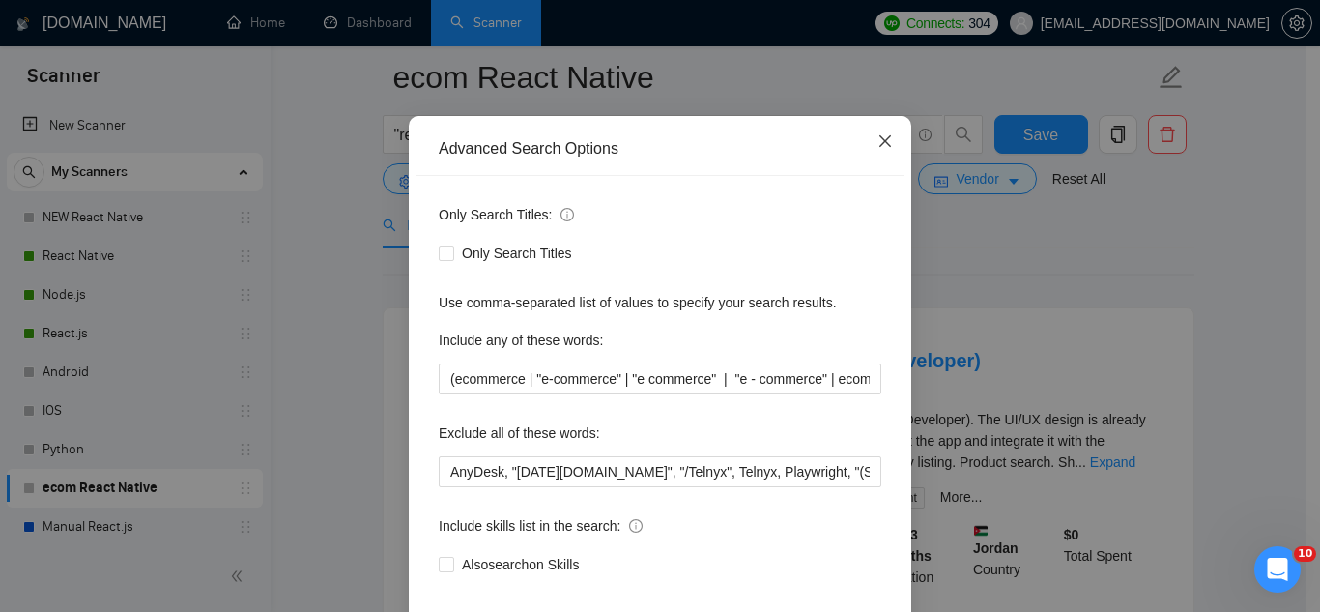
click at [879, 143] on icon "close" at bounding box center [885, 141] width 12 height 12
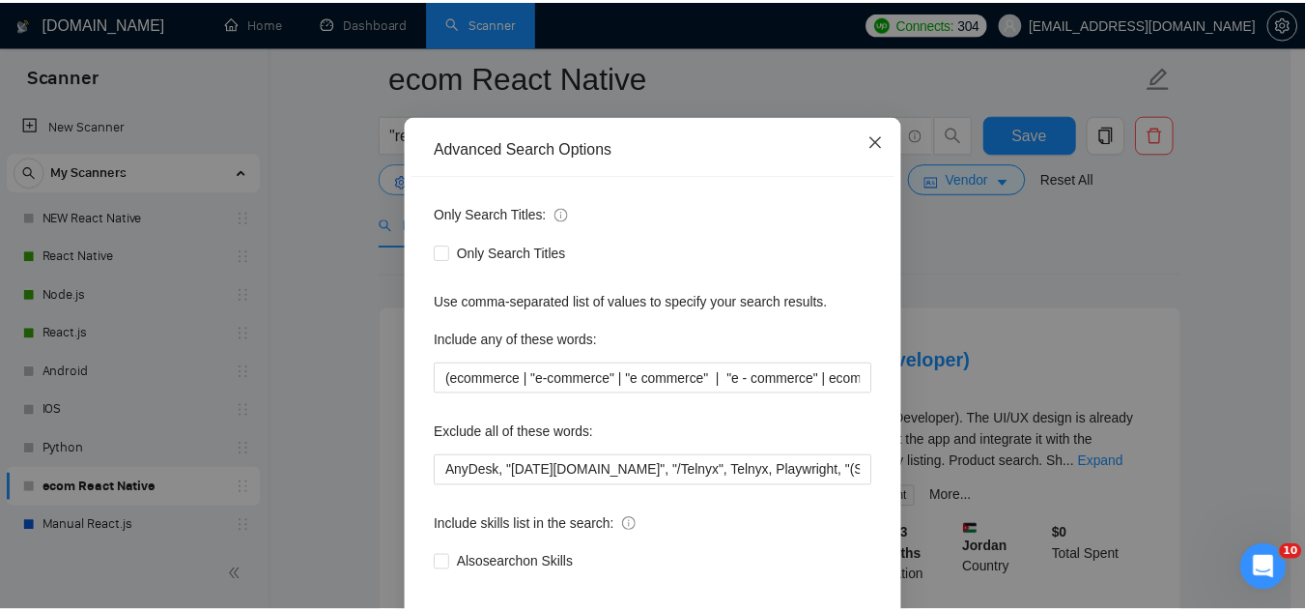
scroll to position [0, 0]
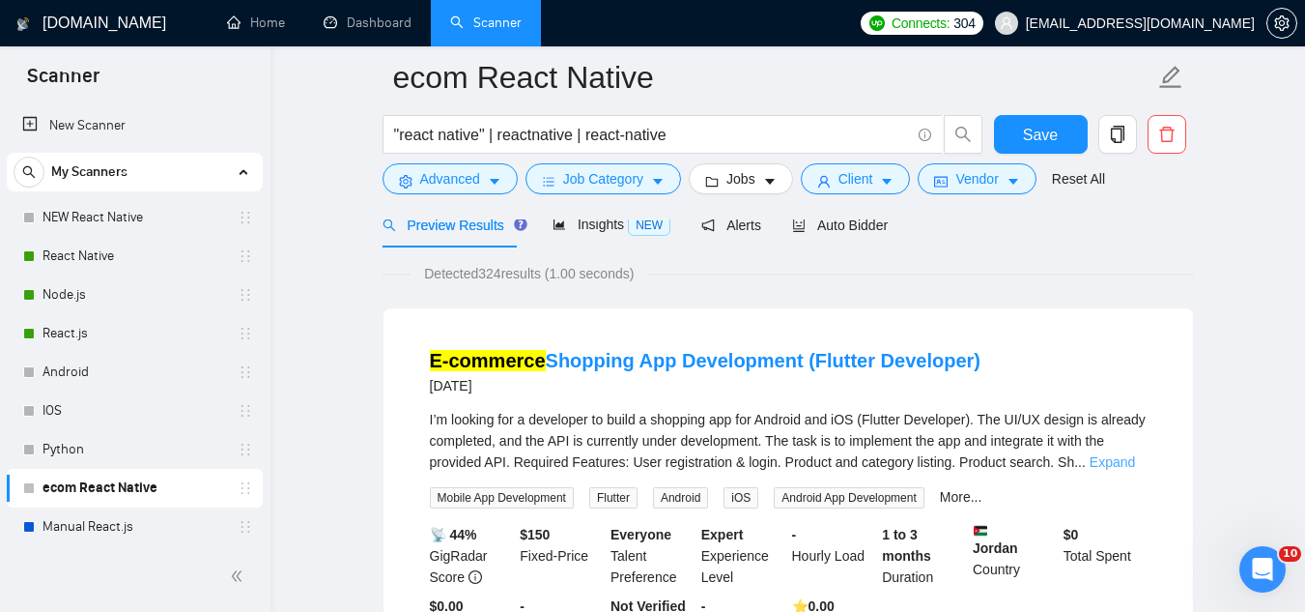
click at [1112, 461] on link "Expand" at bounding box center [1112, 461] width 45 height 15
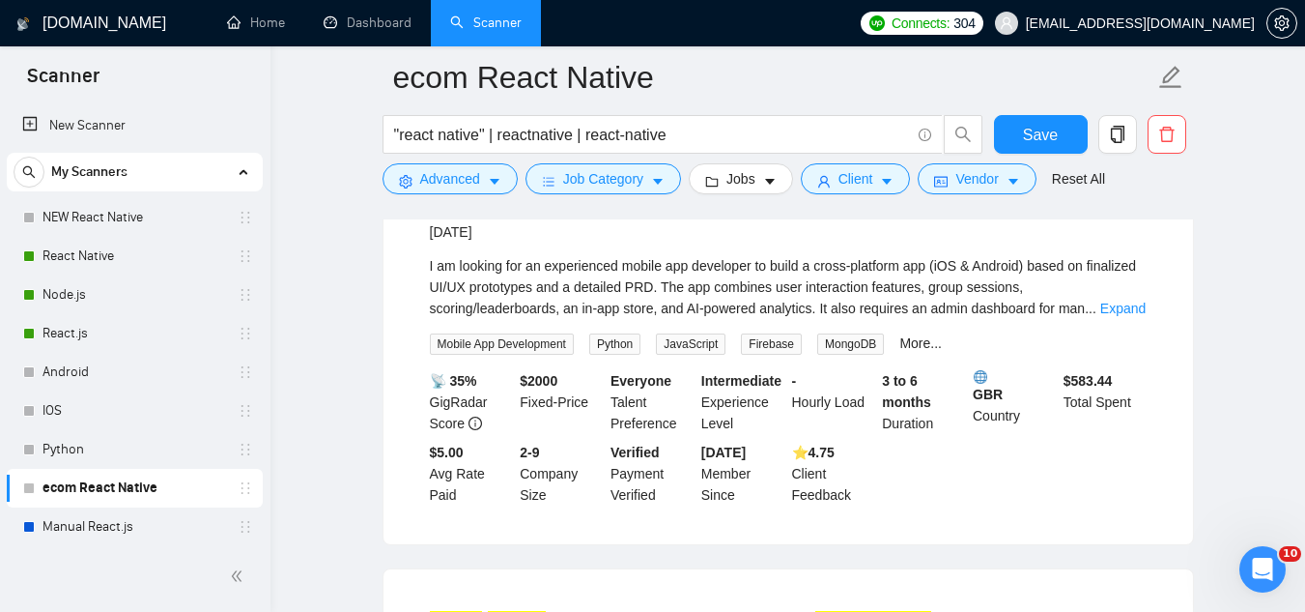
scroll to position [773, 0]
click at [1101, 303] on link "Expand" at bounding box center [1123, 306] width 45 height 15
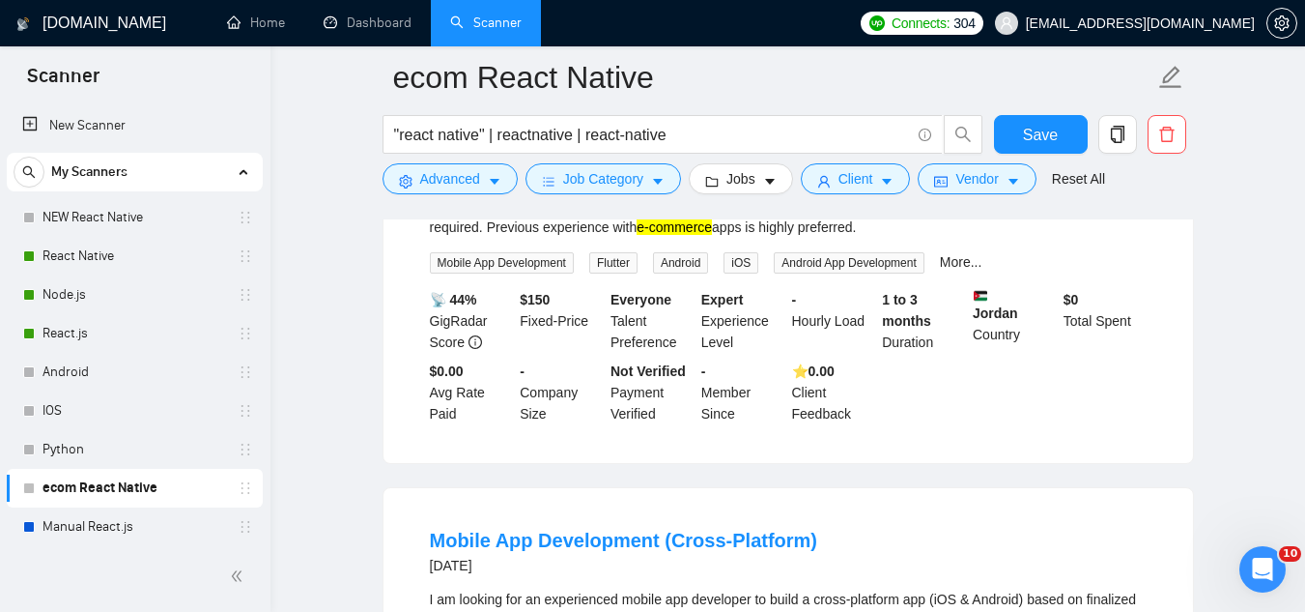
scroll to position [0, 0]
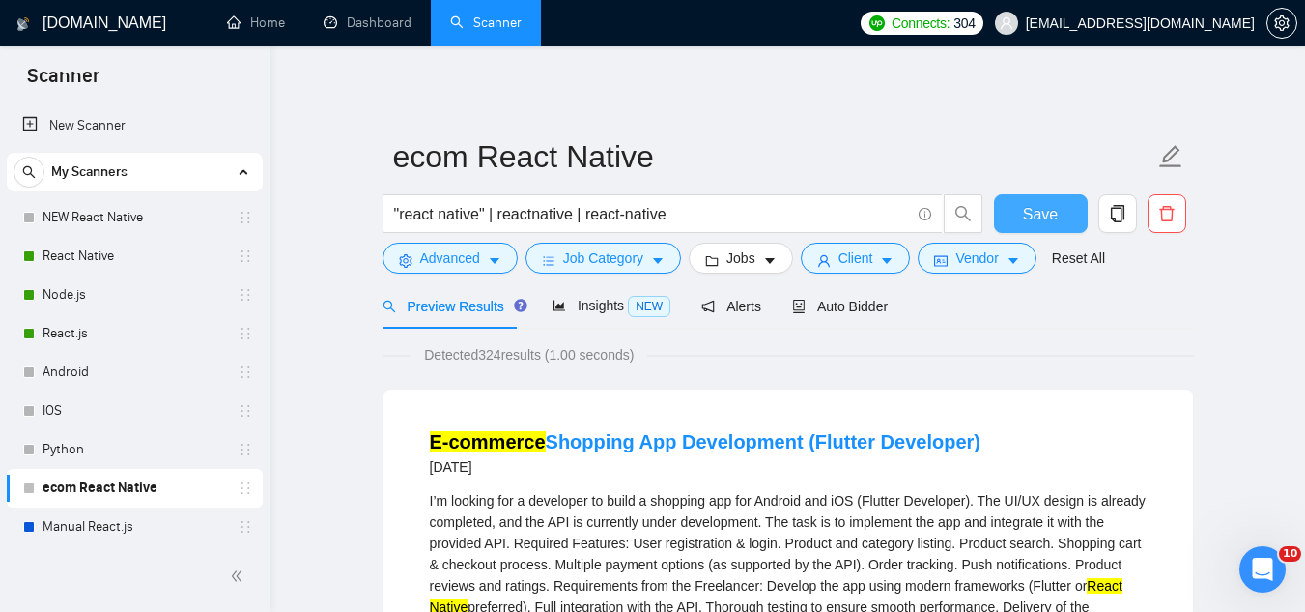
click at [1028, 204] on span "Save" at bounding box center [1040, 214] width 35 height 24
click at [145, 260] on link "React Native" at bounding box center [135, 256] width 184 height 39
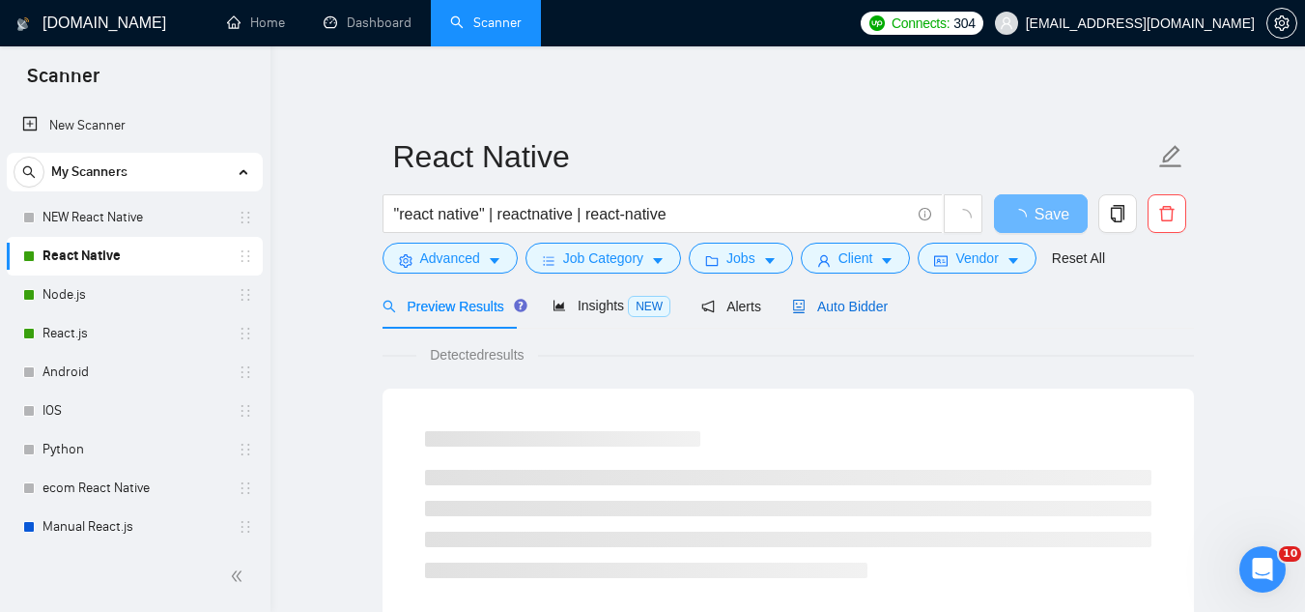
click at [816, 314] on span "Auto Bidder" at bounding box center [840, 306] width 96 height 15
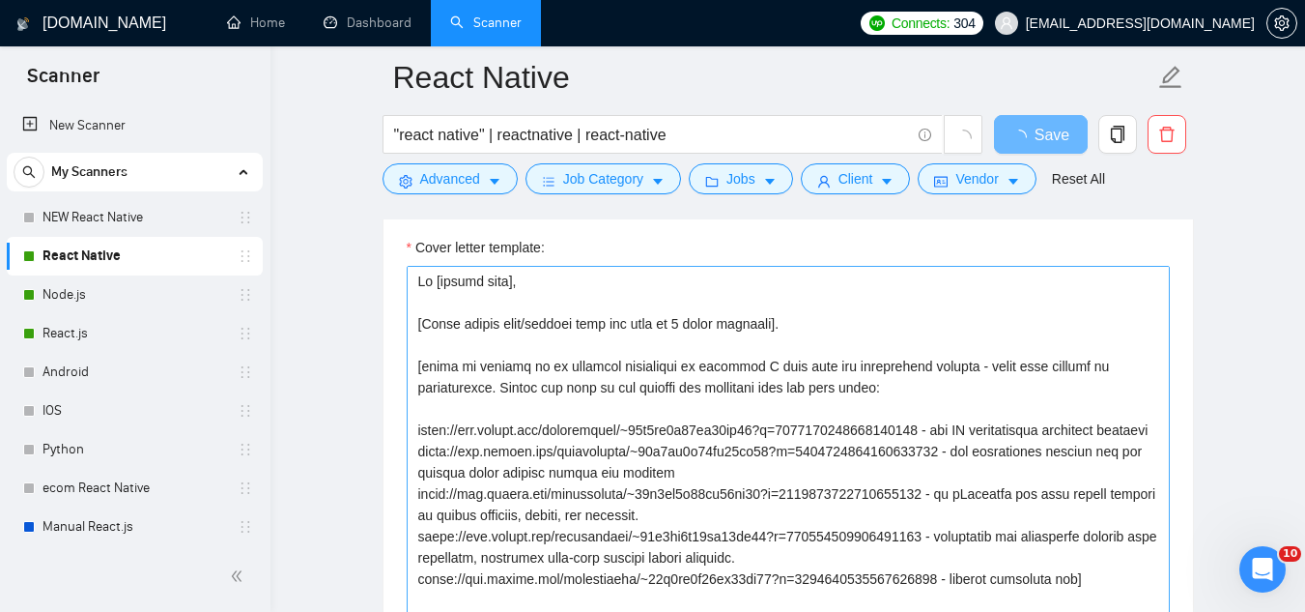
scroll to position [2222, 0]
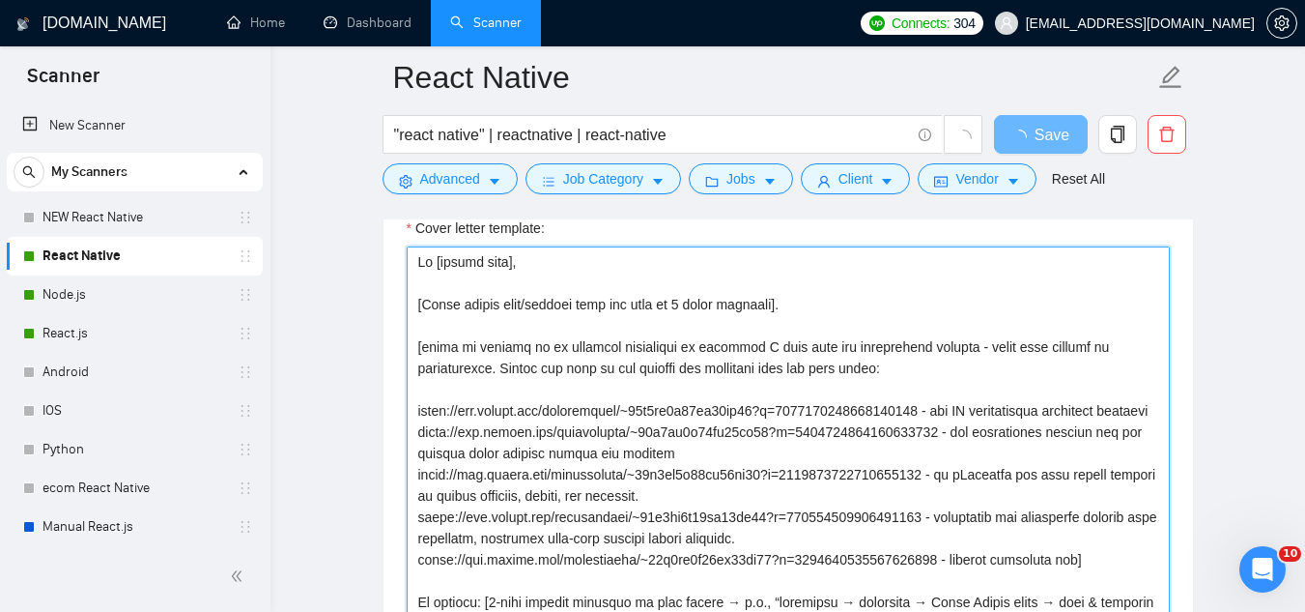
click at [420, 264] on textarea "Cover letter template:" at bounding box center [788, 463] width 763 height 435
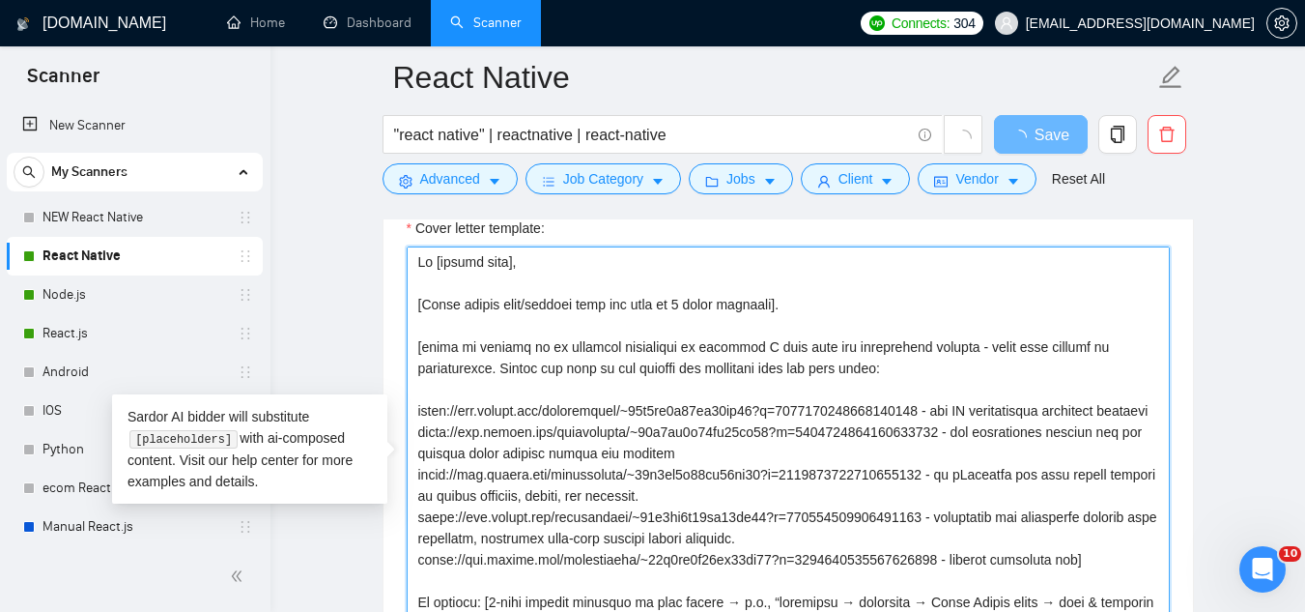
click at [420, 264] on textarea "Cover letter template:" at bounding box center [788, 463] width 763 height 435
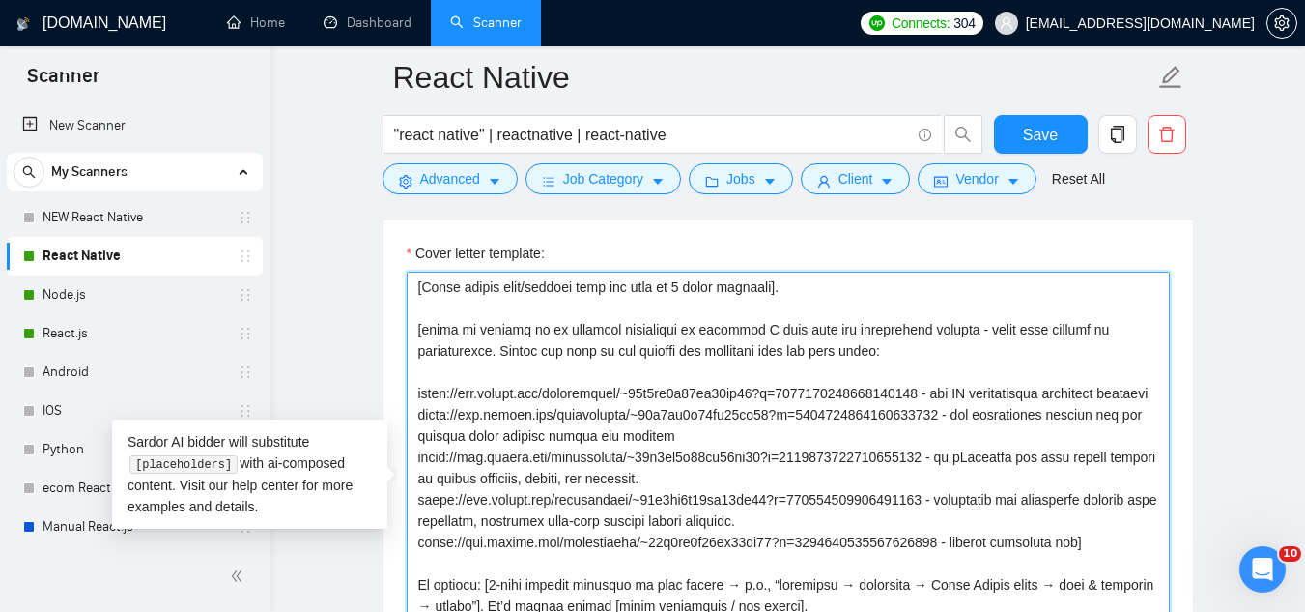
scroll to position [85, 0]
click at [640, 444] on textarea "Cover letter template:" at bounding box center [788, 489] width 763 height 435
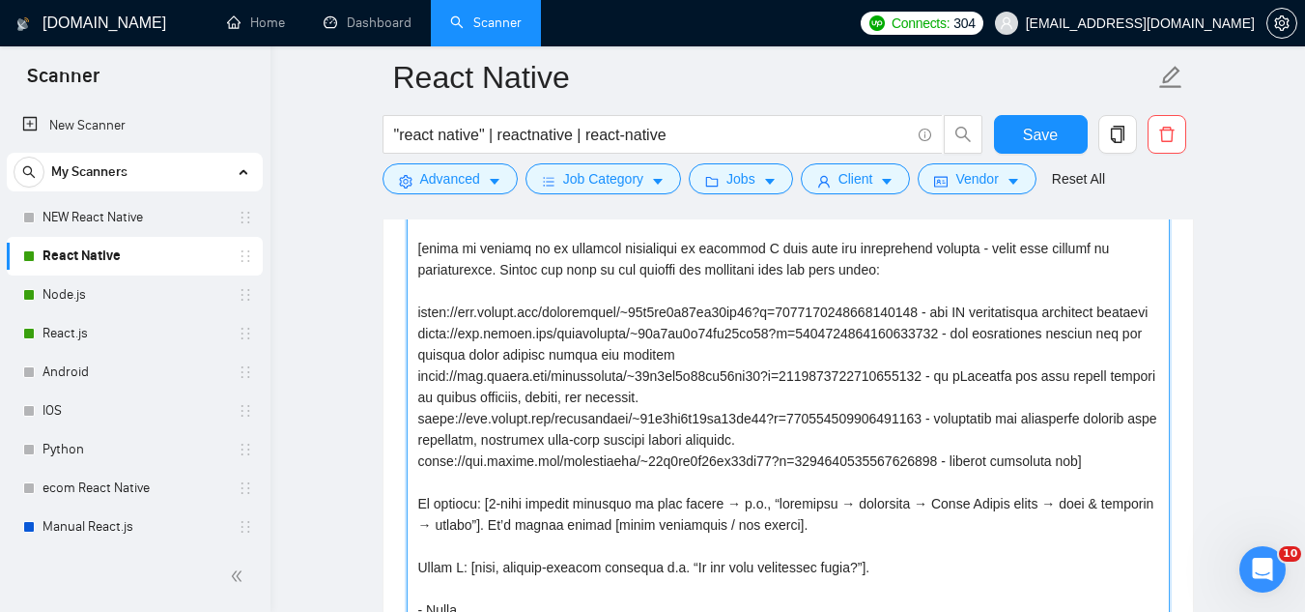
scroll to position [2483, 0]
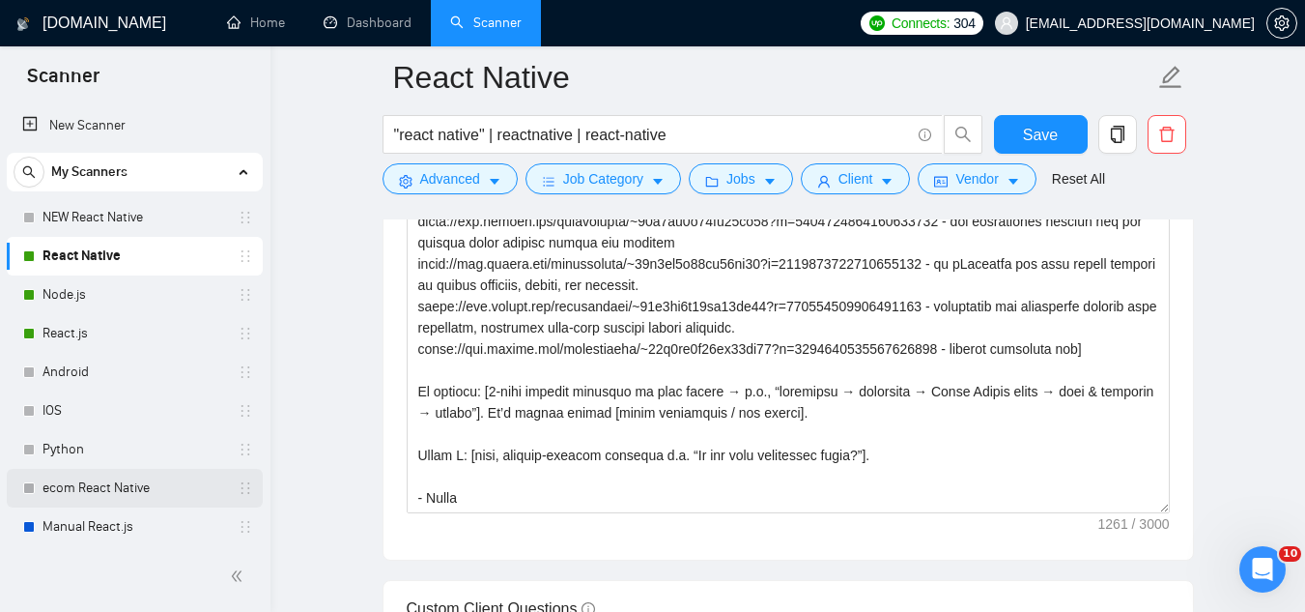
click at [134, 498] on link "ecom React Native" at bounding box center [135, 488] width 184 height 39
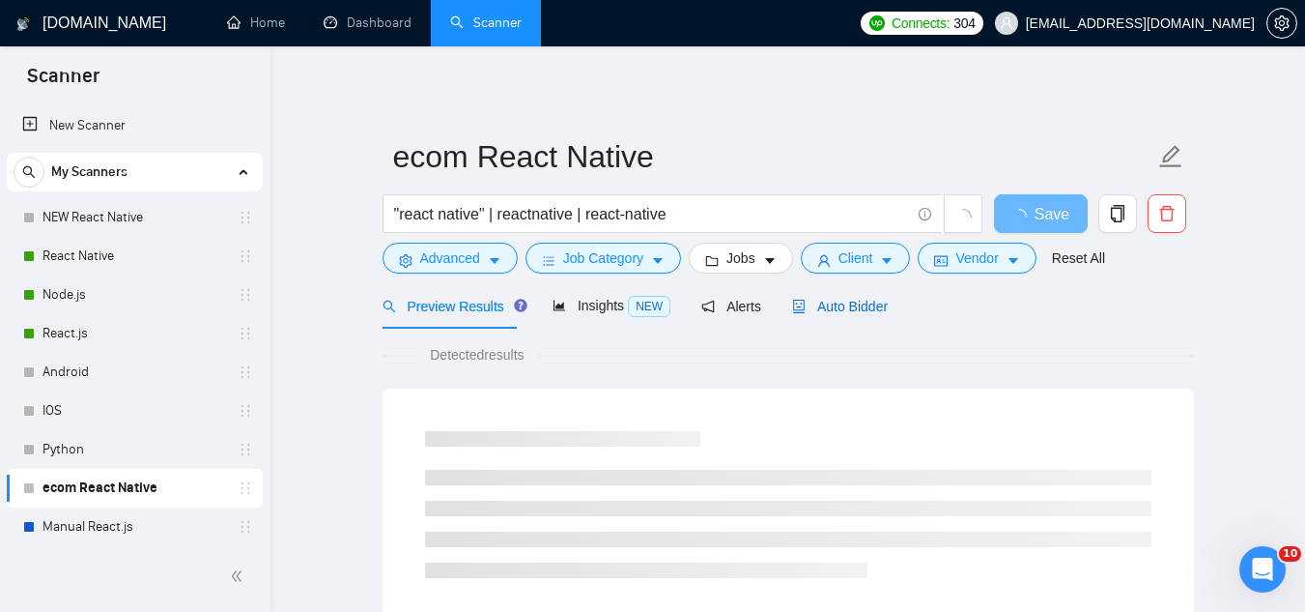
click at [864, 315] on div "Auto Bidder" at bounding box center [840, 306] width 96 height 21
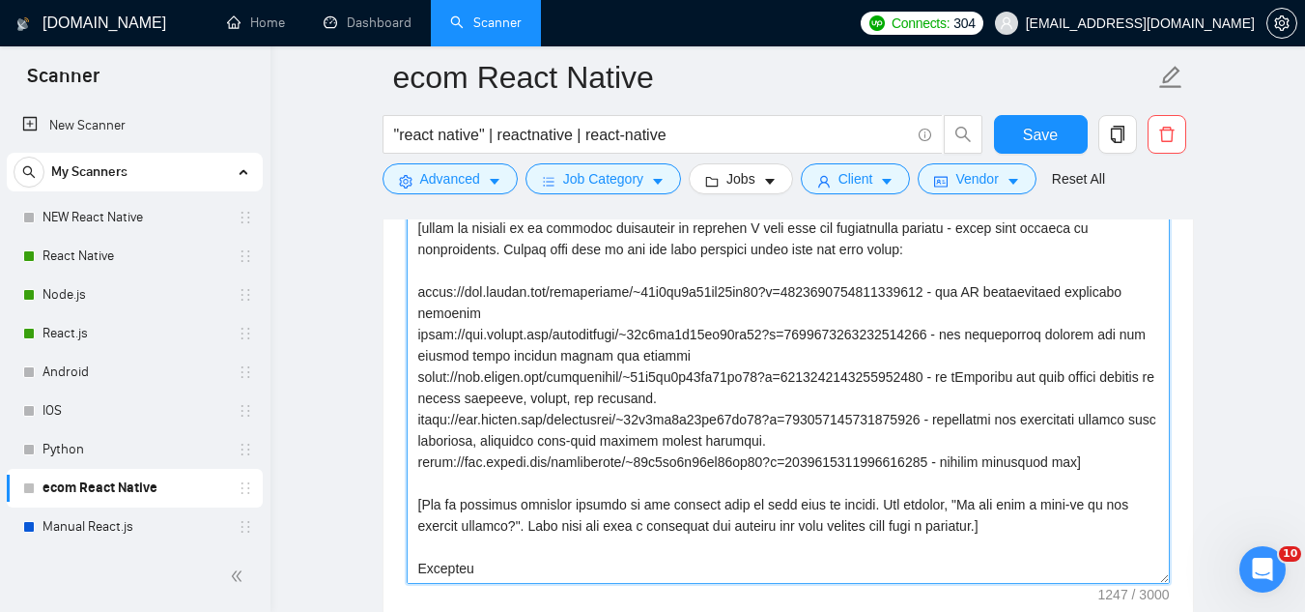
scroll to position [2416, 0]
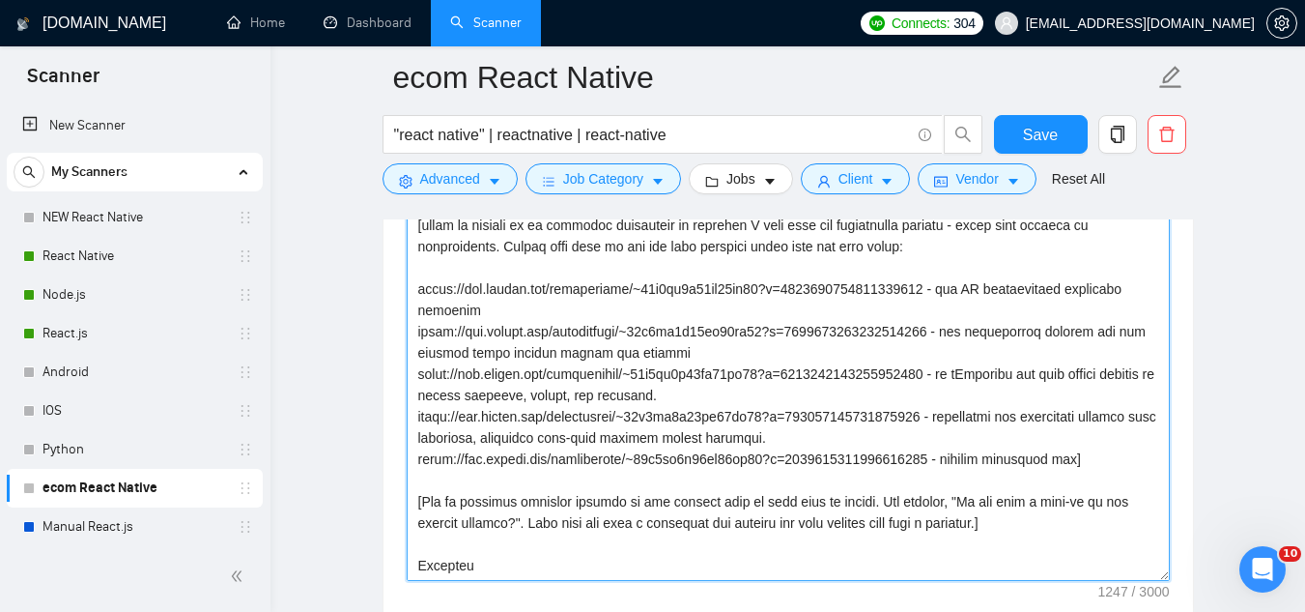
drag, startPoint x: 420, startPoint y: 320, endPoint x: 778, endPoint y: 524, distance: 411.6
click at [778, 524] on textarea "Cover letter template:" at bounding box center [788, 363] width 763 height 435
paste textarea "[State client pain/problem from job post in 1 short sentence specific to e-comm…"
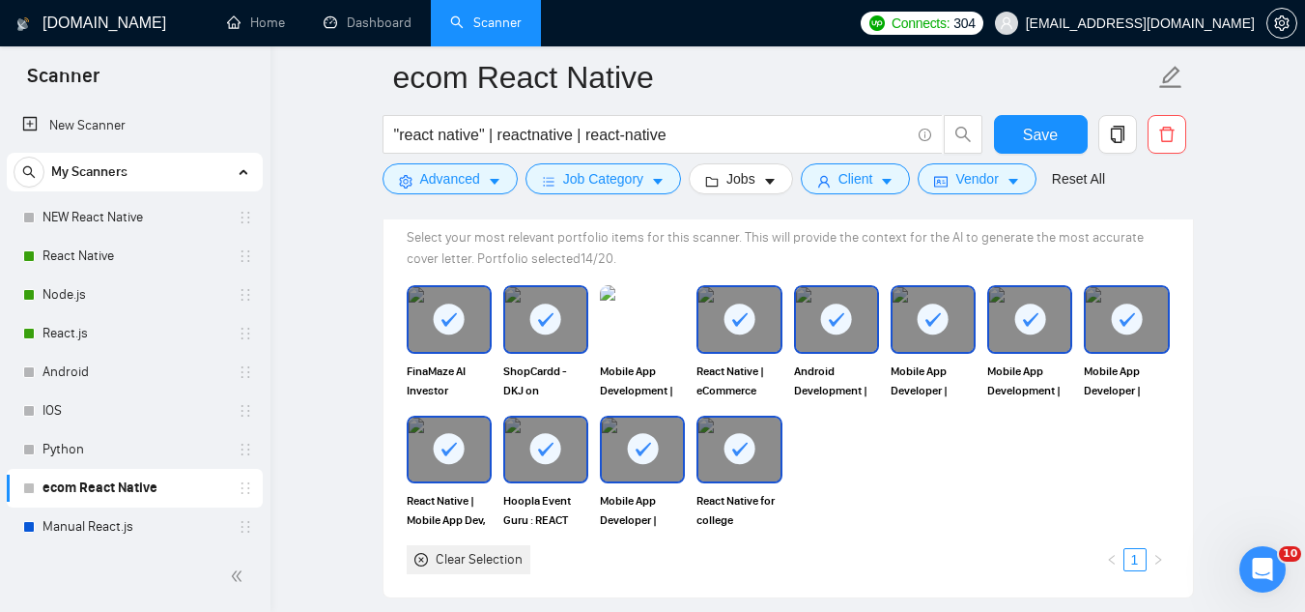
scroll to position [2126, 0]
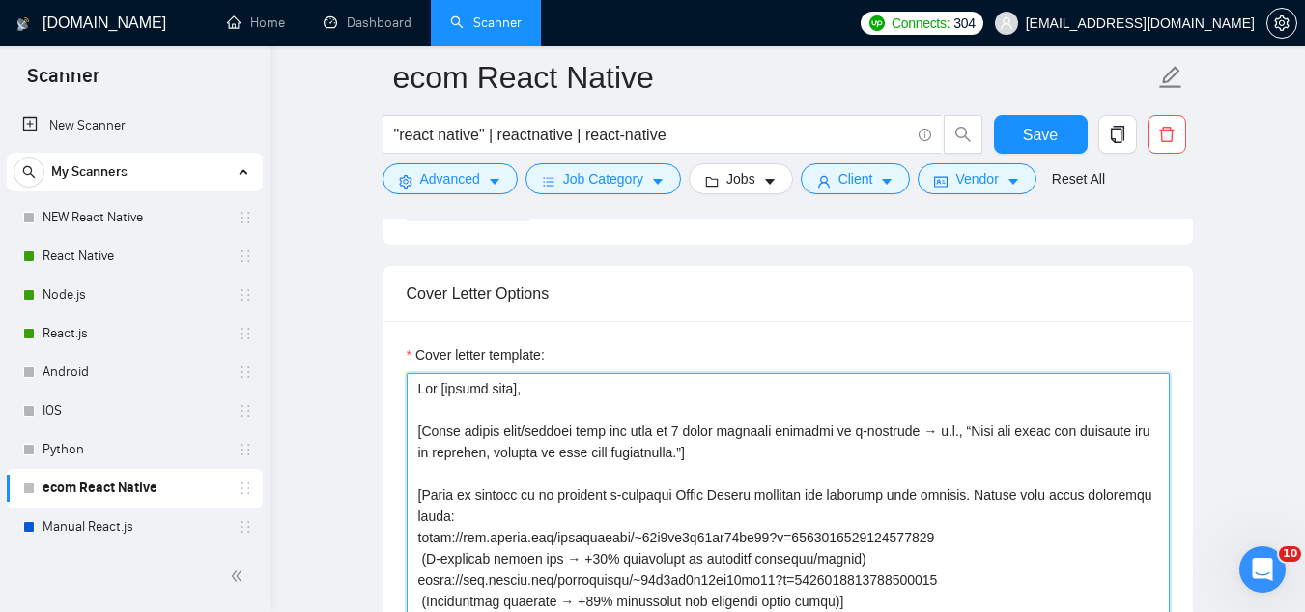
scroll to position [2222, 0]
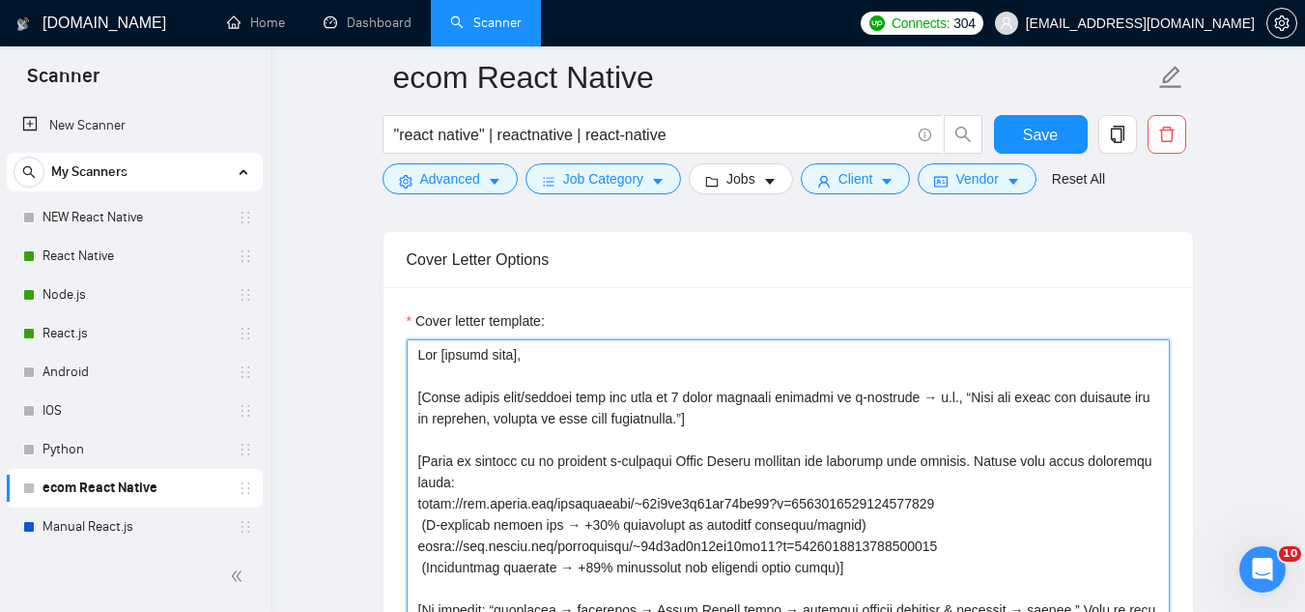
drag, startPoint x: 945, startPoint y: 463, endPoint x: 386, endPoint y: 478, distance: 558.7
click at [386, 478] on div "Cover letter template:" at bounding box center [789, 553] width 810 height 533
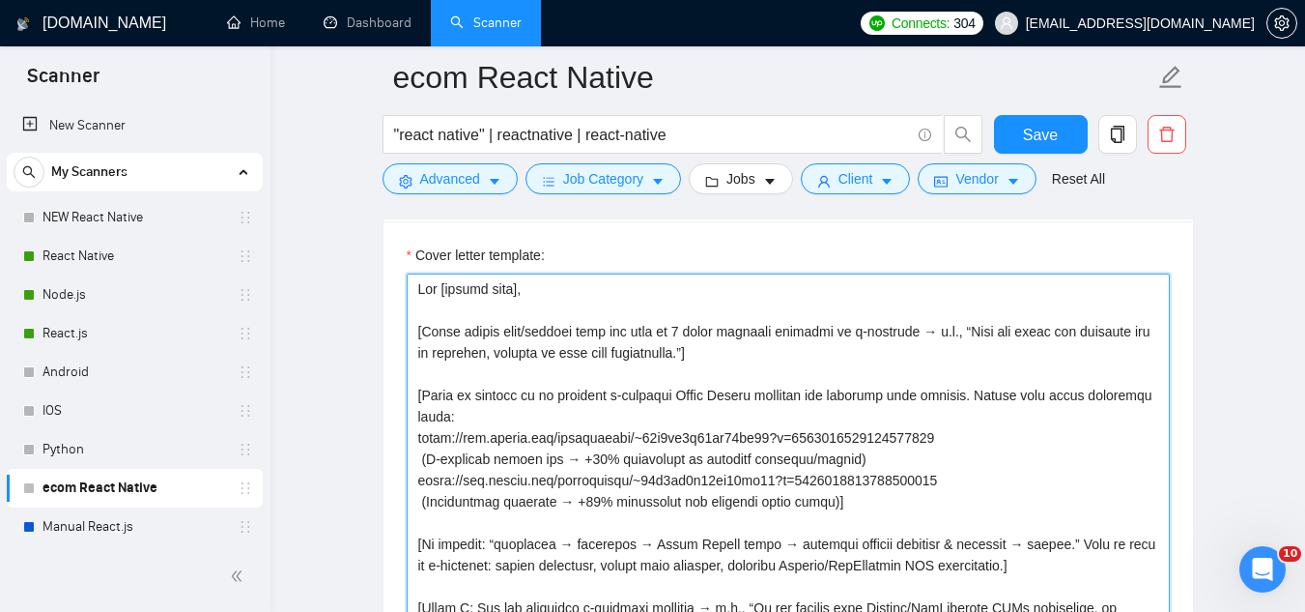
scroll to position [2319, 0]
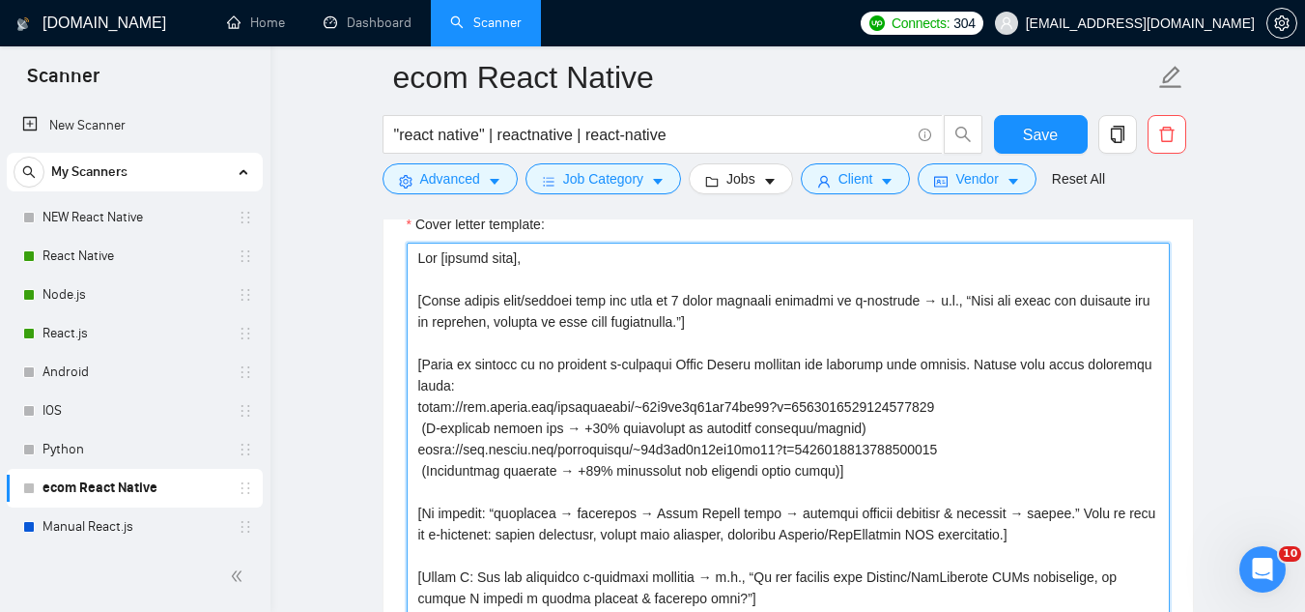
drag, startPoint x: 420, startPoint y: 417, endPoint x: 946, endPoint y: 417, distance: 525.6
click at [946, 417] on textarea "Cover letter template:" at bounding box center [788, 460] width 763 height 435
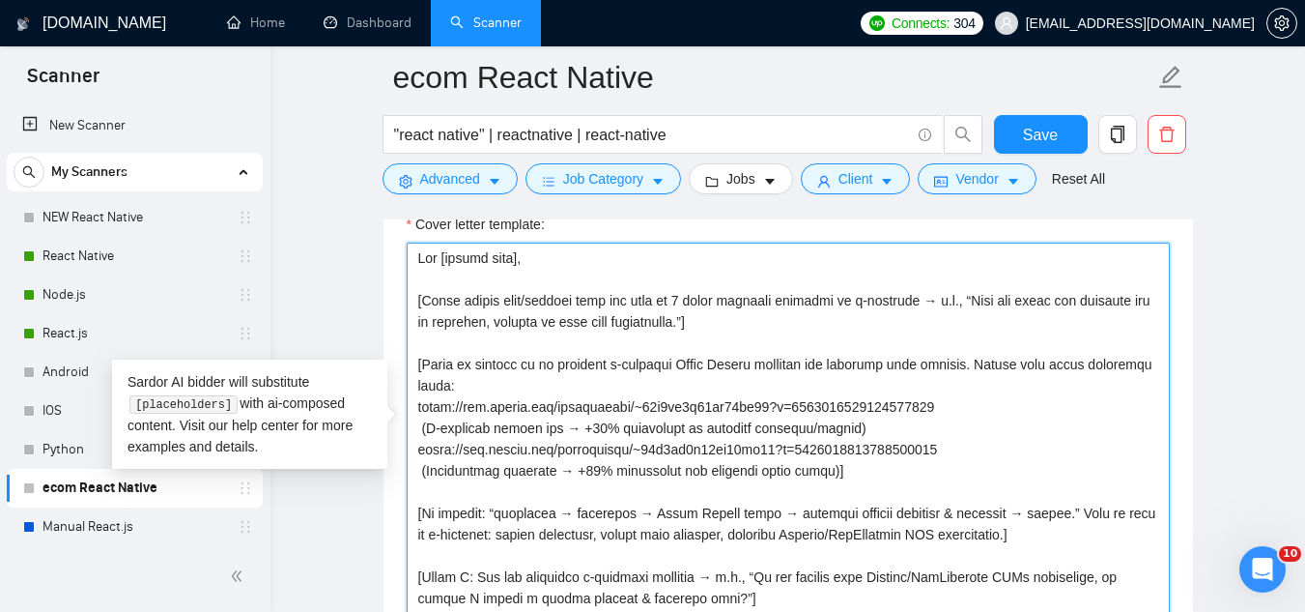
click at [935, 452] on textarea "Cover letter template:" at bounding box center [788, 460] width 763 height 435
click at [426, 476] on textarea "Cover letter template:" at bounding box center [788, 460] width 763 height 435
click at [492, 482] on textarea "Cover letter template:" at bounding box center [788, 460] width 763 height 435
click at [495, 480] on textarea "Cover letter template:" at bounding box center [788, 460] width 763 height 435
drag, startPoint x: 499, startPoint y: 483, endPoint x: 533, endPoint y: 454, distance: 45.3
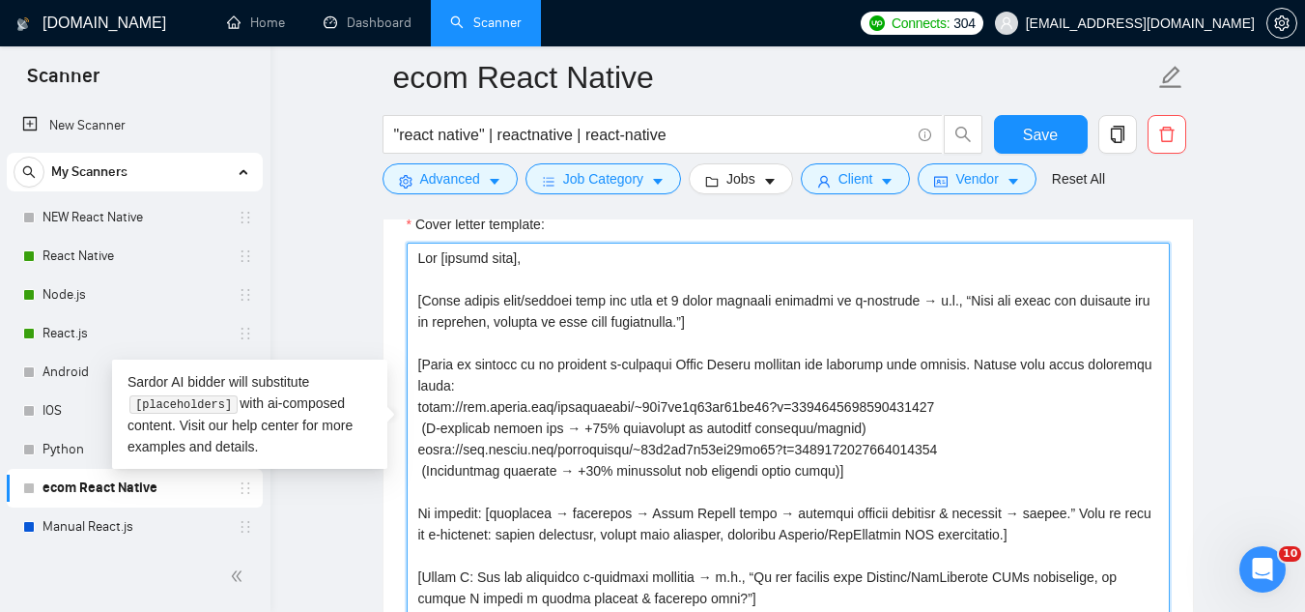
click at [499, 482] on textarea "Cover letter template:" at bounding box center [788, 460] width 763 height 435
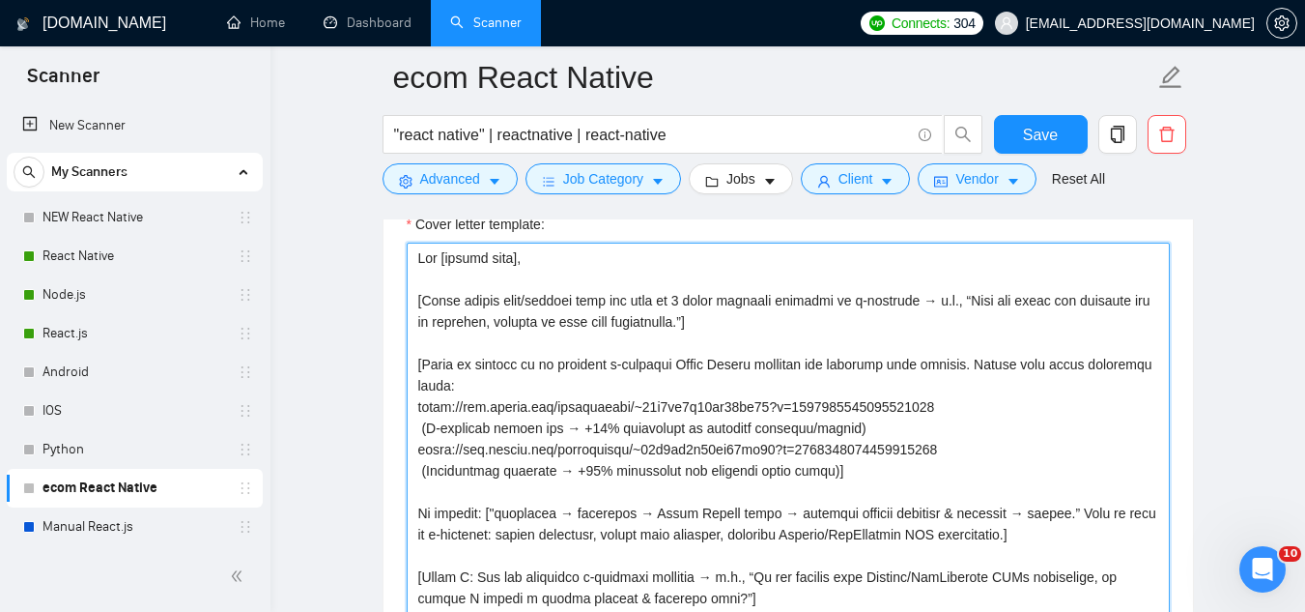
scroll to position [2416, 0]
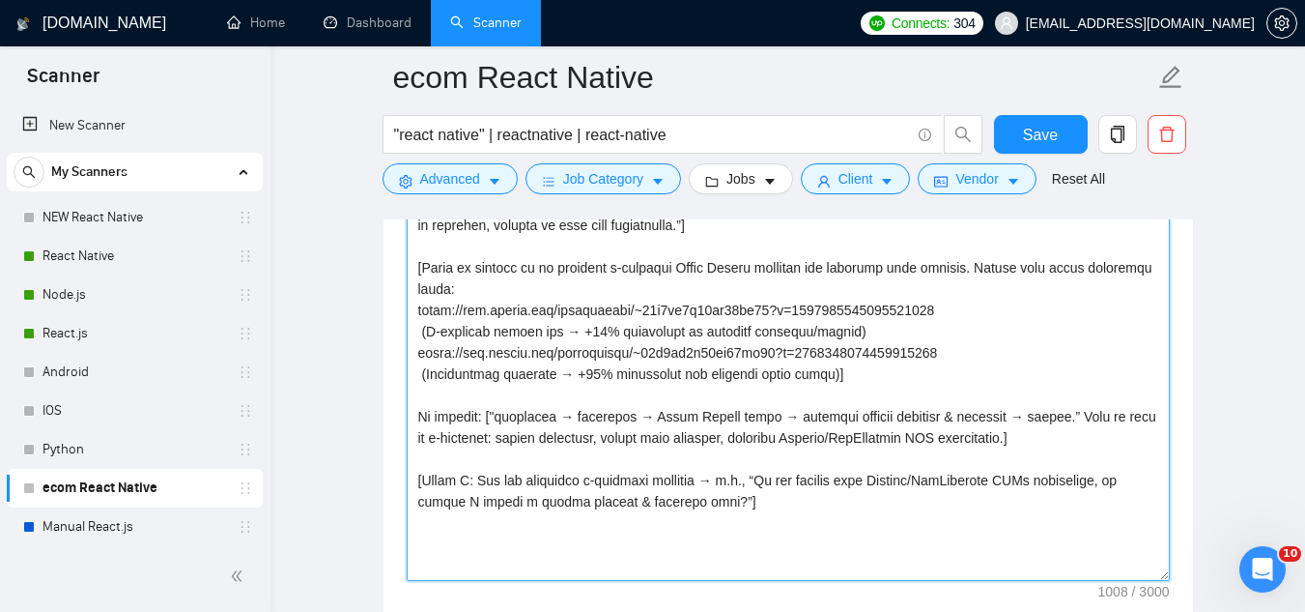
click at [426, 451] on textarea "Cover letter template:" at bounding box center [788, 363] width 763 height 435
type textarea "Lor [ipsumd sita], [Conse adipis elit/seddoei temp inc utla et 6 dolor magnaali…"
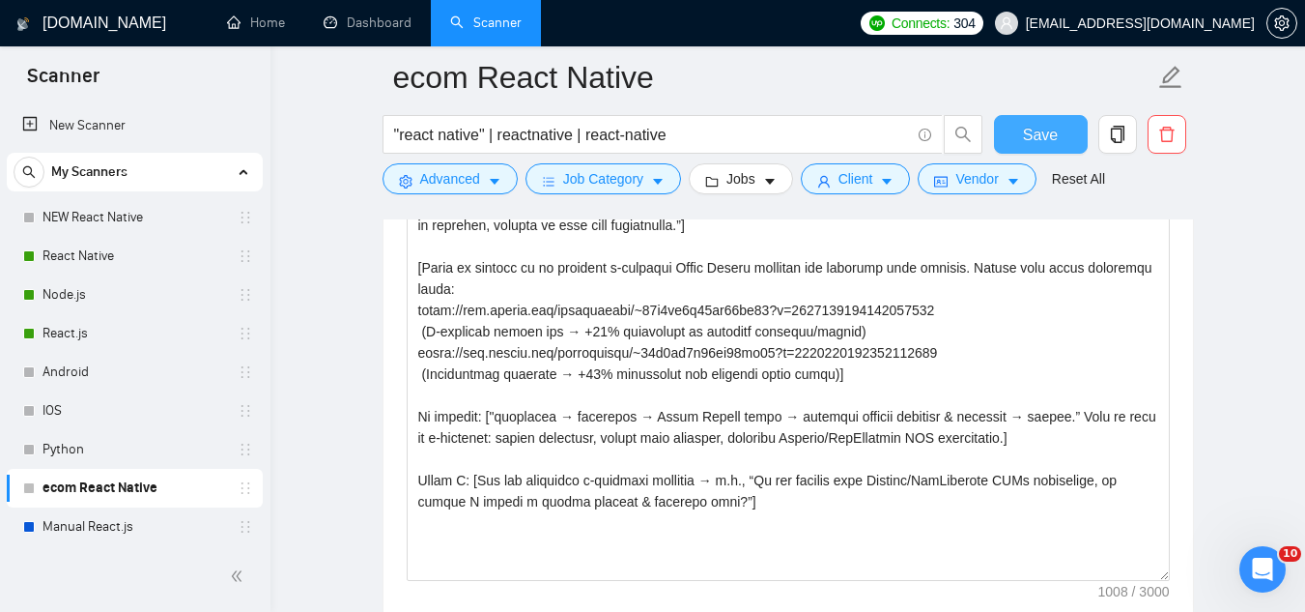
click at [1040, 127] on span "Save" at bounding box center [1040, 135] width 35 height 24
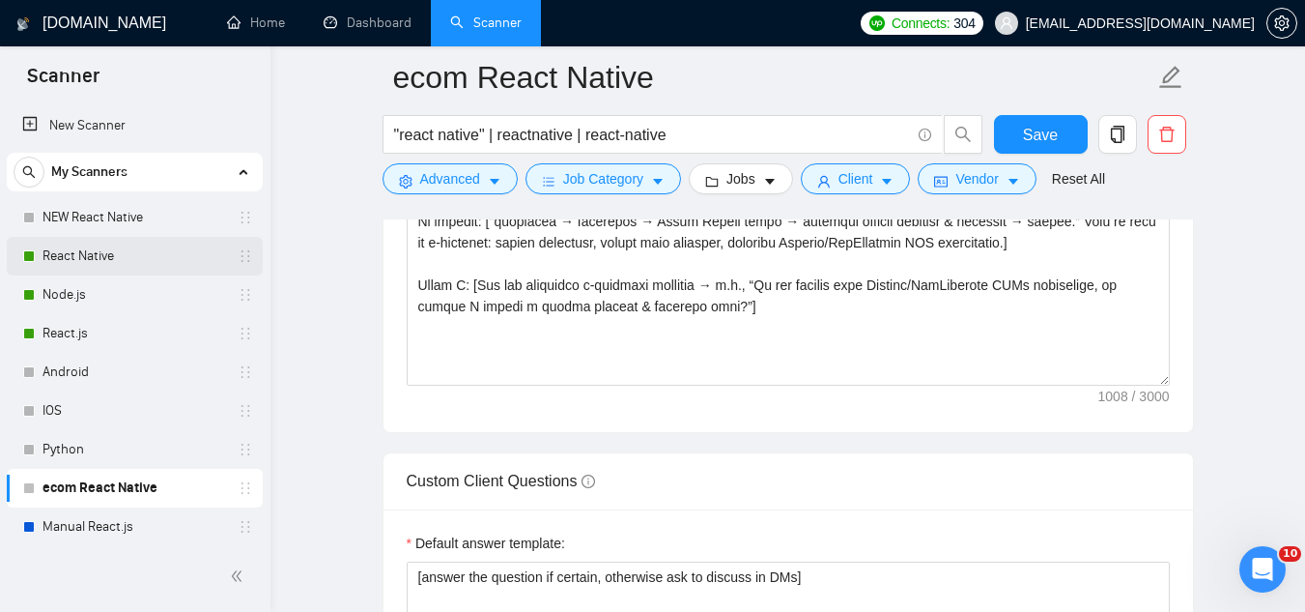
click at [162, 253] on link "React Native" at bounding box center [135, 256] width 184 height 39
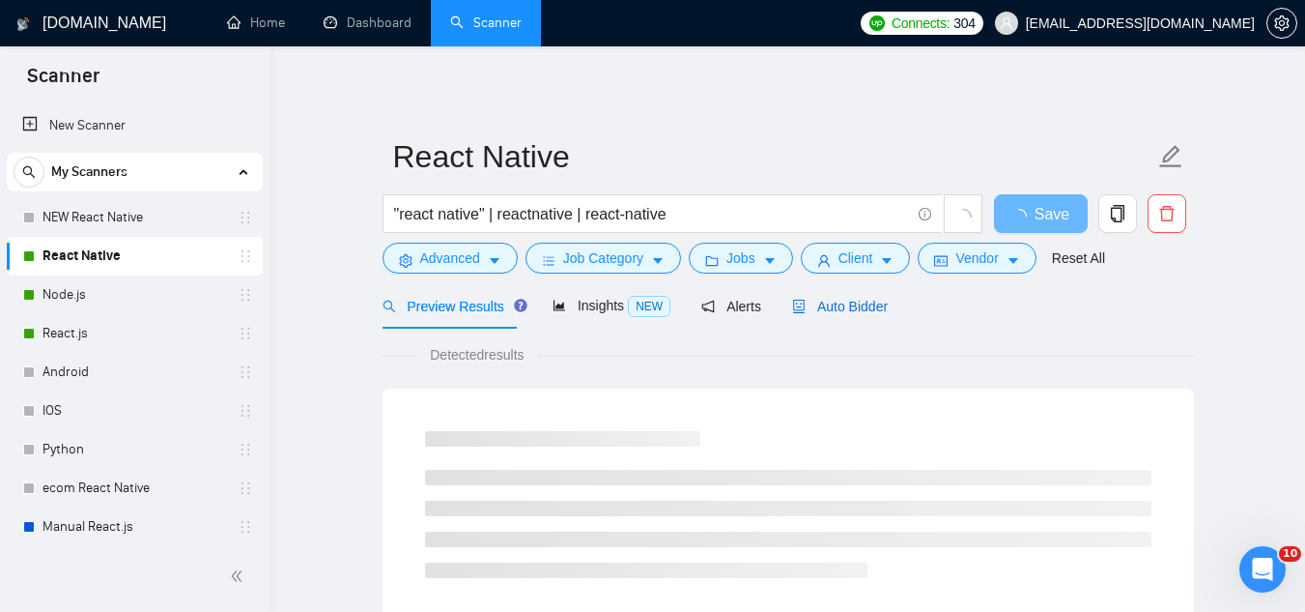
click at [832, 313] on span "Auto Bidder" at bounding box center [840, 306] width 96 height 15
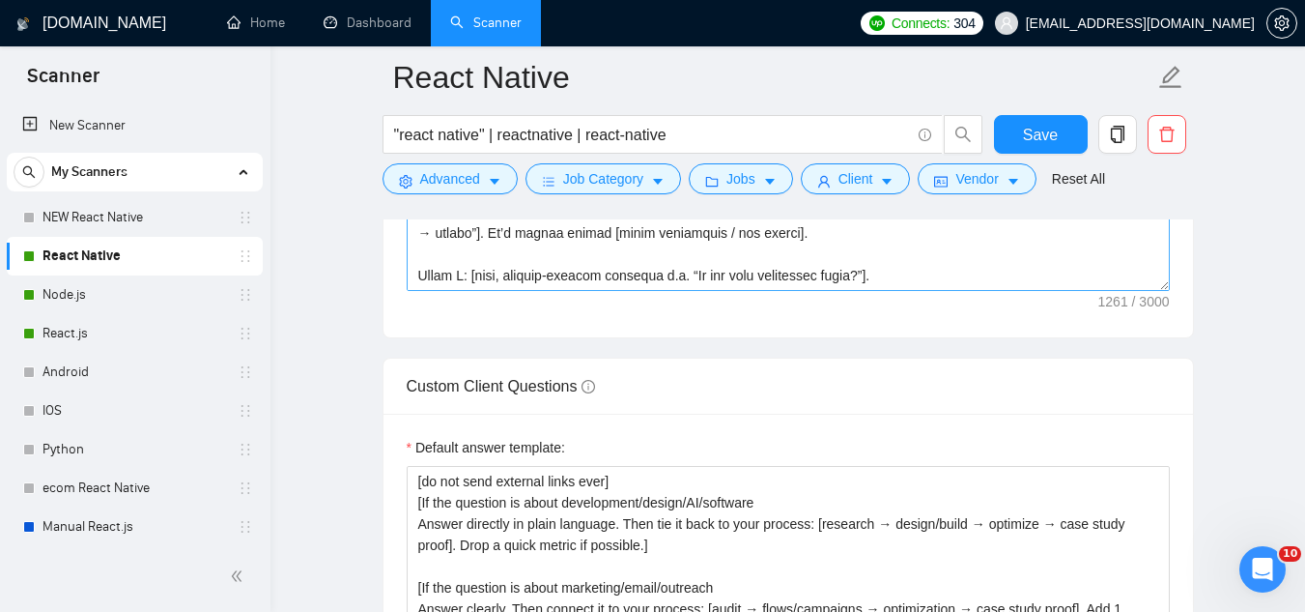
scroll to position [85, 0]
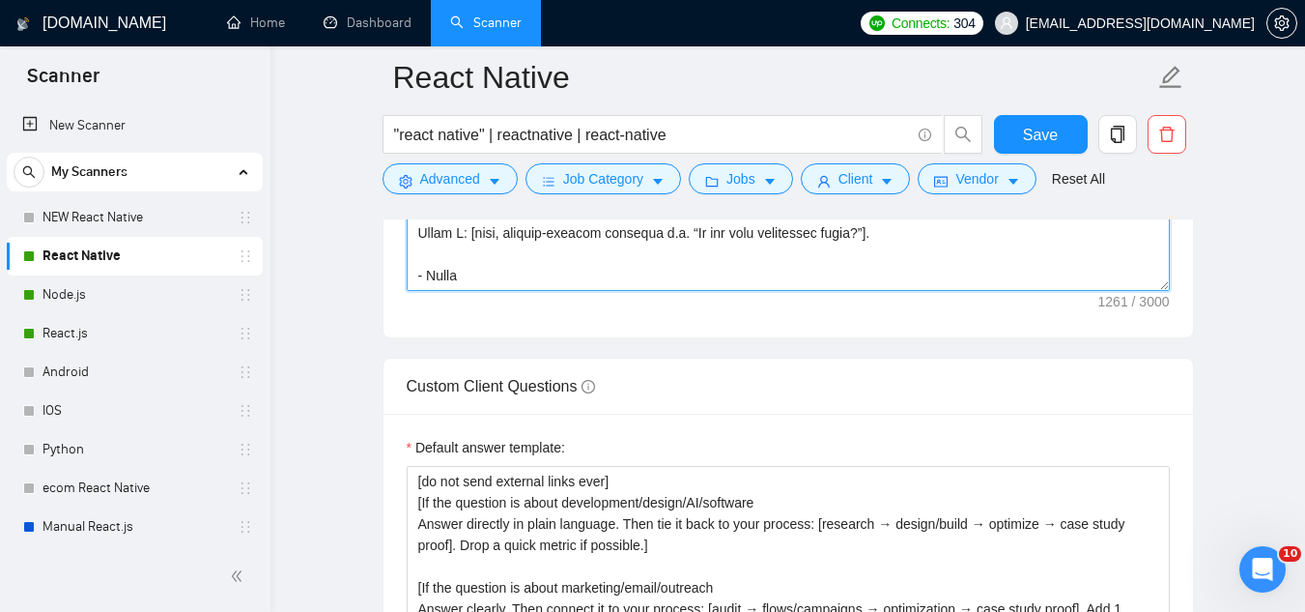
click at [458, 255] on textarea "Cover letter template:" at bounding box center [788, 73] width 763 height 435
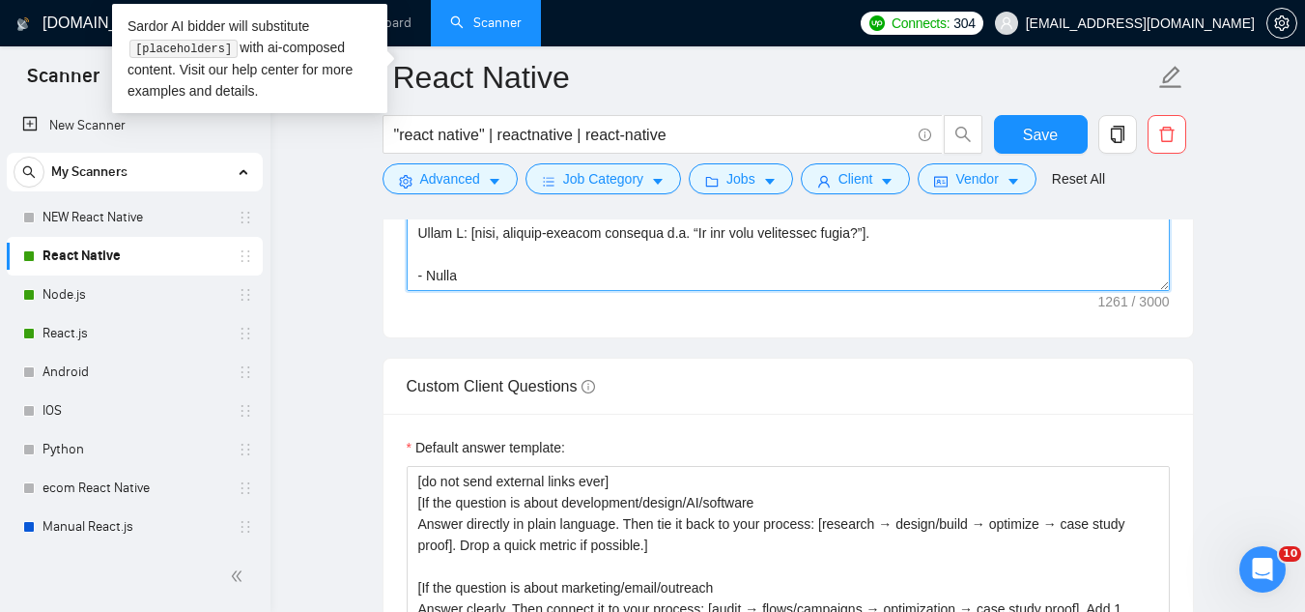
click at [458, 255] on textarea "Cover letter template:" at bounding box center [788, 73] width 763 height 435
click at [564, 243] on textarea "Cover letter template:" at bounding box center [788, 73] width 763 height 435
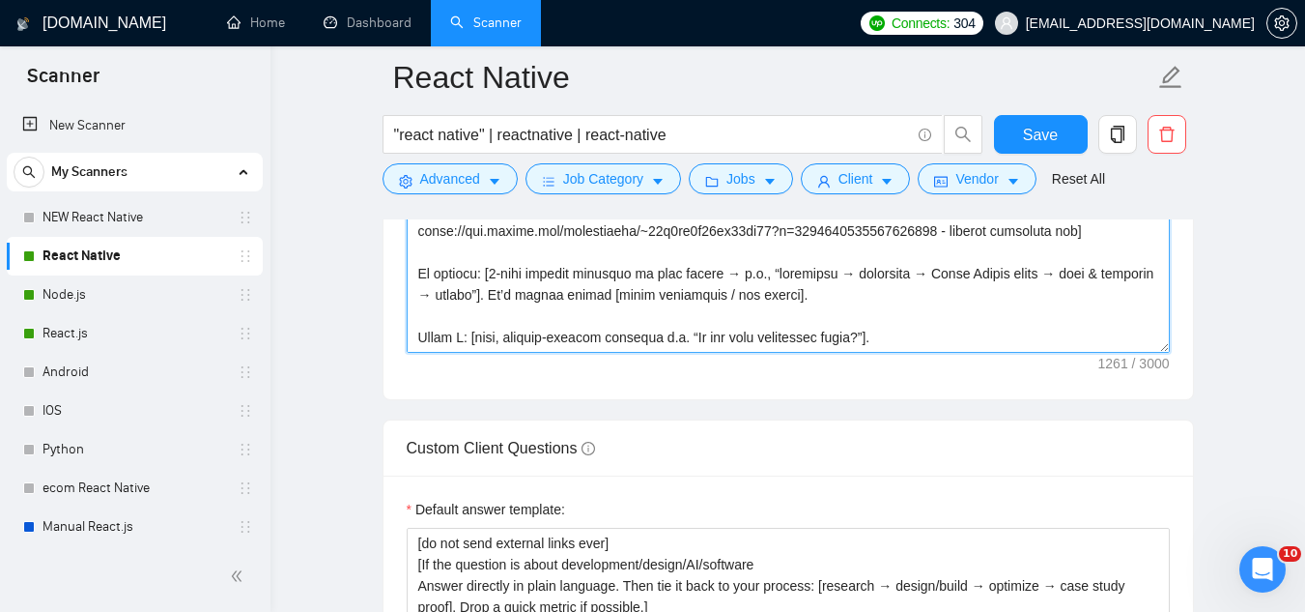
scroll to position [2609, 0]
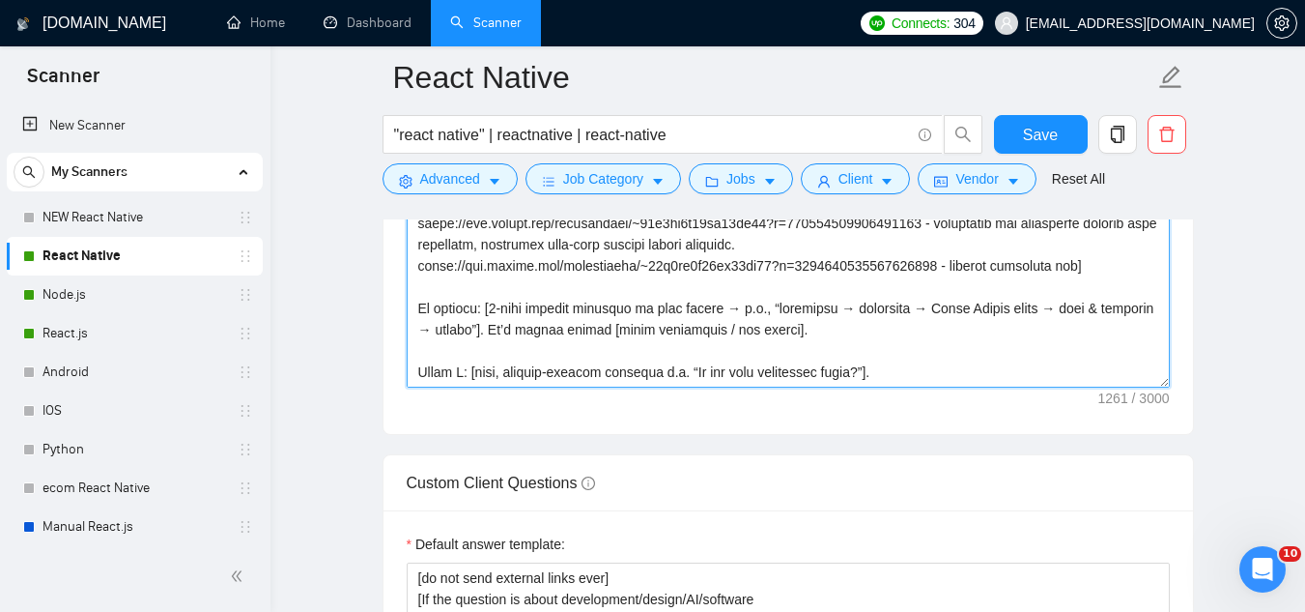
click at [896, 354] on textarea "Cover letter template:" at bounding box center [788, 170] width 763 height 435
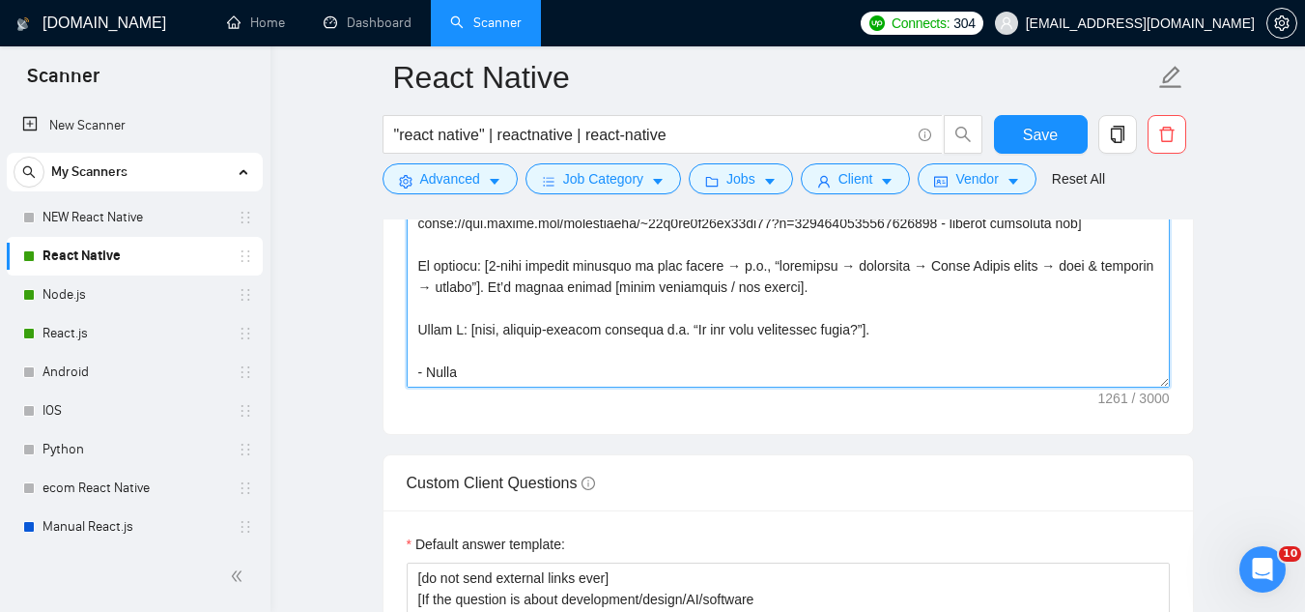
drag, startPoint x: 511, startPoint y: 362, endPoint x: 402, endPoint y: 344, distance: 110.7
click at [402, 344] on div "Cover letter template:" at bounding box center [789, 166] width 810 height 533
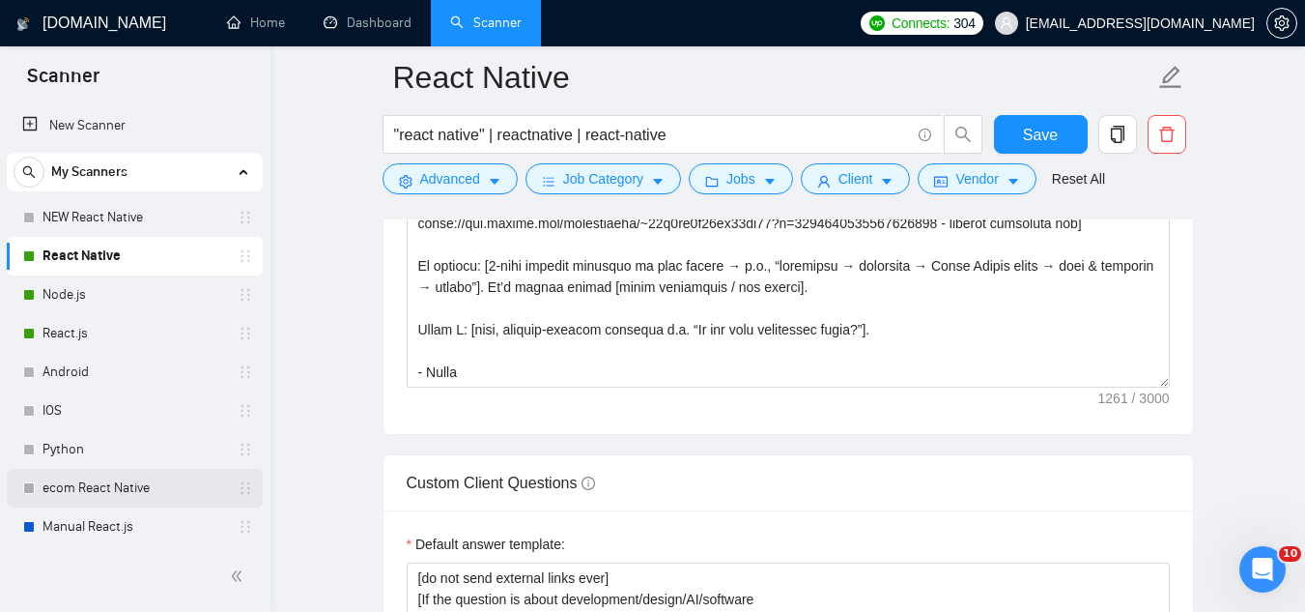
click at [87, 488] on link "ecom React Native" at bounding box center [135, 488] width 184 height 39
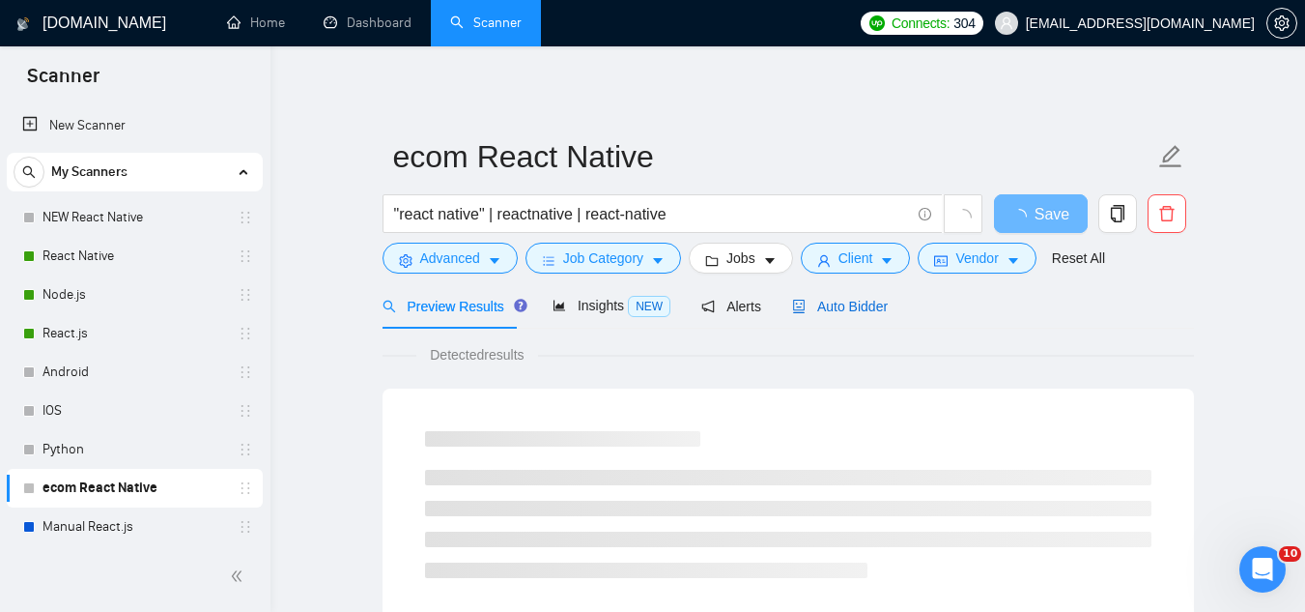
click at [810, 306] on span "Auto Bidder" at bounding box center [840, 306] width 96 height 15
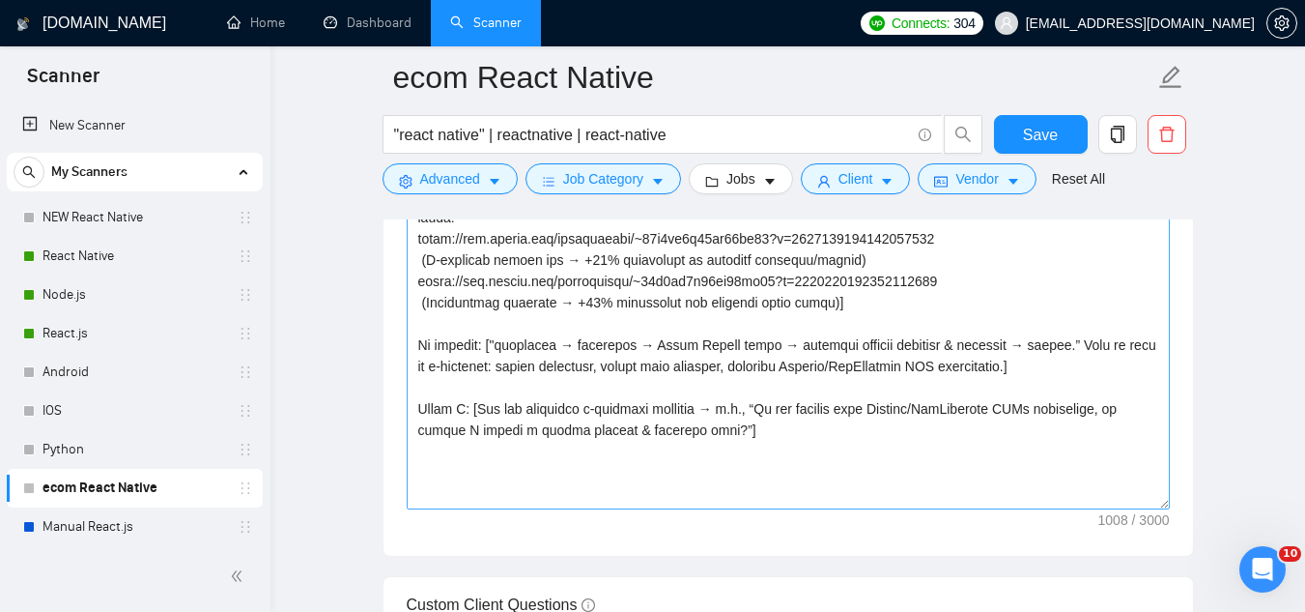
scroll to position [2609, 0]
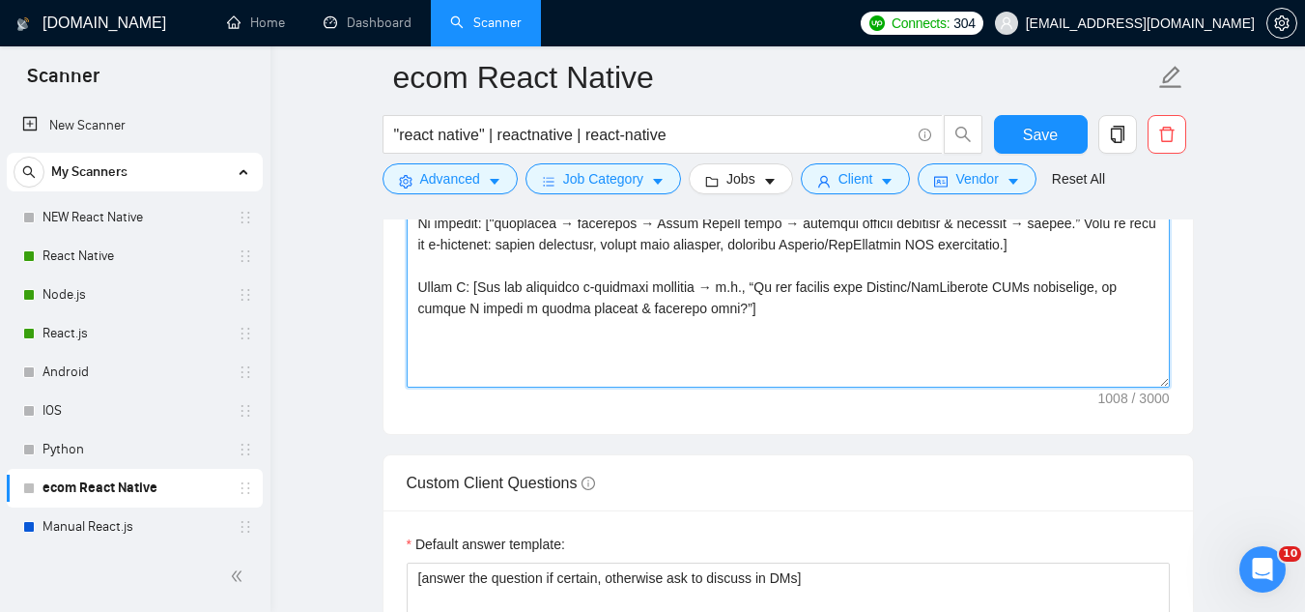
click at [439, 316] on textarea "Cover letter template:" at bounding box center [788, 170] width 763 height 435
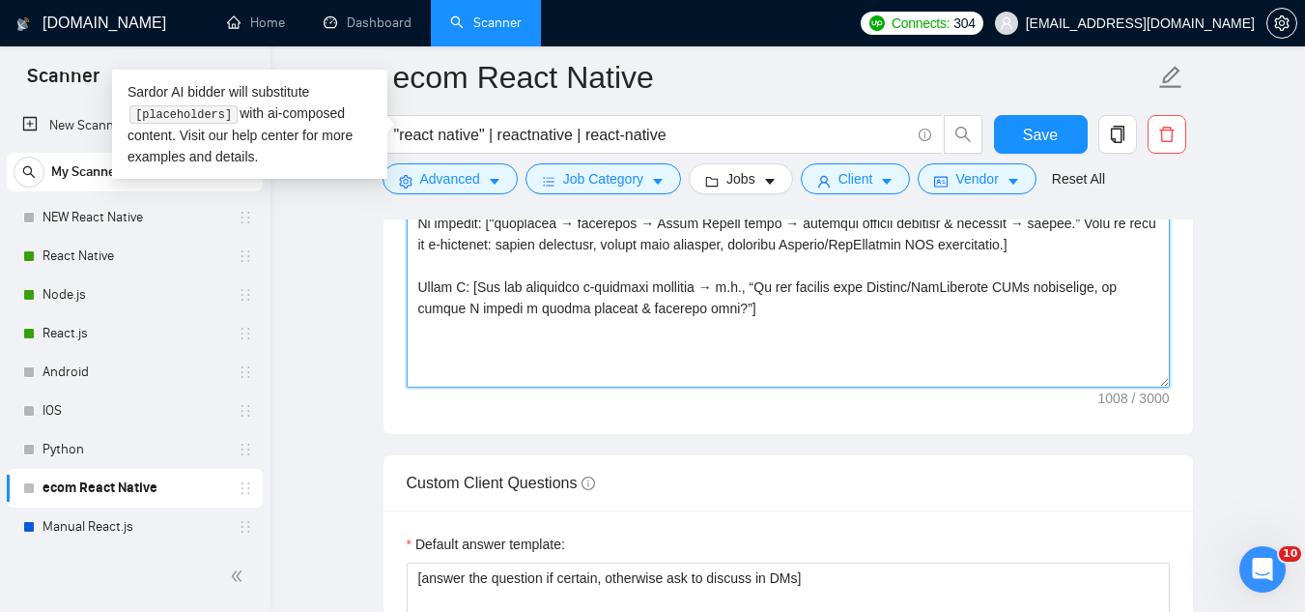
click at [484, 321] on textarea "Cover letter template:" at bounding box center [788, 170] width 763 height 435
click at [789, 288] on textarea "Cover letter template:" at bounding box center [788, 170] width 763 height 435
paste textarea "- Azhar"
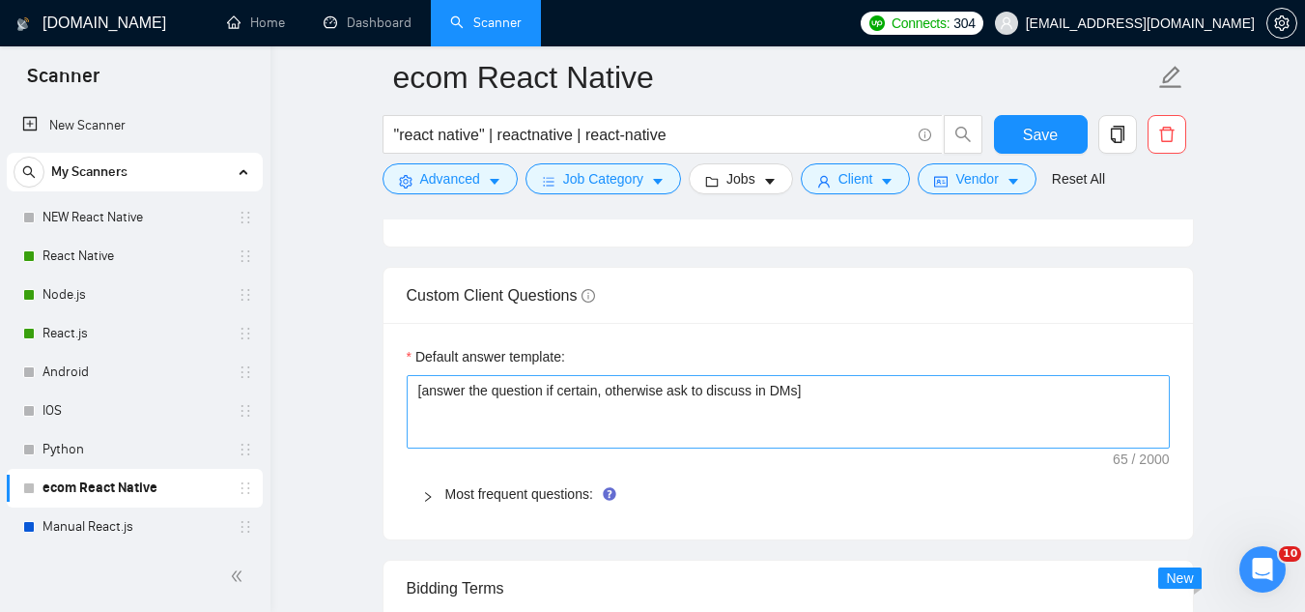
scroll to position [2802, 0]
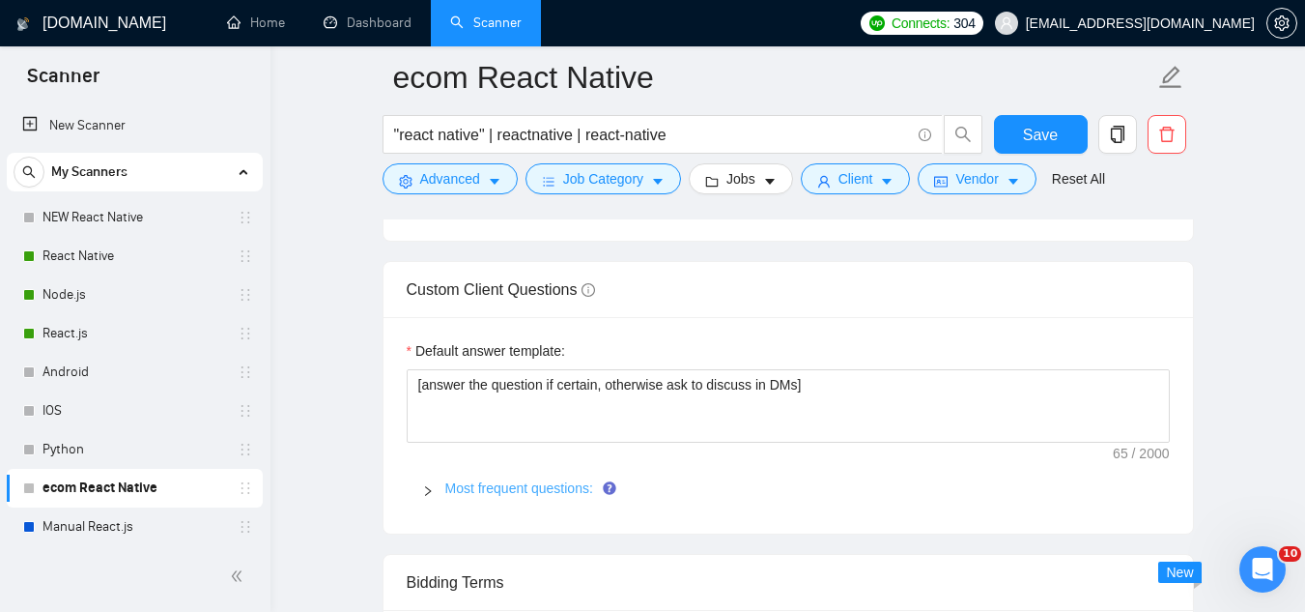
type textarea "Lor [ipsumd sita], [Conse adipis elit/seddoei temp inc utla et 1 dolor magnaali…"
click at [504, 480] on link "Most frequent questions:" at bounding box center [519, 487] width 148 height 15
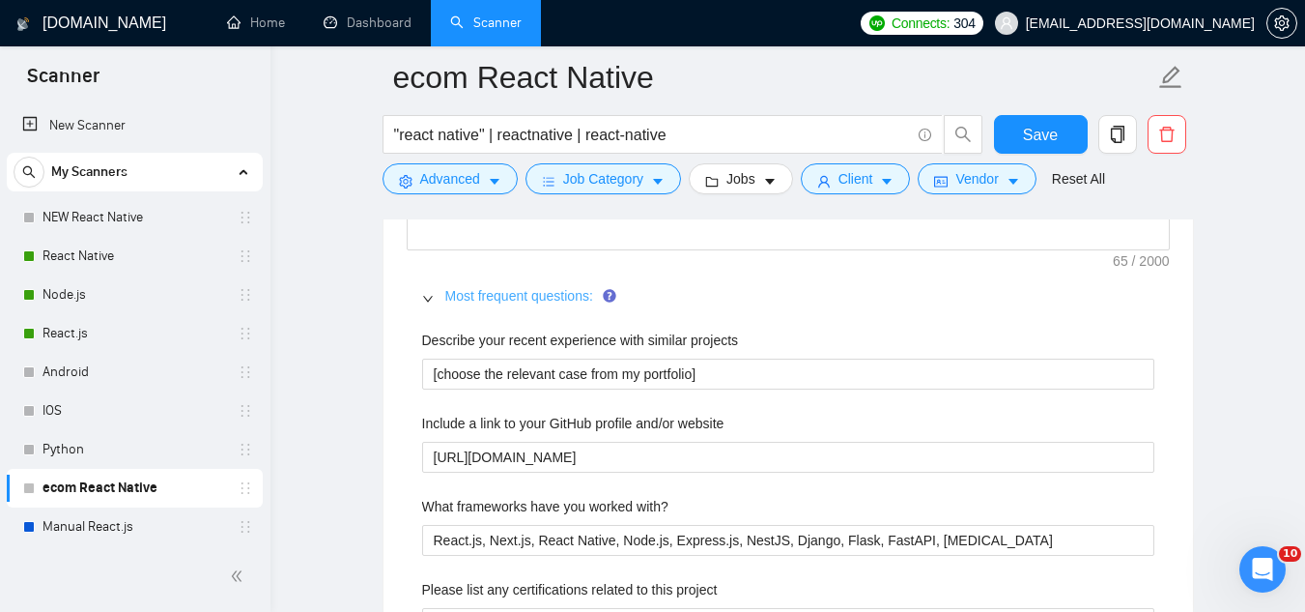
scroll to position [2995, 0]
click at [1040, 137] on span "Save" at bounding box center [1040, 135] width 35 height 24
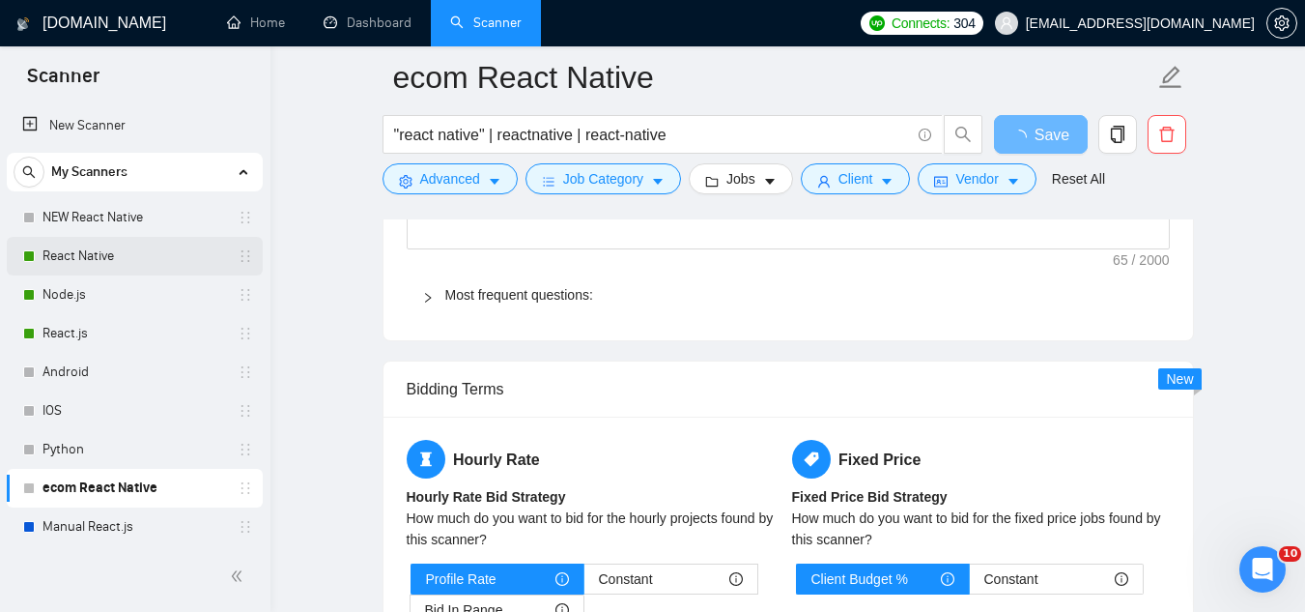
click at [111, 261] on link "React Native" at bounding box center [135, 256] width 184 height 39
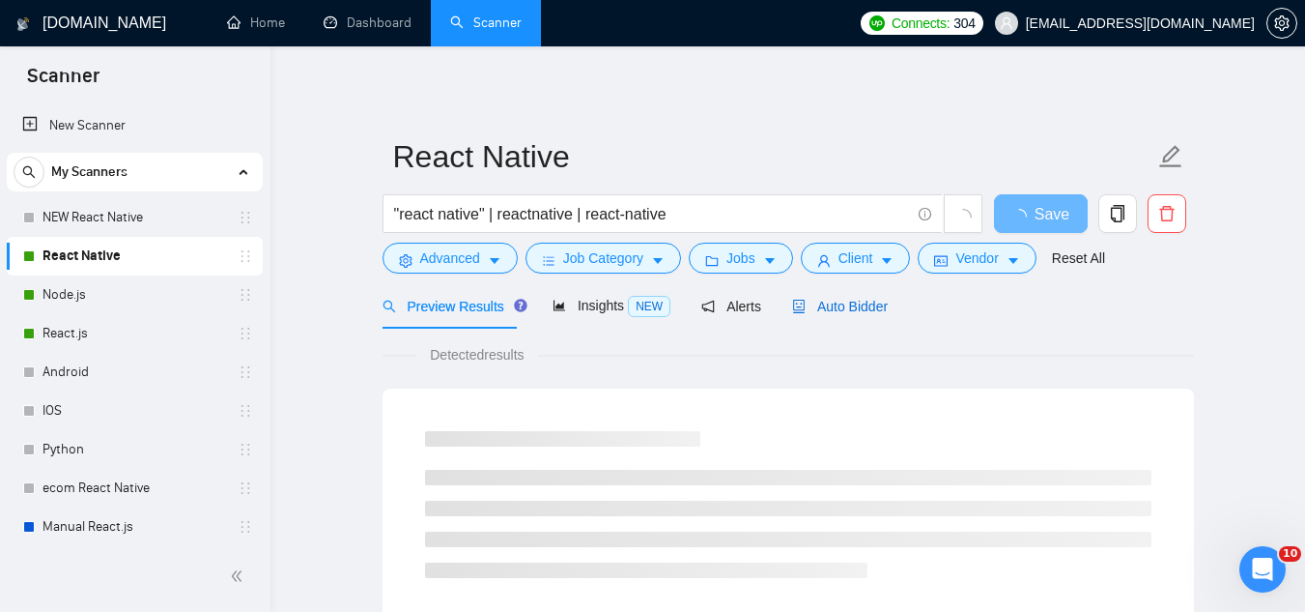
click at [828, 307] on span "Auto Bidder" at bounding box center [840, 306] width 96 height 15
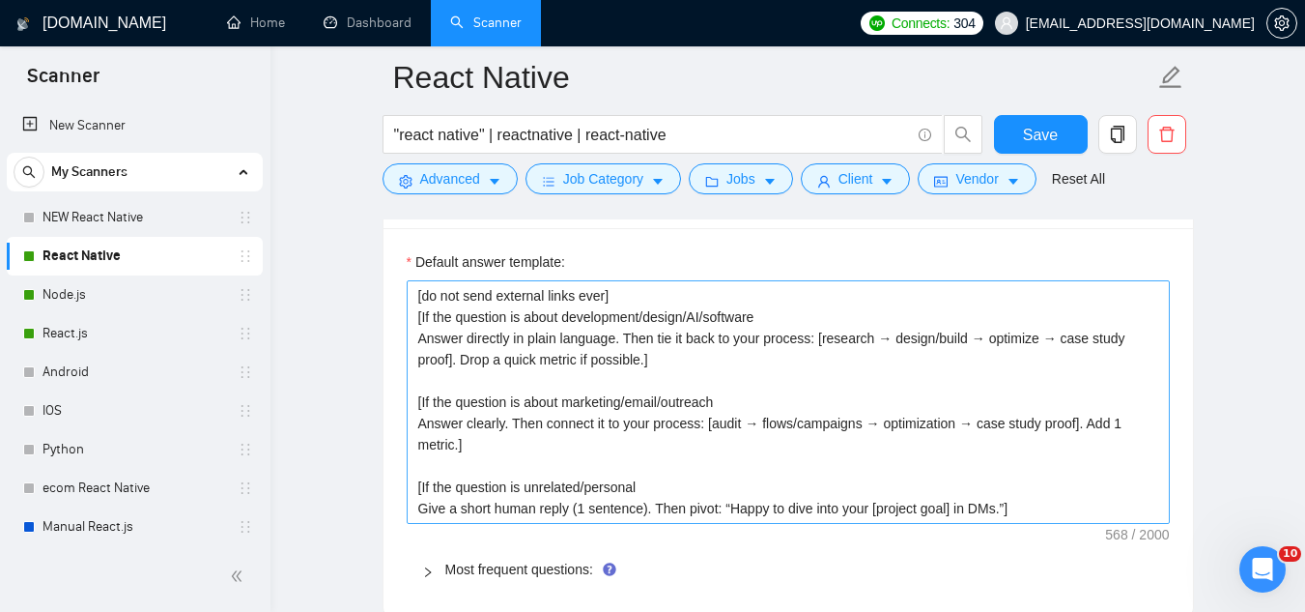
scroll to position [2899, 0]
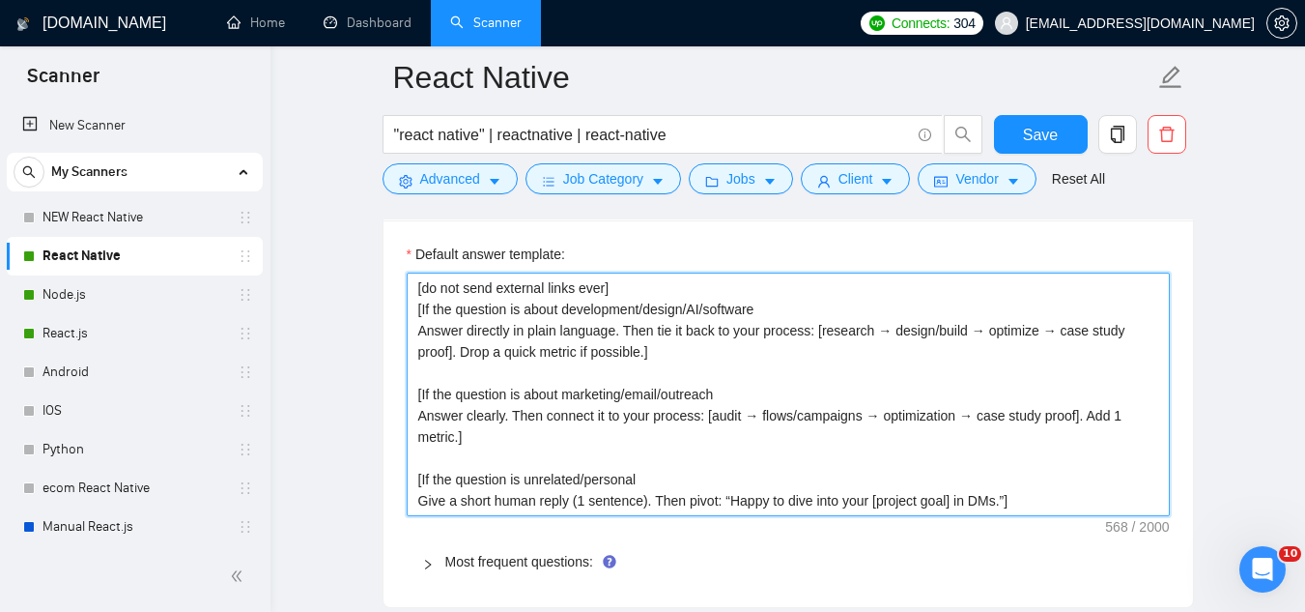
click at [415, 288] on textarea "[do not send external links ever] [If the question is about development/design/…" at bounding box center [788, 393] width 763 height 243
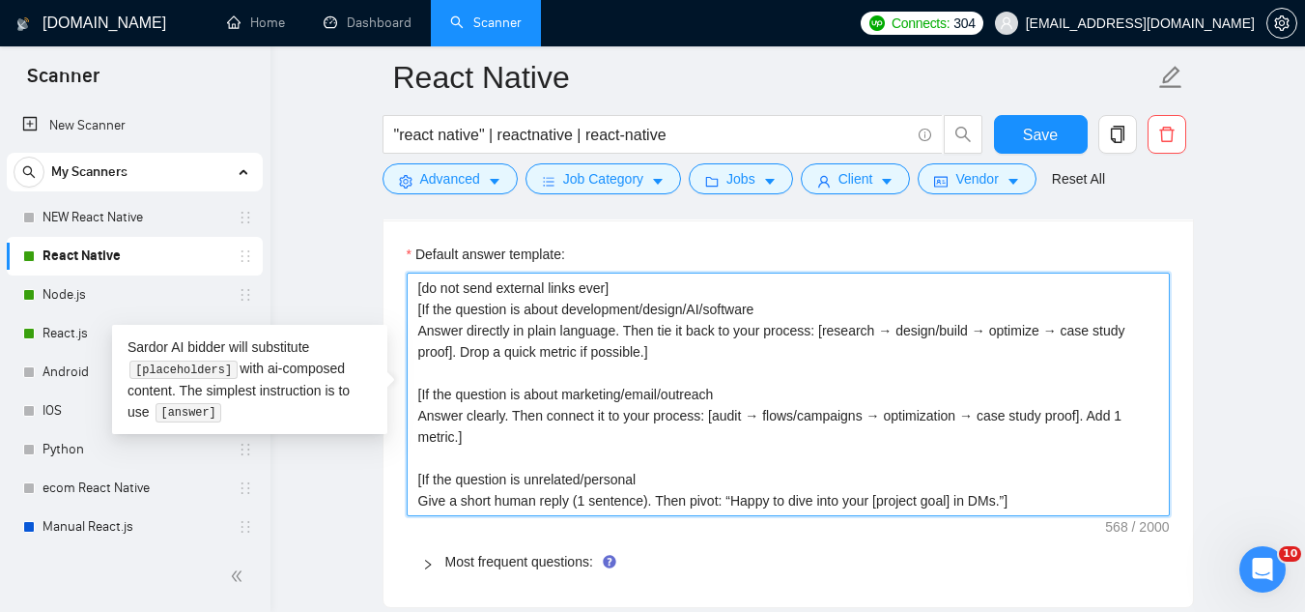
click at [415, 288] on textarea "[do not send external links ever] [If the question is about development/design/…" at bounding box center [788, 393] width 763 height 243
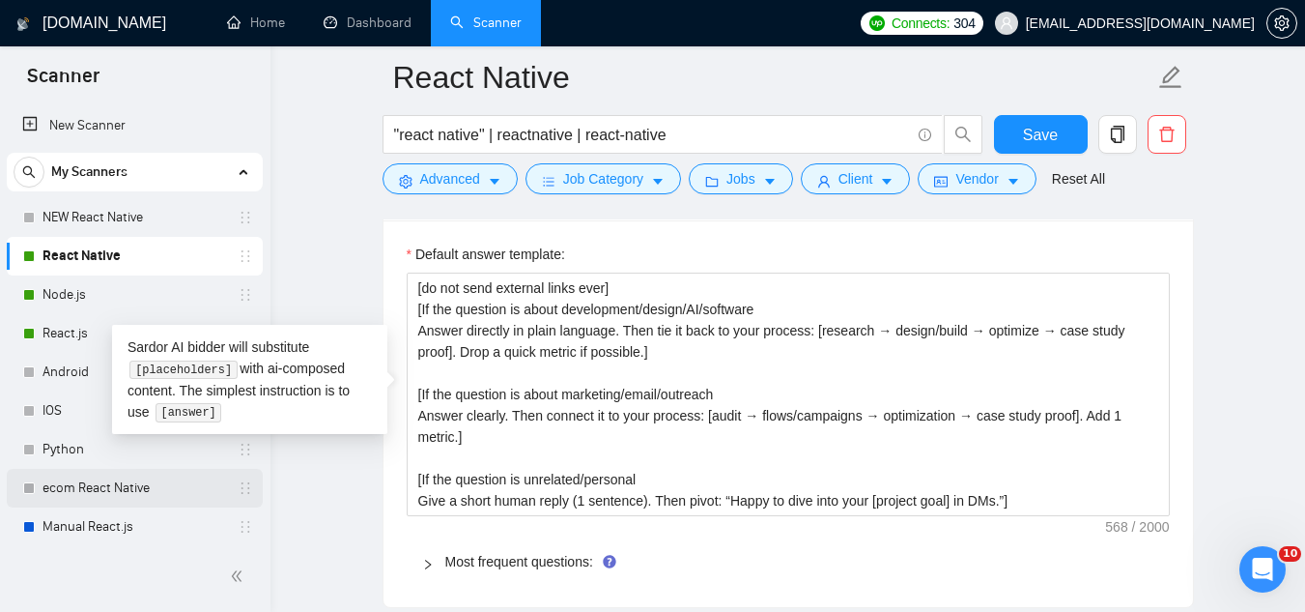
click at [82, 491] on link "ecom React Native" at bounding box center [135, 488] width 184 height 39
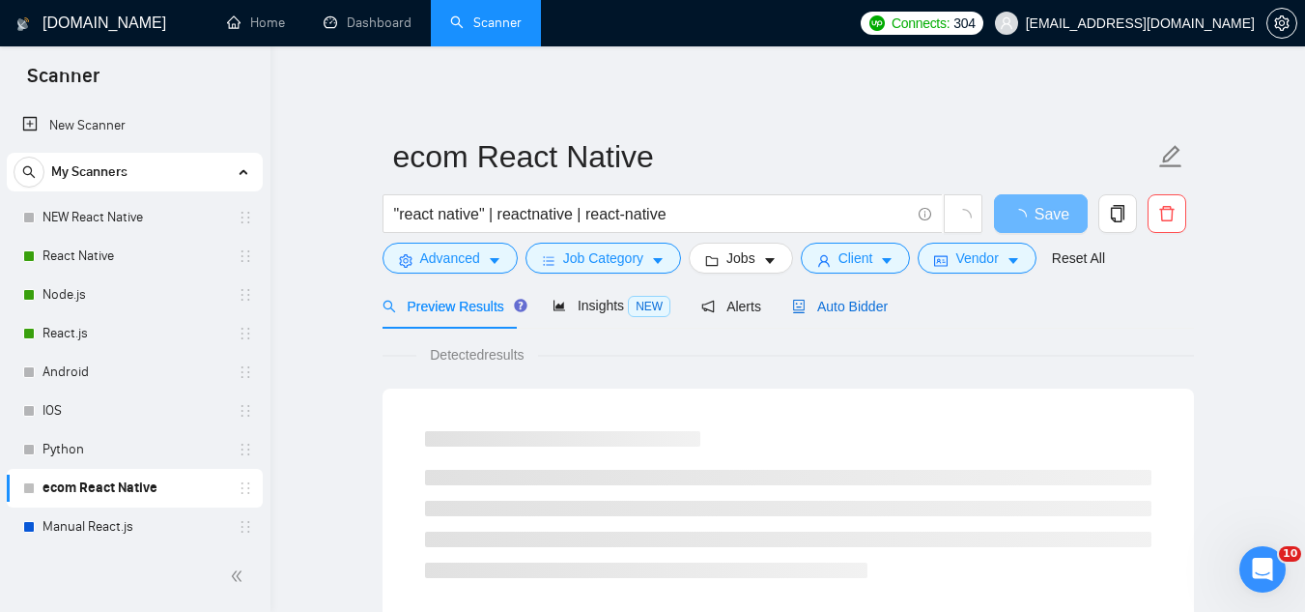
click at [834, 302] on span "Auto Bidder" at bounding box center [840, 306] width 96 height 15
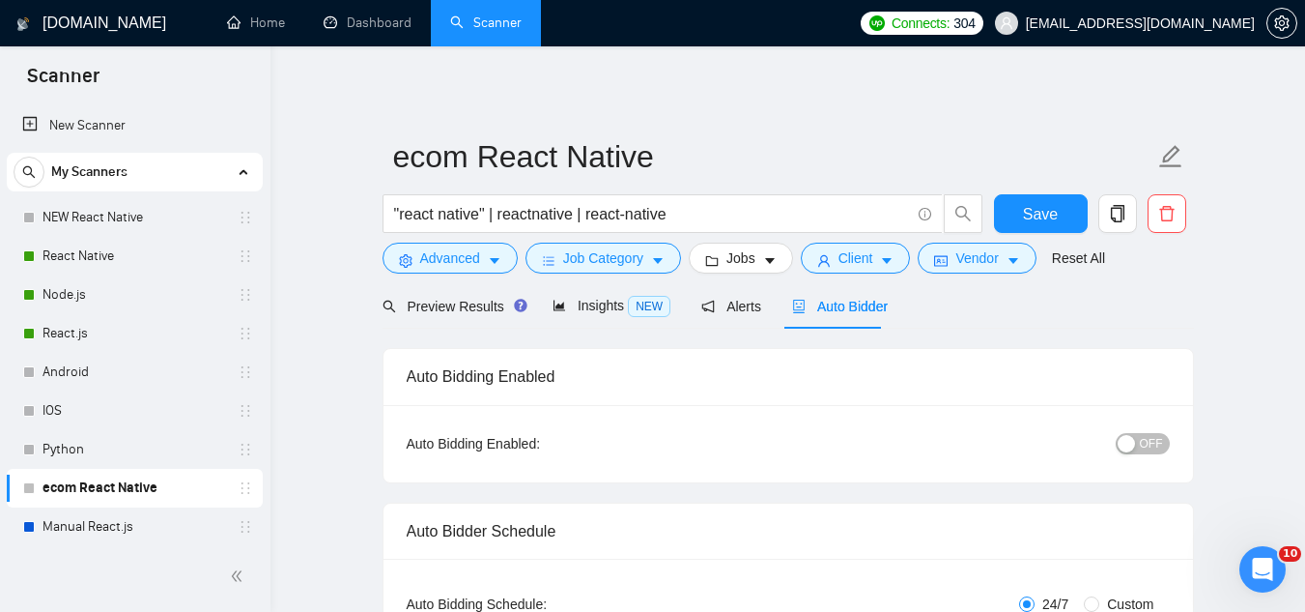
click at [1145, 445] on span "OFF" at bounding box center [1151, 443] width 23 height 21
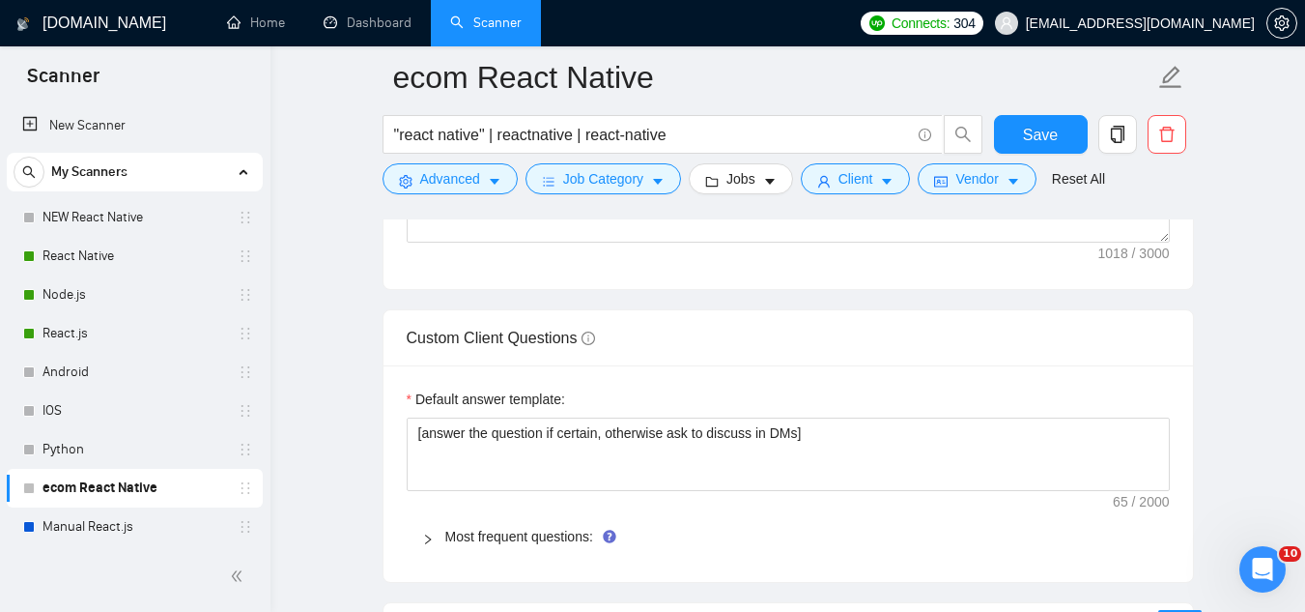
scroll to position [2802, 0]
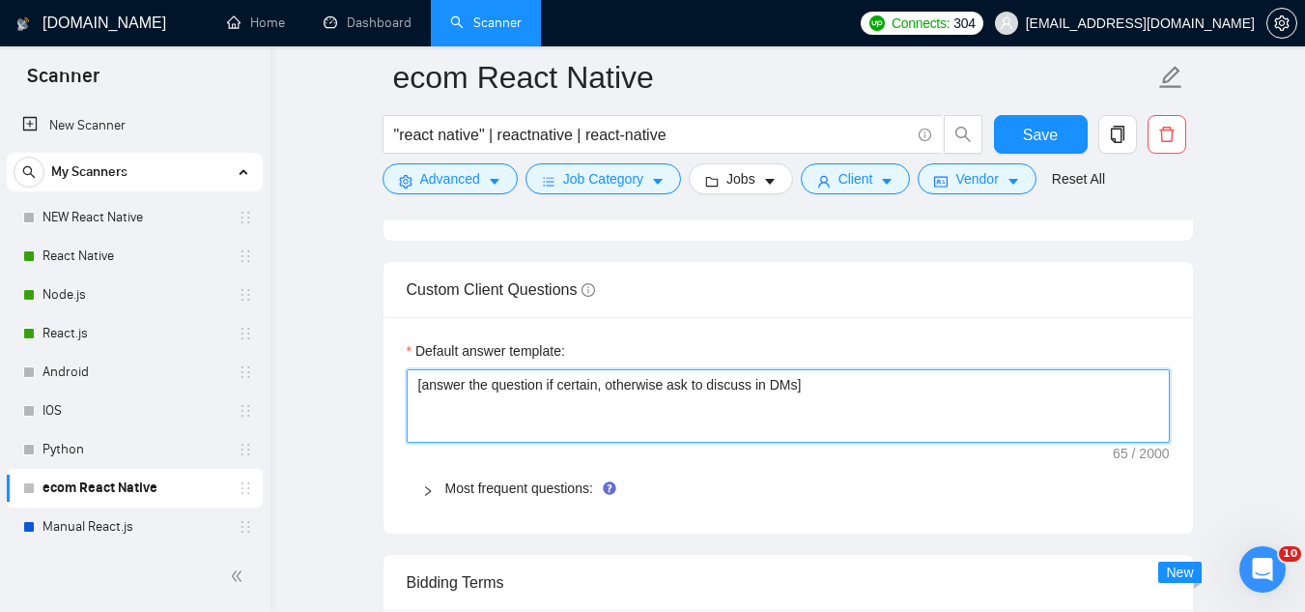
click at [554, 369] on textarea "[answer the question if certain, otherwise ask to discuss in DMs]" at bounding box center [788, 405] width 763 height 73
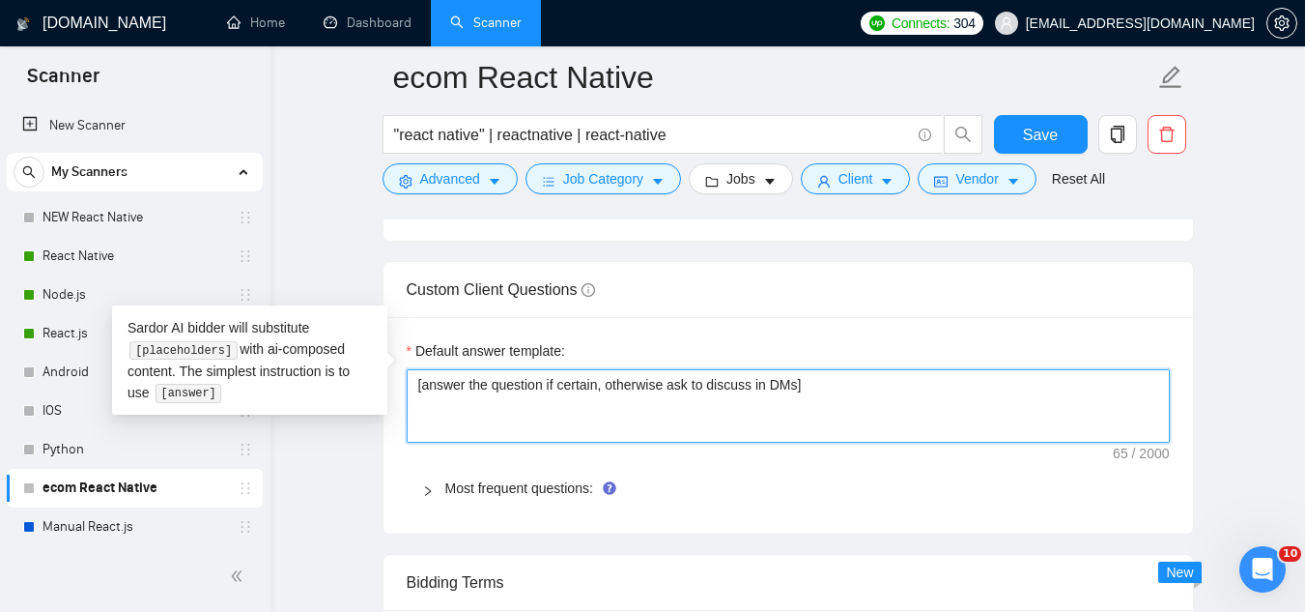
click at [554, 369] on textarea "[answer the question if certain, otherwise ask to discuss in DMs]" at bounding box center [788, 405] width 763 height 73
paste textarea "do not send external links ever] [If the question is about development/design/A…"
type textarea "[do not send external links ever] [If the question is about development/design/…"
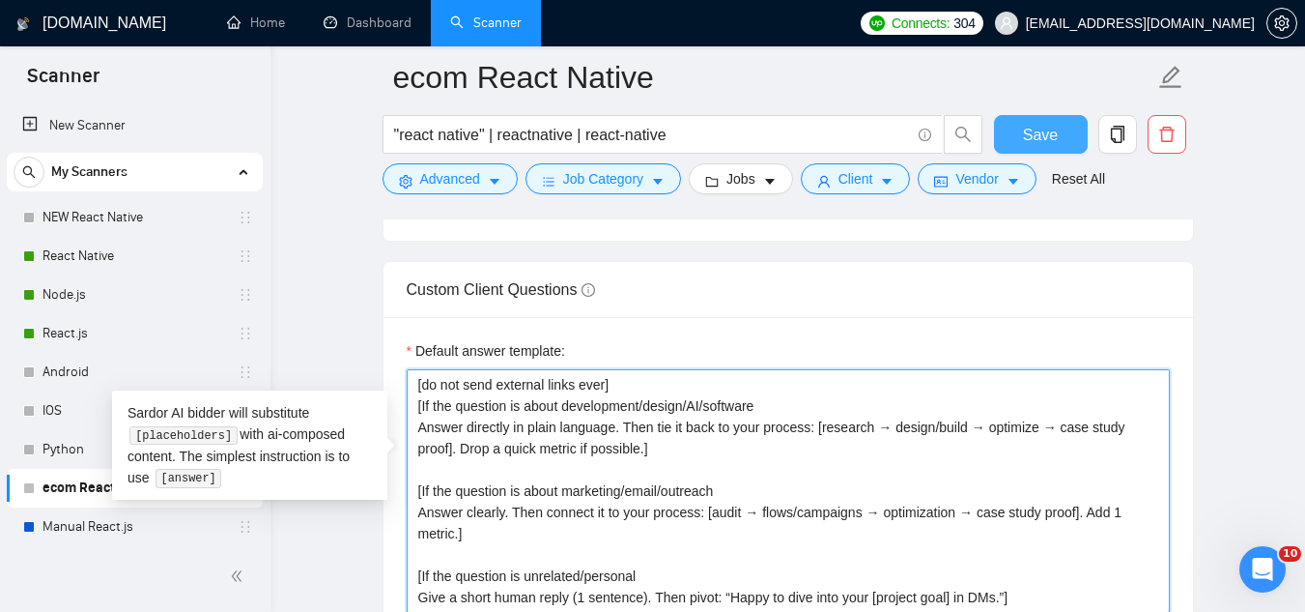
type textarea "[do not send external links ever] [If the question is about development/design/…"
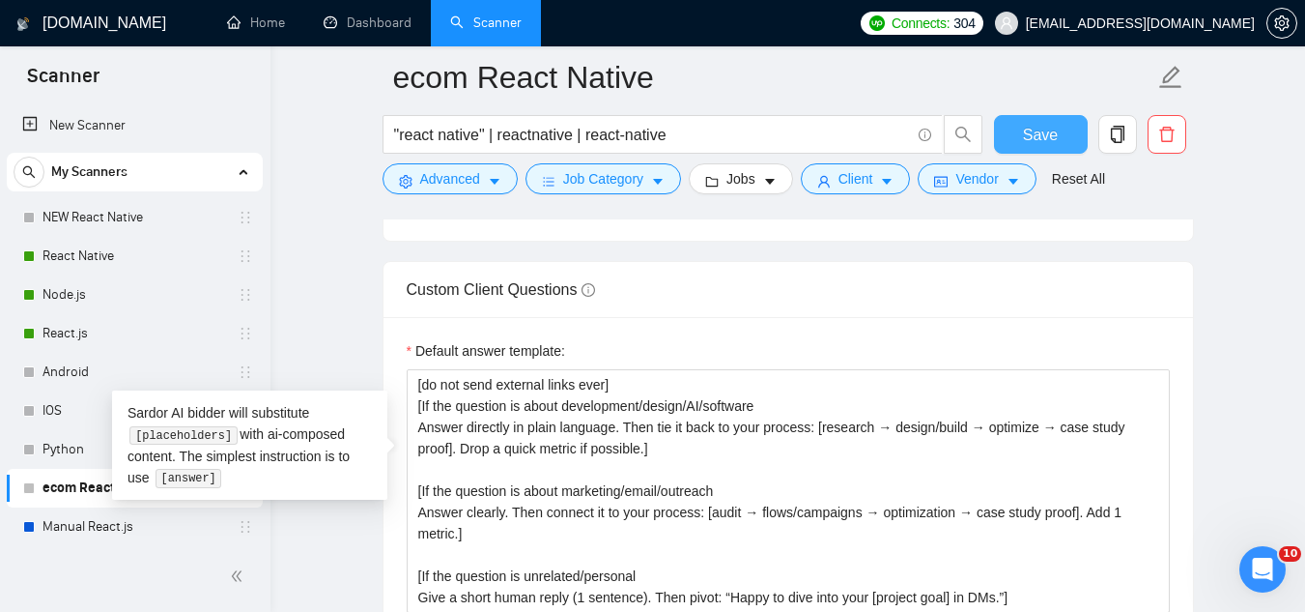
click at [1022, 143] on button "Save" at bounding box center [1041, 134] width 94 height 39
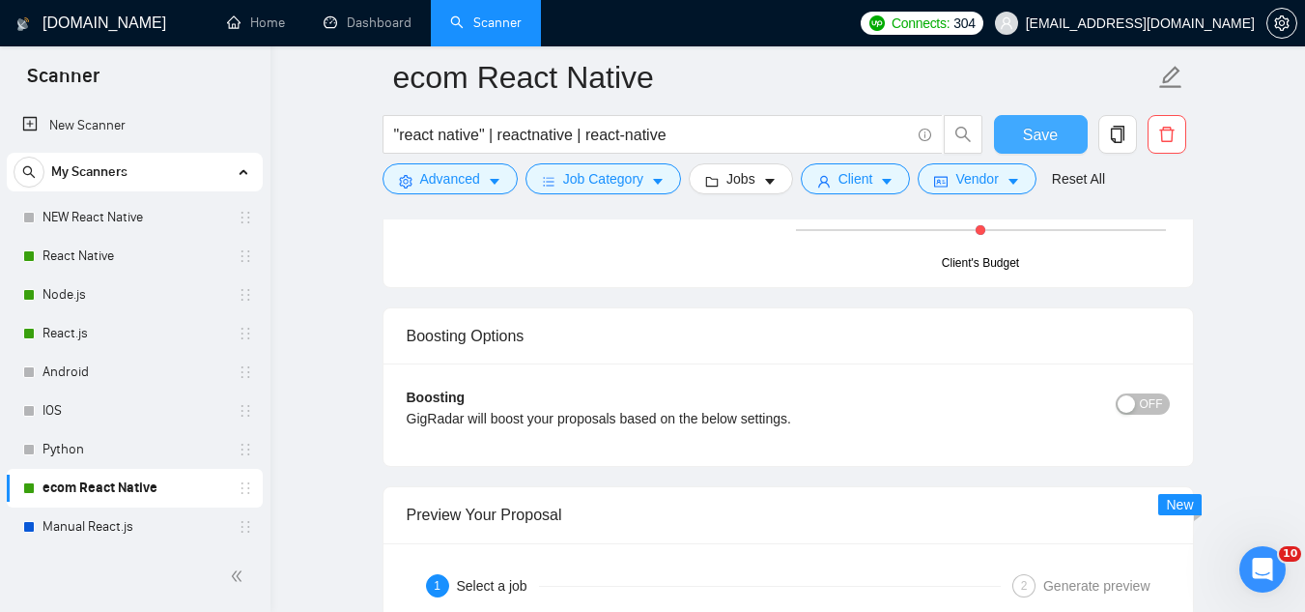
scroll to position [3865, 0]
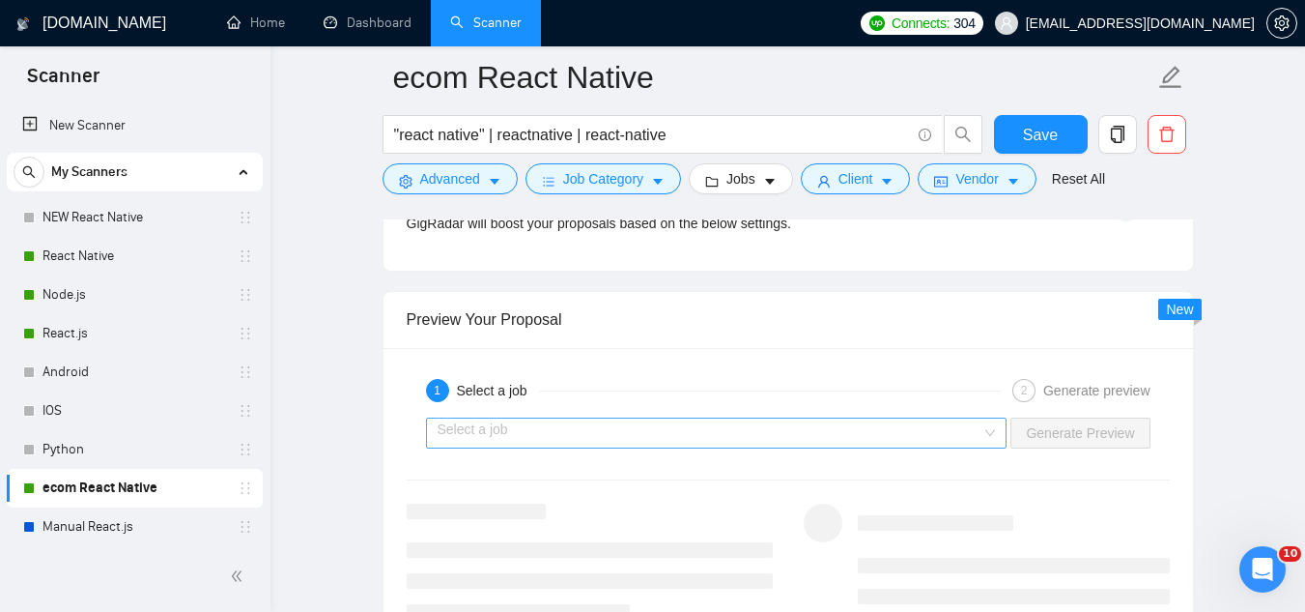
click at [710, 418] on input "search" at bounding box center [710, 432] width 545 height 29
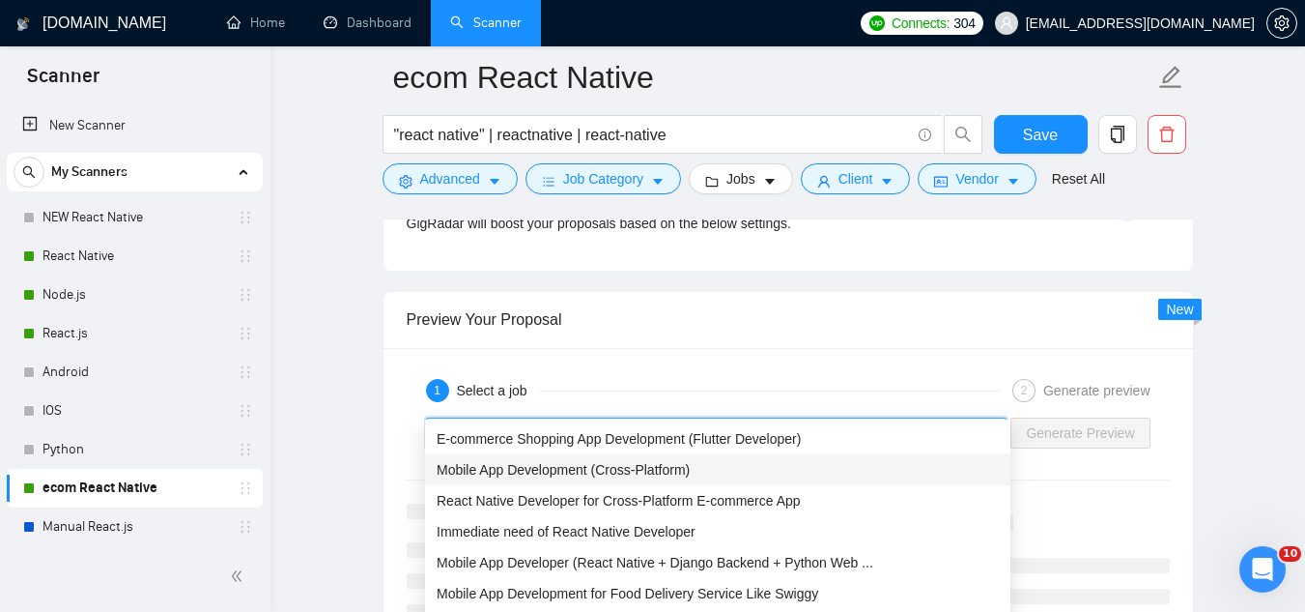
click at [688, 476] on span "Mobile App Development (Cross-Platform)" at bounding box center [563, 469] width 253 height 15
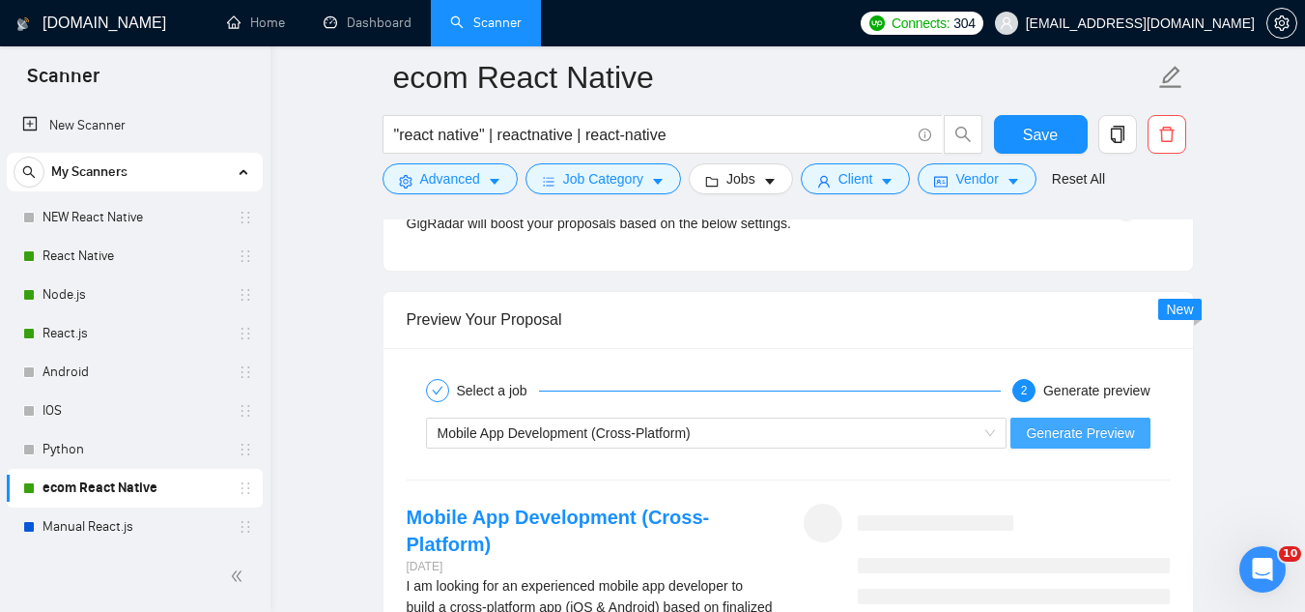
click at [1026, 417] on button "Generate Preview" at bounding box center [1080, 432] width 139 height 31
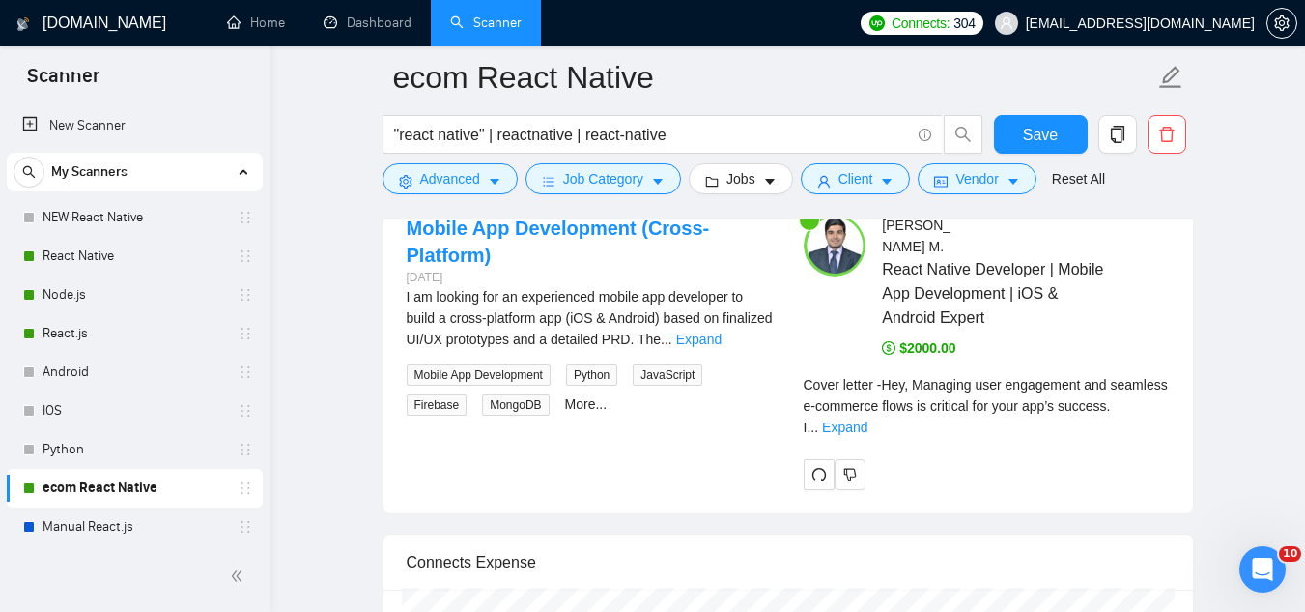
scroll to position [4155, 0]
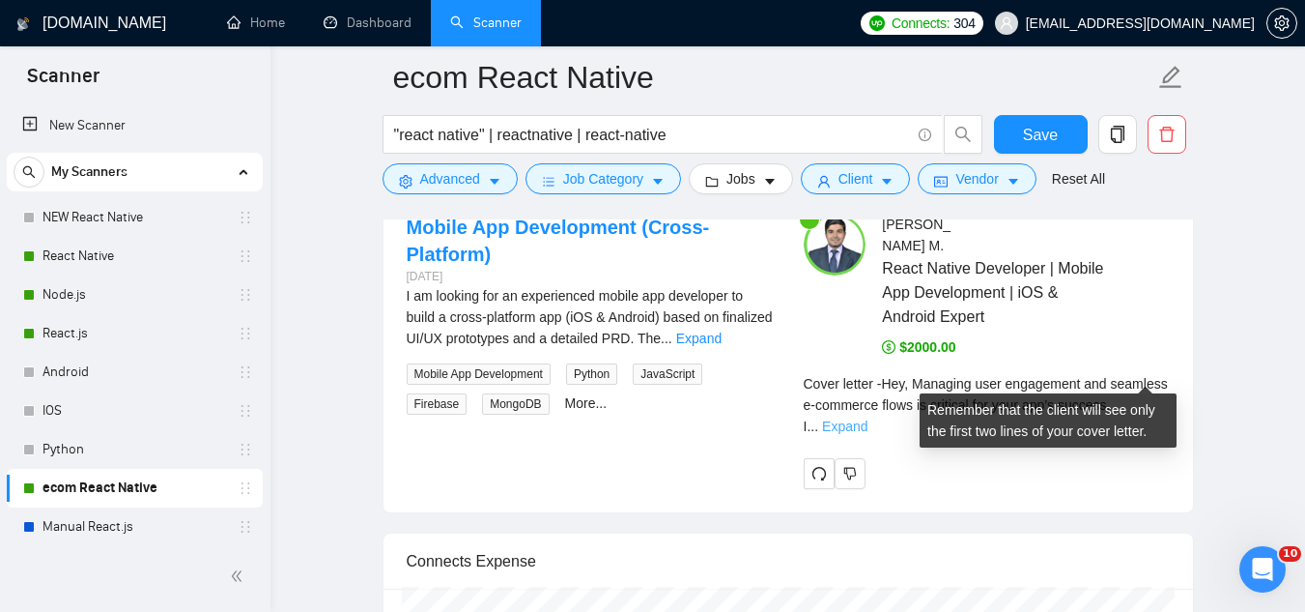
click at [868, 418] on link "Expand" at bounding box center [844, 425] width 45 height 15
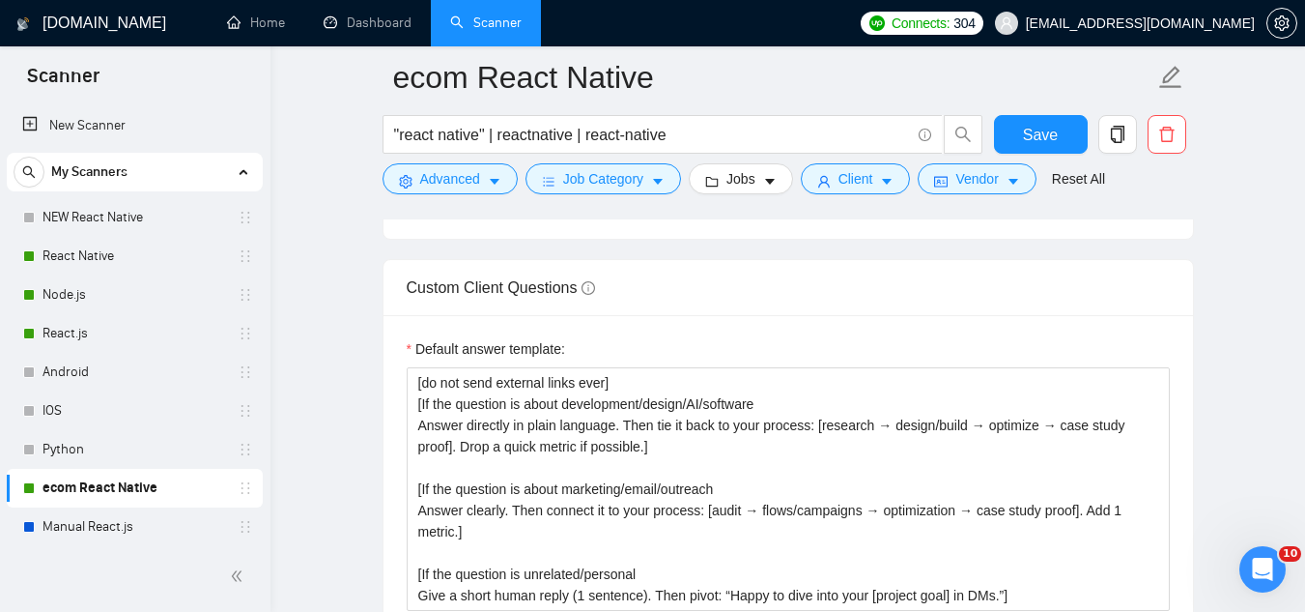
scroll to position [2512, 0]
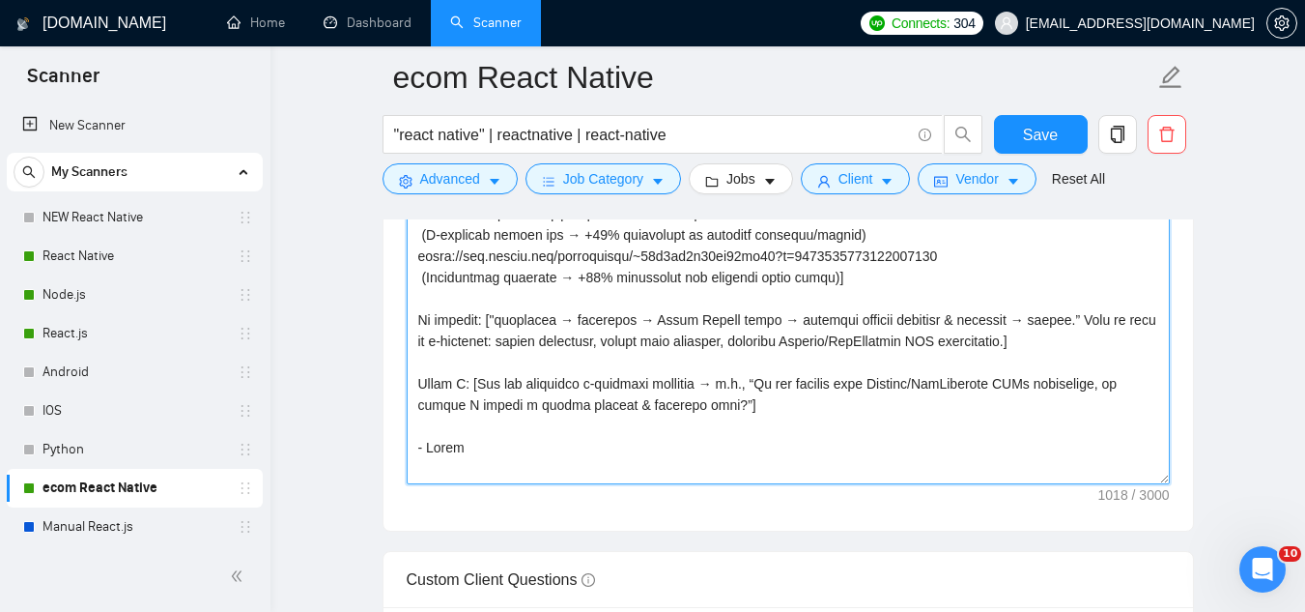
click at [713, 356] on textarea "Cover letter template:" at bounding box center [788, 266] width 763 height 435
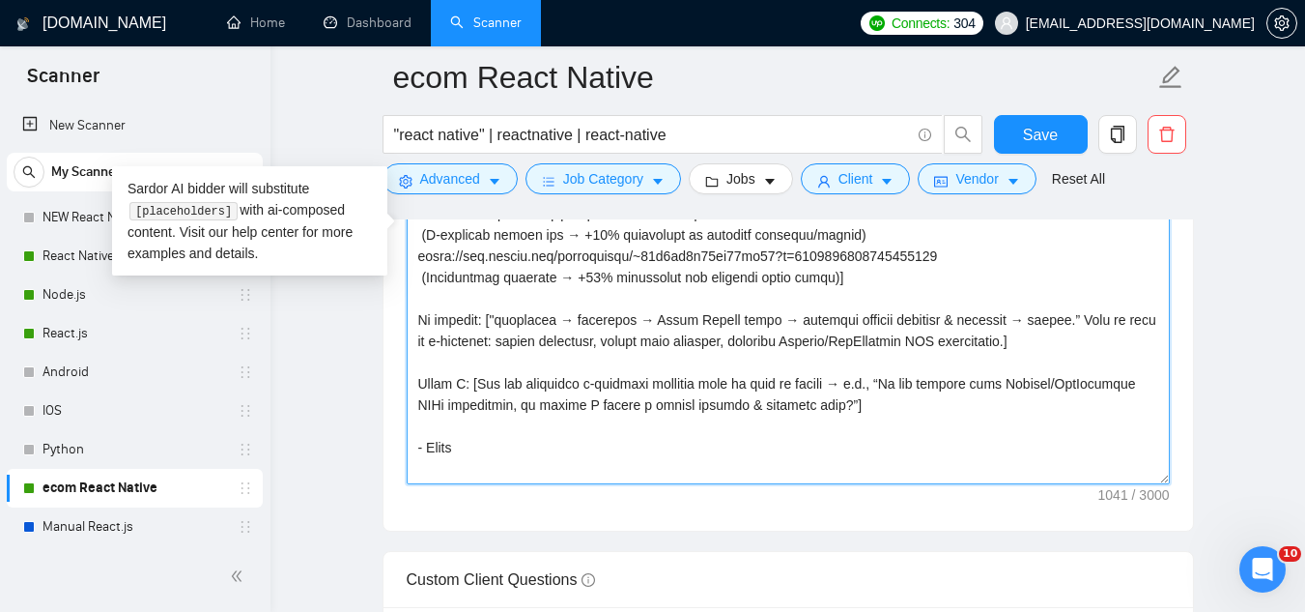
click at [496, 290] on textarea "Cover letter template:" at bounding box center [788, 266] width 763 height 435
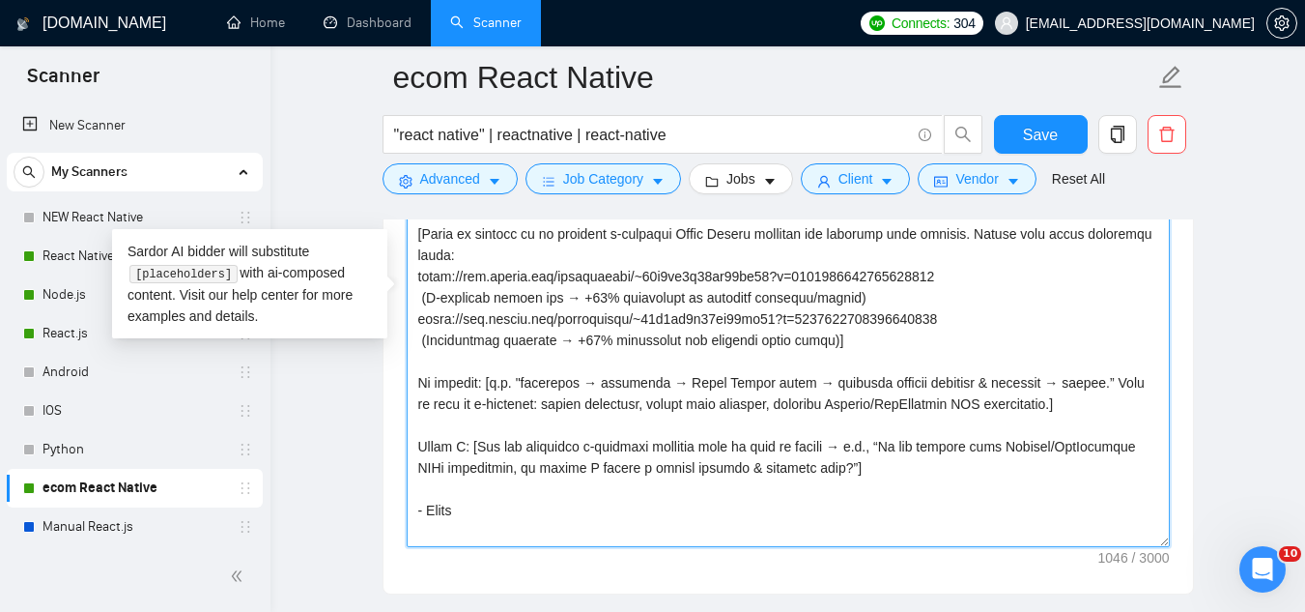
scroll to position [2416, 0]
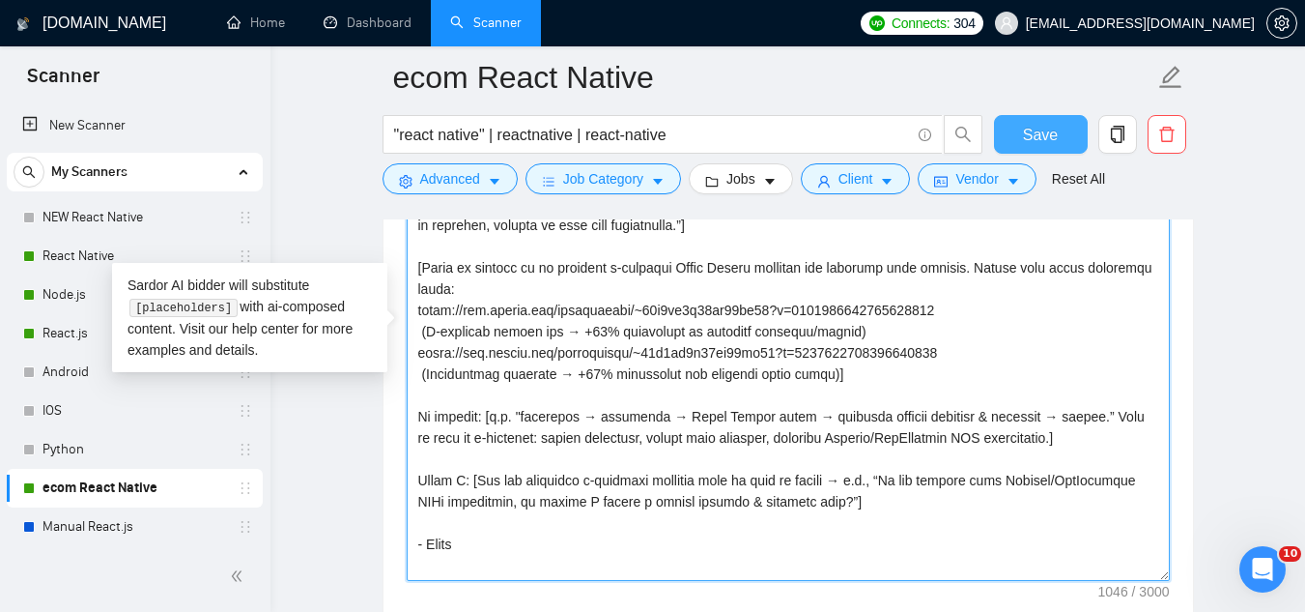
type textarea "Lor [ipsumd sita], [Conse adipis elit/seddoei temp inc utla et 0 dolor magnaali…"
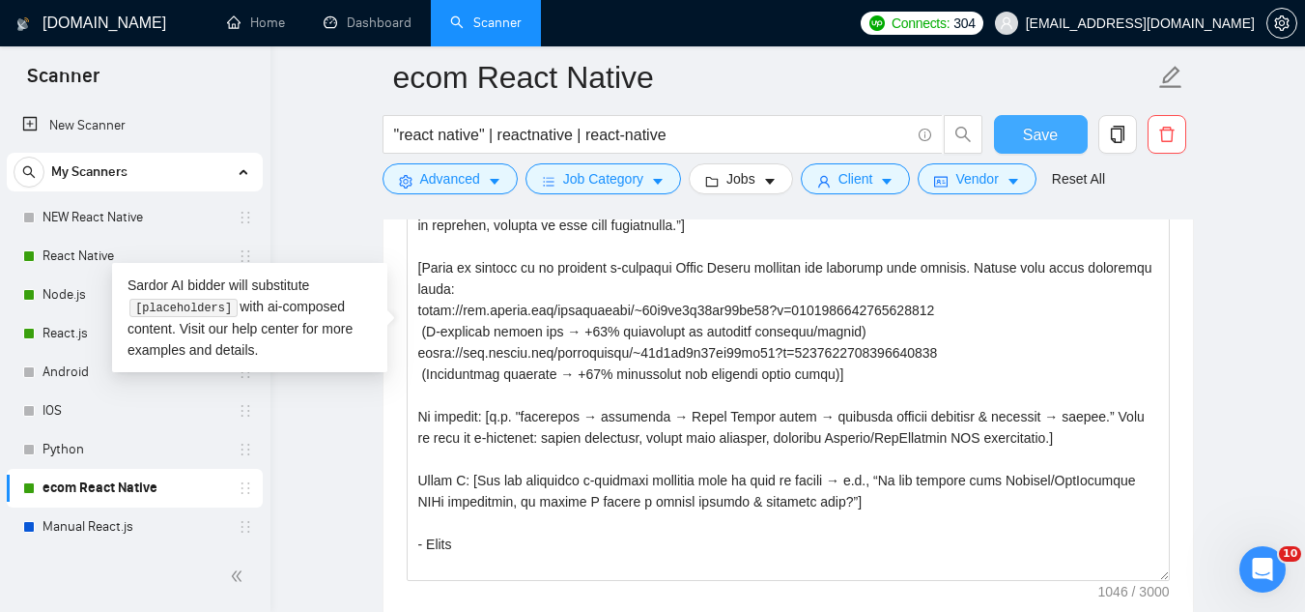
click at [1043, 144] on span "Save" at bounding box center [1040, 135] width 35 height 24
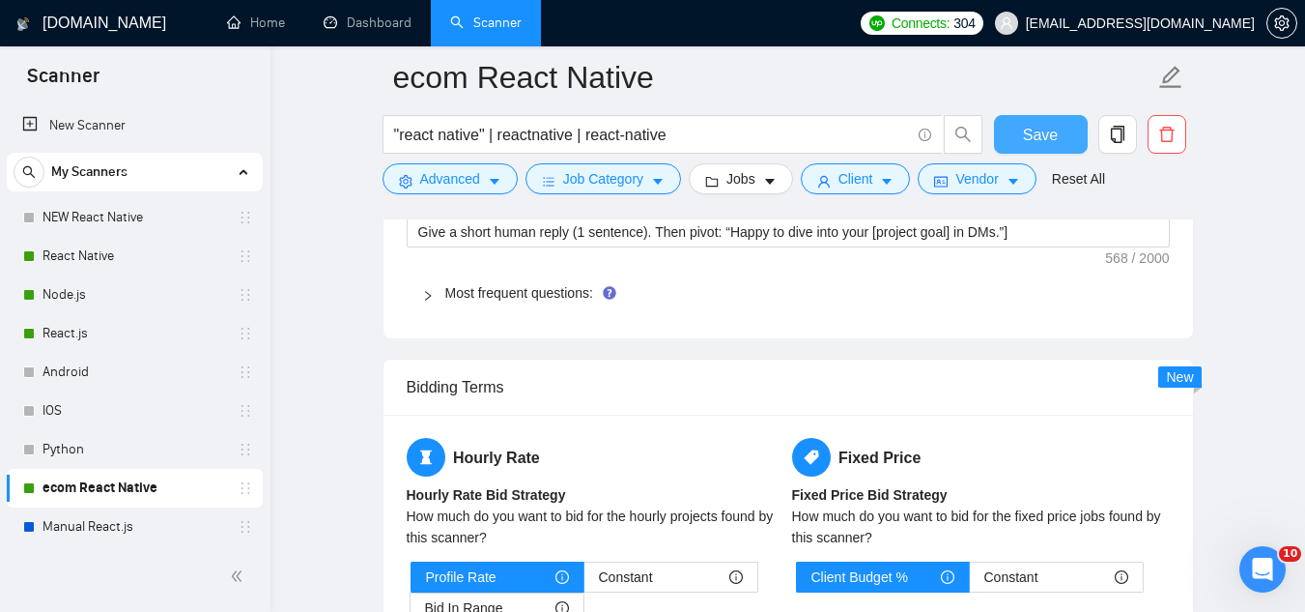
scroll to position [3189, 0]
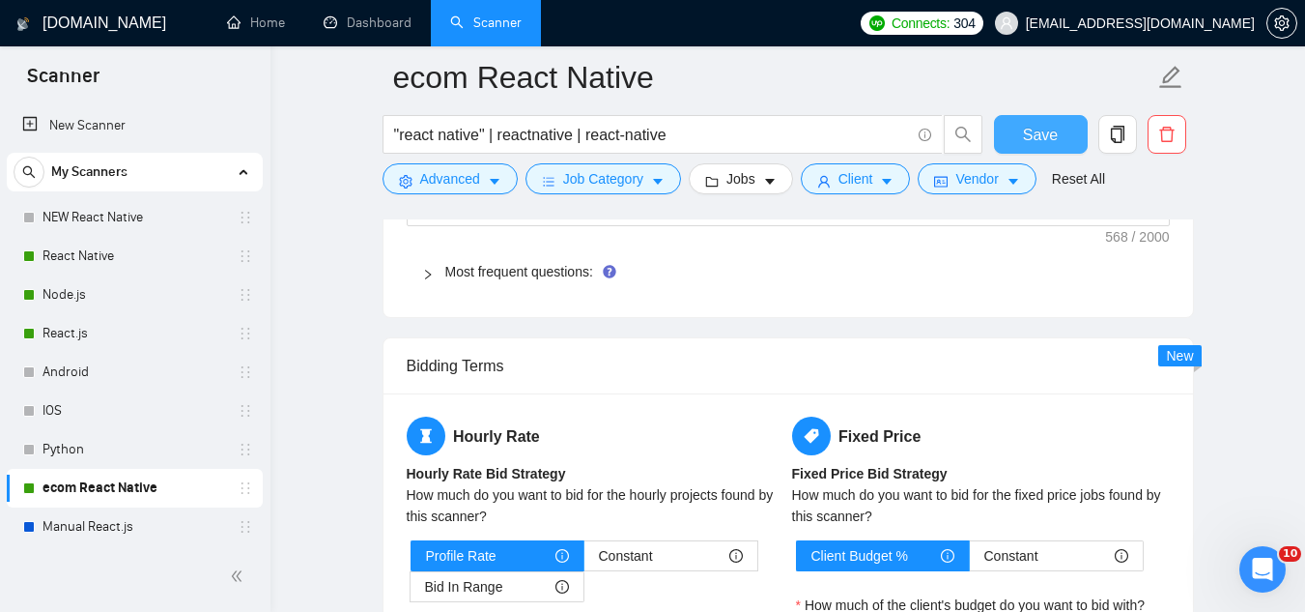
click at [1031, 124] on span "Save" at bounding box center [1040, 135] width 35 height 24
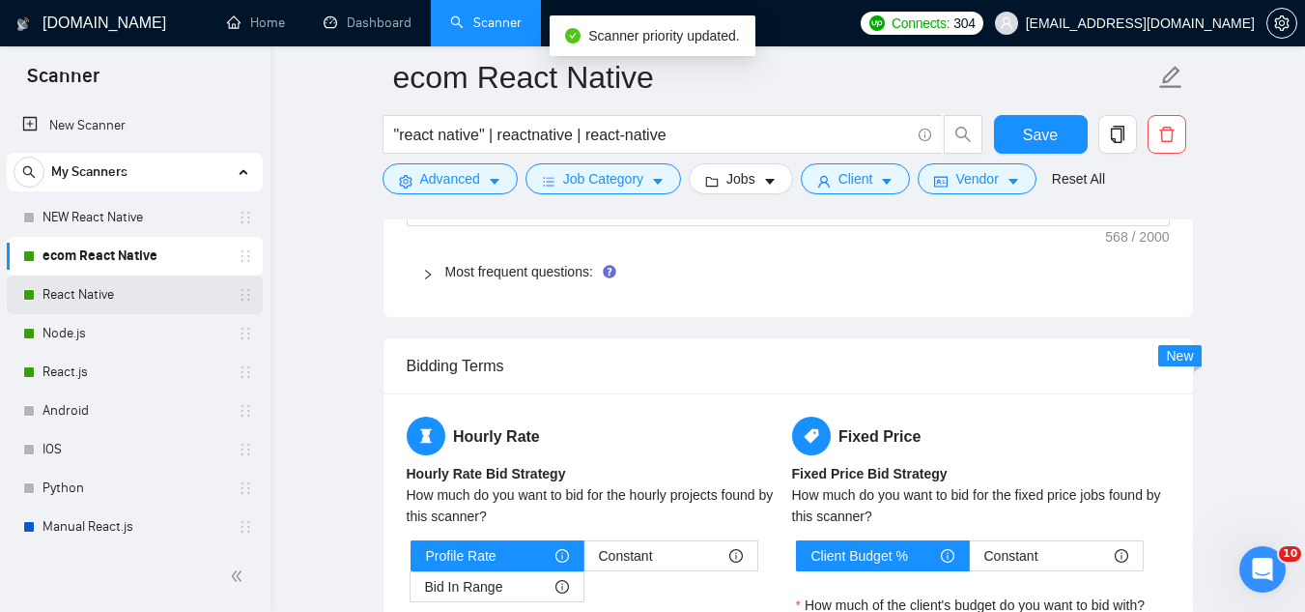
click at [105, 303] on link "React Native" at bounding box center [135, 294] width 184 height 39
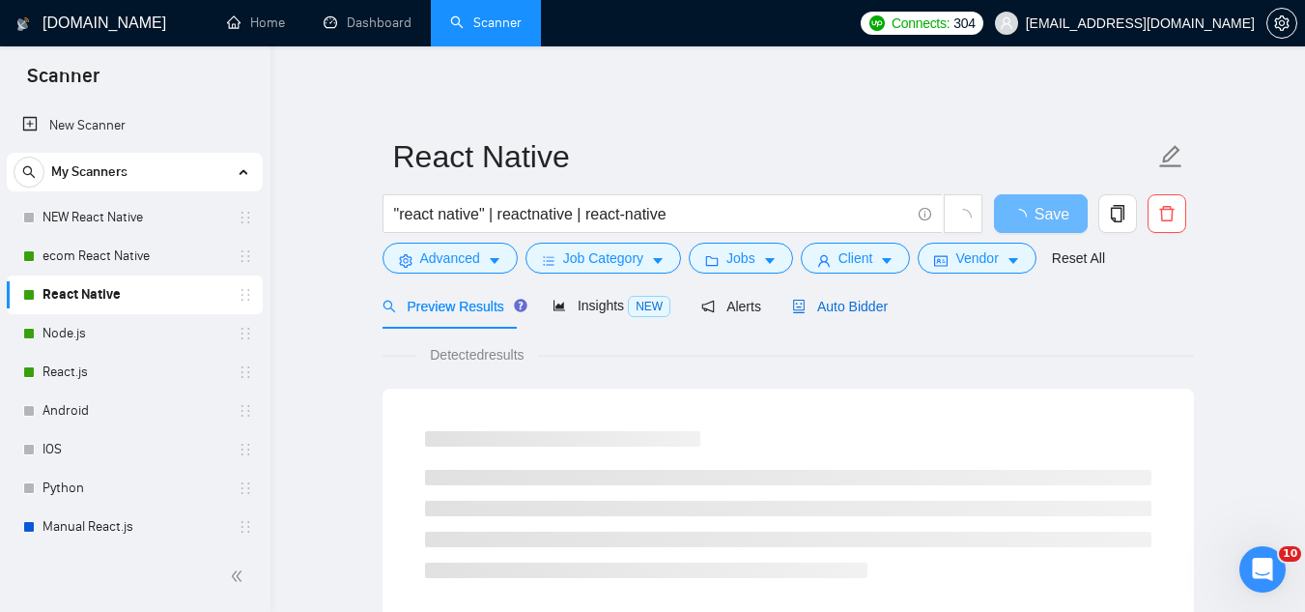
click at [861, 313] on span "Auto Bidder" at bounding box center [840, 306] width 96 height 15
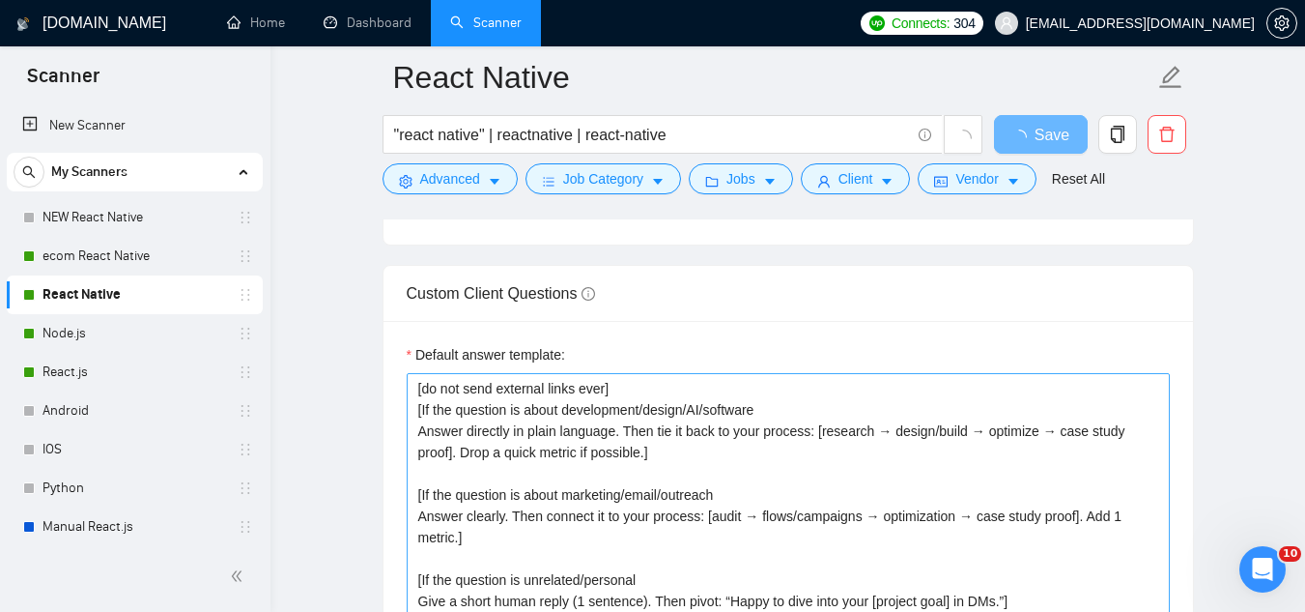
scroll to position [2995, 0]
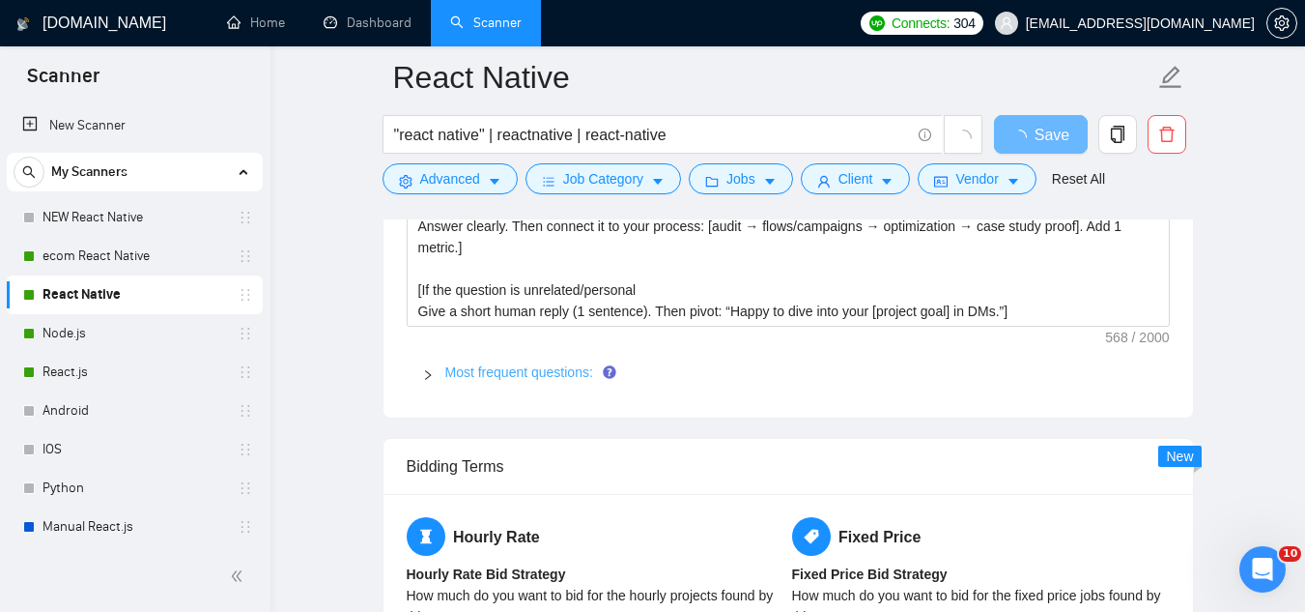
click at [528, 374] on link "Most frequent questions:" at bounding box center [519, 371] width 148 height 15
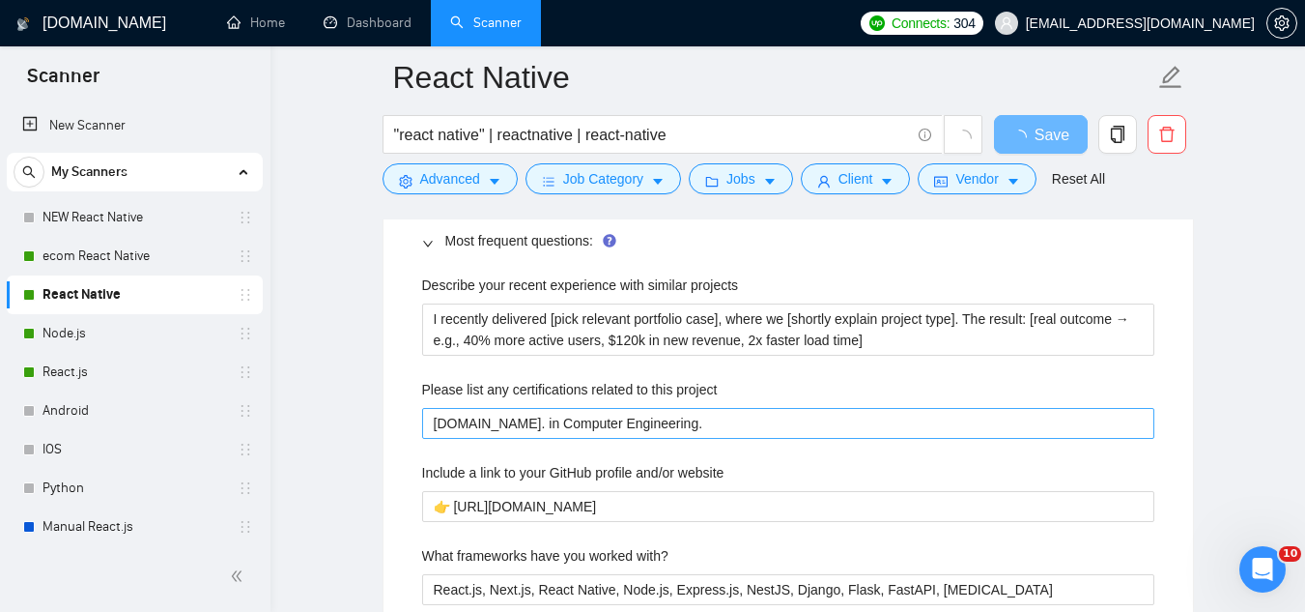
scroll to position [3092, 0]
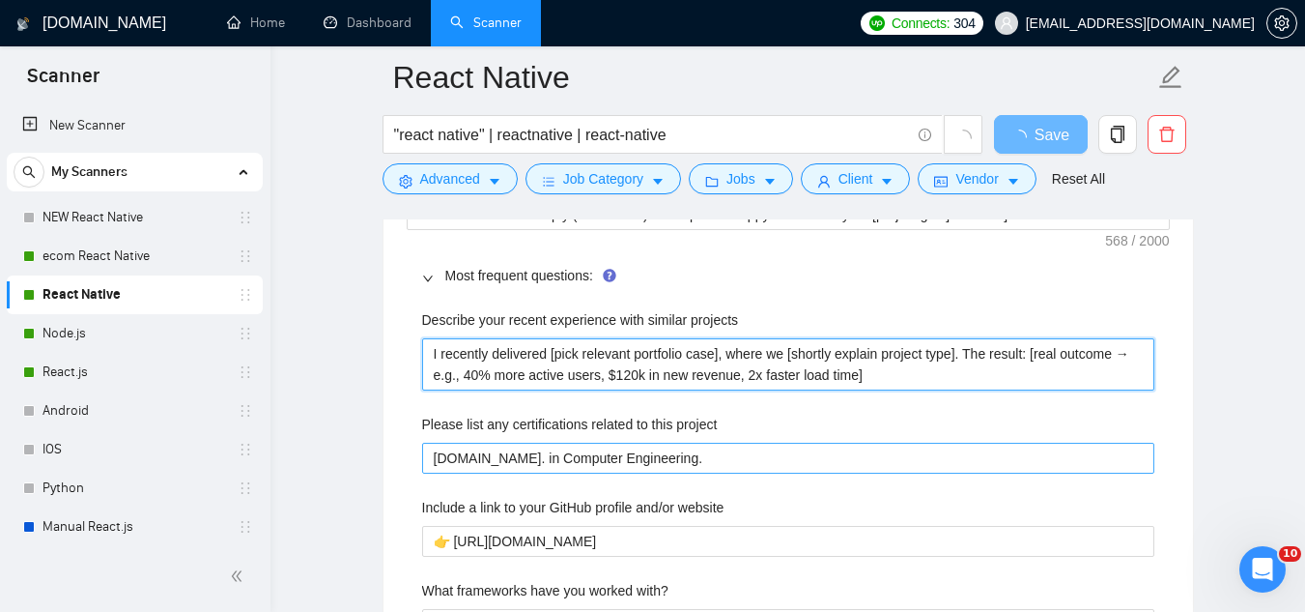
click at [522, 357] on projects "I recently delivered [pick relevant portfolio case], where we [shortly explain …" at bounding box center [788, 364] width 732 height 52
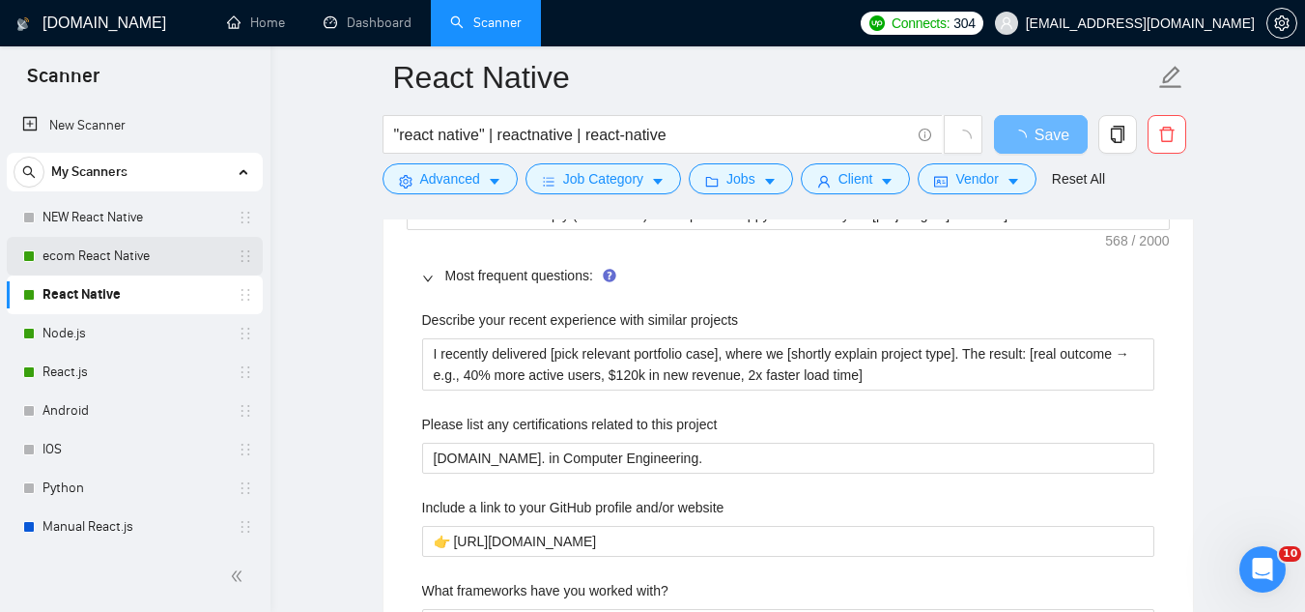
click at [182, 263] on link "ecom React Native" at bounding box center [135, 256] width 184 height 39
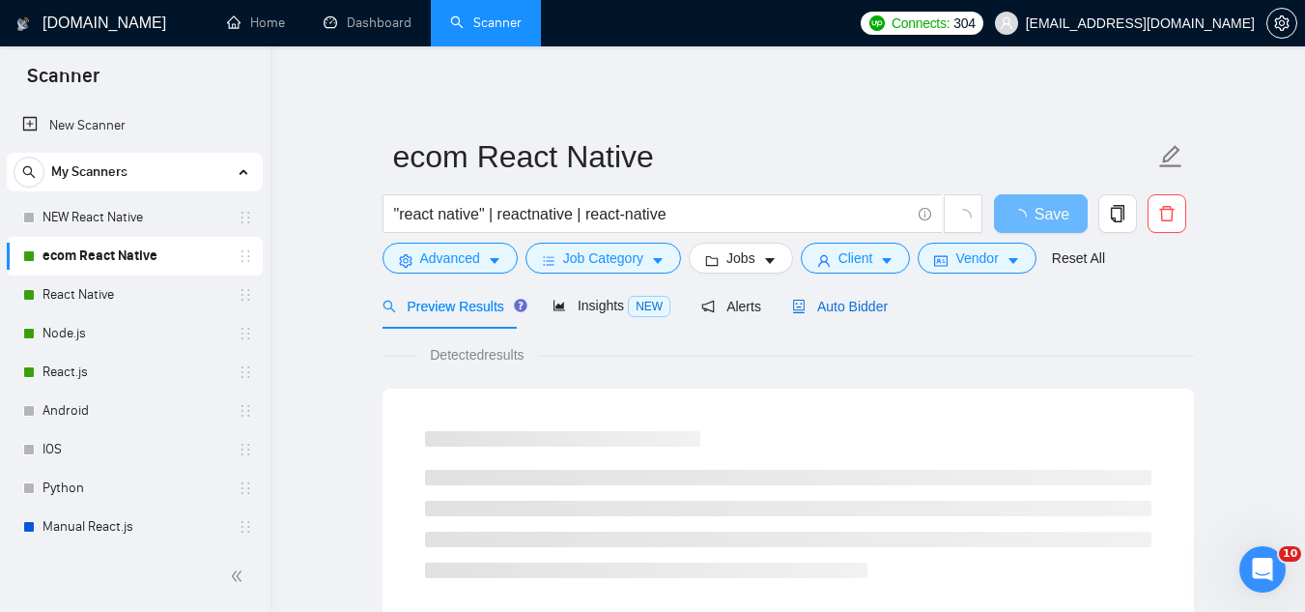
click at [850, 310] on span "Auto Bidder" at bounding box center [840, 306] width 96 height 15
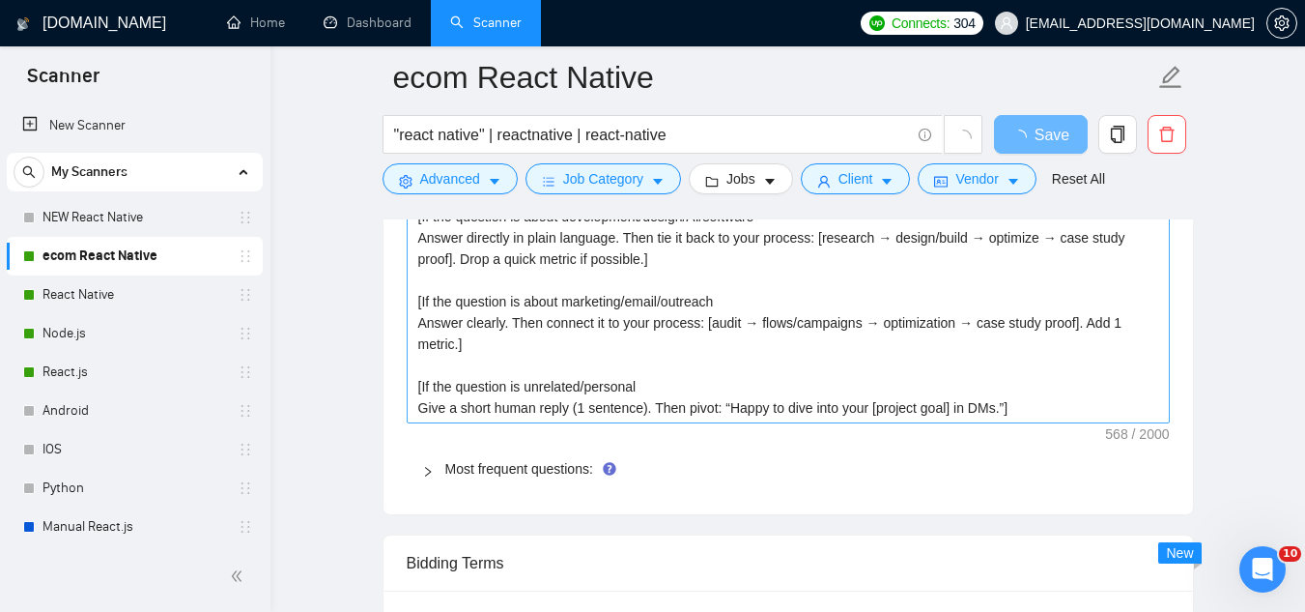
scroll to position [2995, 0]
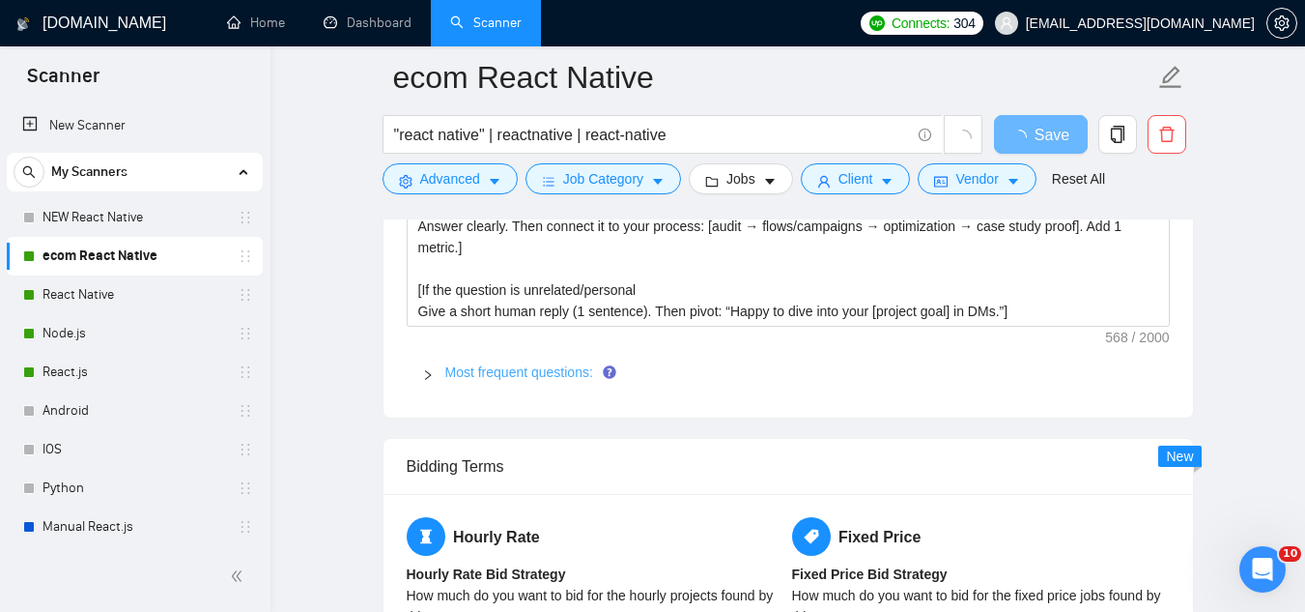
click at [539, 372] on link "Most frequent questions:" at bounding box center [519, 371] width 148 height 15
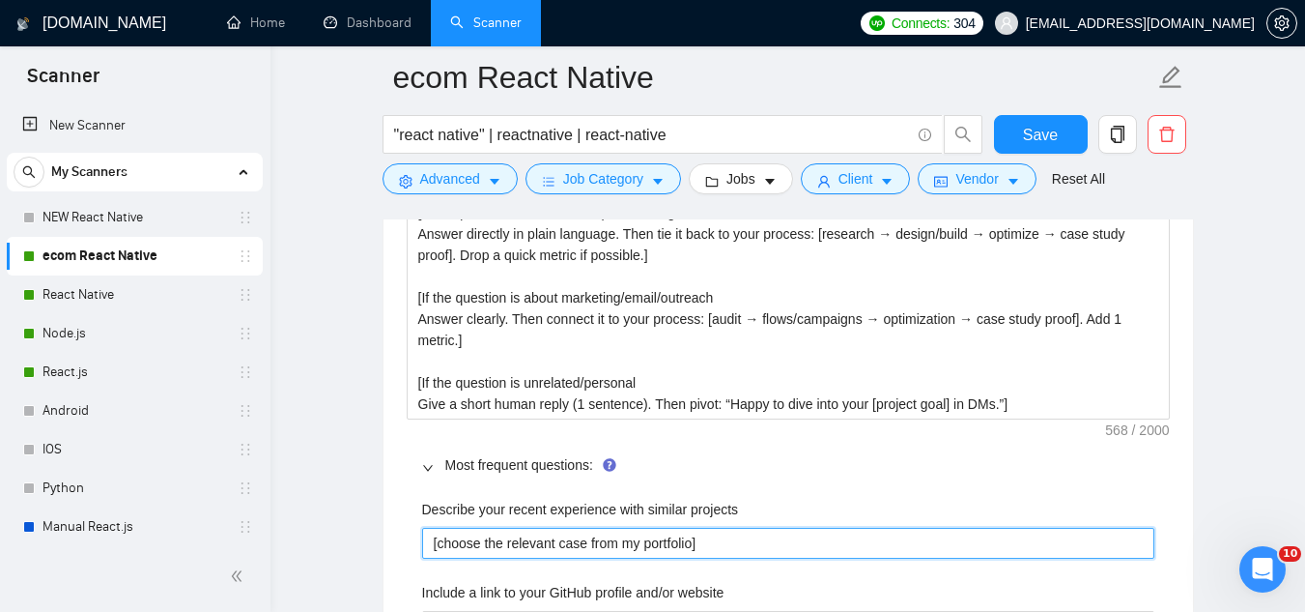
click at [531, 528] on projects "[choose the relevant case from my portfolio]" at bounding box center [788, 543] width 732 height 31
paste projects "I recently delivered [pick relevant portfolio case], where we [shortly explain …"
type projects "I recently delivered [pick relevant portfolio case], where we [shortly explain …"
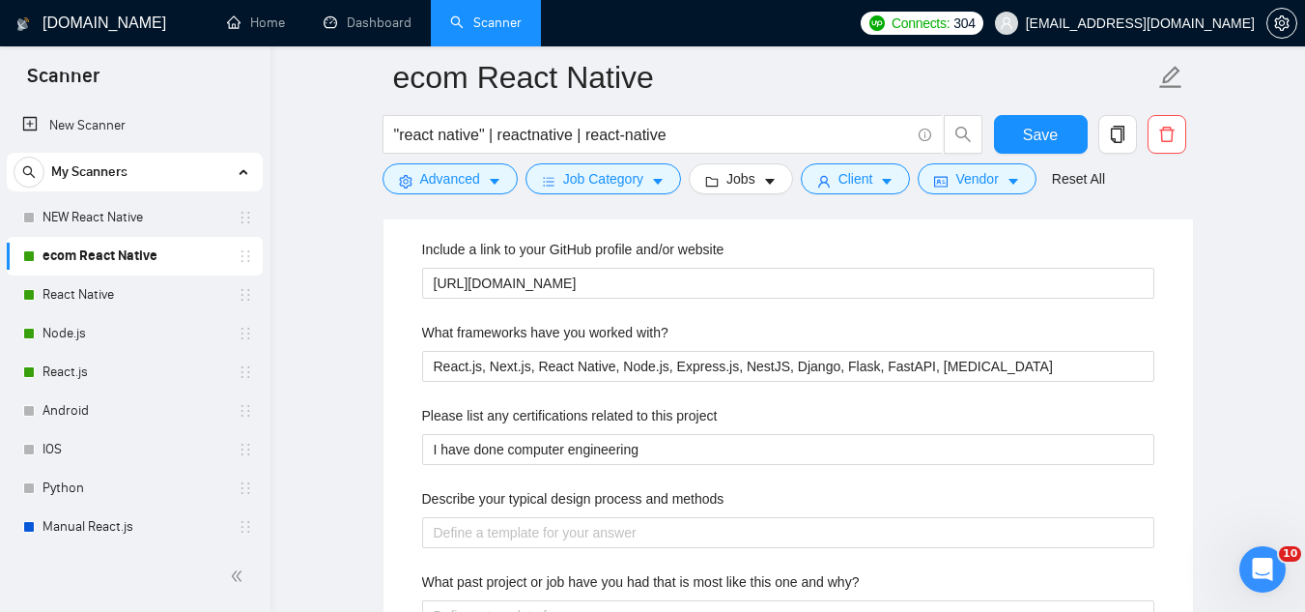
scroll to position [3382, 0]
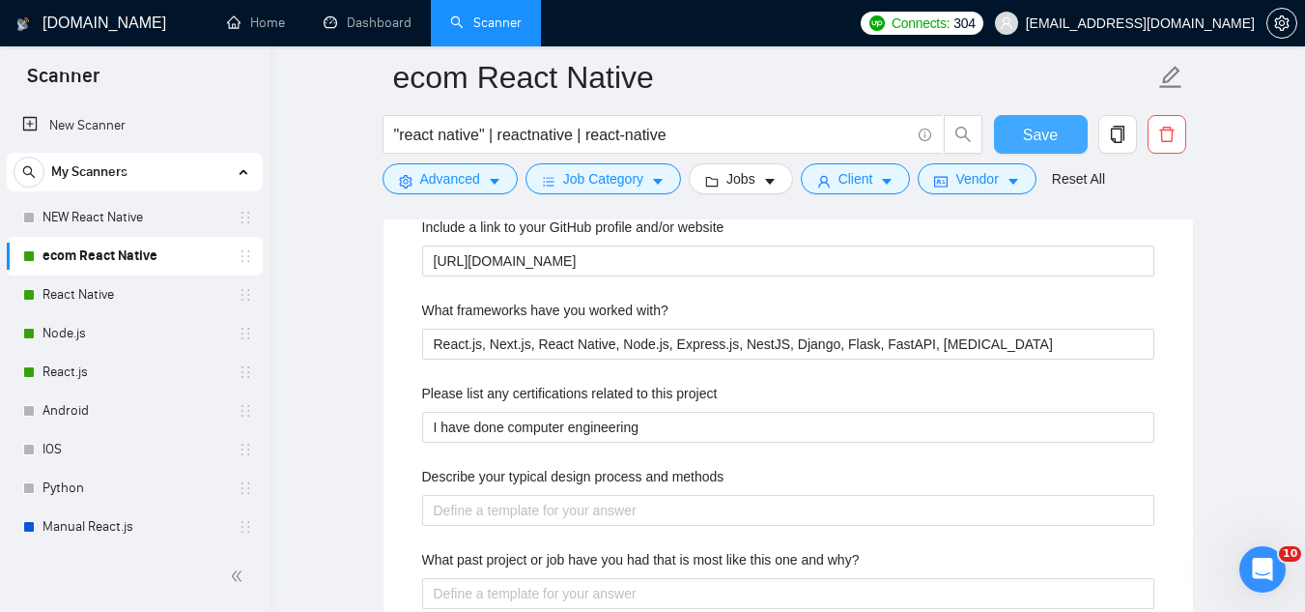
type projects "I recently delivered [pick relevant portfolio case], where we [shortly explain …"
click at [1031, 144] on span "Save" at bounding box center [1040, 135] width 35 height 24
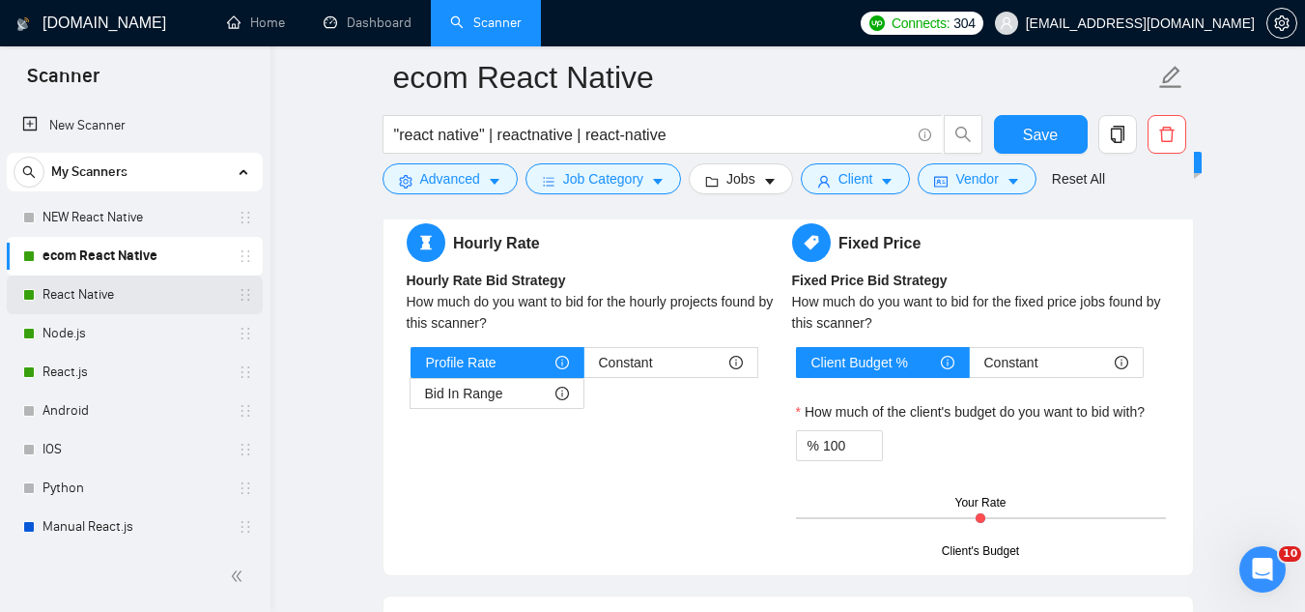
click at [158, 306] on link "React Native" at bounding box center [135, 294] width 184 height 39
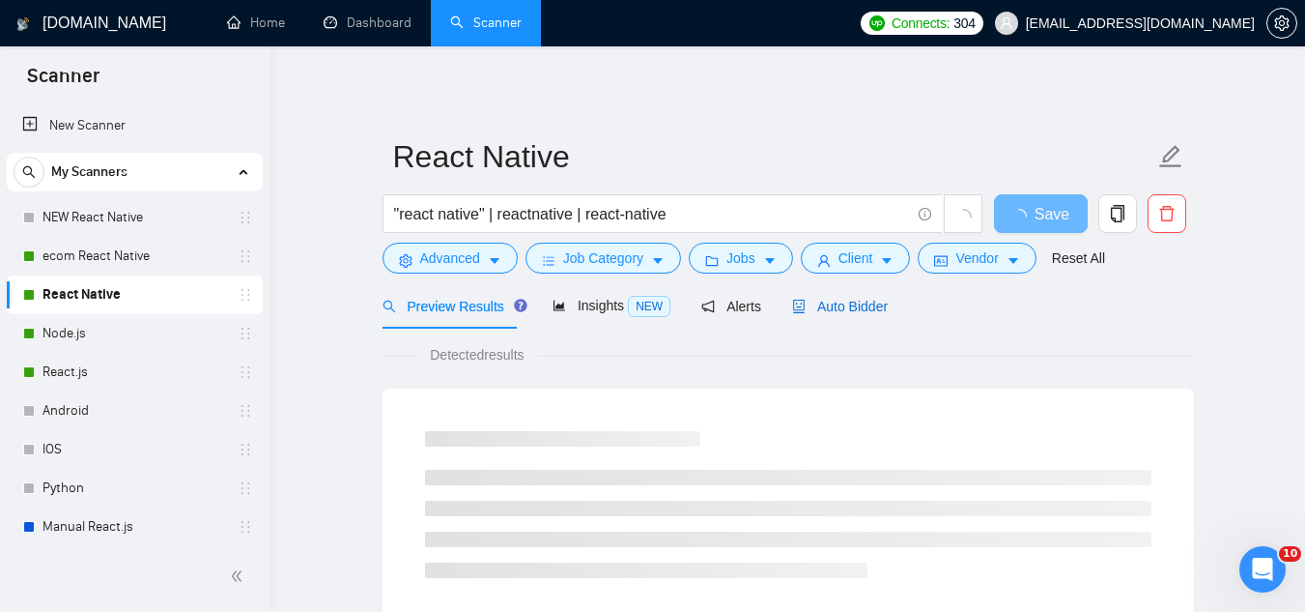
click at [830, 311] on span "Auto Bidder" at bounding box center [840, 306] width 96 height 15
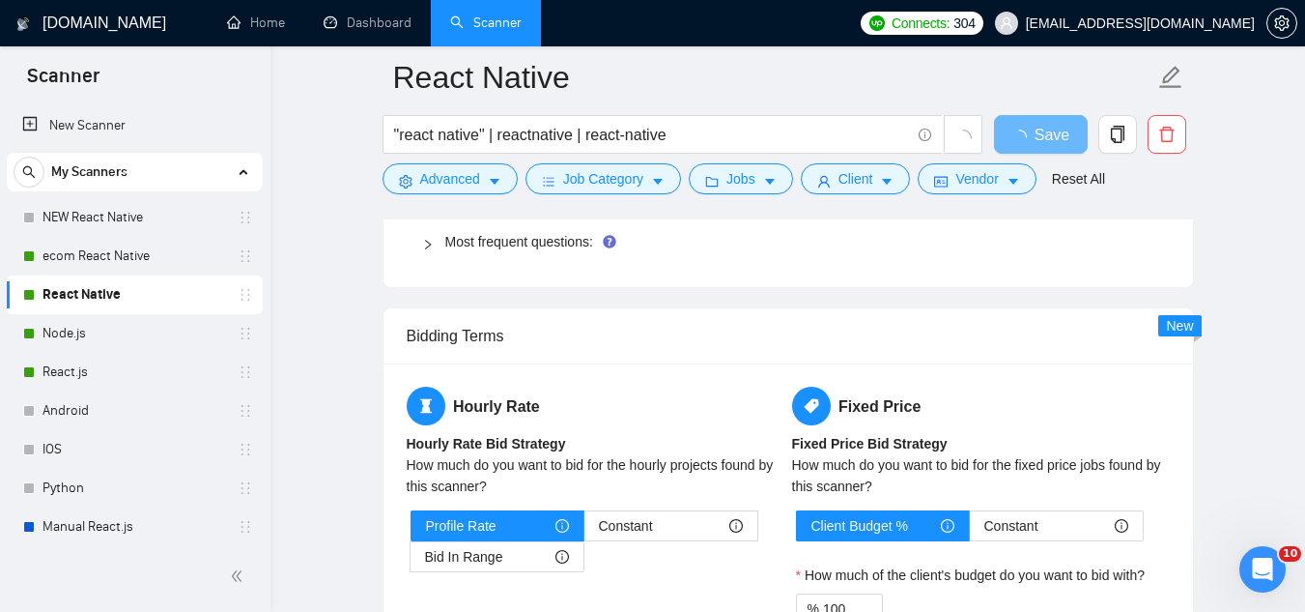
scroll to position [3092, 0]
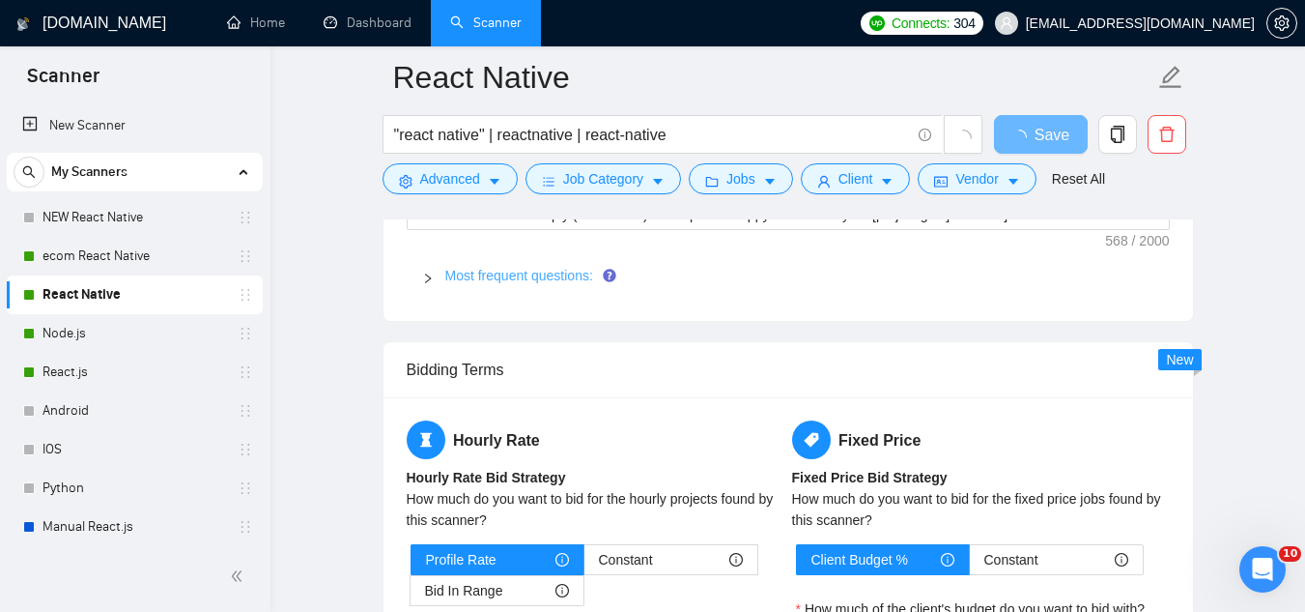
click at [512, 274] on link "Most frequent questions:" at bounding box center [519, 275] width 148 height 15
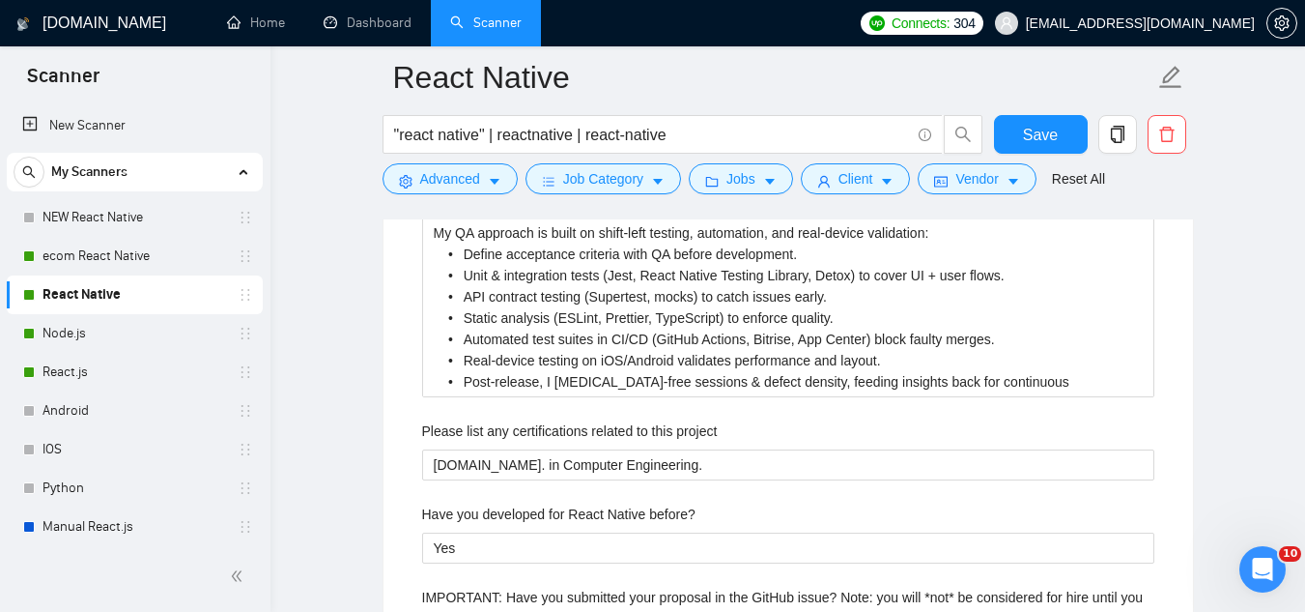
scroll to position [3575, 0]
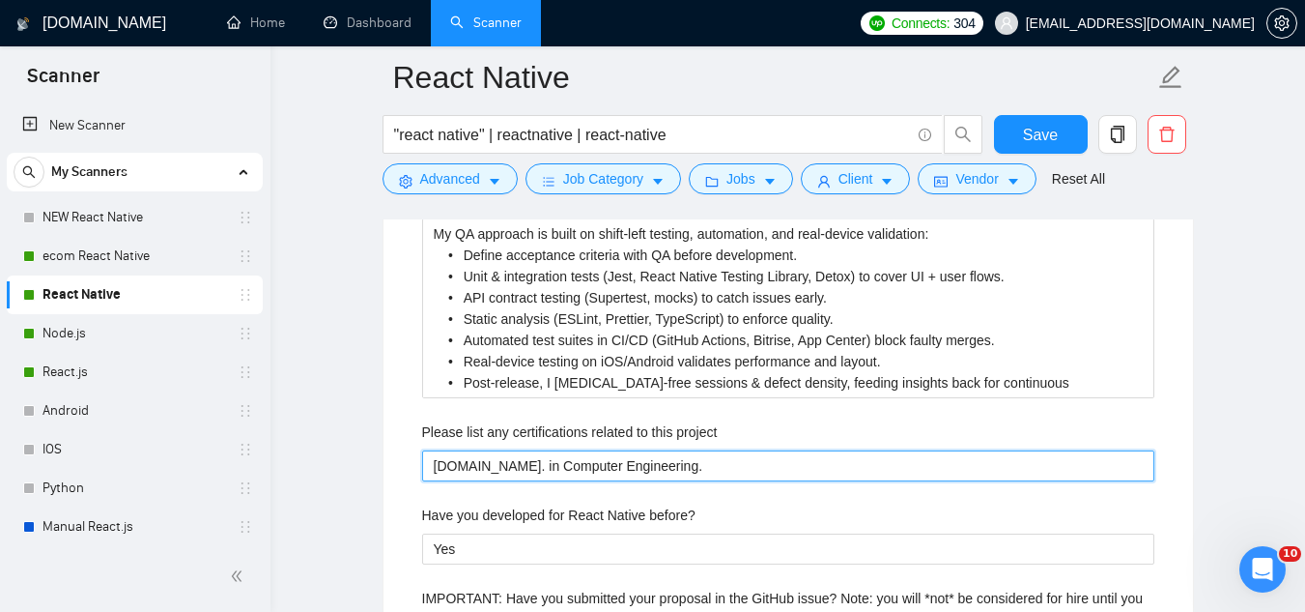
click at [567, 462] on project "[DOMAIN_NAME]. in Computer Engineering." at bounding box center [788, 465] width 732 height 31
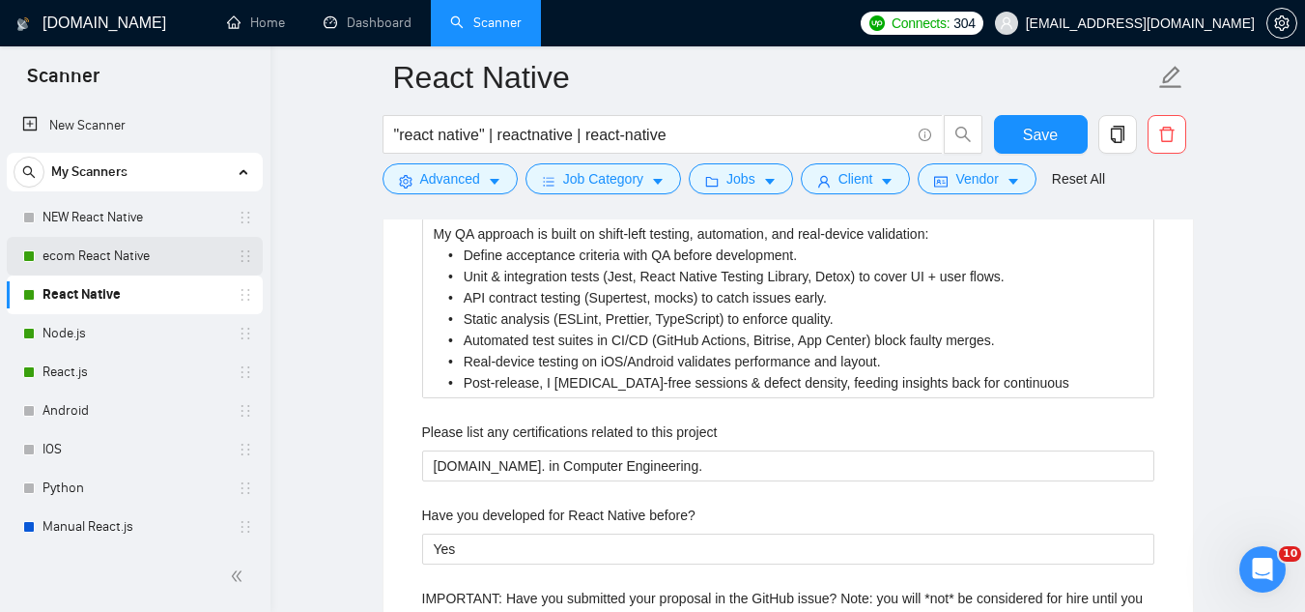
click at [143, 257] on link "ecom React Native" at bounding box center [135, 256] width 184 height 39
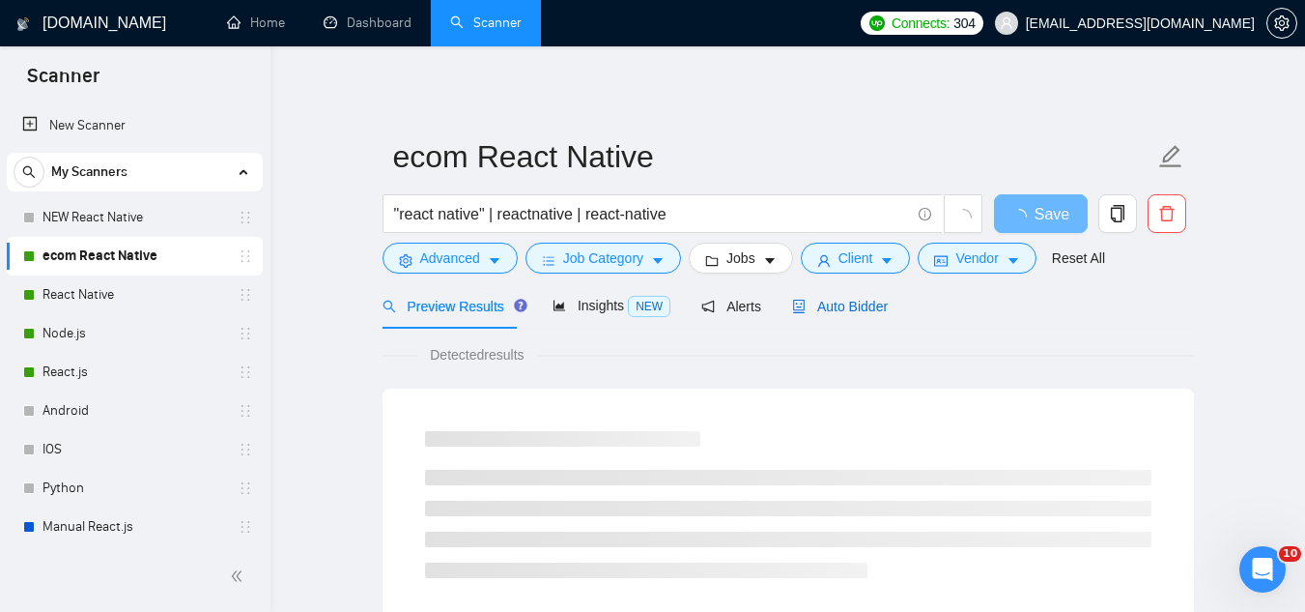
click at [855, 307] on span "Auto Bidder" at bounding box center [840, 306] width 96 height 15
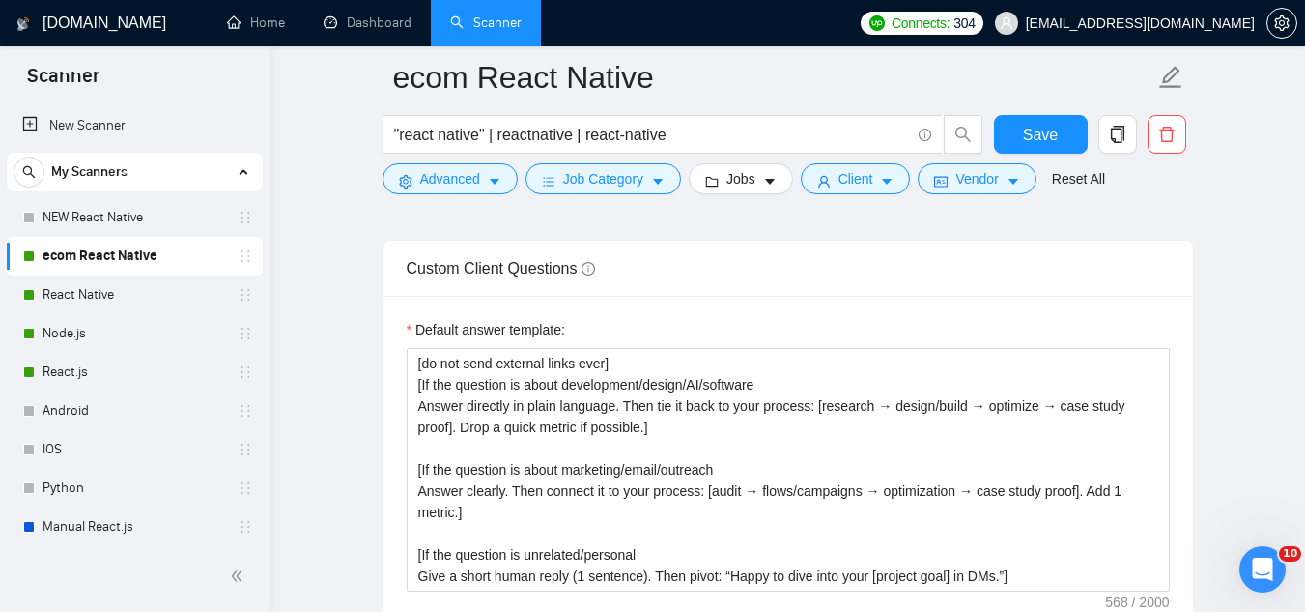
scroll to position [2995, 0]
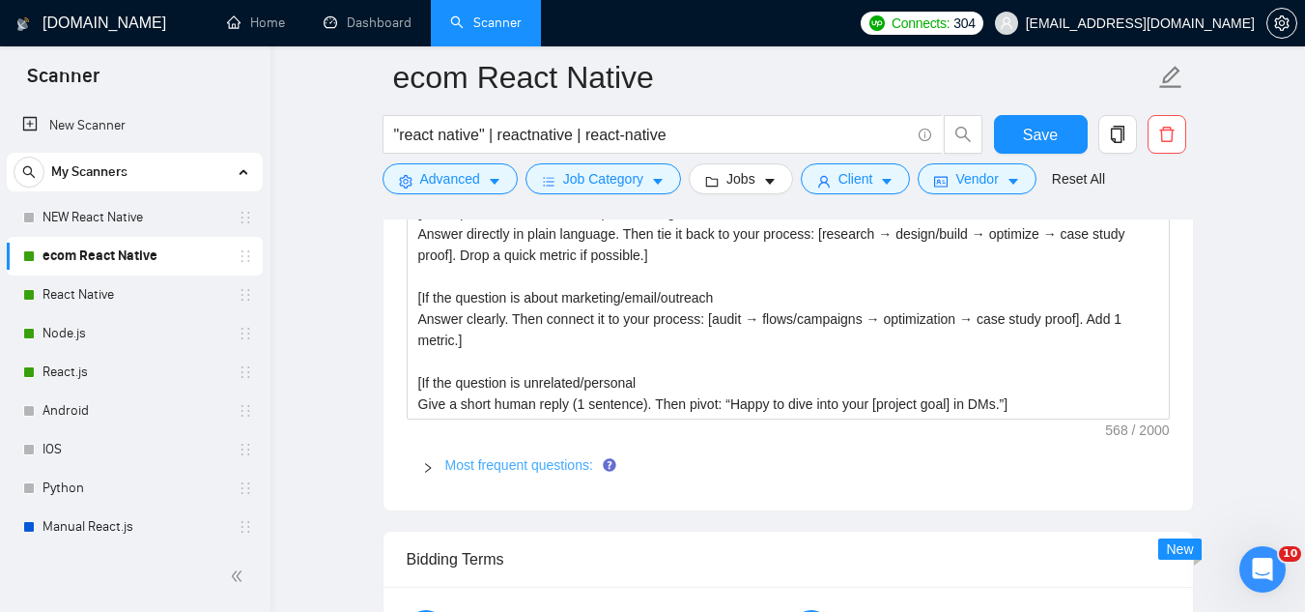
click at [526, 457] on link "Most frequent questions:" at bounding box center [519, 464] width 148 height 15
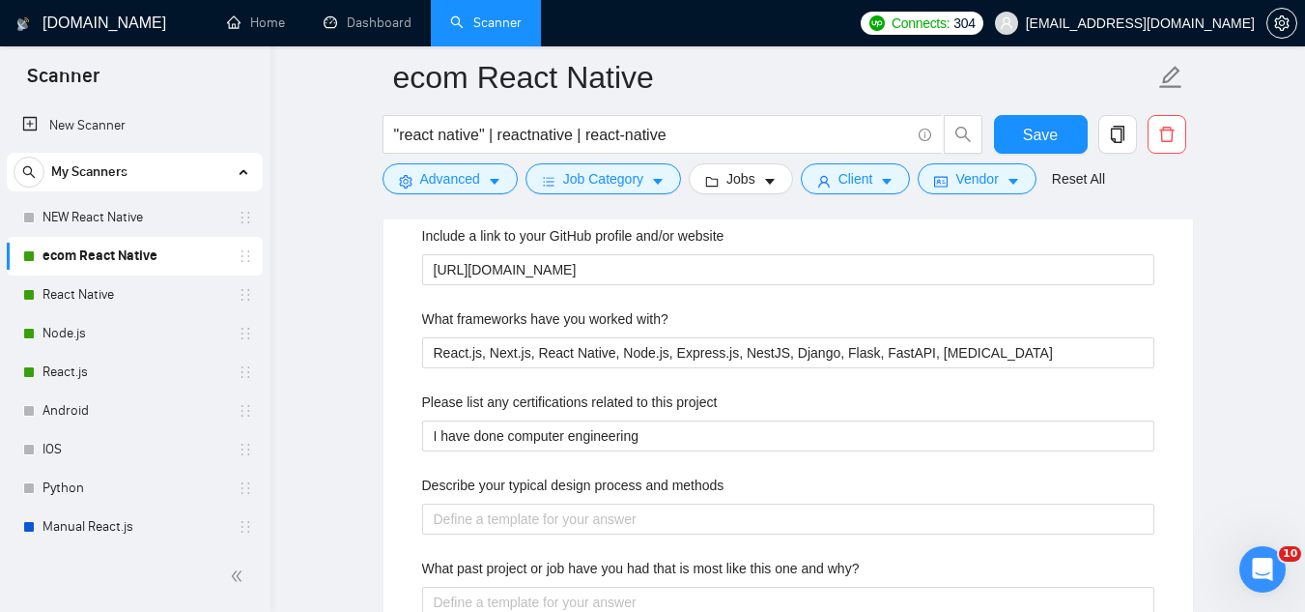
scroll to position [3382, 0]
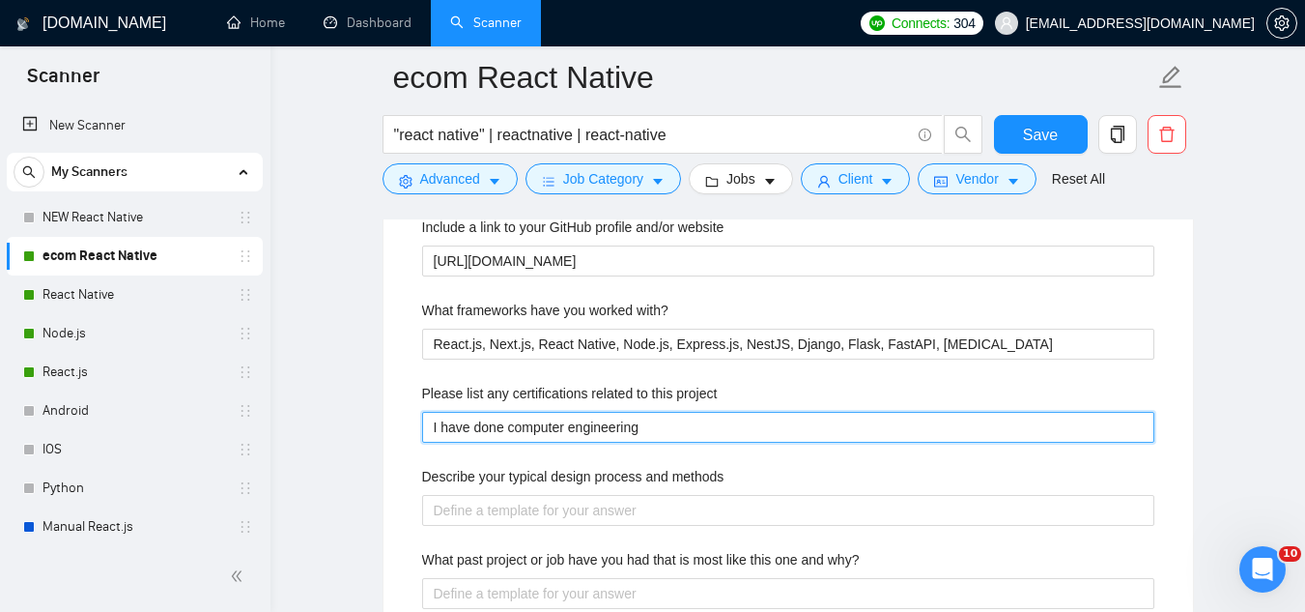
click at [528, 412] on project "I have done computer engineering" at bounding box center [788, 427] width 732 height 31
paste project "[DOMAIN_NAME]. in Computer Engineering."
type project "[DOMAIN_NAME]. in Computer Engineering."
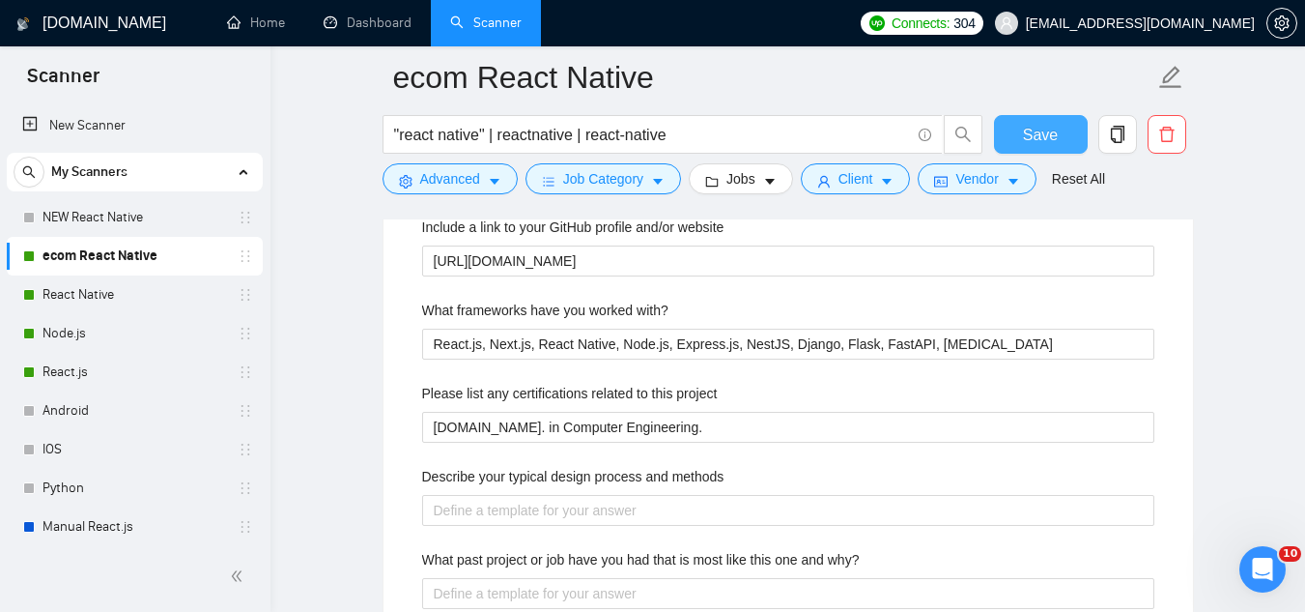
click at [1025, 139] on span "Save" at bounding box center [1040, 135] width 35 height 24
